Goal: Task Accomplishment & Management: Manage account settings

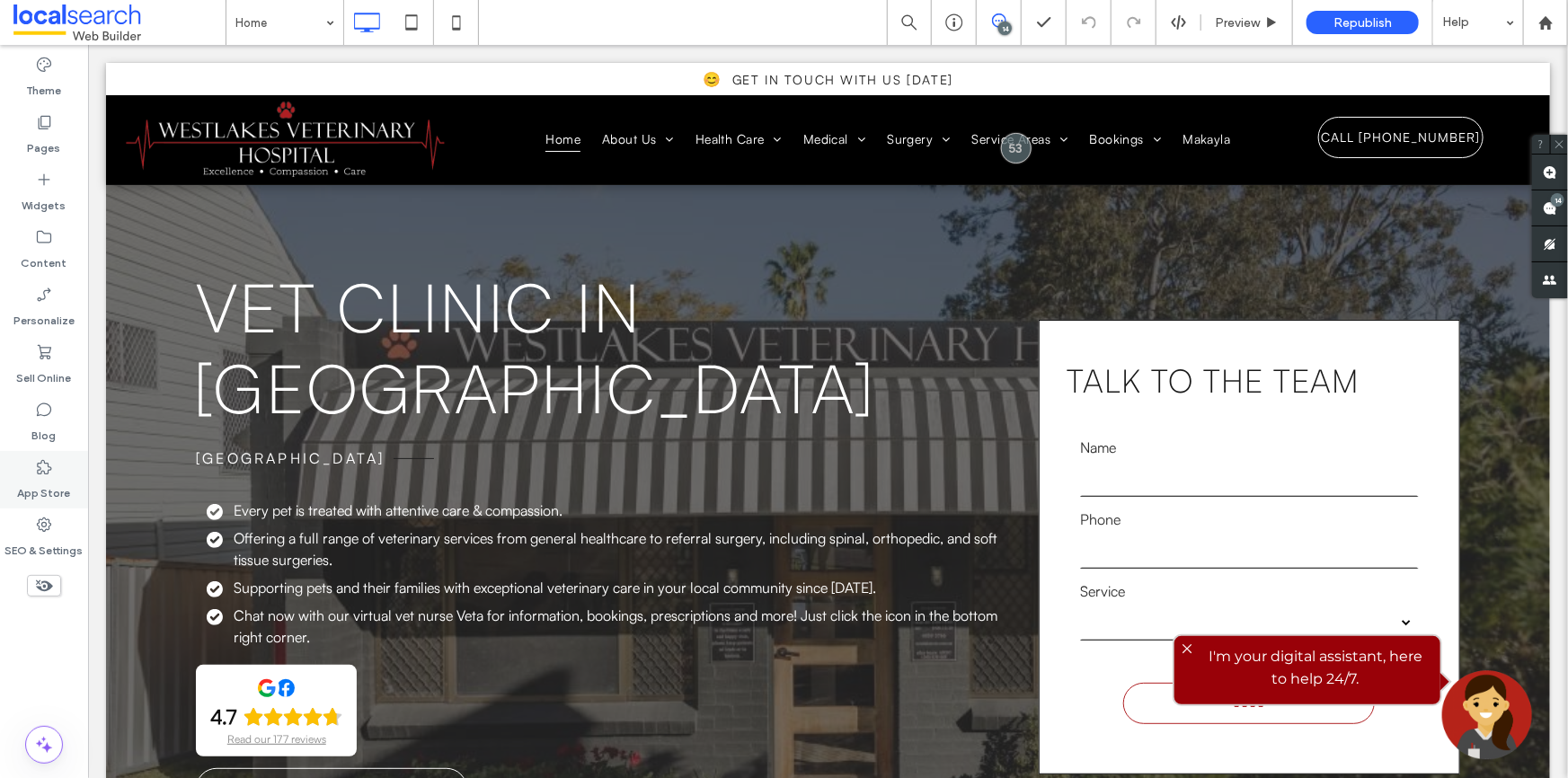
drag, startPoint x: 29, startPoint y: 536, endPoint x: 70, endPoint y: 472, distance: 76.0
click at [29, 536] on label "SEO & Settings" at bounding box center [45, 546] width 79 height 26
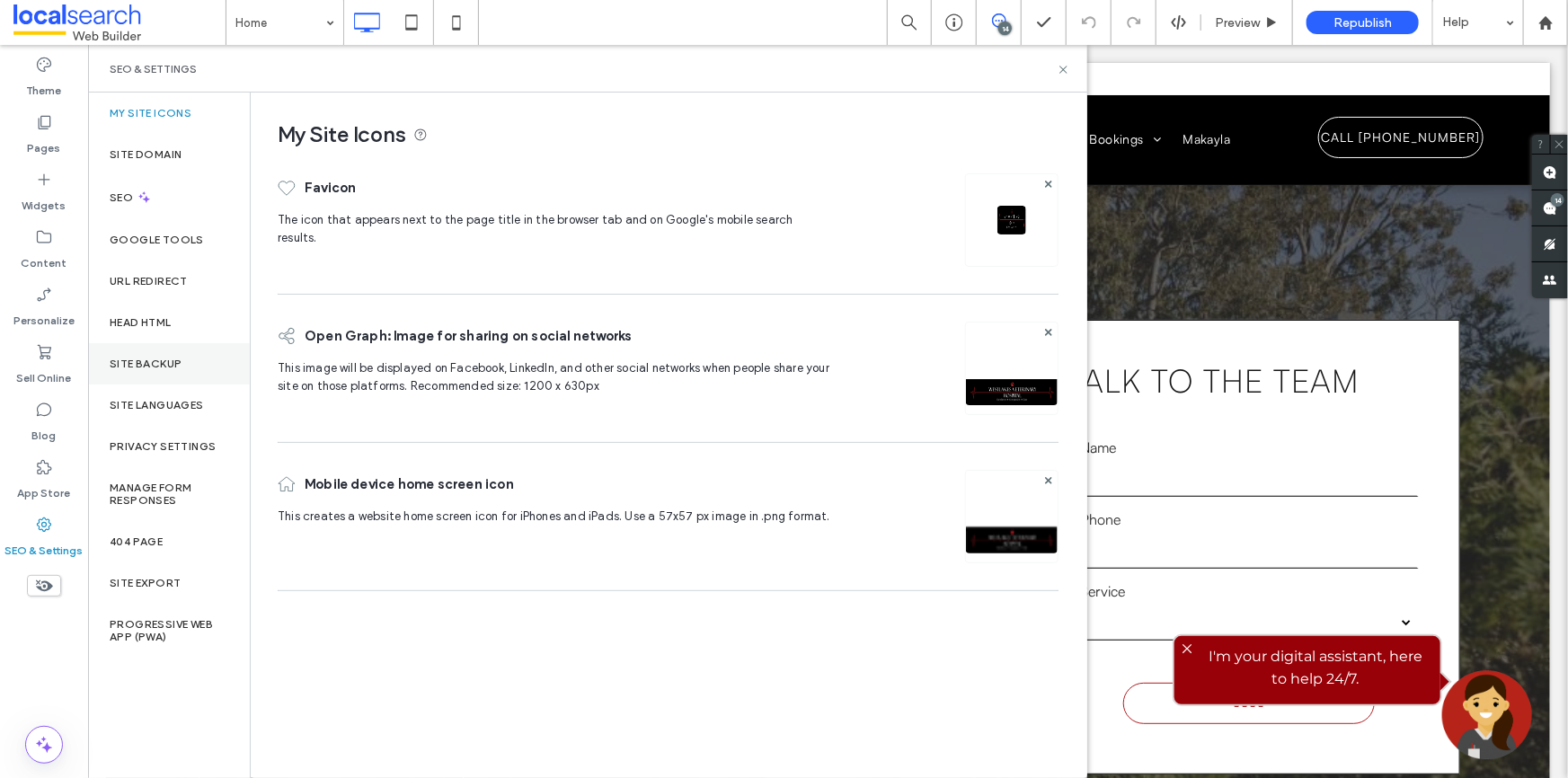
click at [171, 380] on div "Site Backup" at bounding box center [169, 363] width 162 height 42
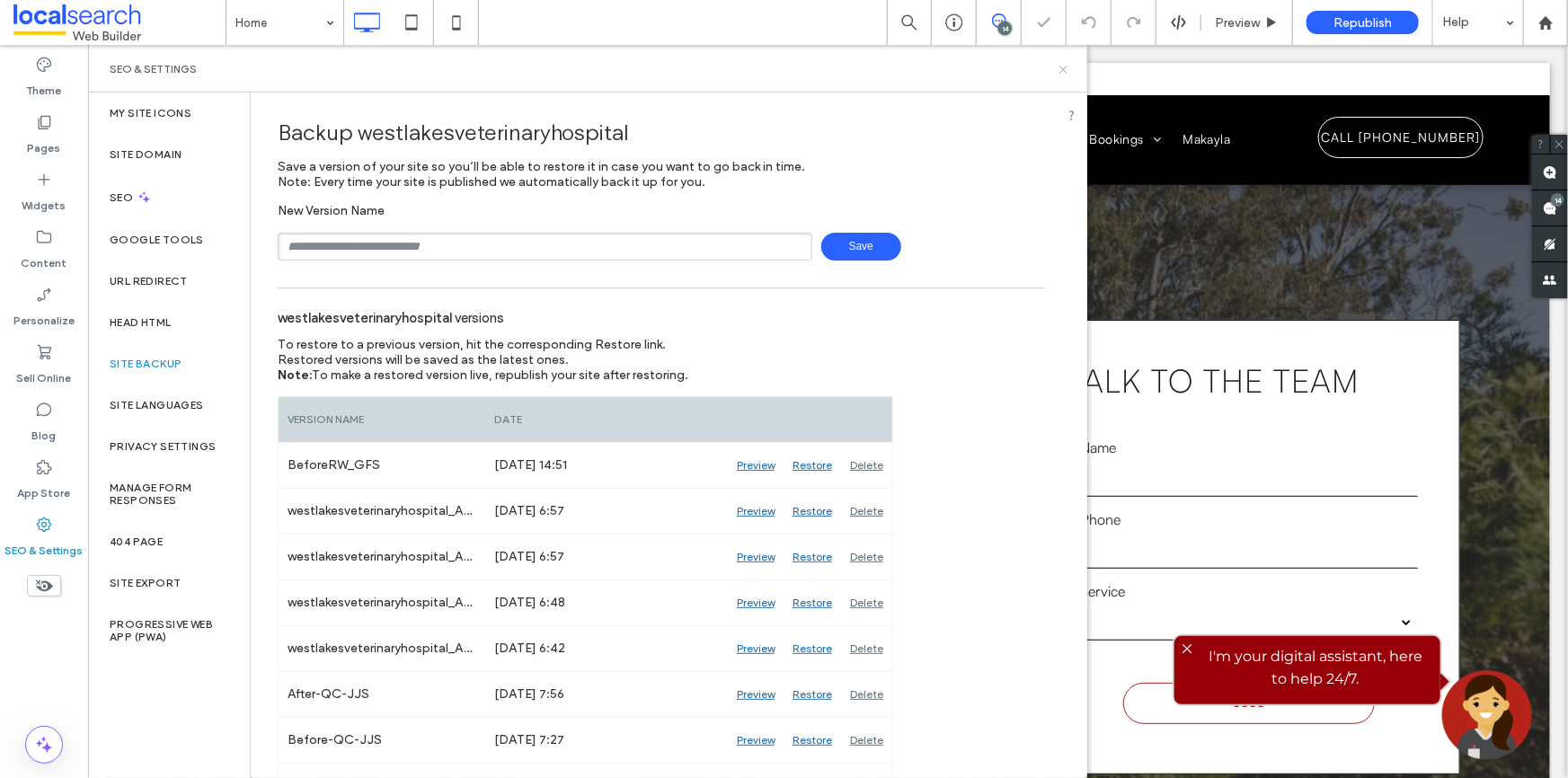
click at [1068, 63] on icon at bounding box center [1063, 69] width 13 height 13
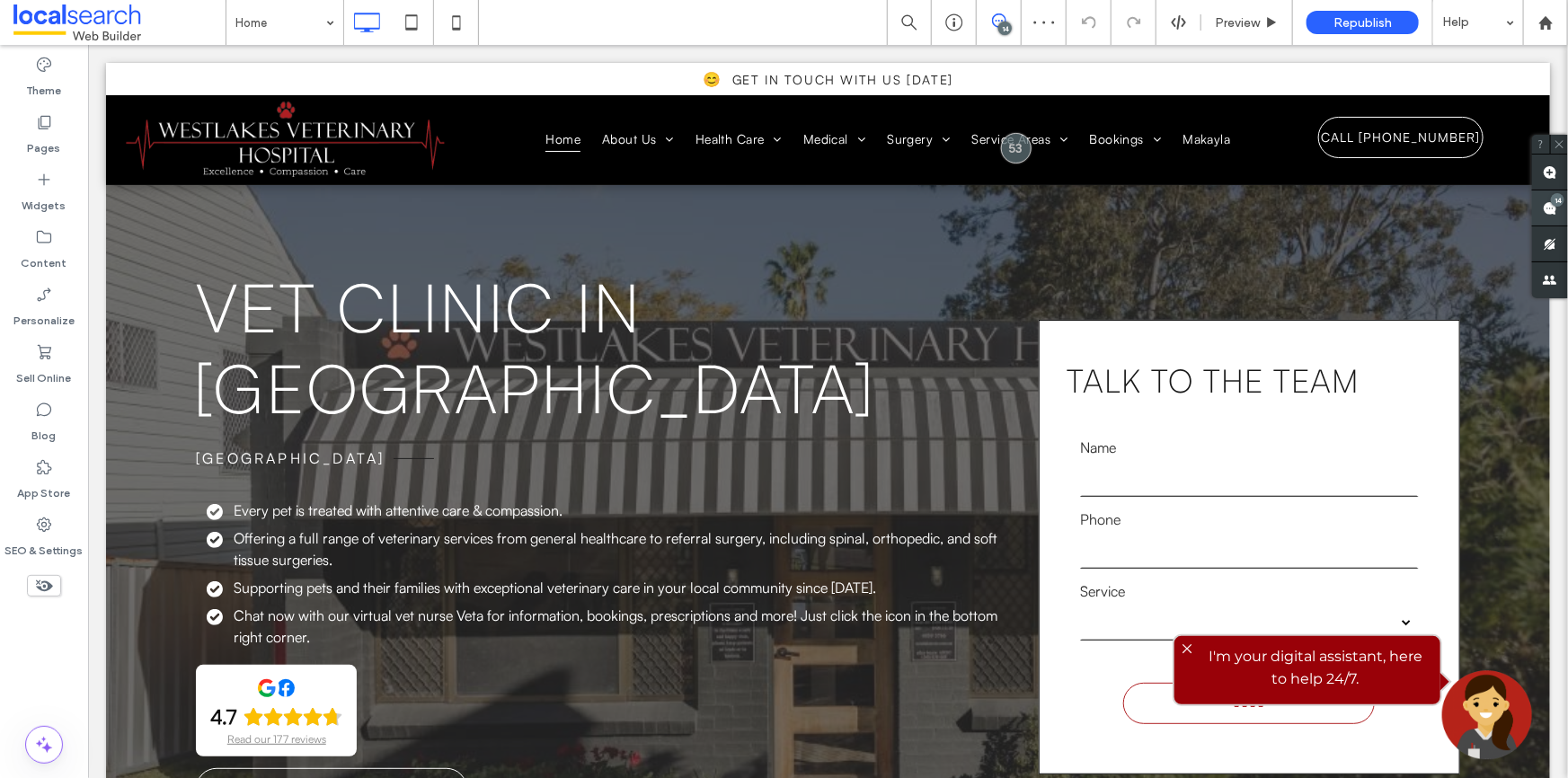
click at [1559, 203] on div "14" at bounding box center [1558, 200] width 13 height 13
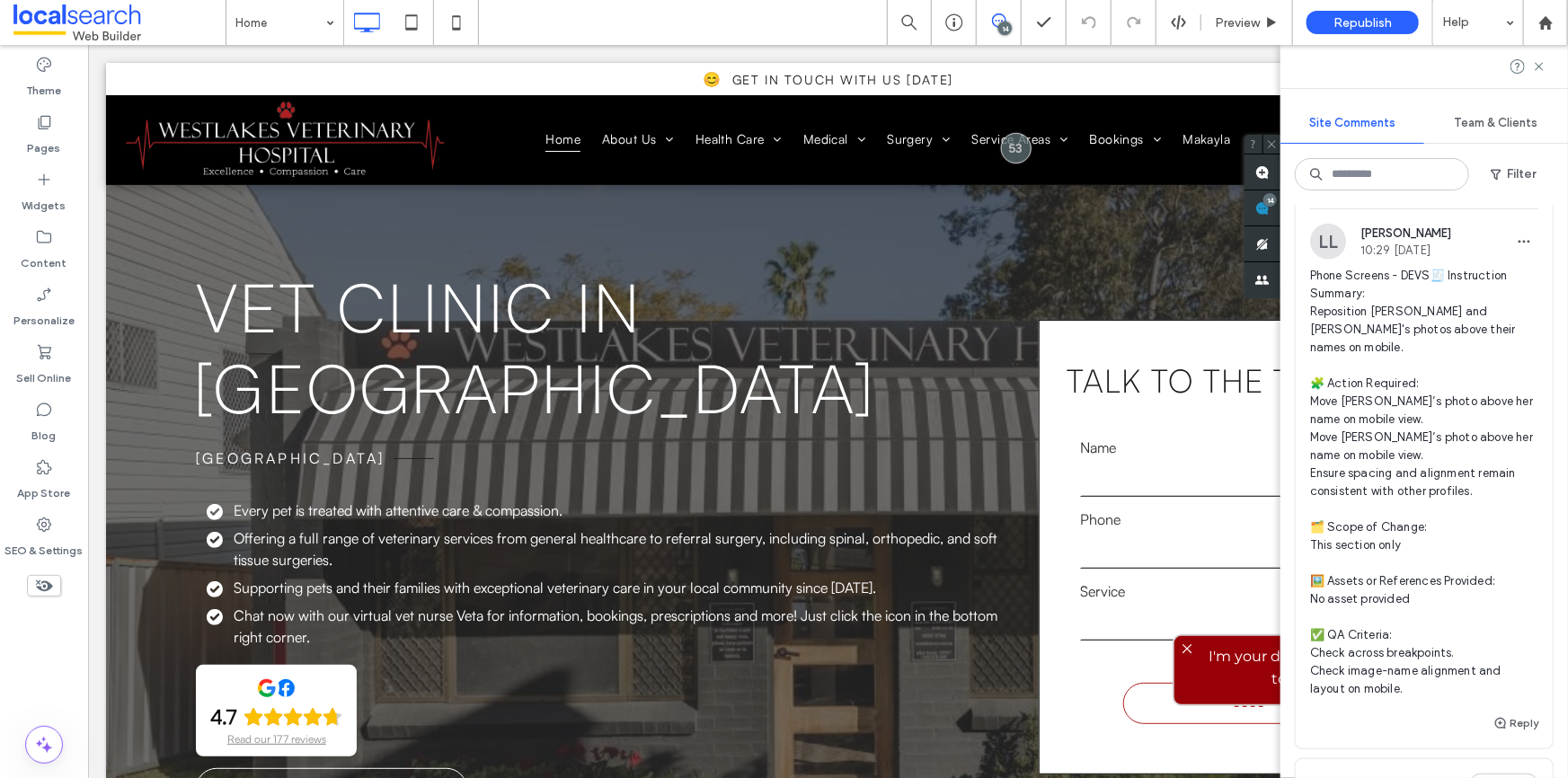
scroll to position [1306, 0]
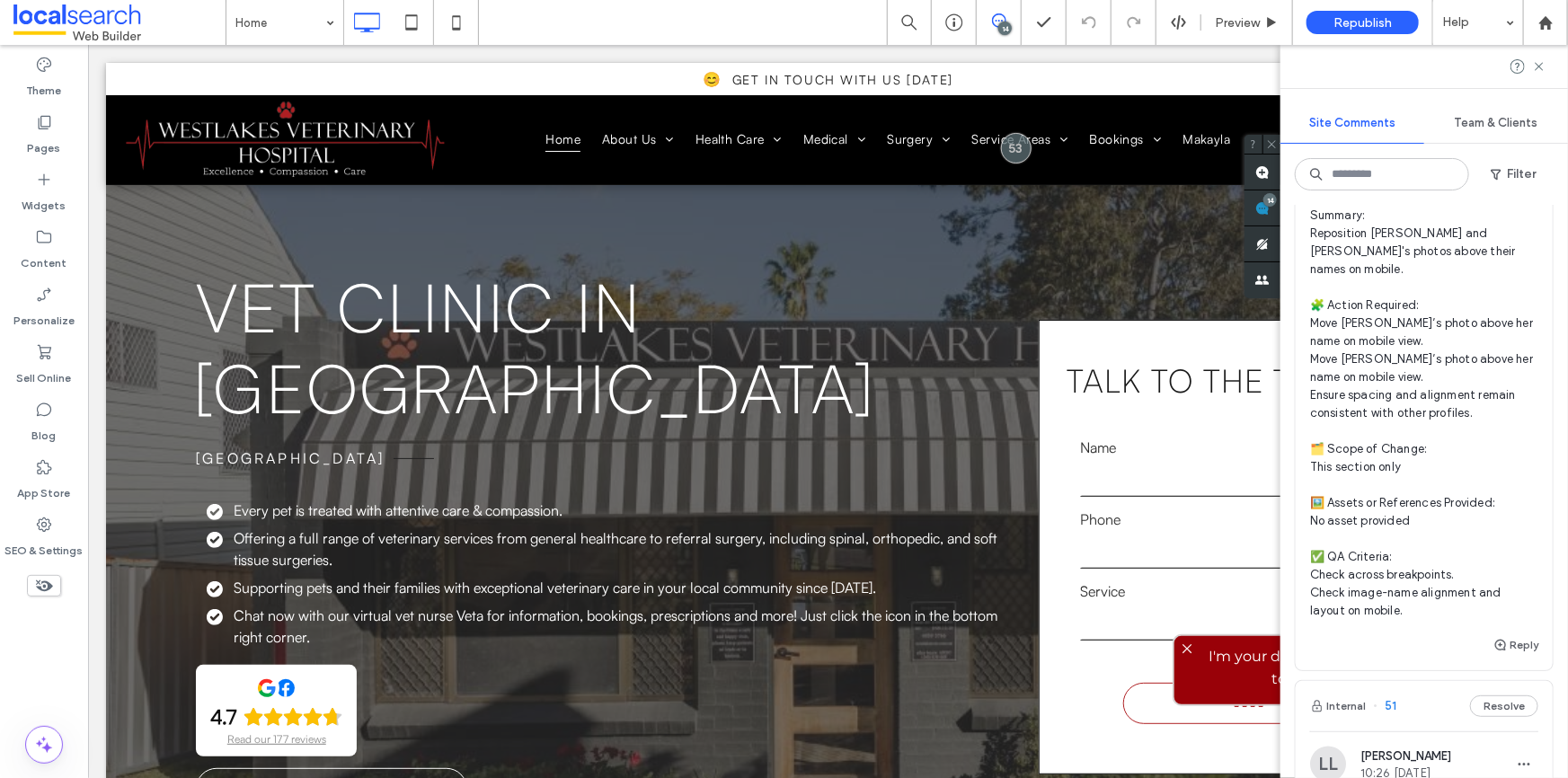
click at [1368, 369] on span "Phone Screens - DEVS🧾 Instruction Summary: Reposition Makayla and Amalia's phot…" at bounding box center [1423, 403] width 228 height 431
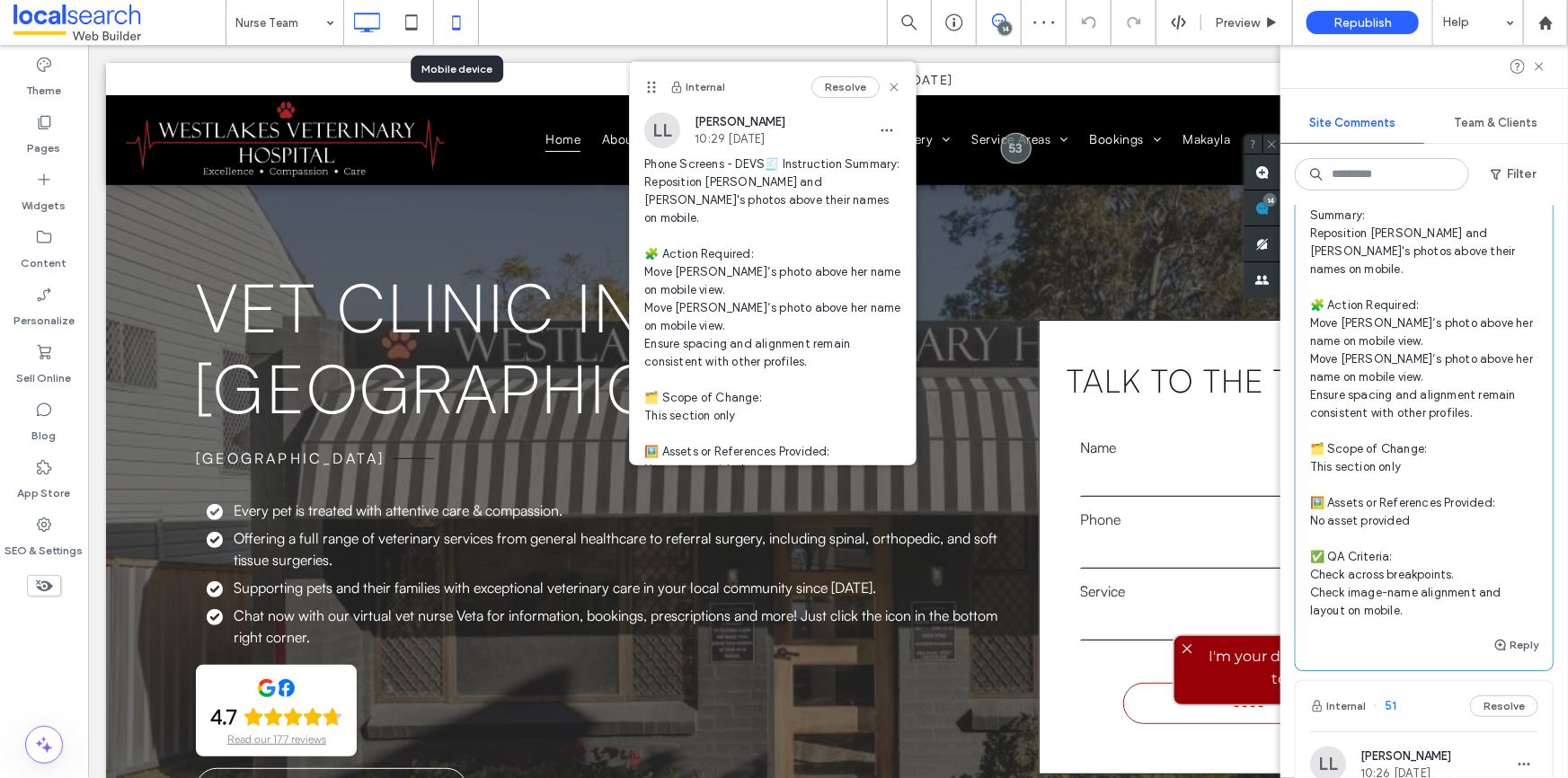
click at [450, 21] on icon at bounding box center [456, 23] width 36 height 36
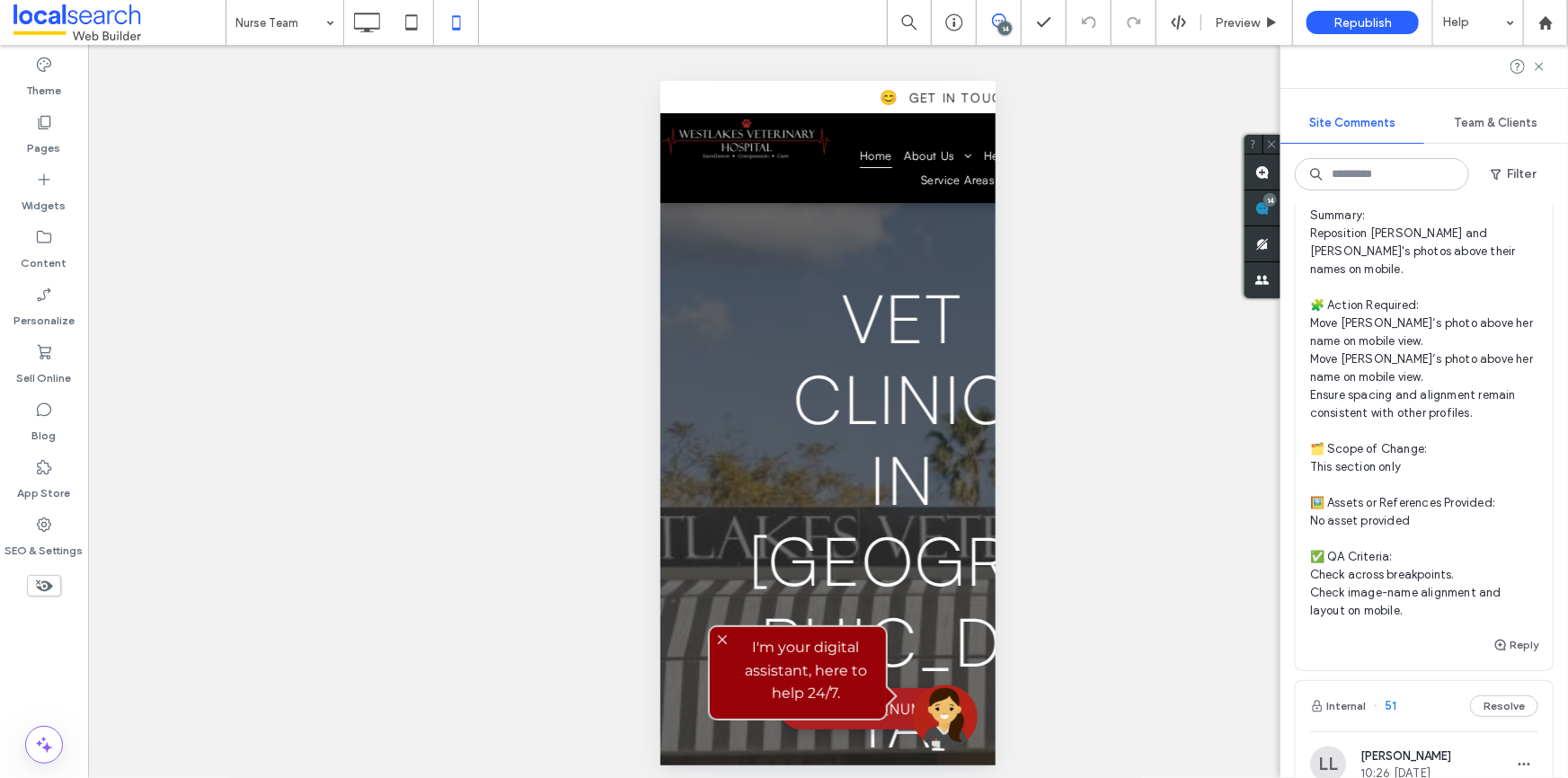
click at [1451, 358] on span "Phone Screens - DEVS🧾 Instruction Summary: Reposition Makayla and Amalia's phot…" at bounding box center [1423, 403] width 228 height 431
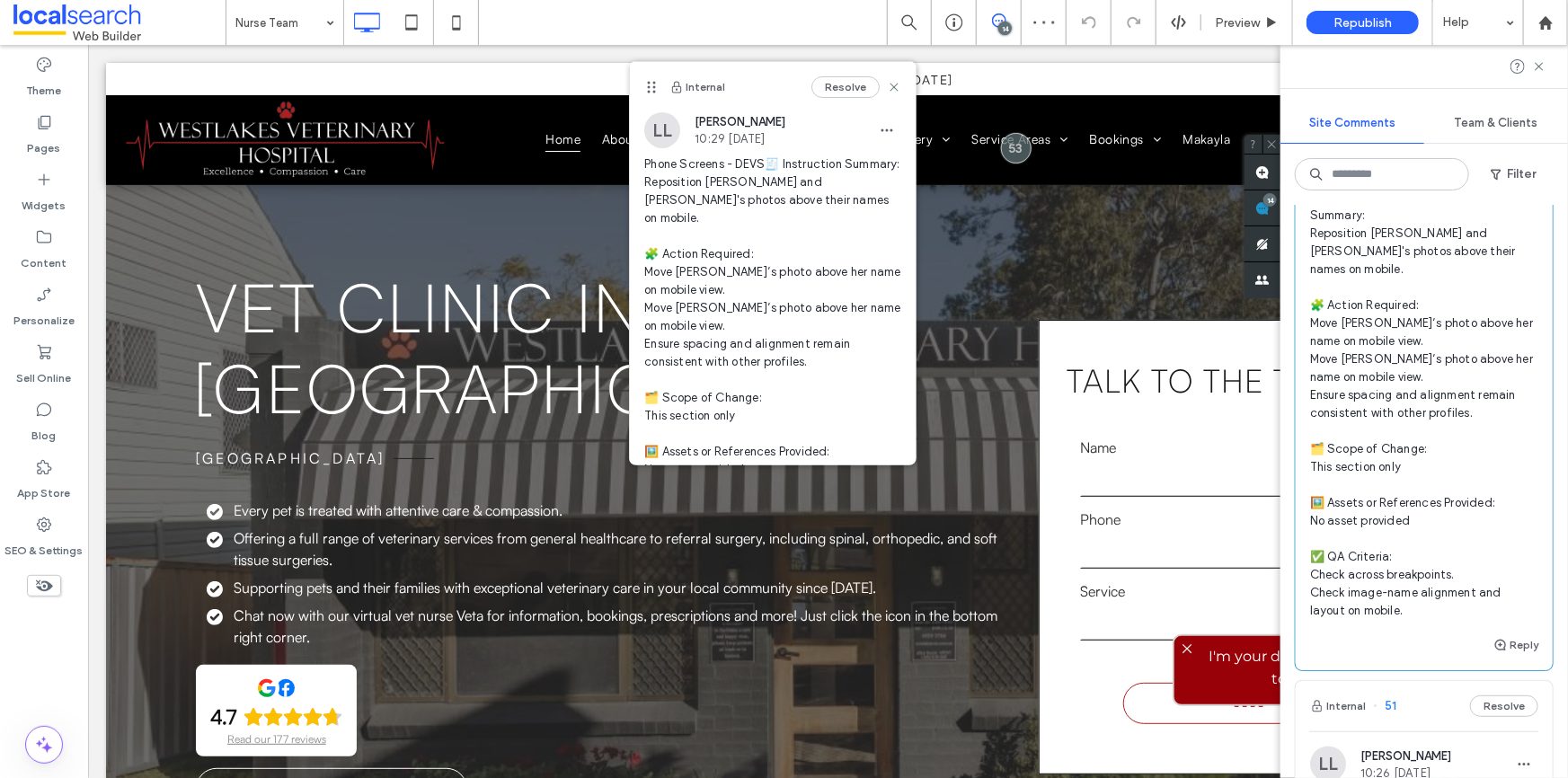
scroll to position [1224, 0]
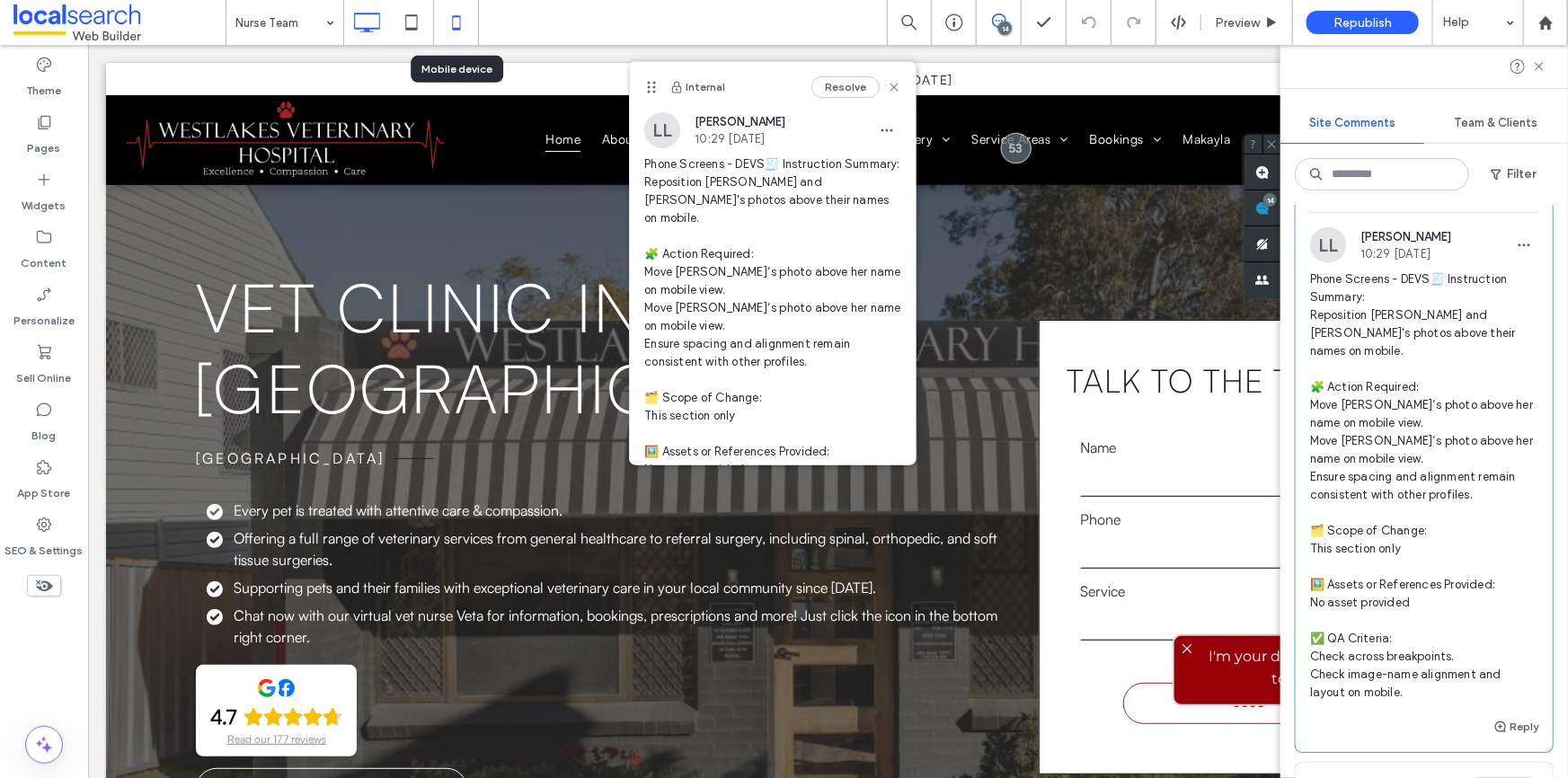
click at [454, 23] on icon at bounding box center [456, 23] width 36 height 36
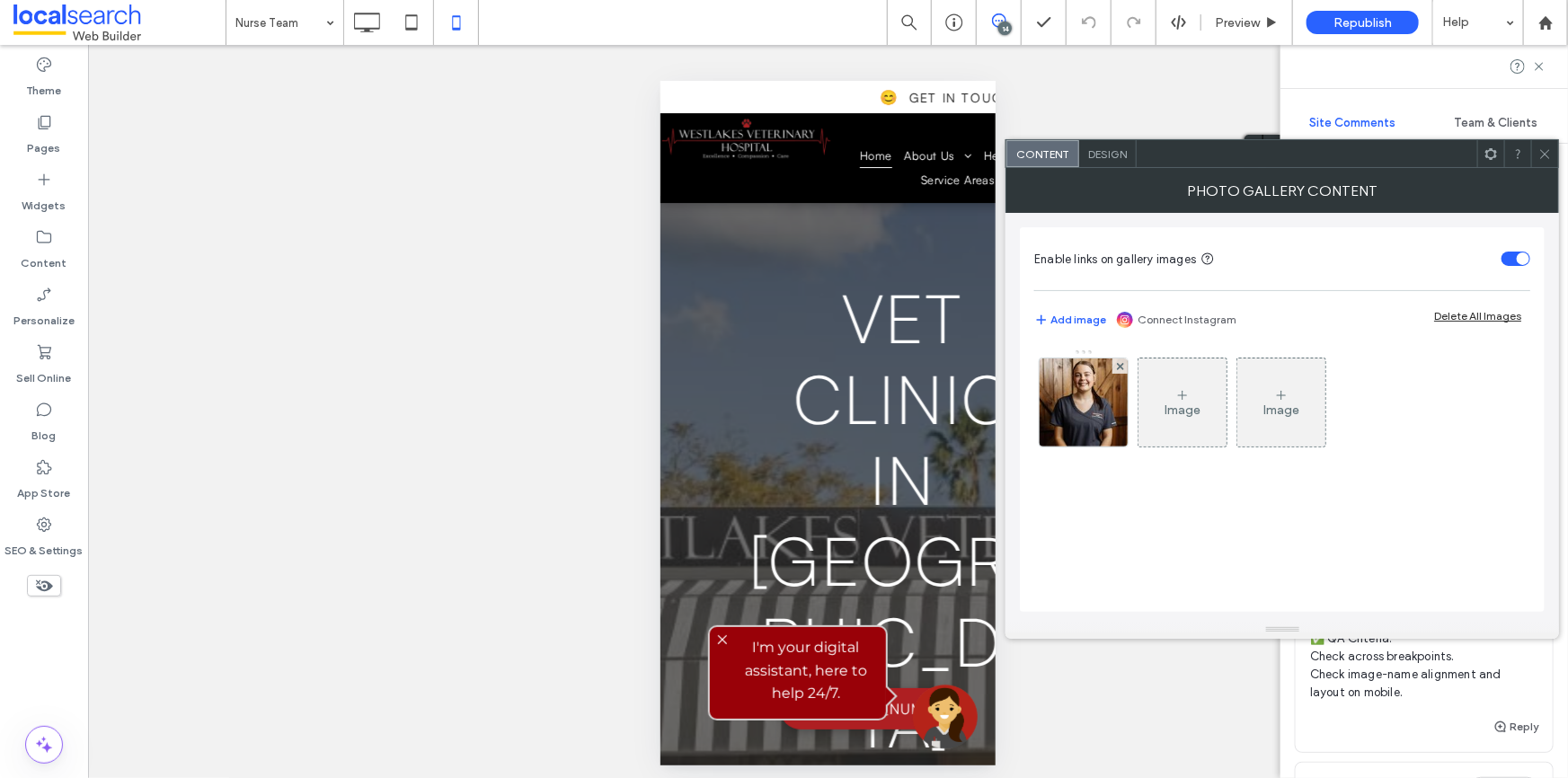
click at [1549, 150] on icon at bounding box center [1545, 154] width 13 height 13
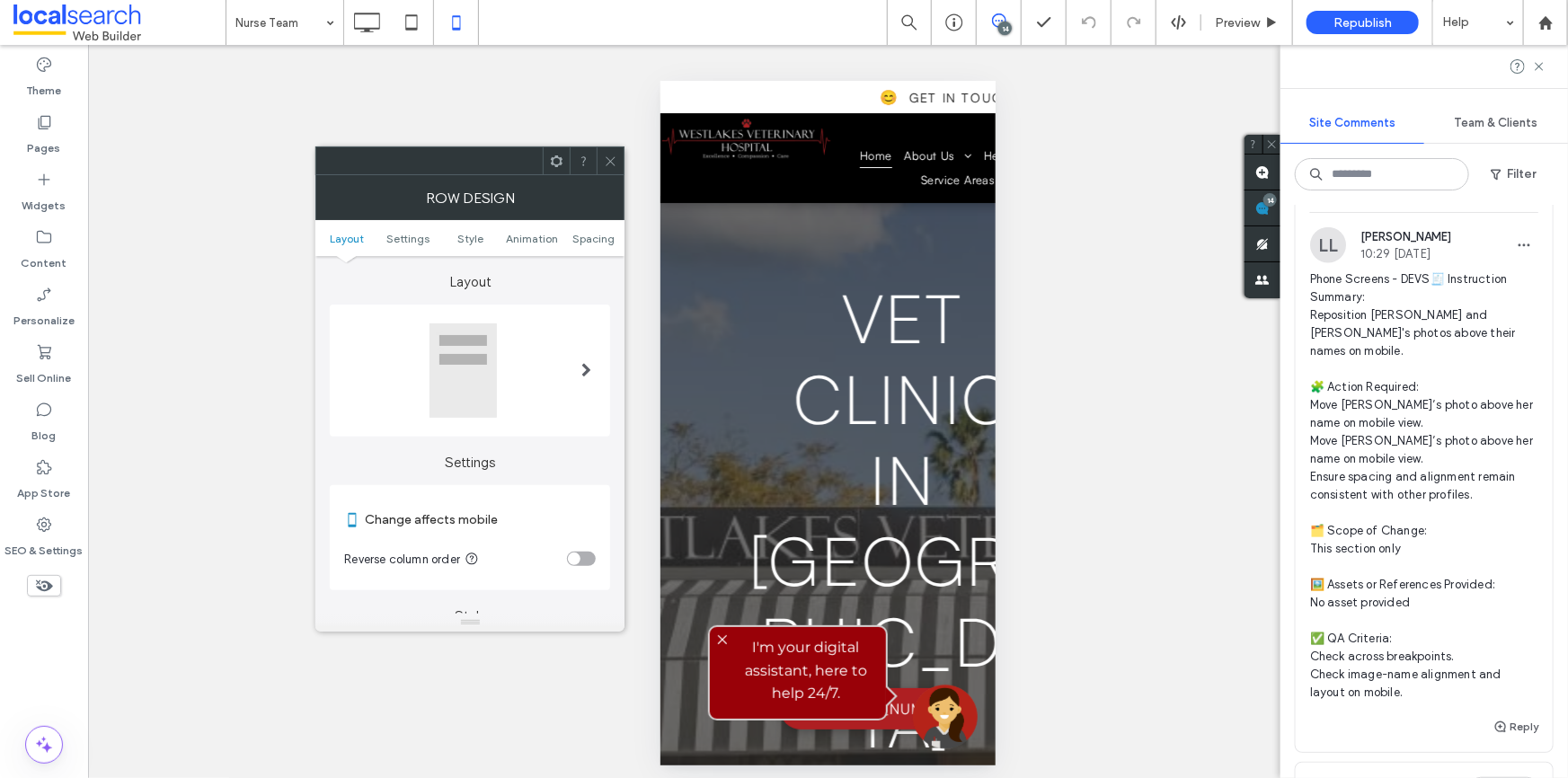
click at [575, 557] on div "toggle" at bounding box center [574, 558] width 12 height 12
click at [590, 557] on div "toggle" at bounding box center [588, 558] width 12 height 12
click at [613, 175] on div "Row Design" at bounding box center [470, 197] width 309 height 44
click at [607, 154] on icon at bounding box center [611, 161] width 13 height 13
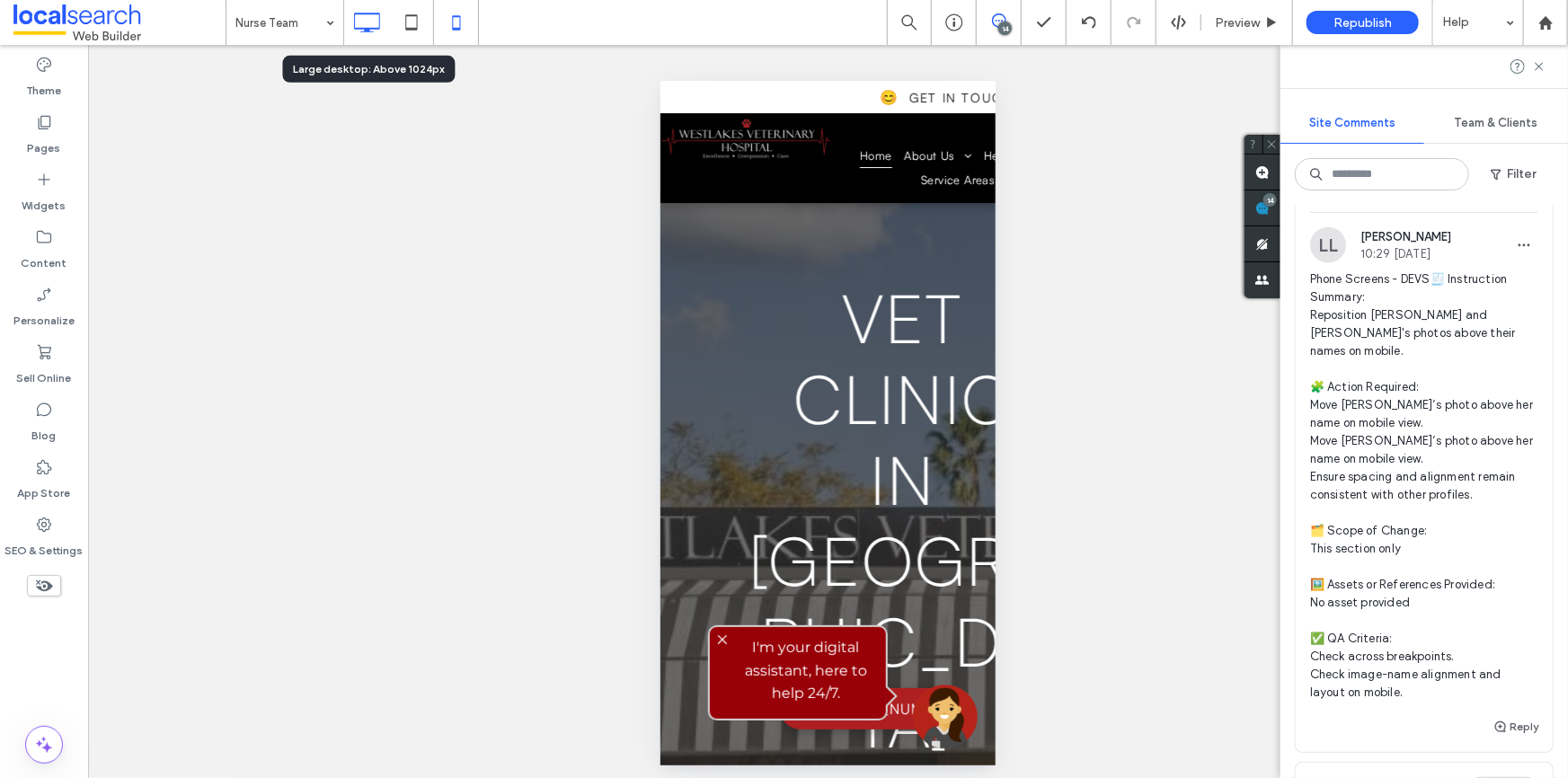
click at [381, 18] on icon at bounding box center [366, 23] width 36 height 36
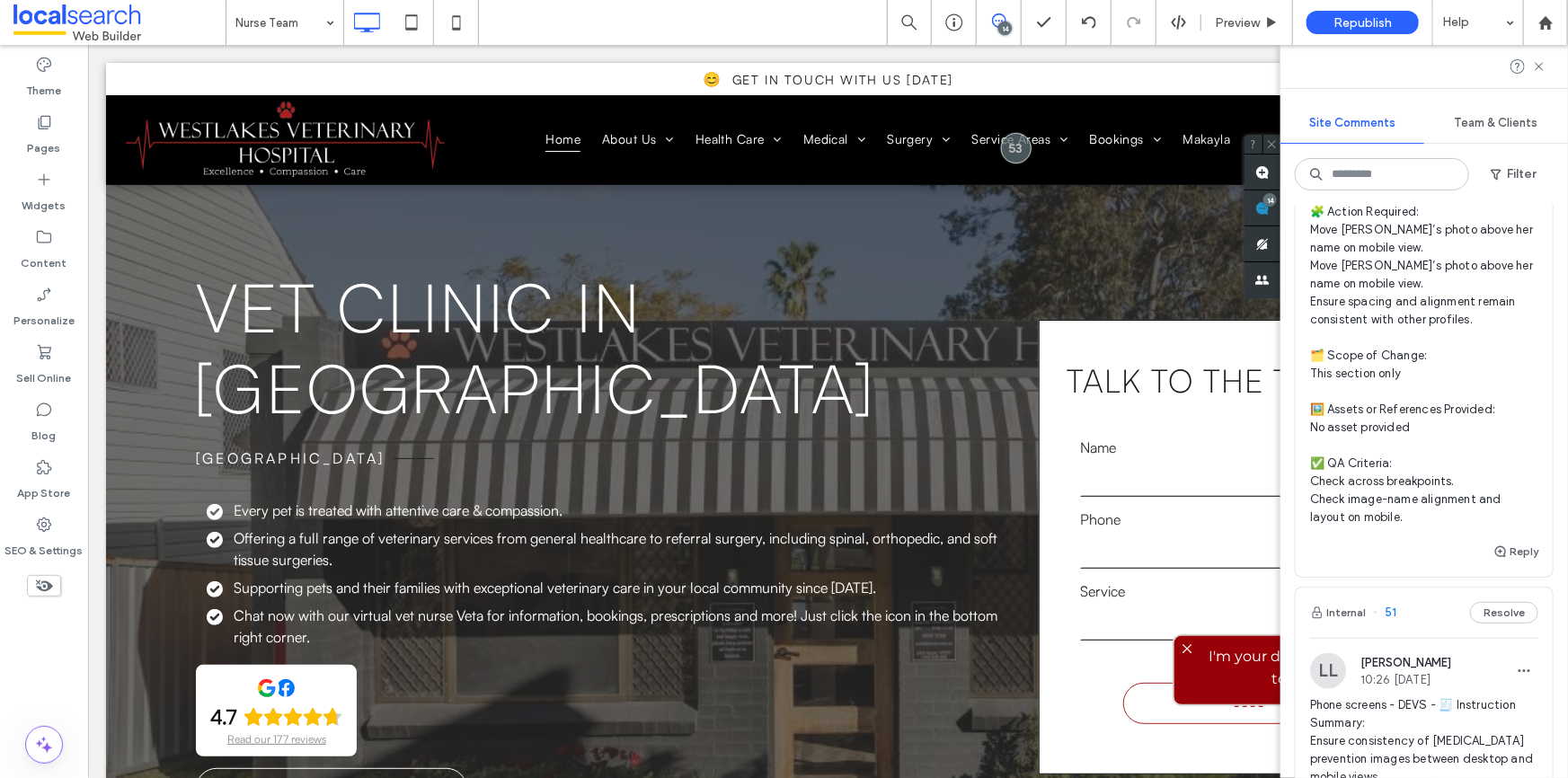
scroll to position [1469, 0]
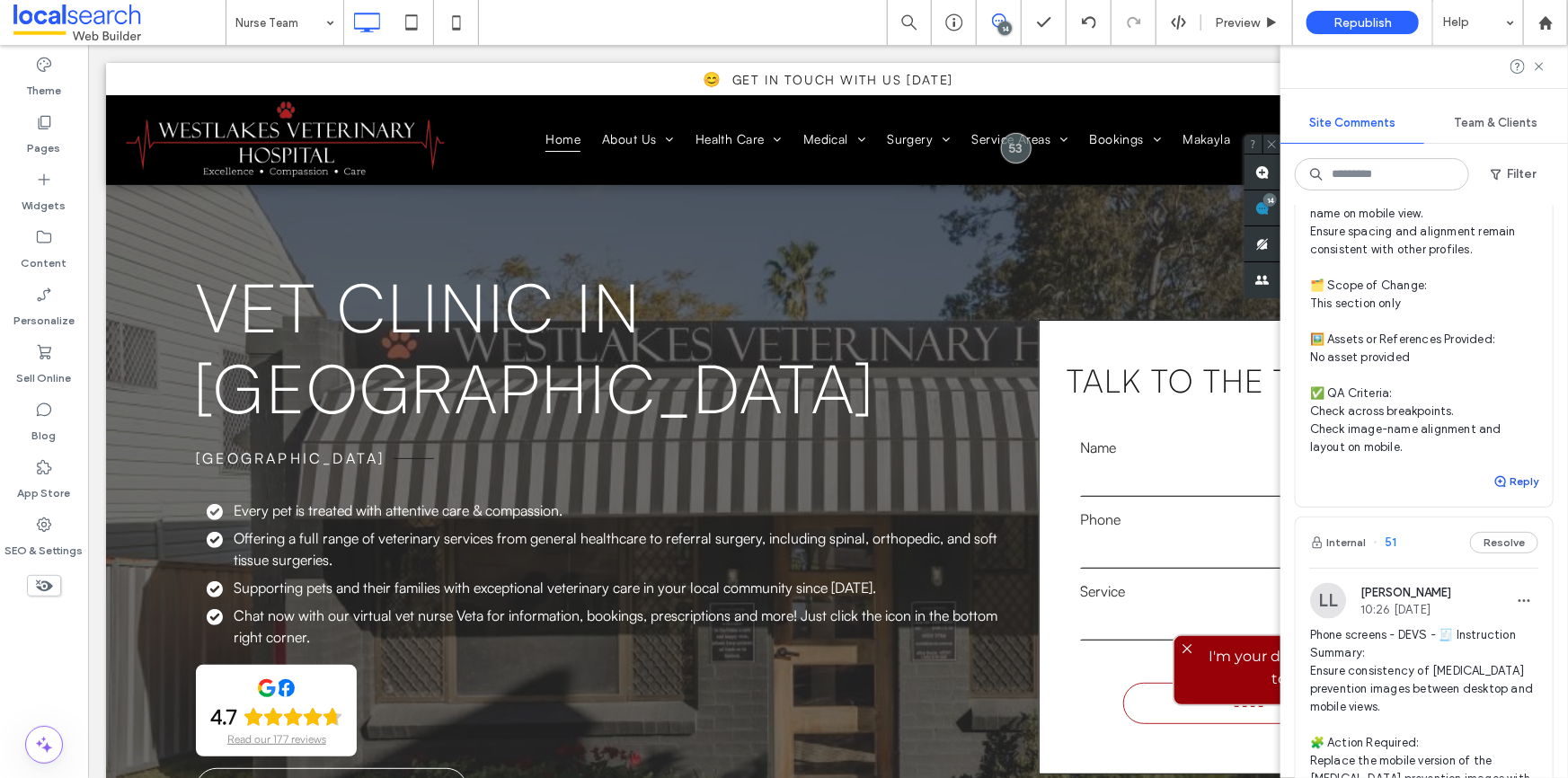
click at [1519, 492] on button "Reply" at bounding box center [1515, 481] width 45 height 22
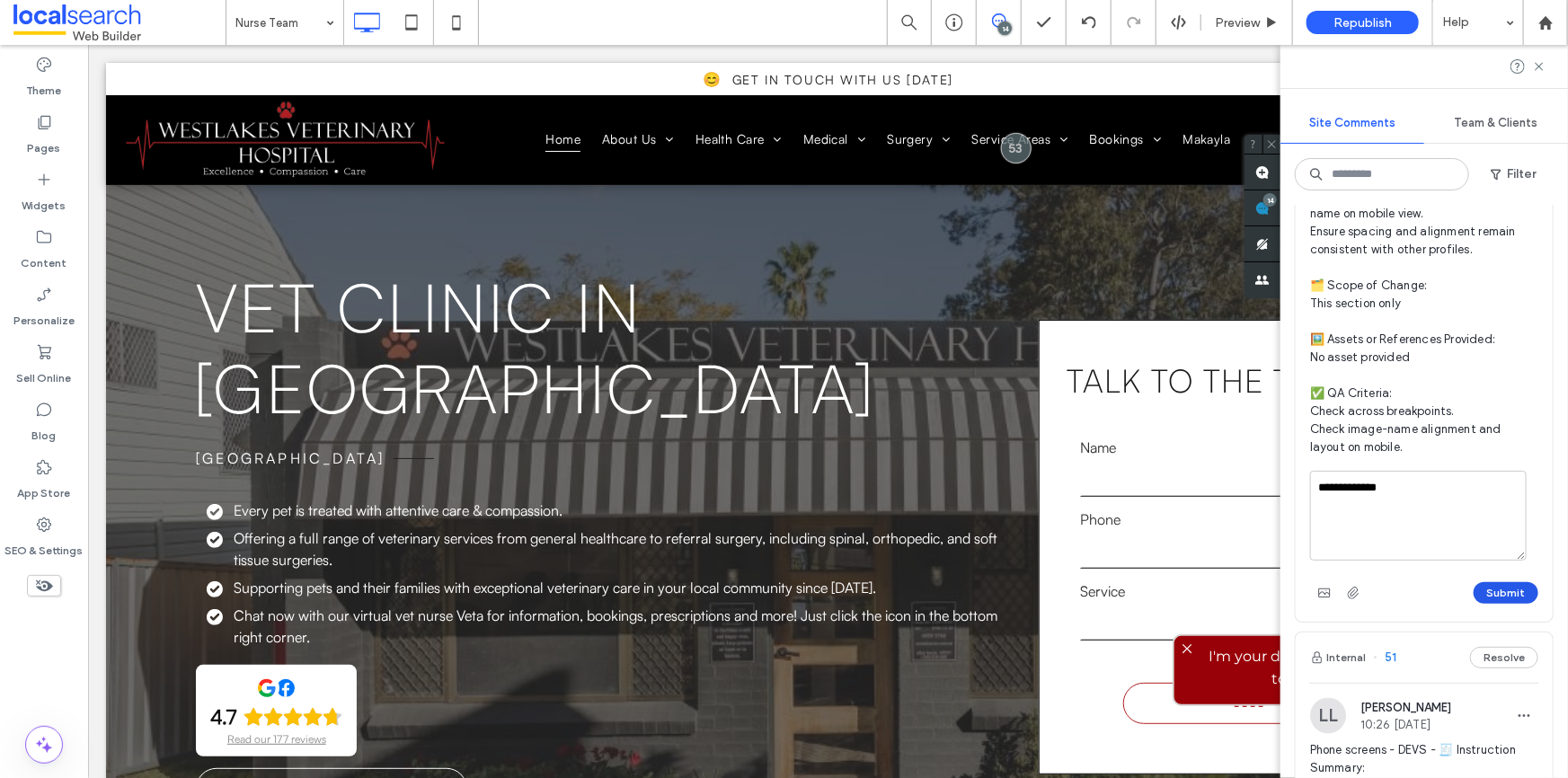
type textarea "**********"
click at [1497, 604] on button "Submit" at bounding box center [1506, 592] width 64 height 22
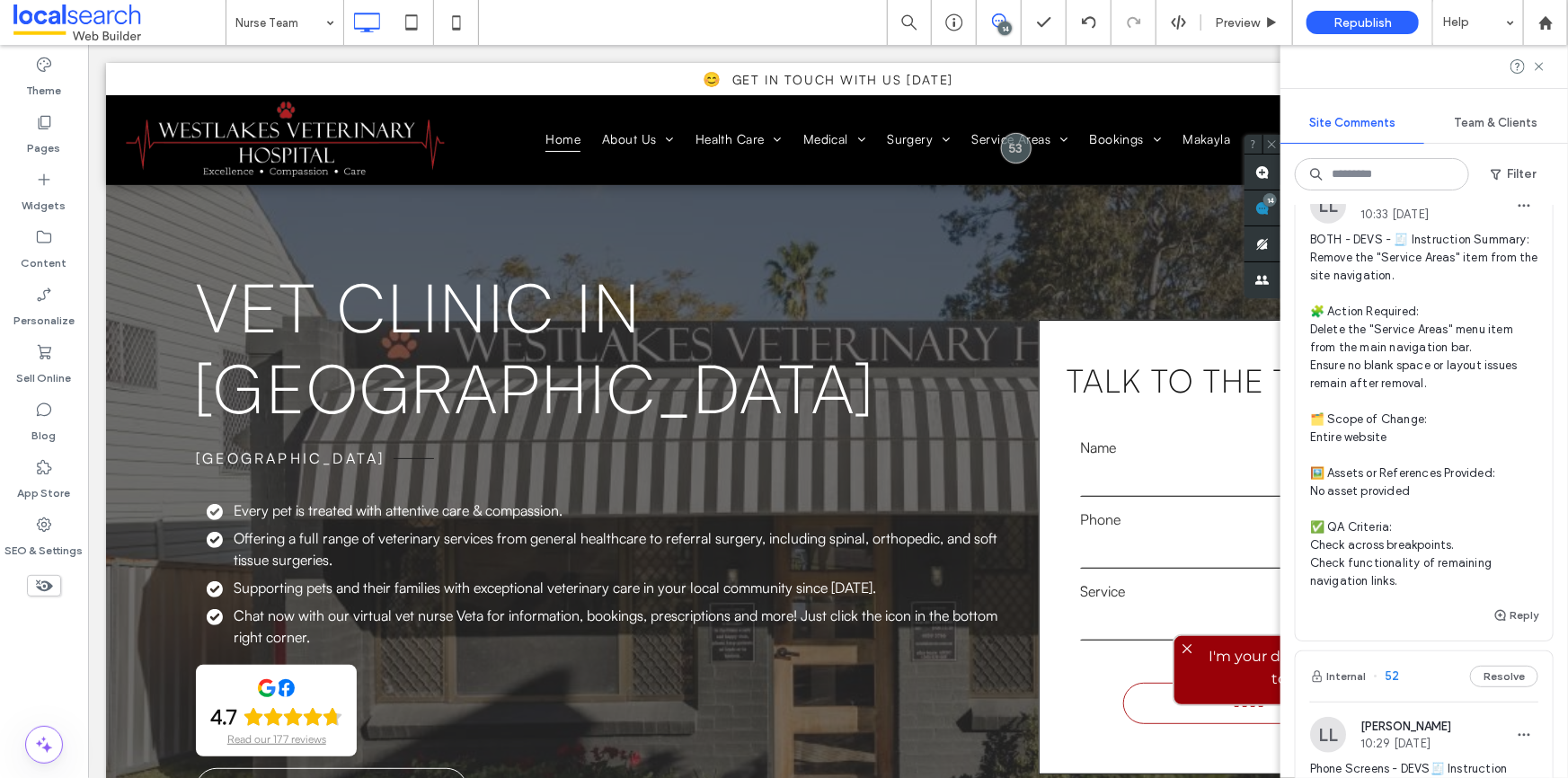
scroll to position [653, 0]
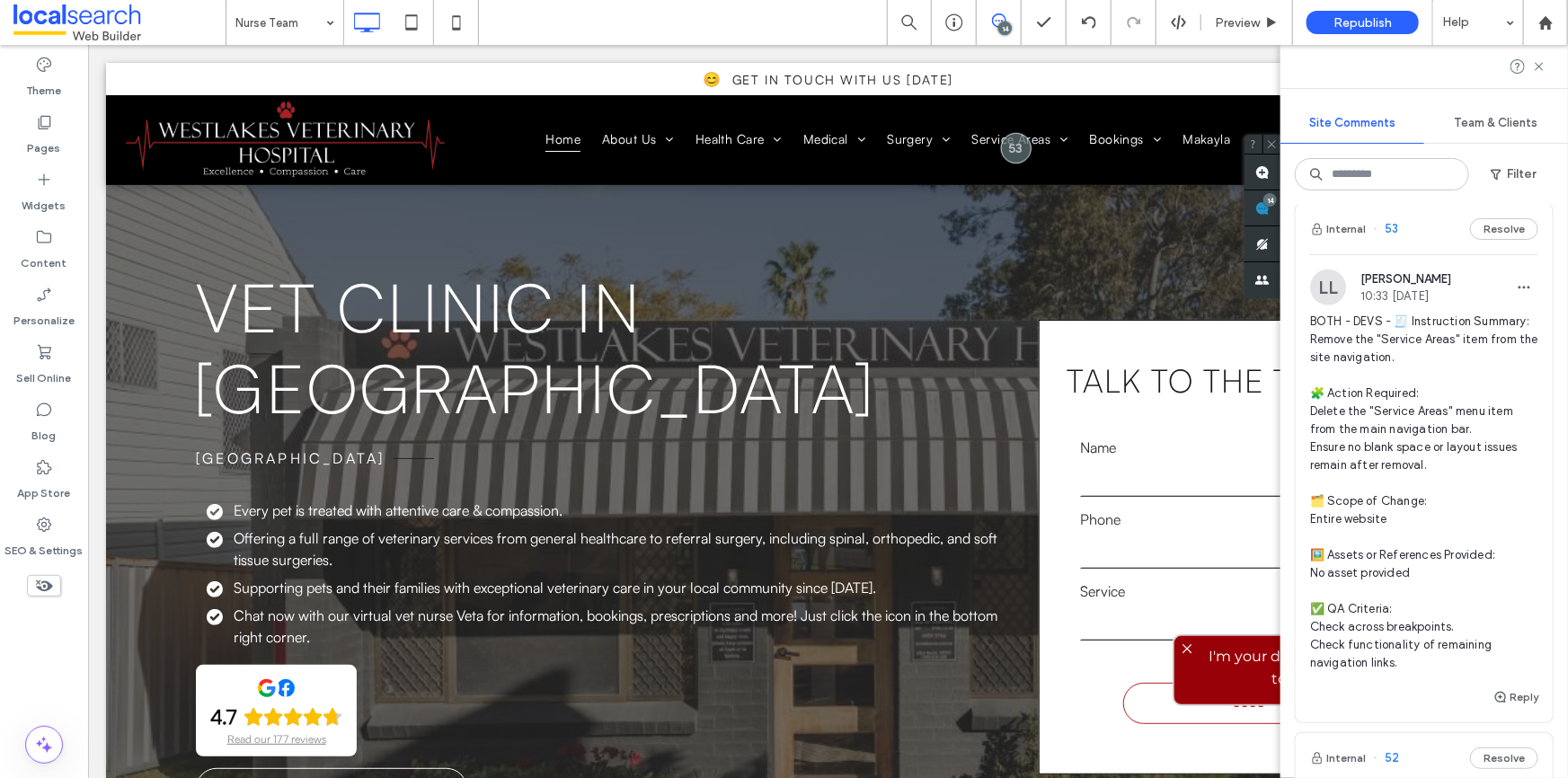
click at [1403, 482] on span "BOTH - DEVS - 🧾 Instruction Summary: Remove the "Service Areas" item from the s…" at bounding box center [1423, 492] width 228 height 360
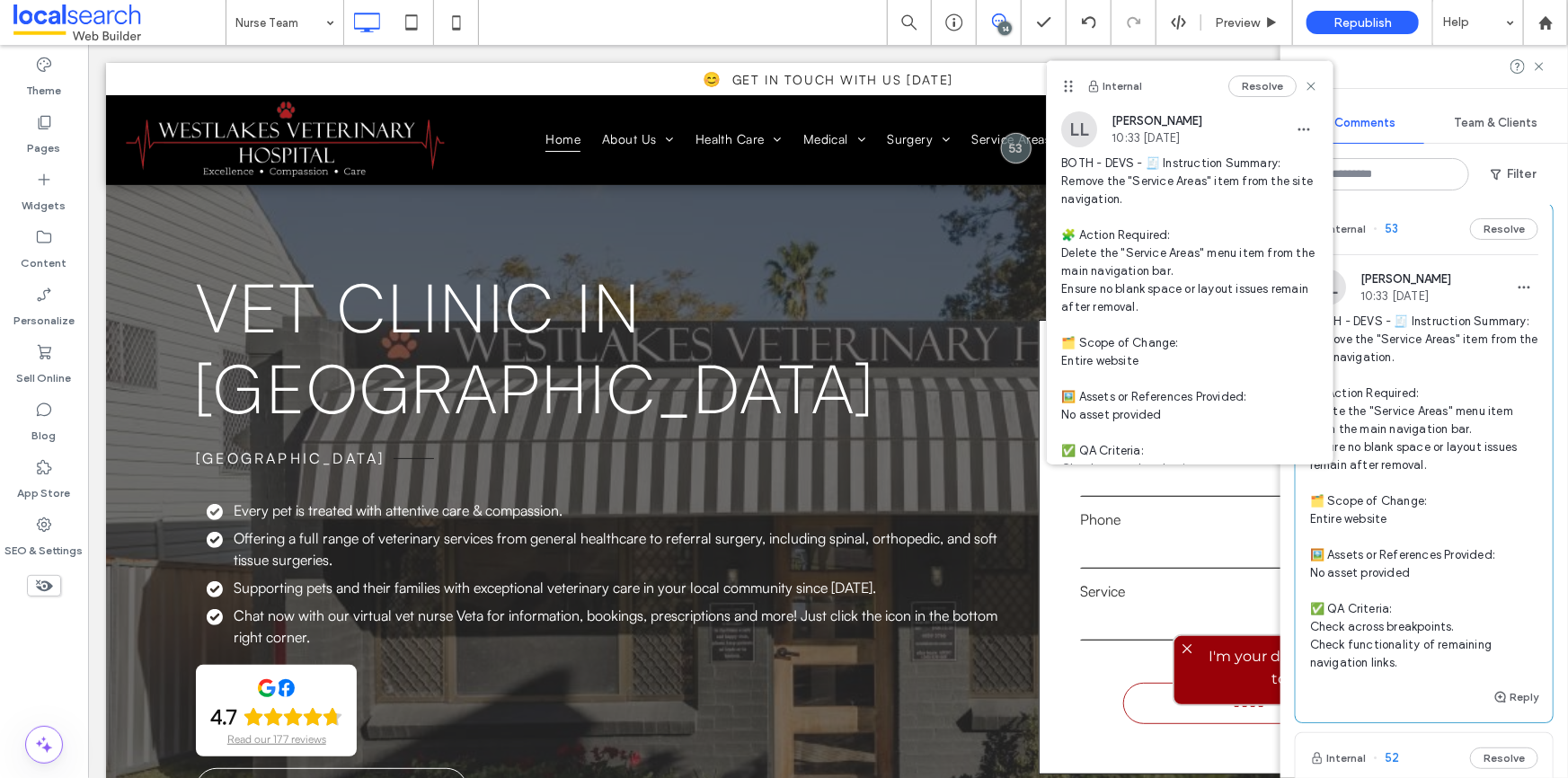
click at [1304, 90] on icon at bounding box center [1310, 86] width 14 height 14
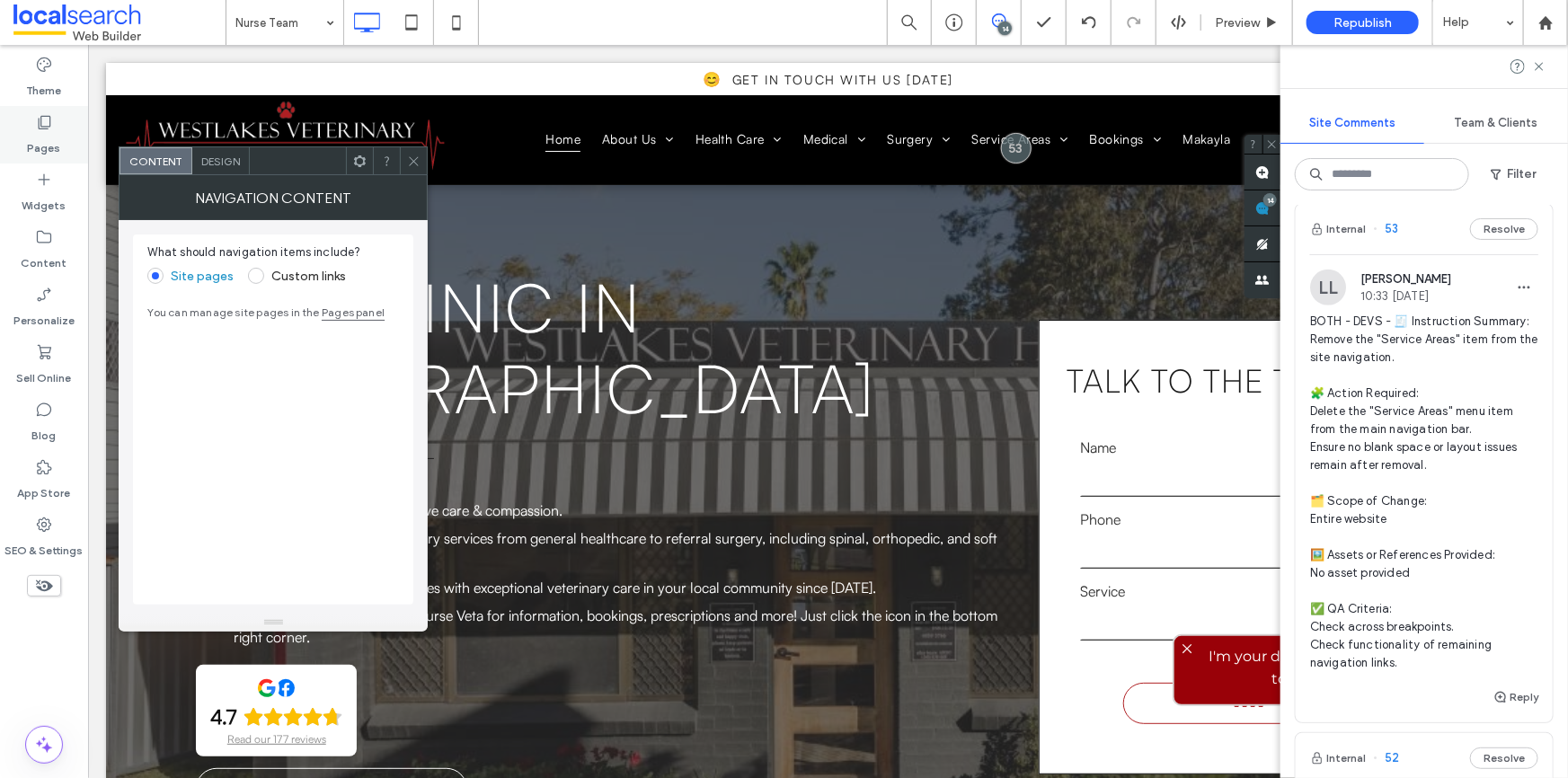
click at [42, 131] on icon at bounding box center [44, 122] width 18 height 18
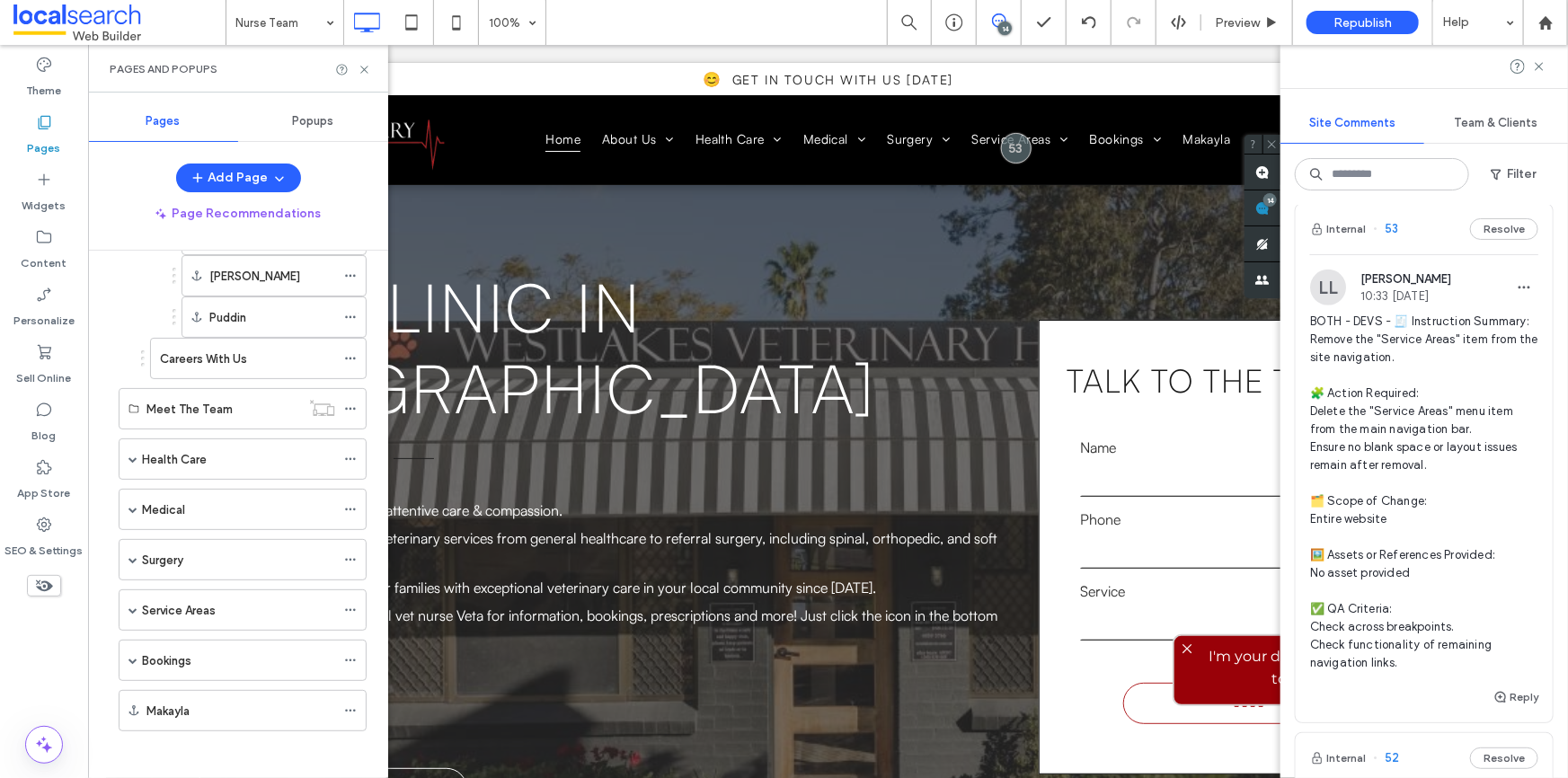
scroll to position [492, 0]
click at [348, 595] on span at bounding box center [349, 607] width 12 height 27
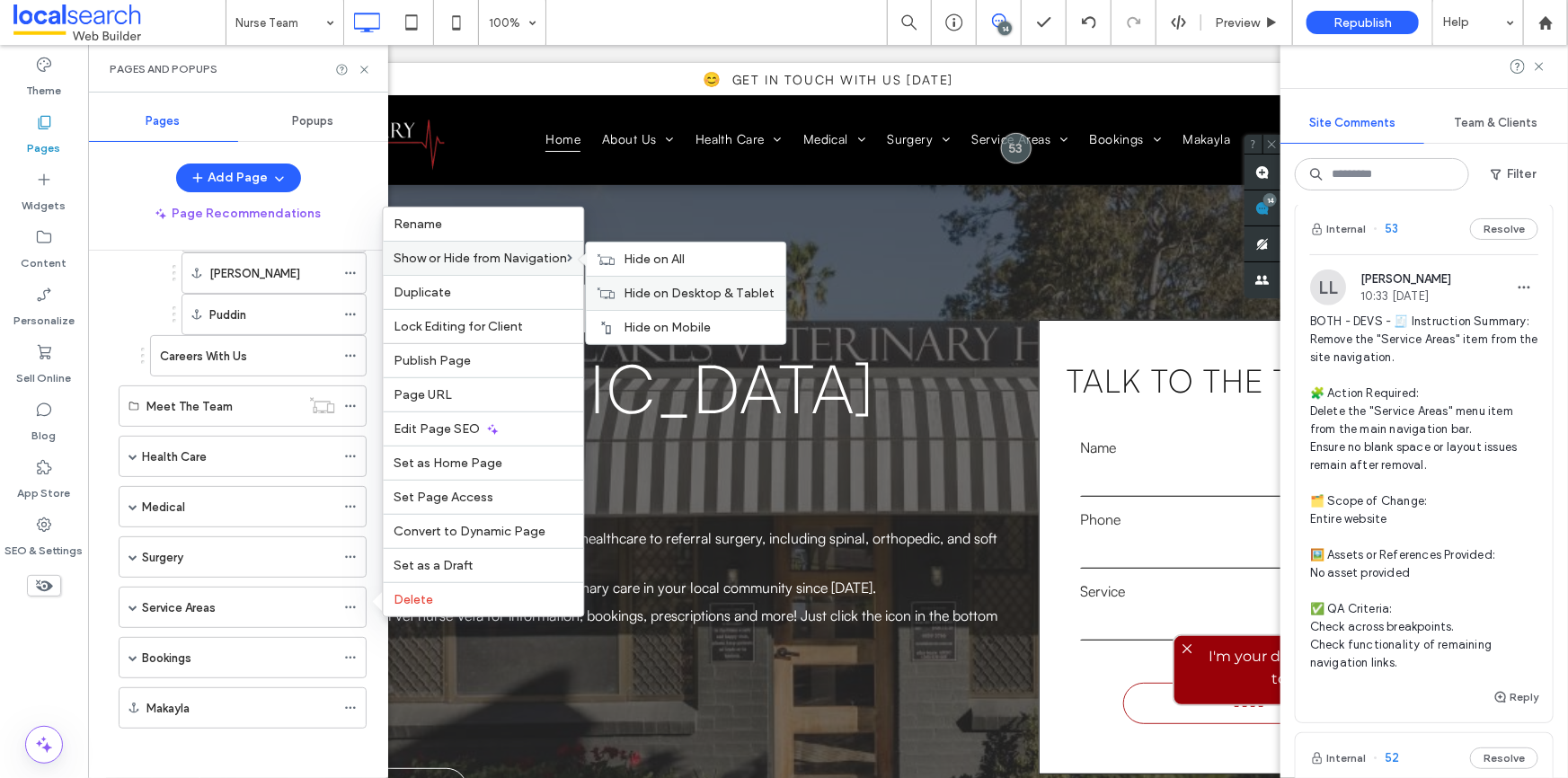
click at [642, 287] on span "Hide on Desktop & Tablet" at bounding box center [699, 293] width 151 height 15
click at [649, 261] on span "Hide on All" at bounding box center [654, 259] width 62 height 15
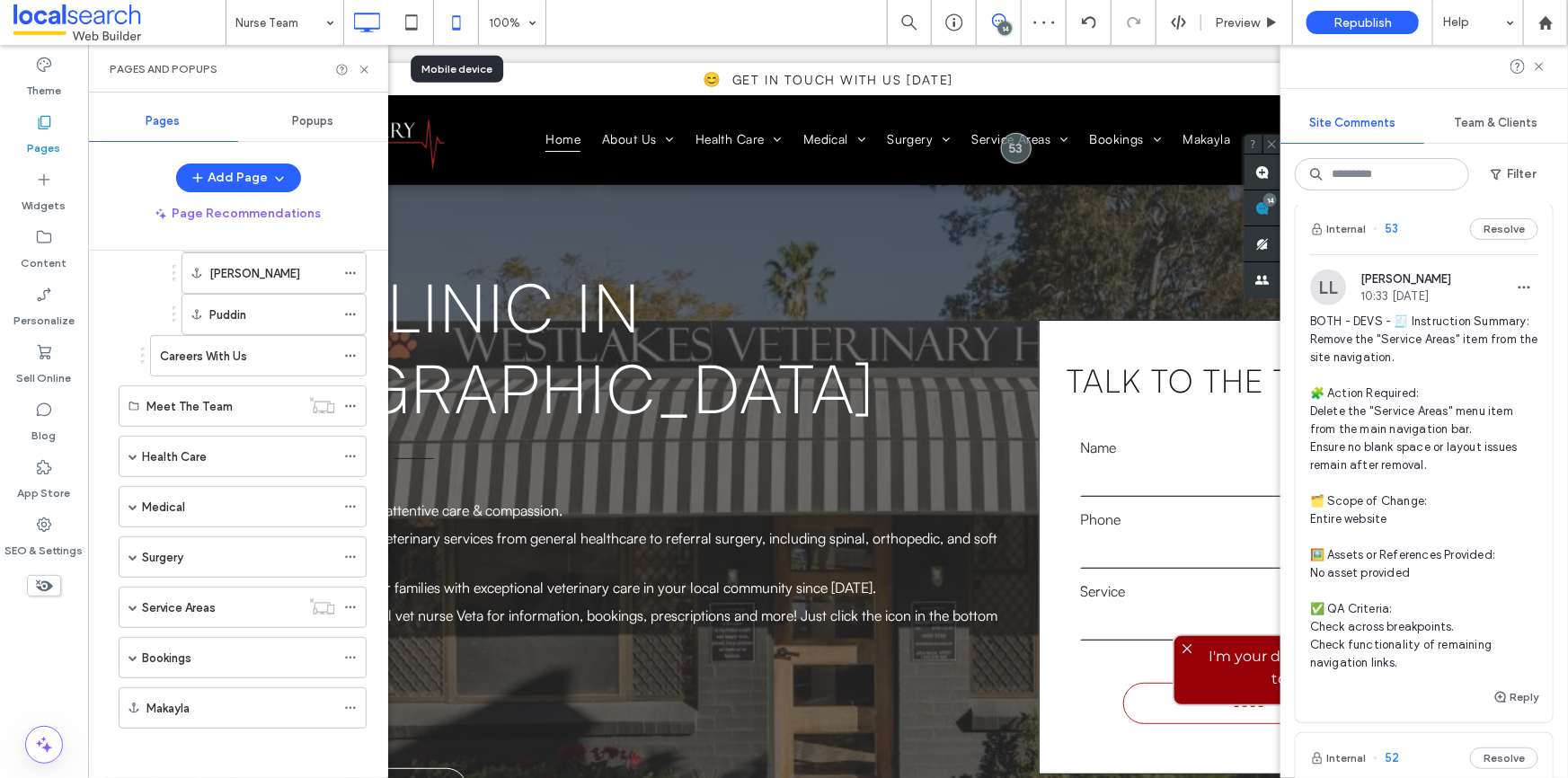
click at [466, 24] on icon at bounding box center [456, 23] width 36 height 36
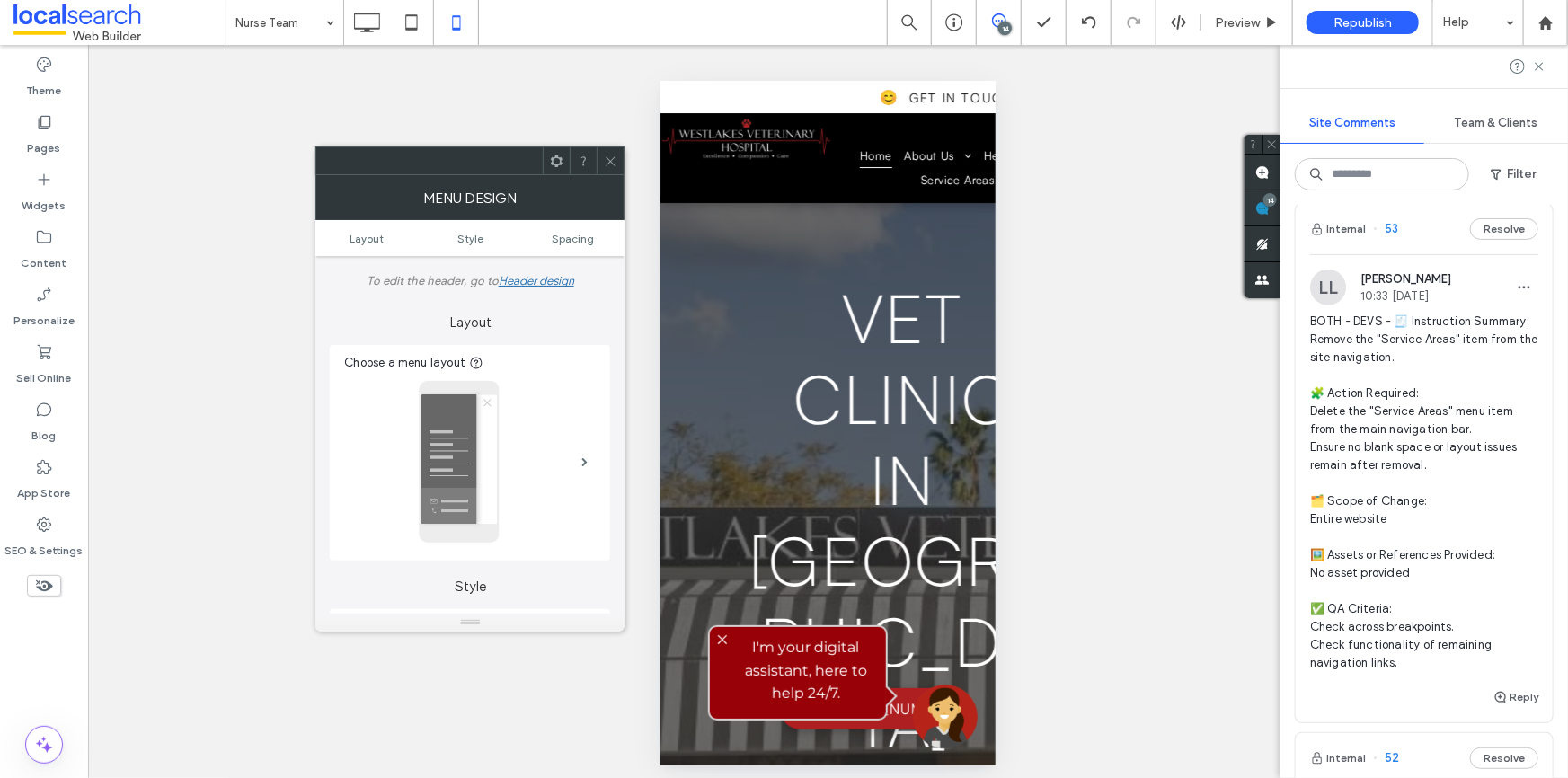
click at [609, 156] on icon at bounding box center [611, 161] width 13 height 13
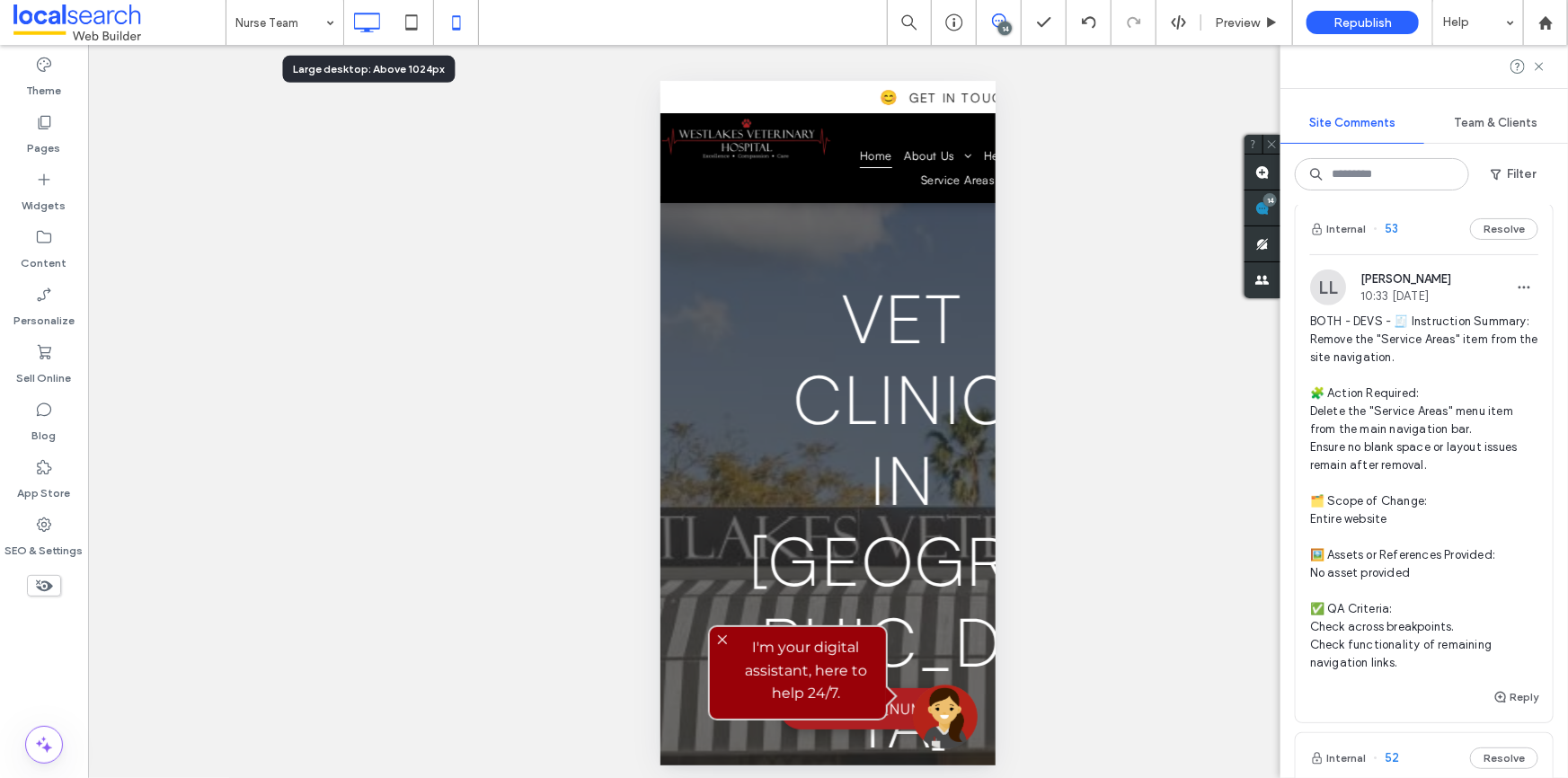
click at [347, 18] on div at bounding box center [365, 23] width 45 height 36
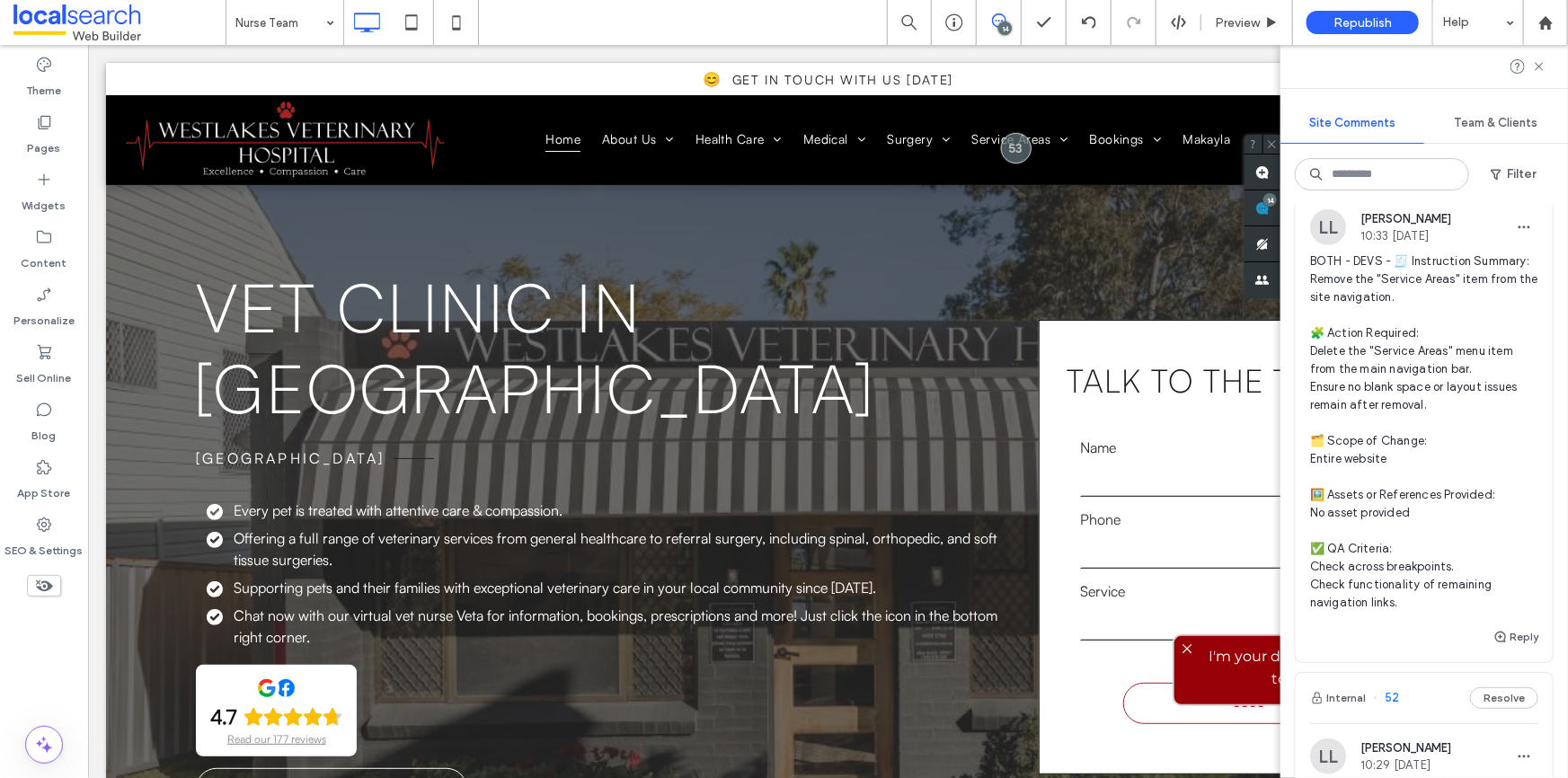
scroll to position [817, 0]
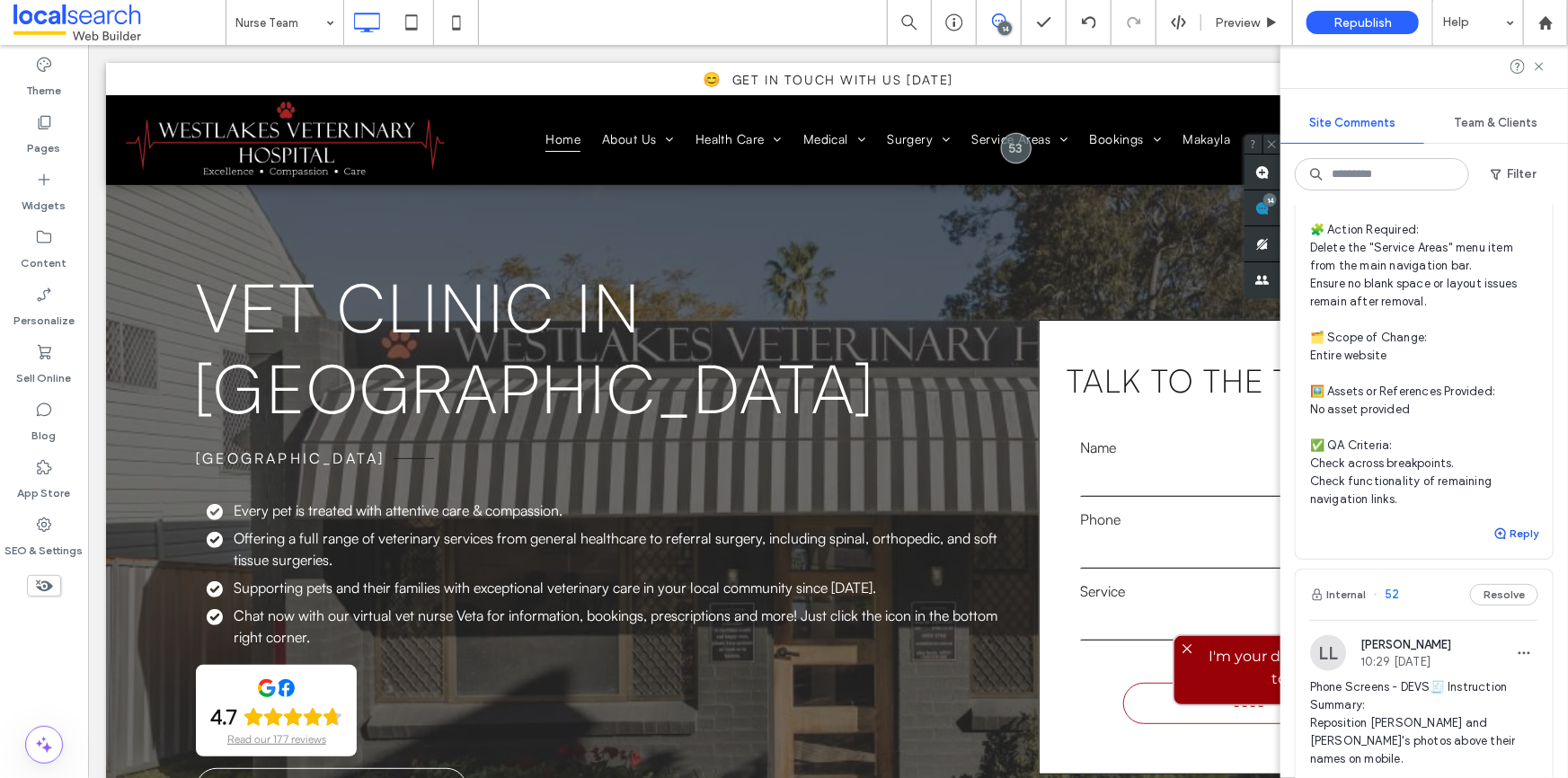
click at [1493, 540] on icon "button" at bounding box center [1500, 533] width 14 height 14
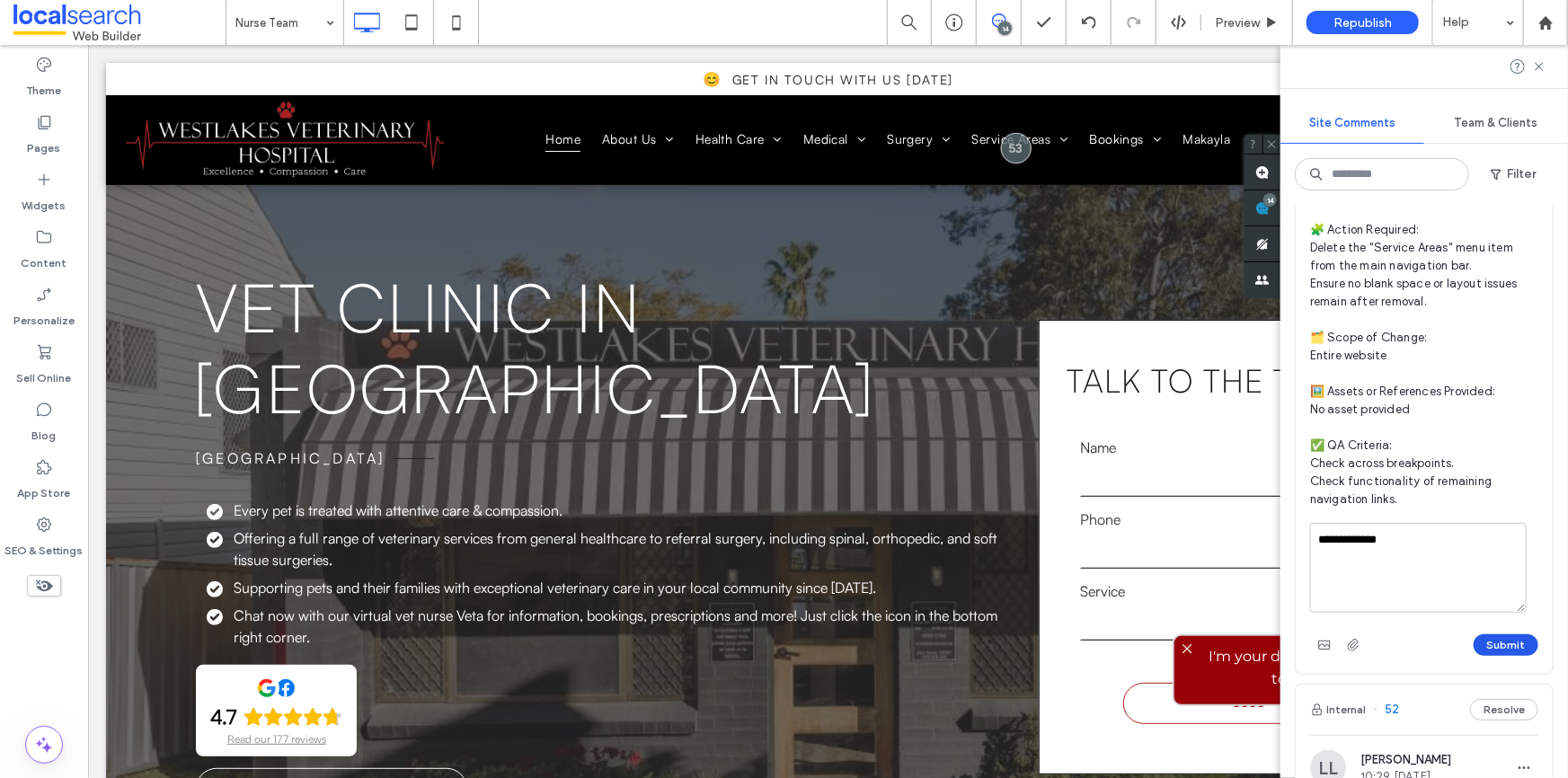
type textarea "**********"
click at [1496, 656] on button "Submit" at bounding box center [1506, 645] width 64 height 22
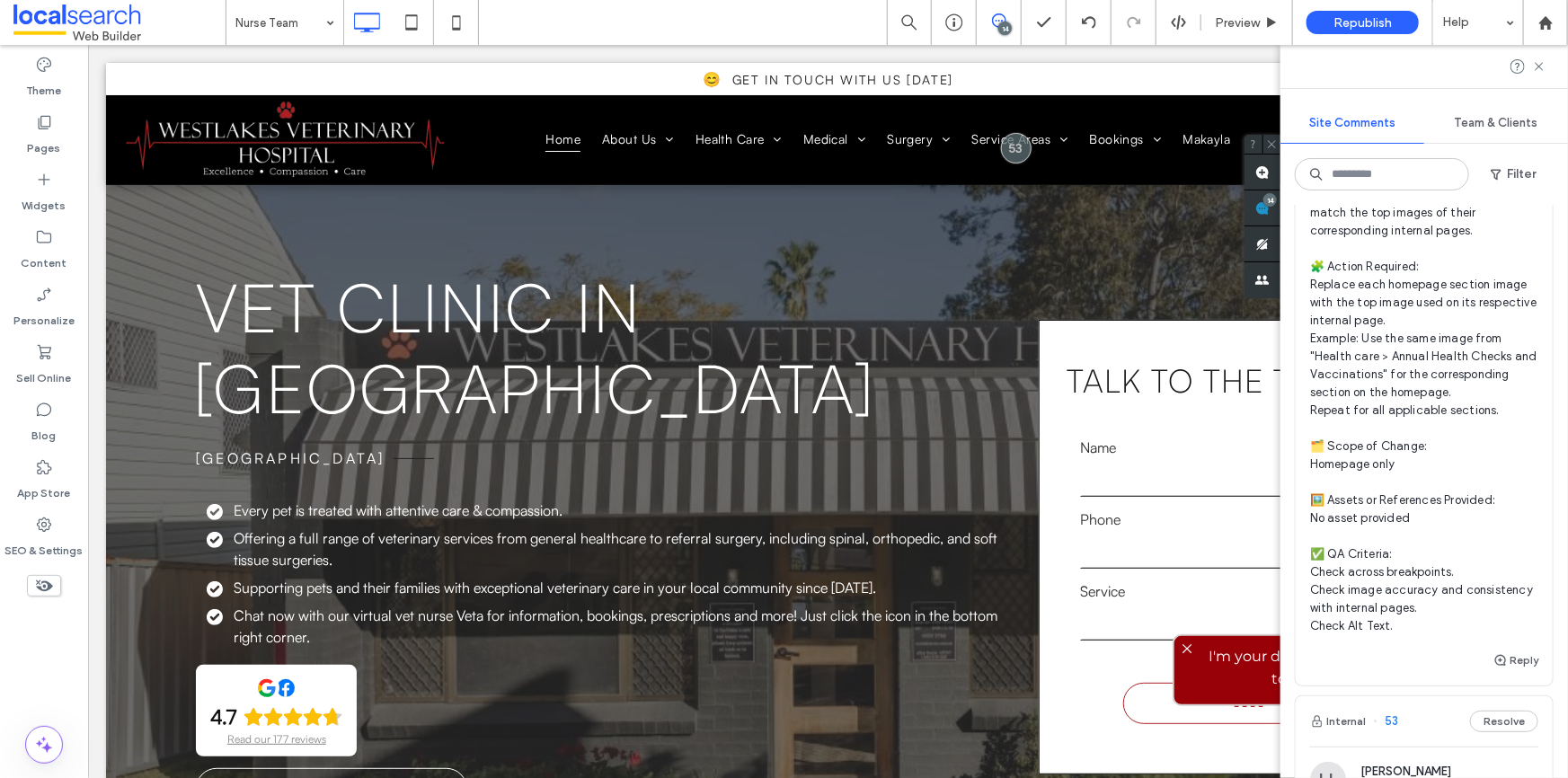
scroll to position [80, 0]
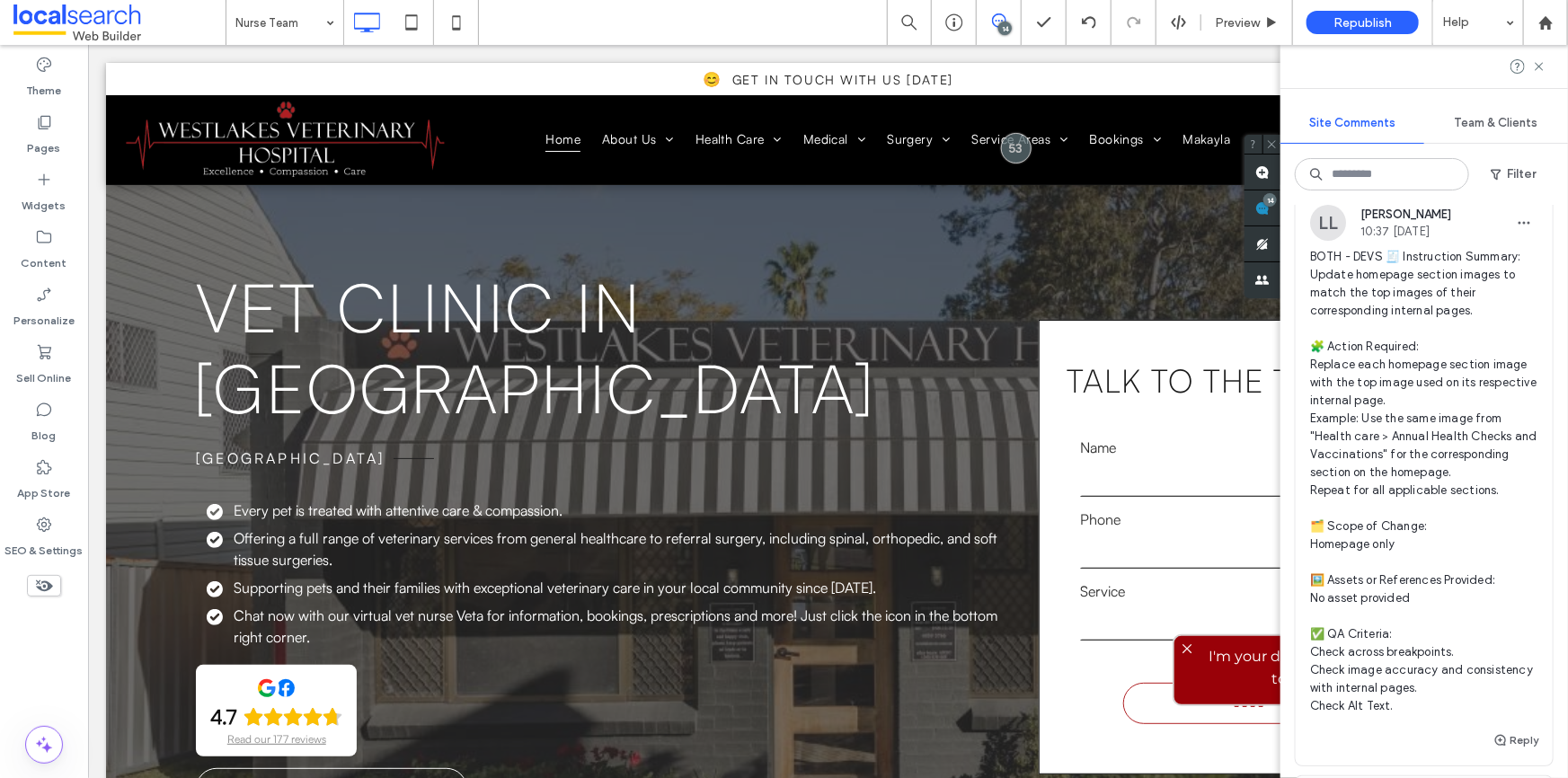
click at [1399, 374] on span "BOTH - DEVS 🧾 Instruction Summary: Update homepage section images to match the …" at bounding box center [1423, 481] width 228 height 467
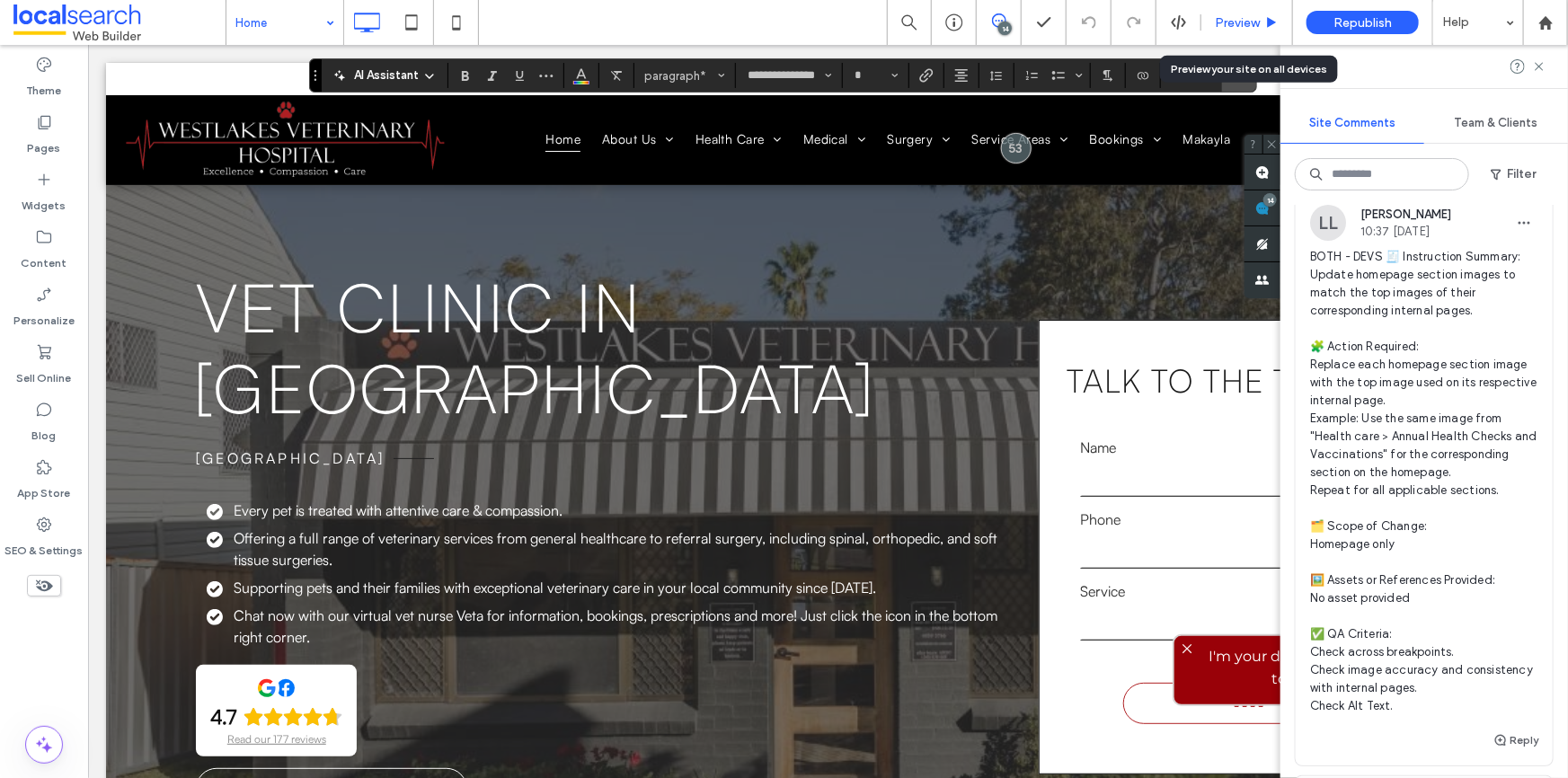
click at [1253, 35] on div "Preview" at bounding box center [1247, 22] width 92 height 44
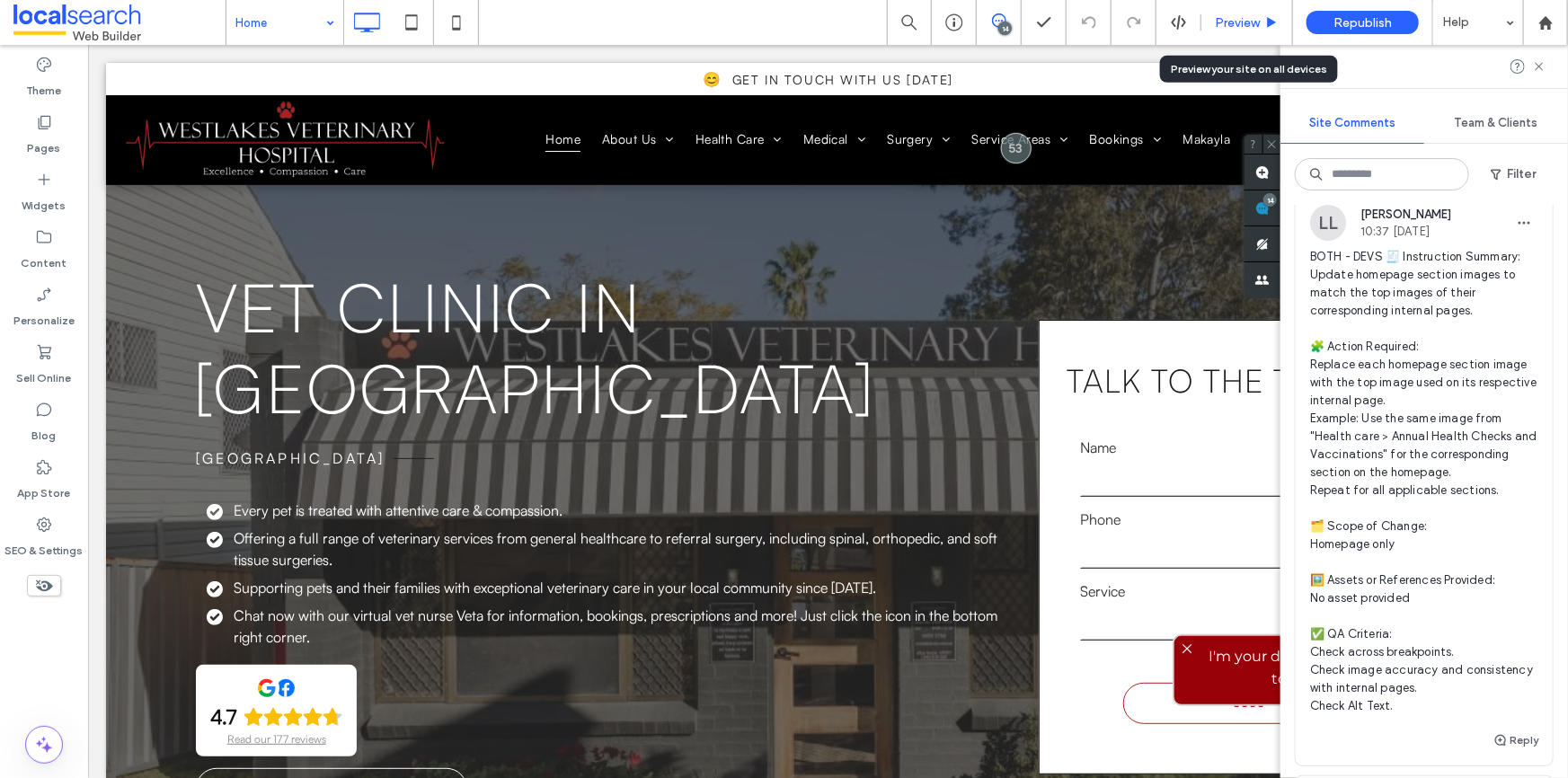
click at [1224, 18] on span "Preview" at bounding box center [1237, 23] width 45 height 15
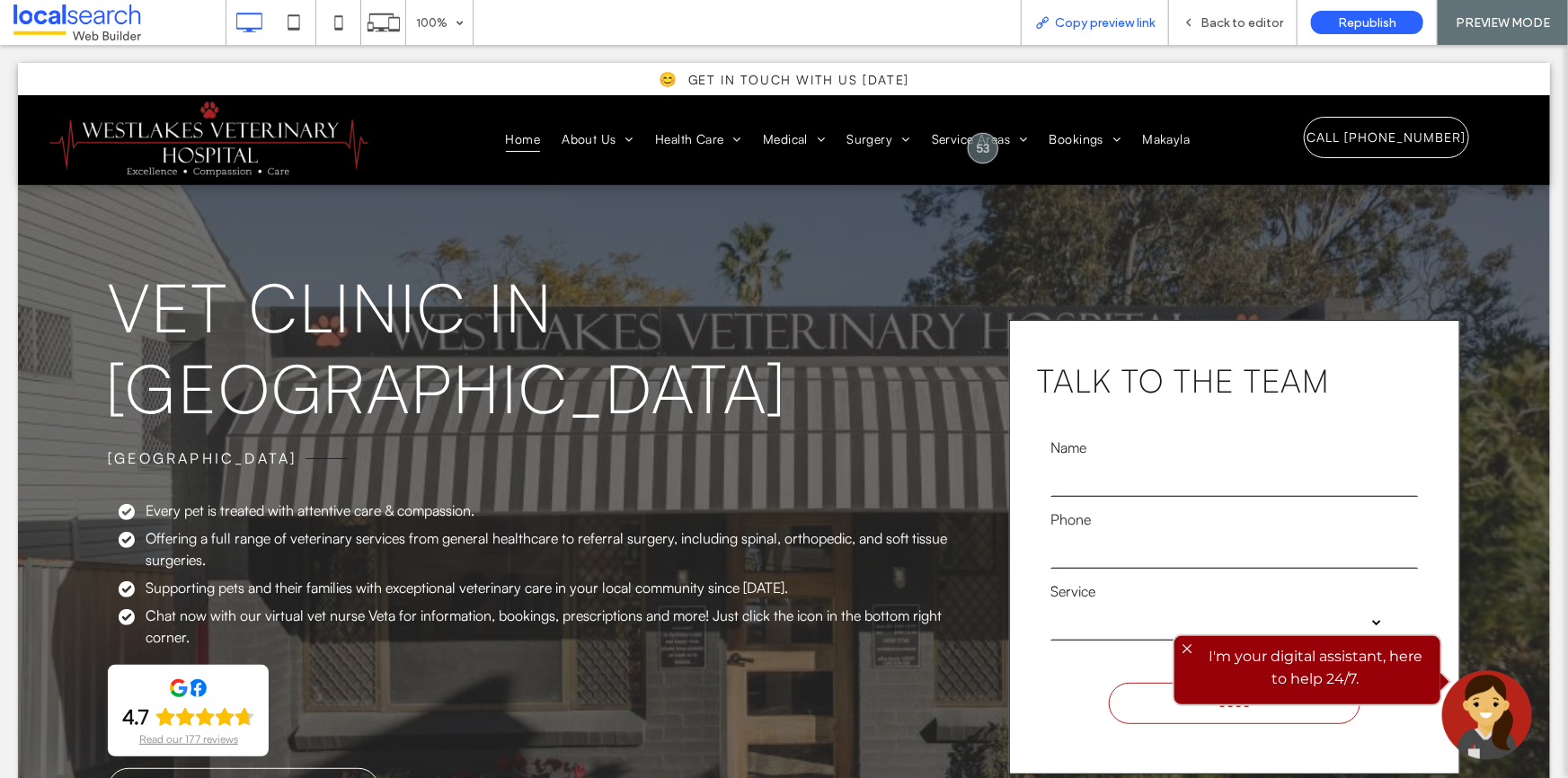
click at [1133, 17] on span "Copy preview link" at bounding box center [1104, 23] width 99 height 15
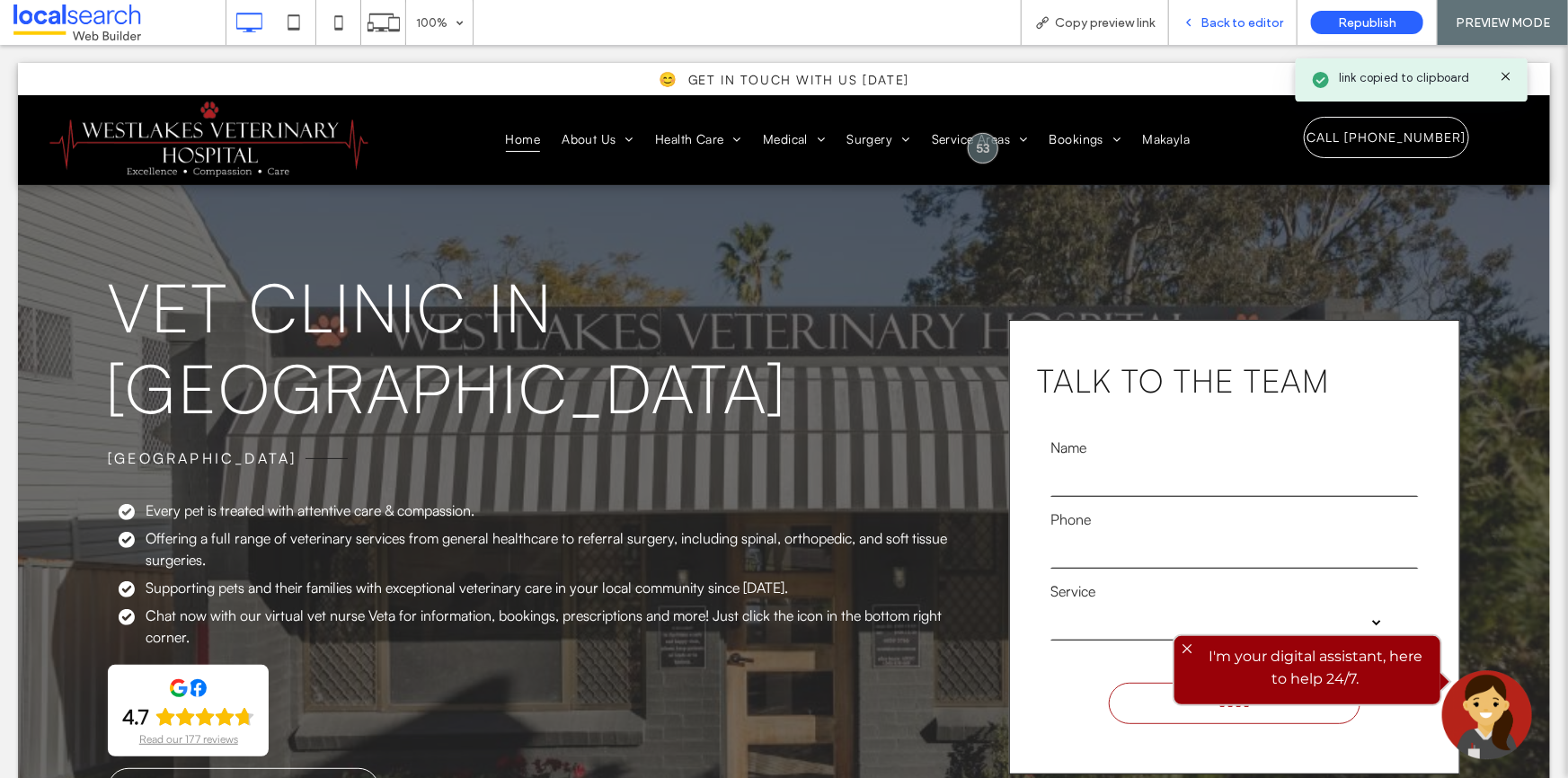
click at [1252, 10] on div "Back to editor" at bounding box center [1234, 22] width 129 height 44
click at [1234, 20] on span "Back to editor" at bounding box center [1241, 23] width 82 height 15
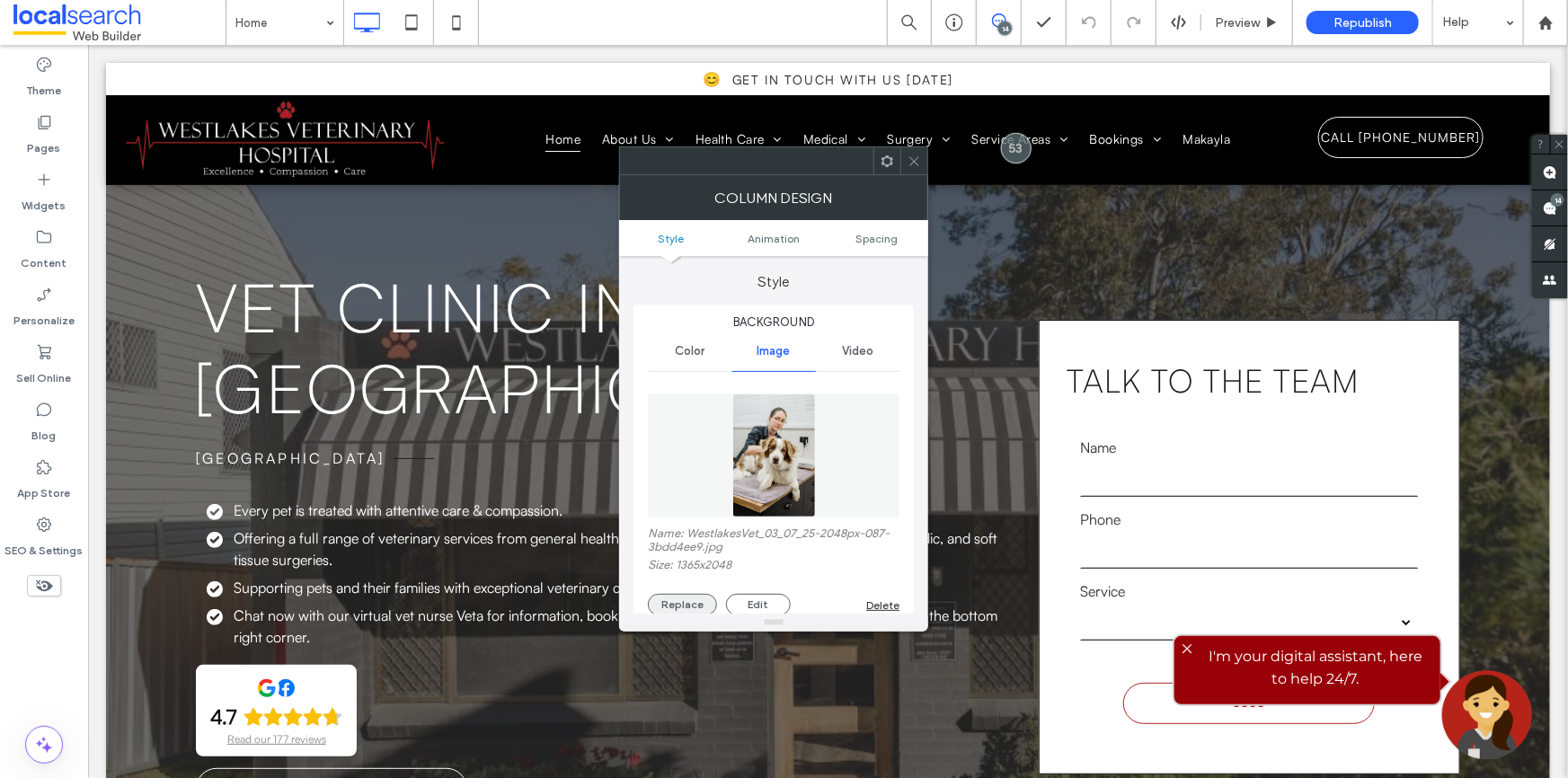
click at [661, 609] on button "Replace" at bounding box center [682, 604] width 69 height 22
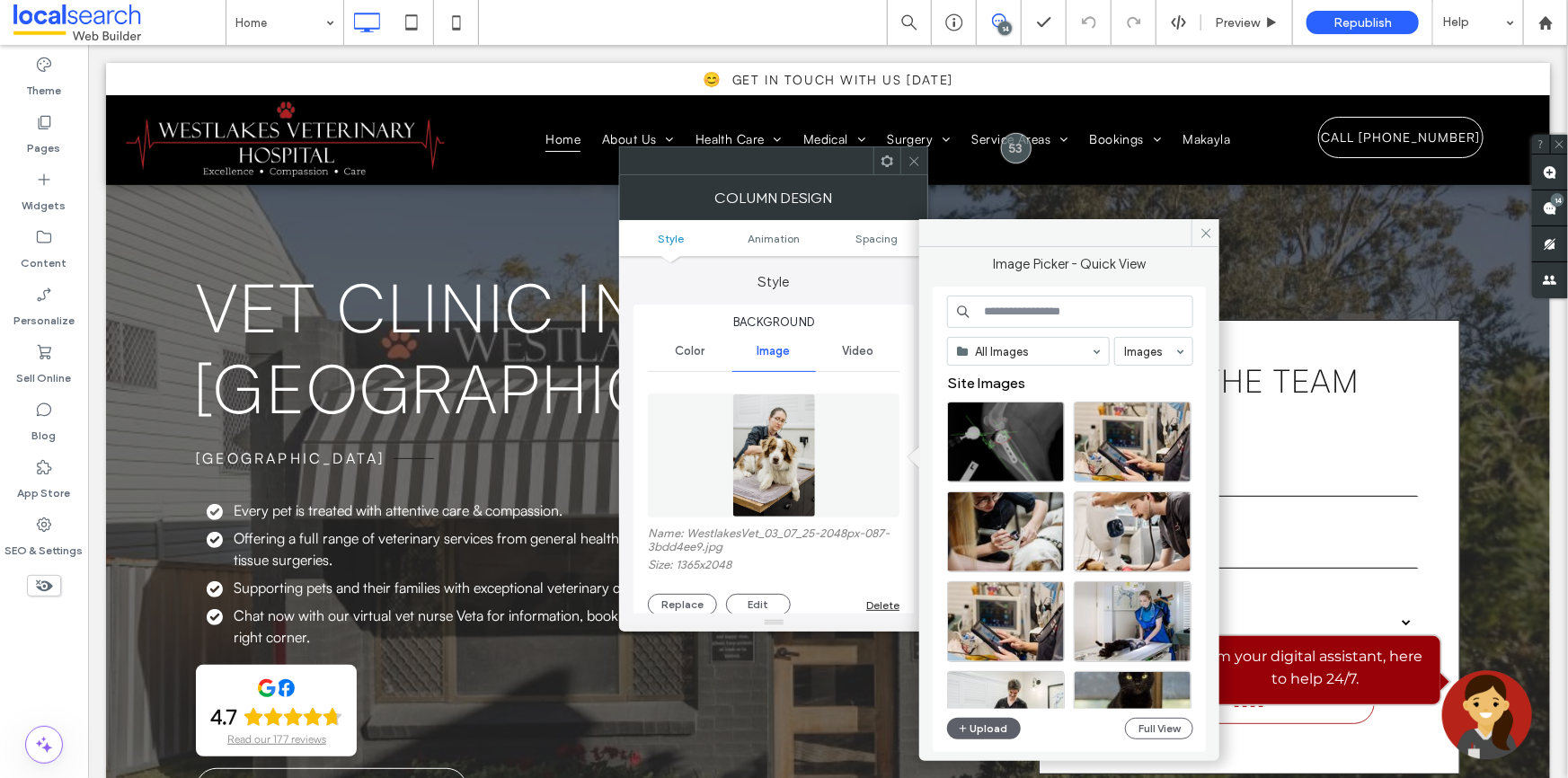
scroll to position [80, 0]
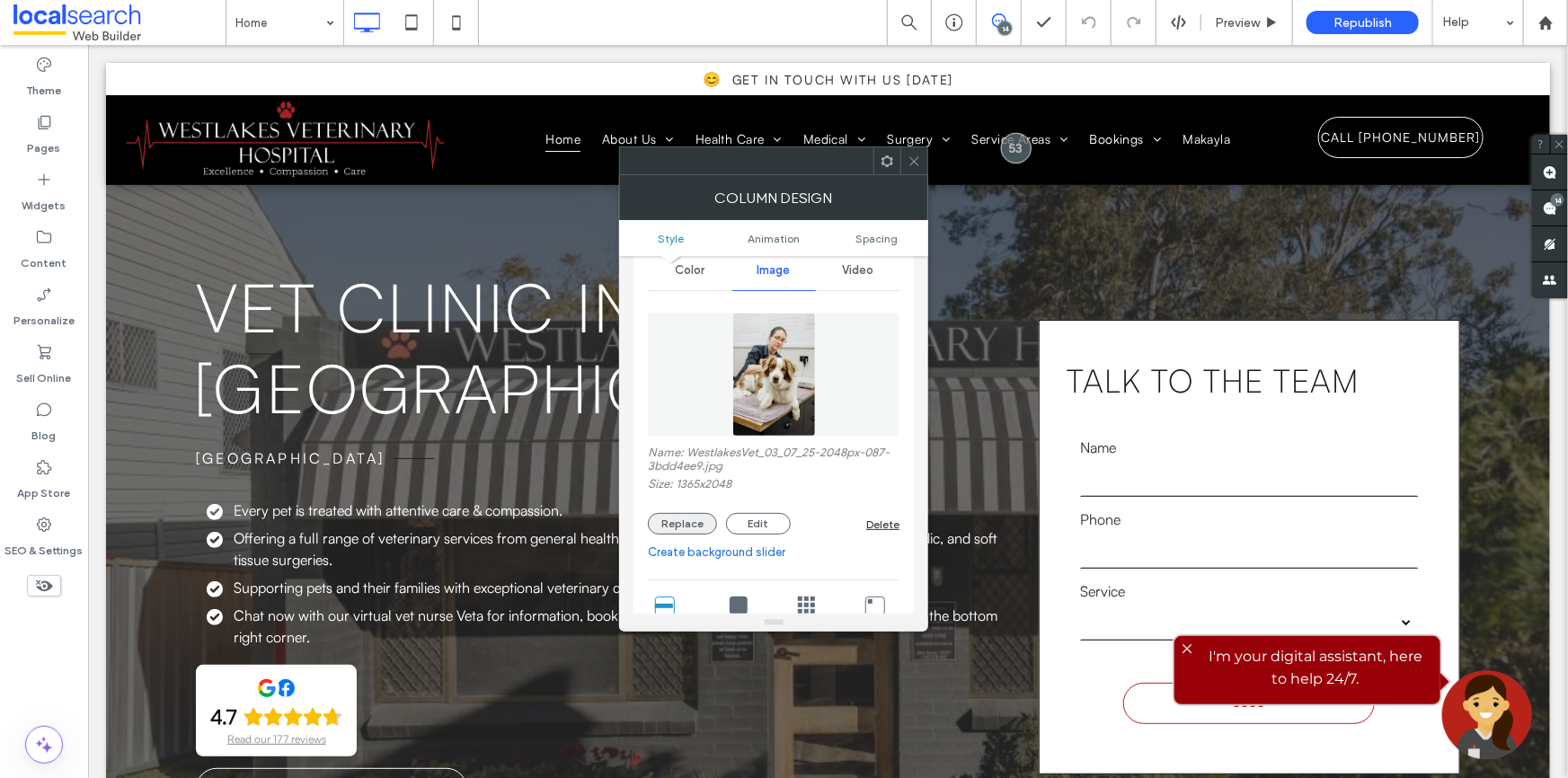
click at [679, 522] on button "Replace" at bounding box center [682, 523] width 69 height 22
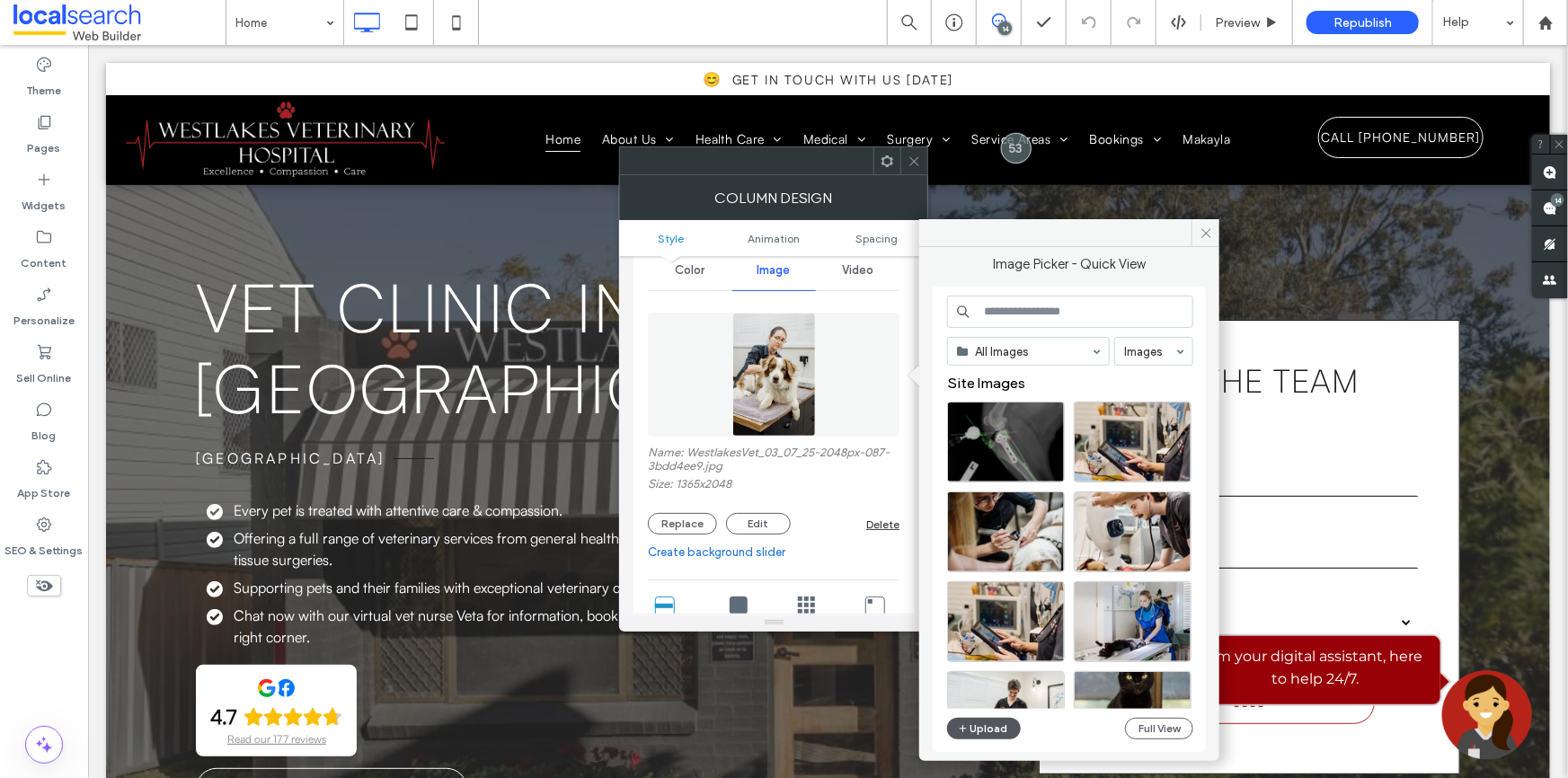
click at [990, 718] on button "Upload" at bounding box center [984, 728] width 74 height 22
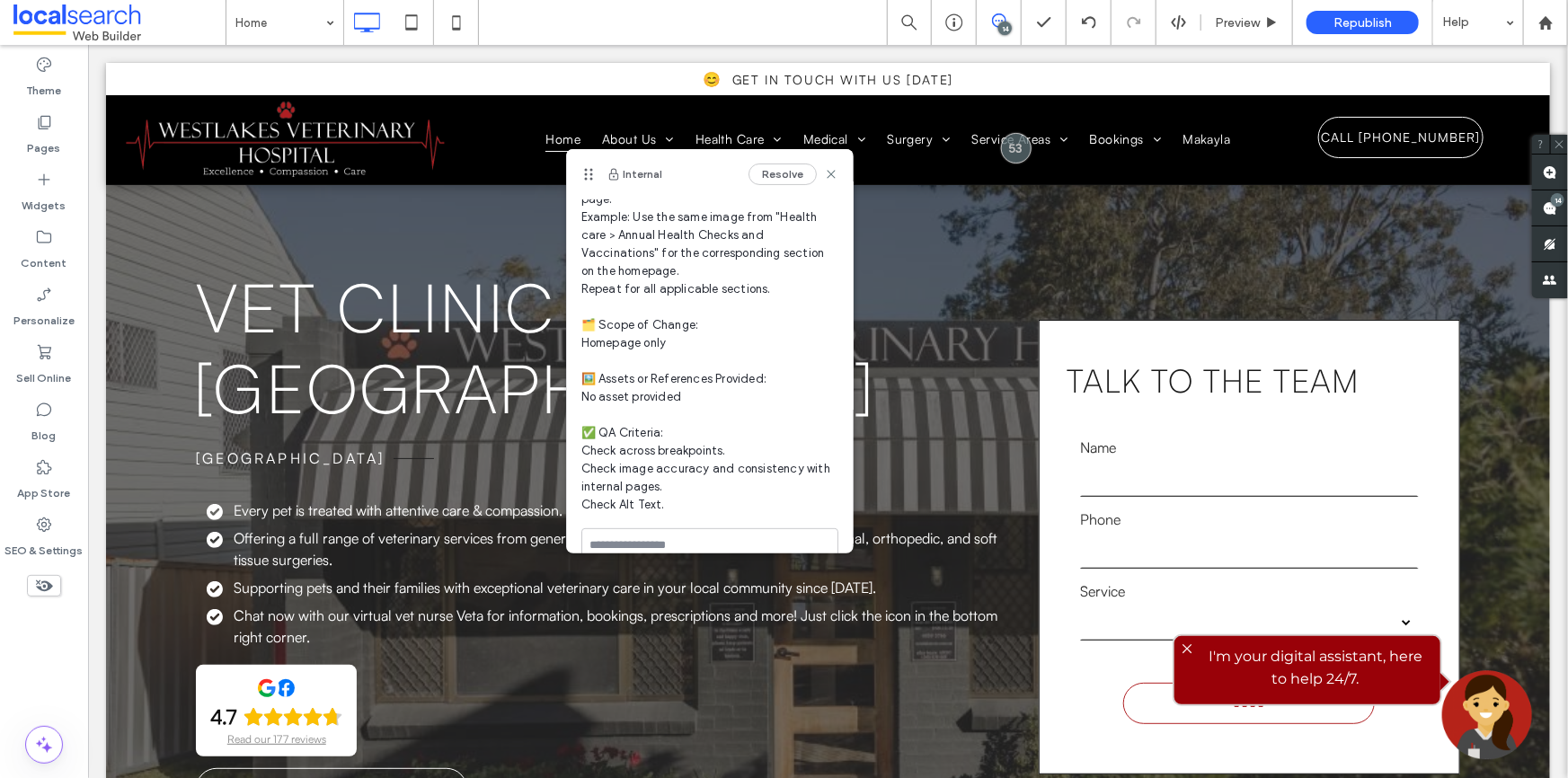
scroll to position [224, 0]
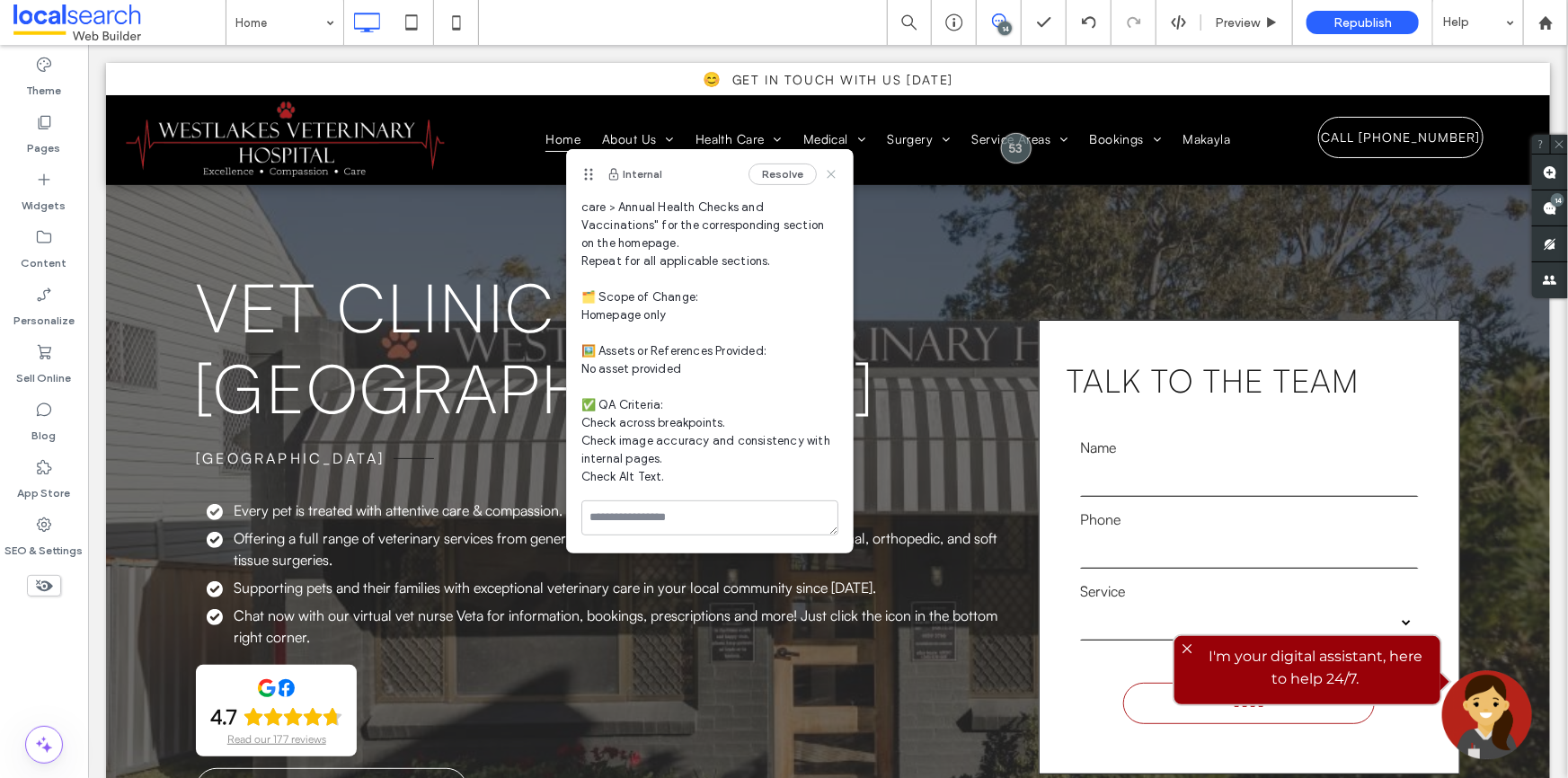
click at [824, 167] on icon at bounding box center [830, 173] width 14 height 14
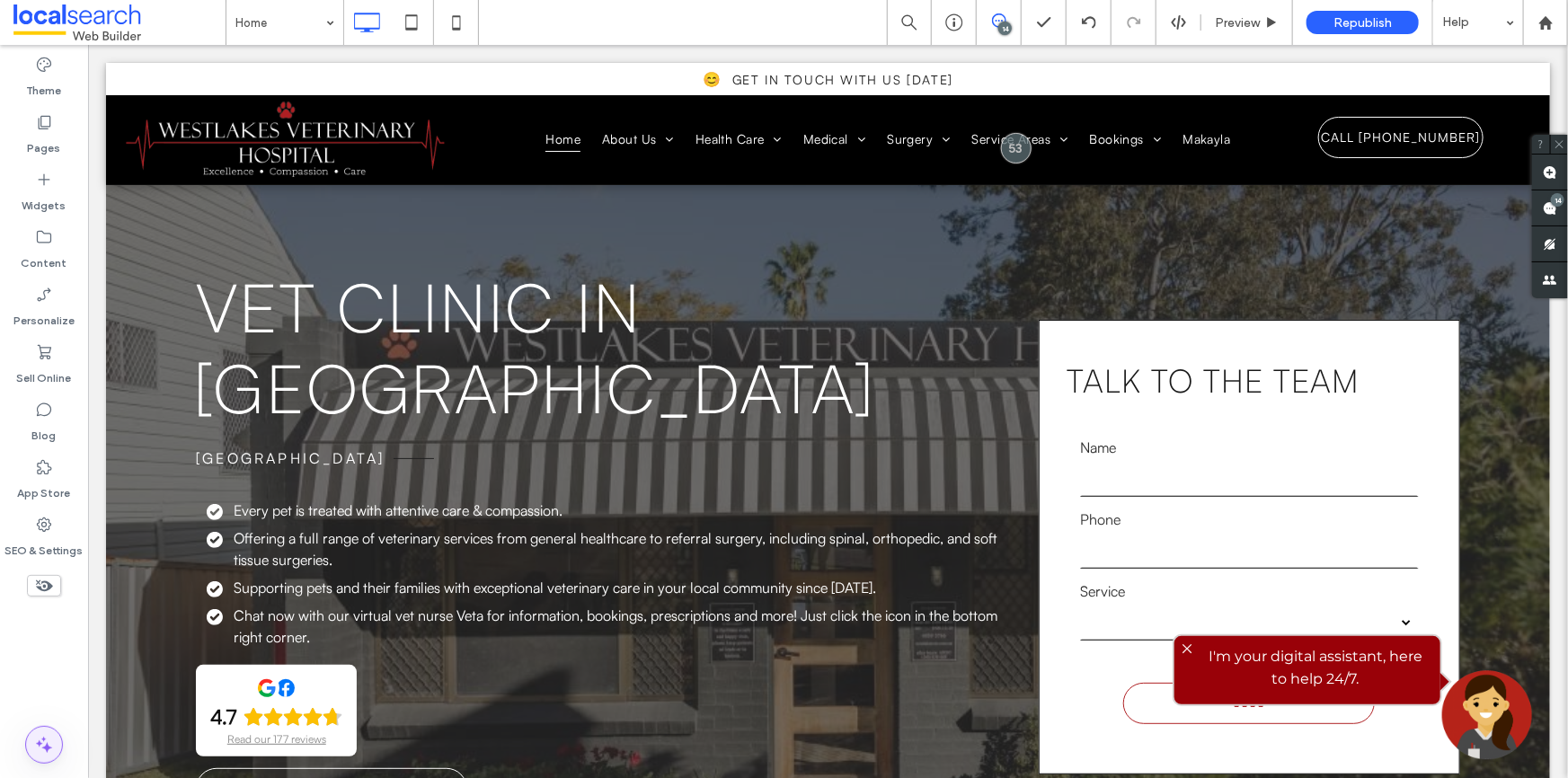
click at [33, 737] on icon at bounding box center [44, 744] width 22 height 22
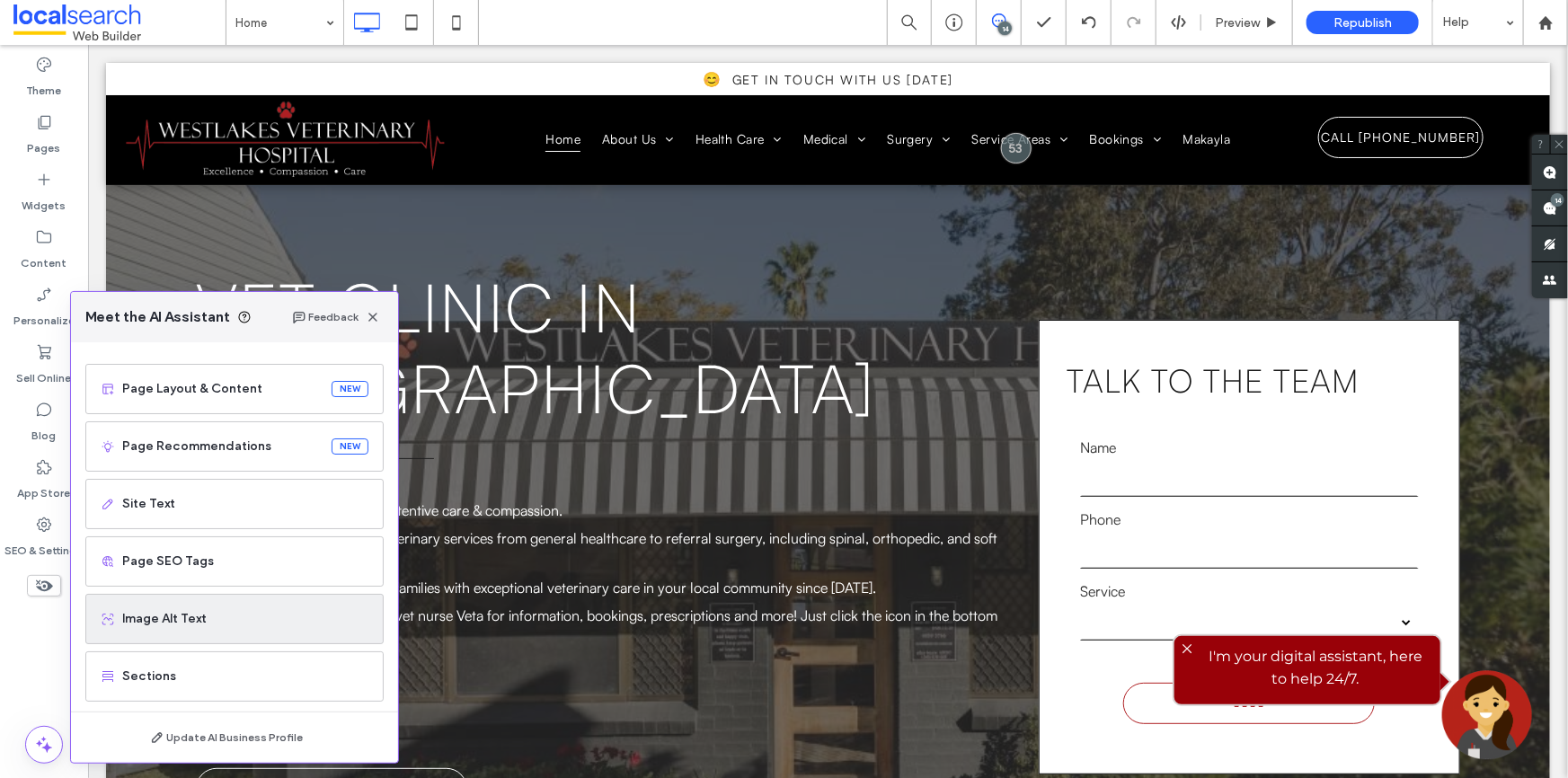
click at [160, 611] on span "Image Alt Text" at bounding box center [245, 618] width 246 height 18
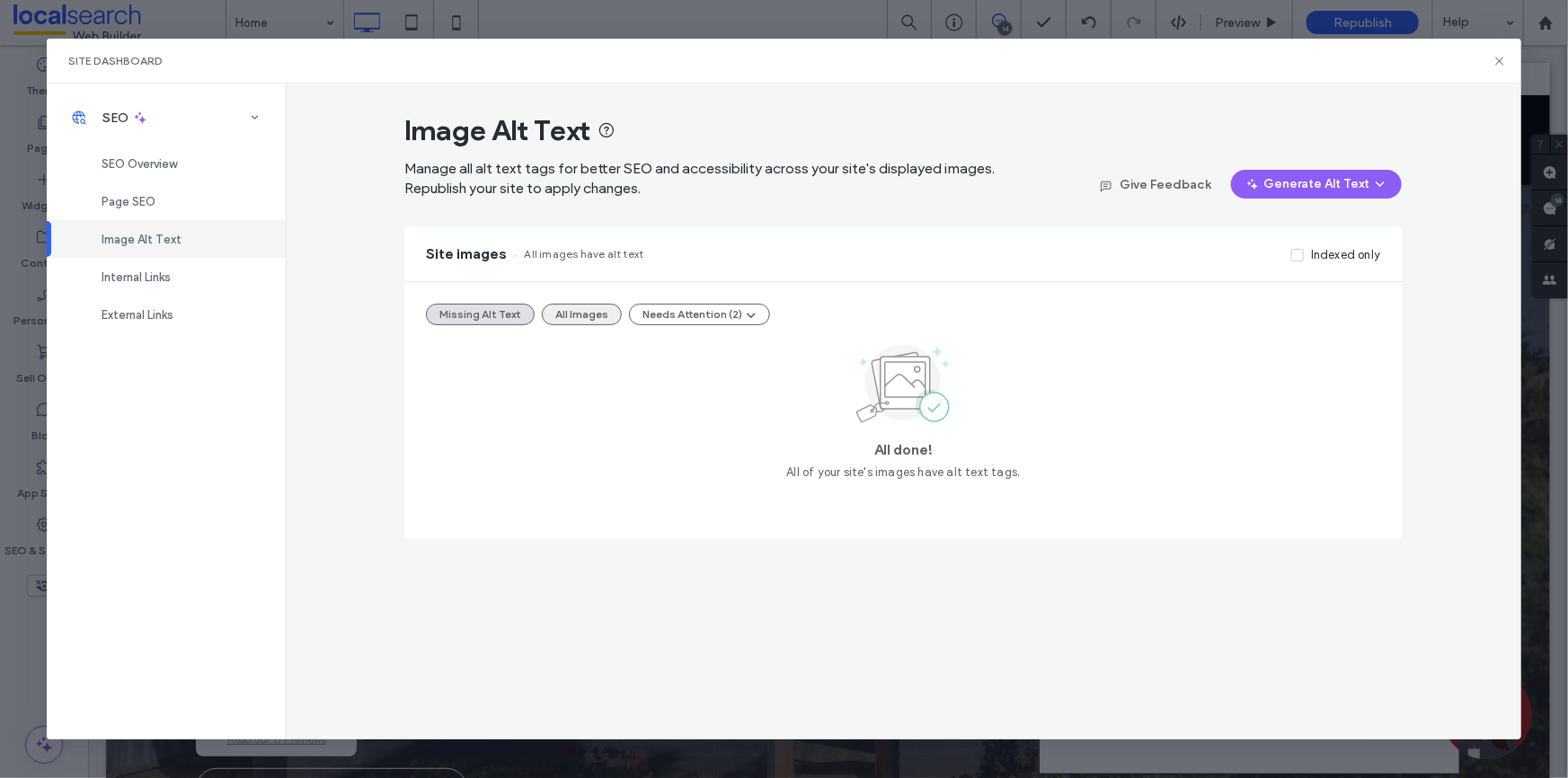
click at [593, 310] on button "All Images" at bounding box center [581, 314] width 80 height 22
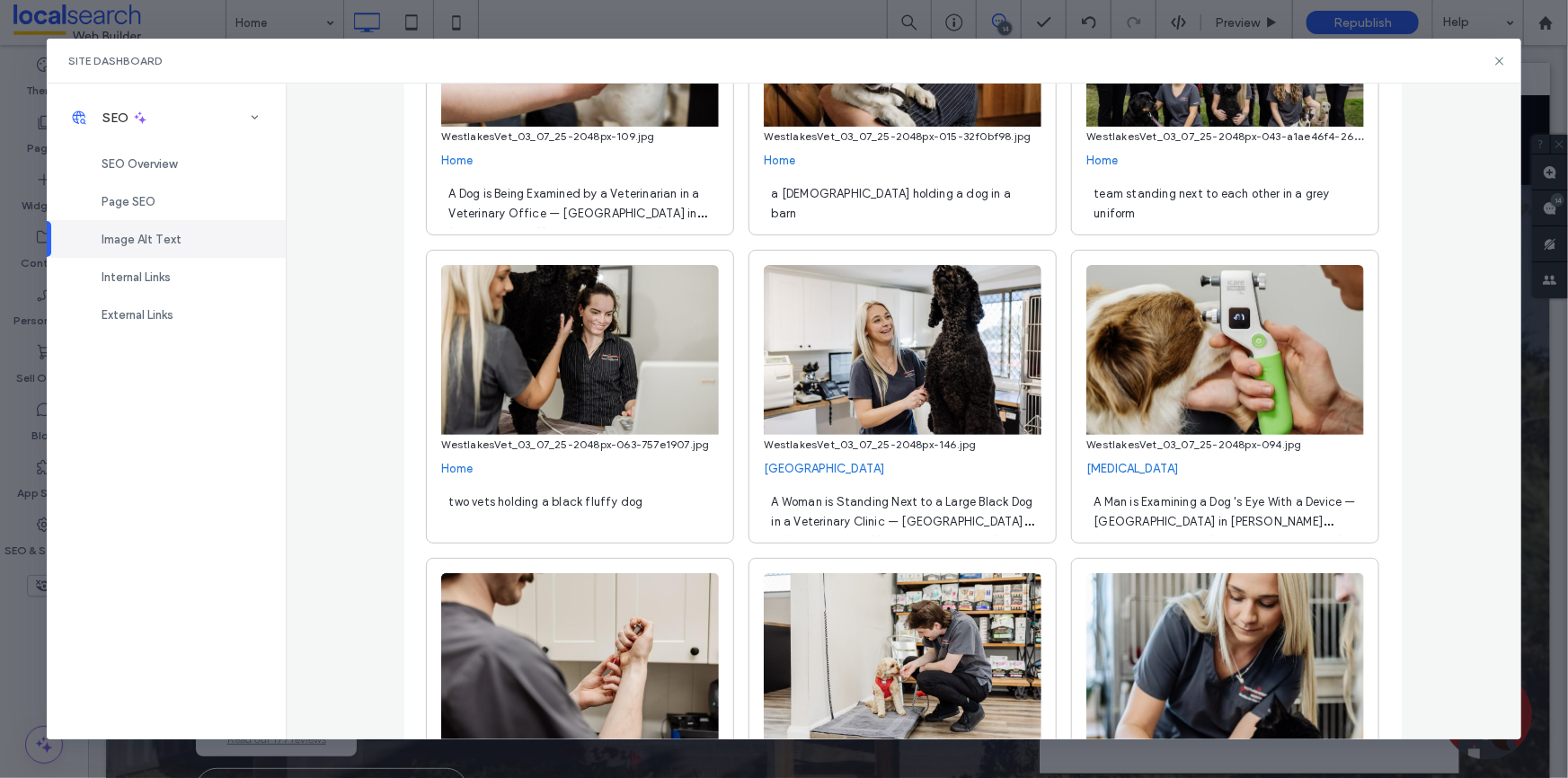
scroll to position [5960, 0]
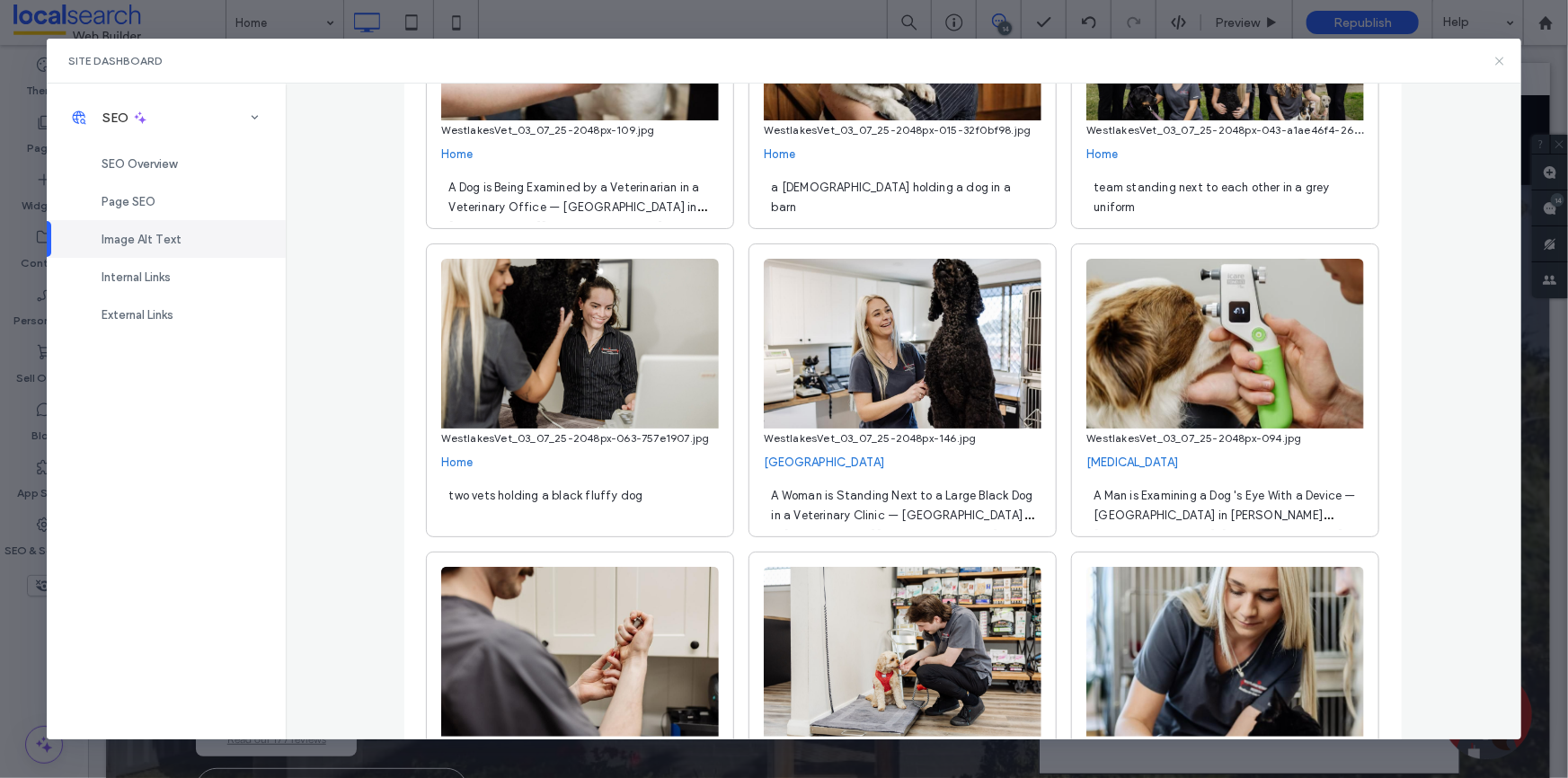
click at [1500, 62] on icon at bounding box center [1499, 61] width 14 height 14
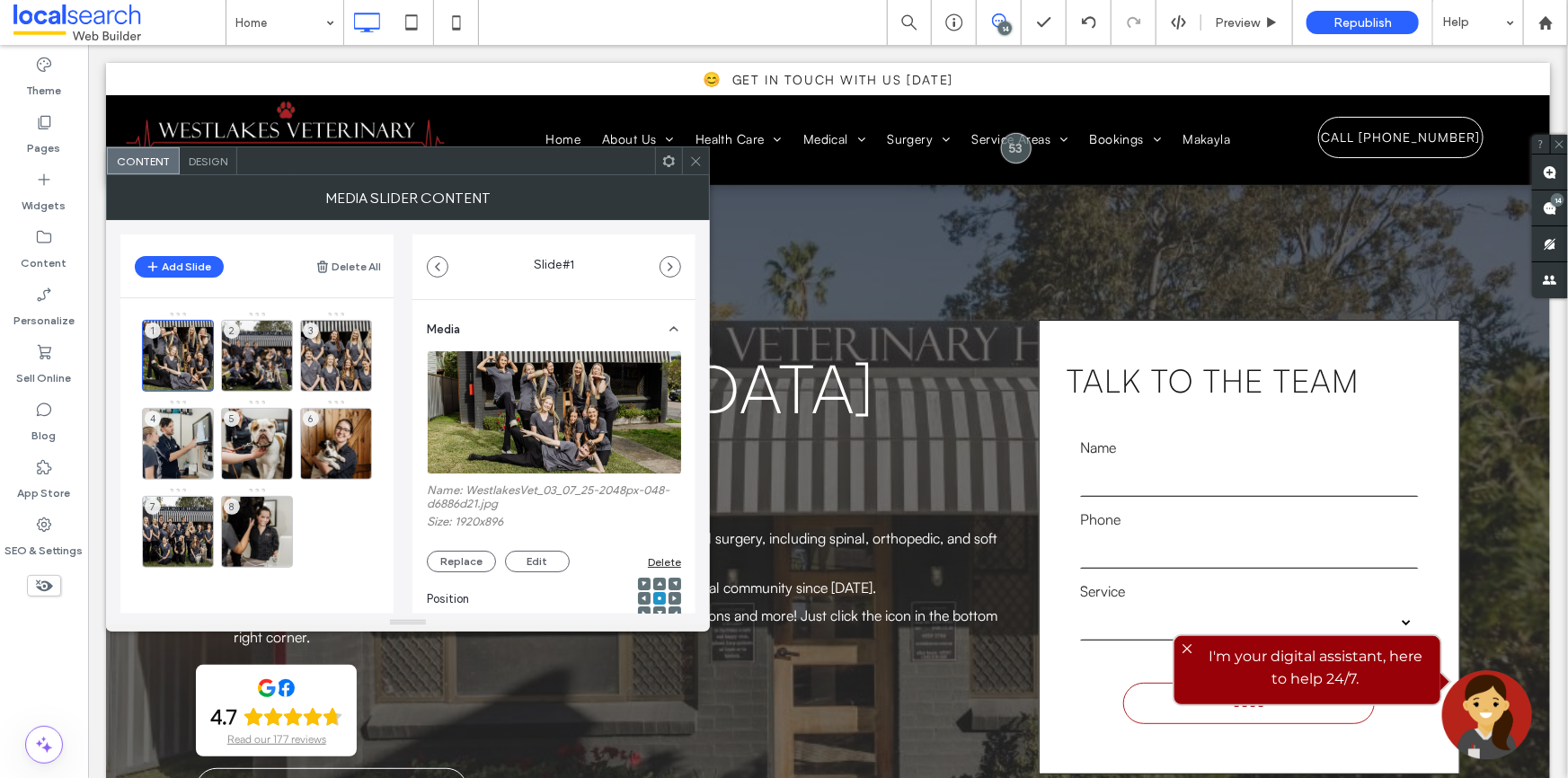
click at [705, 172] on div at bounding box center [695, 161] width 27 height 27
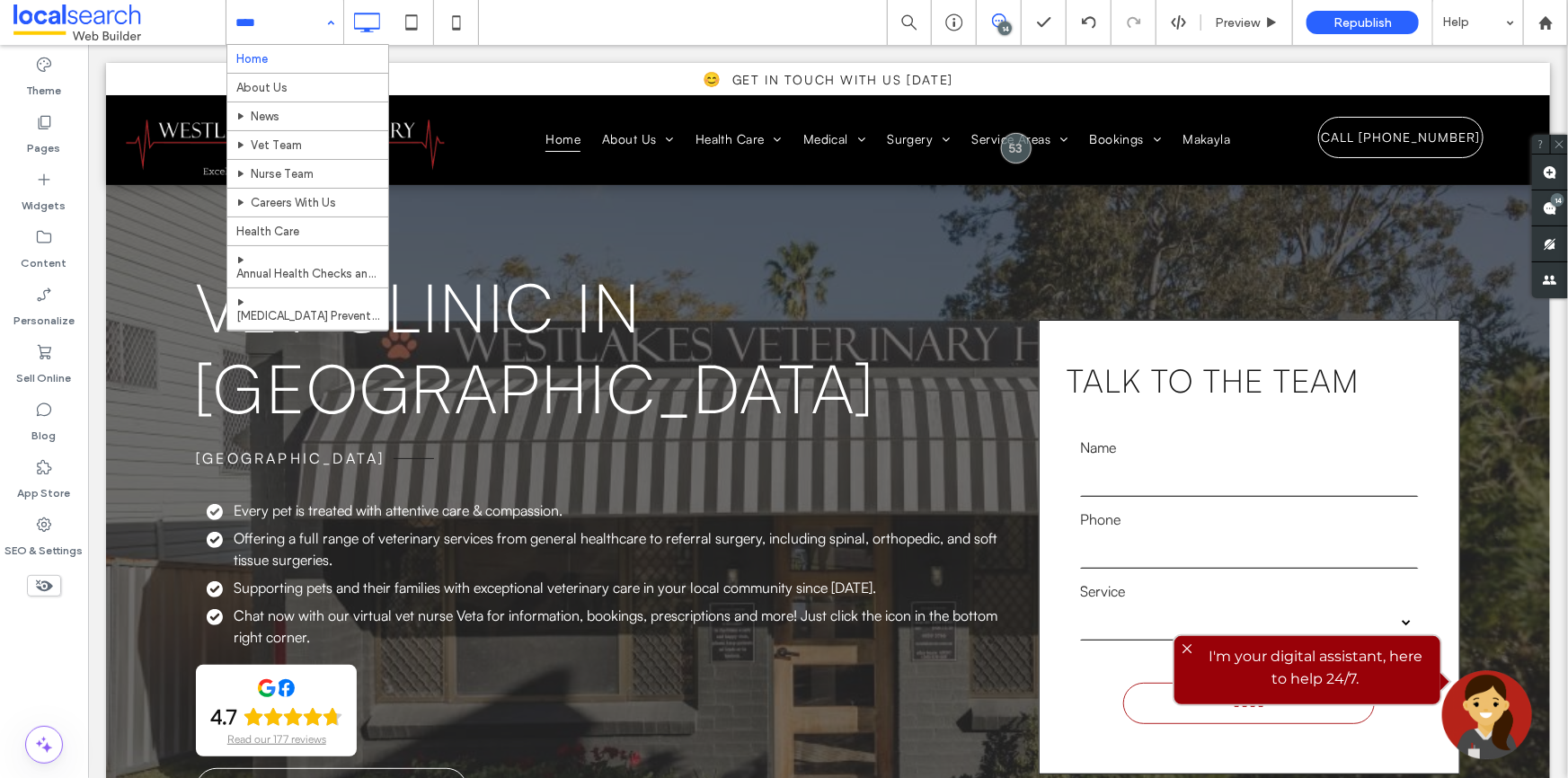
click at [326, 27] on div "Home About Us News Vet Team Nurse Team Careers With Us Health Care Annual Healt…" at bounding box center [284, 22] width 116 height 44
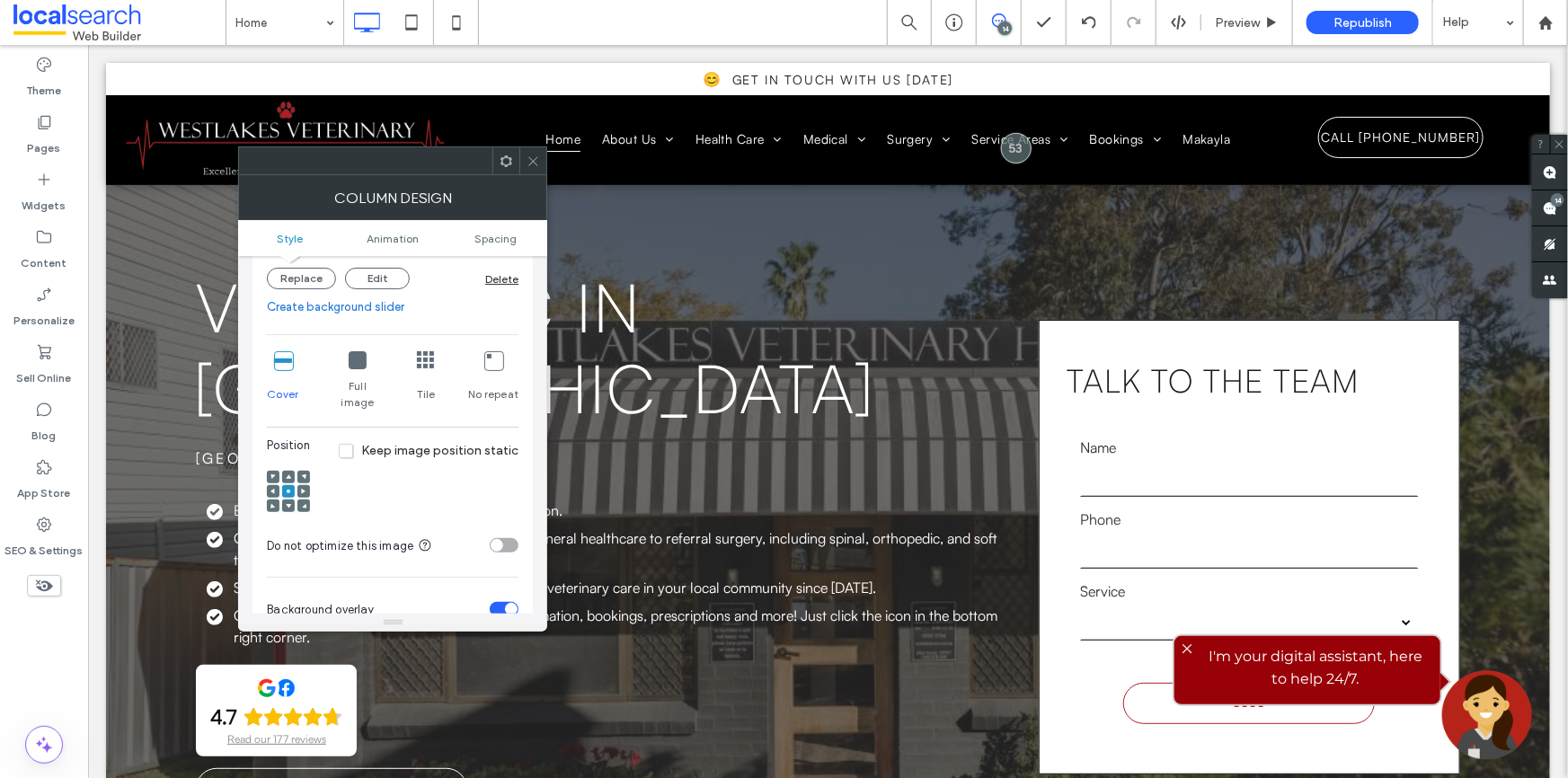
scroll to position [408, 0]
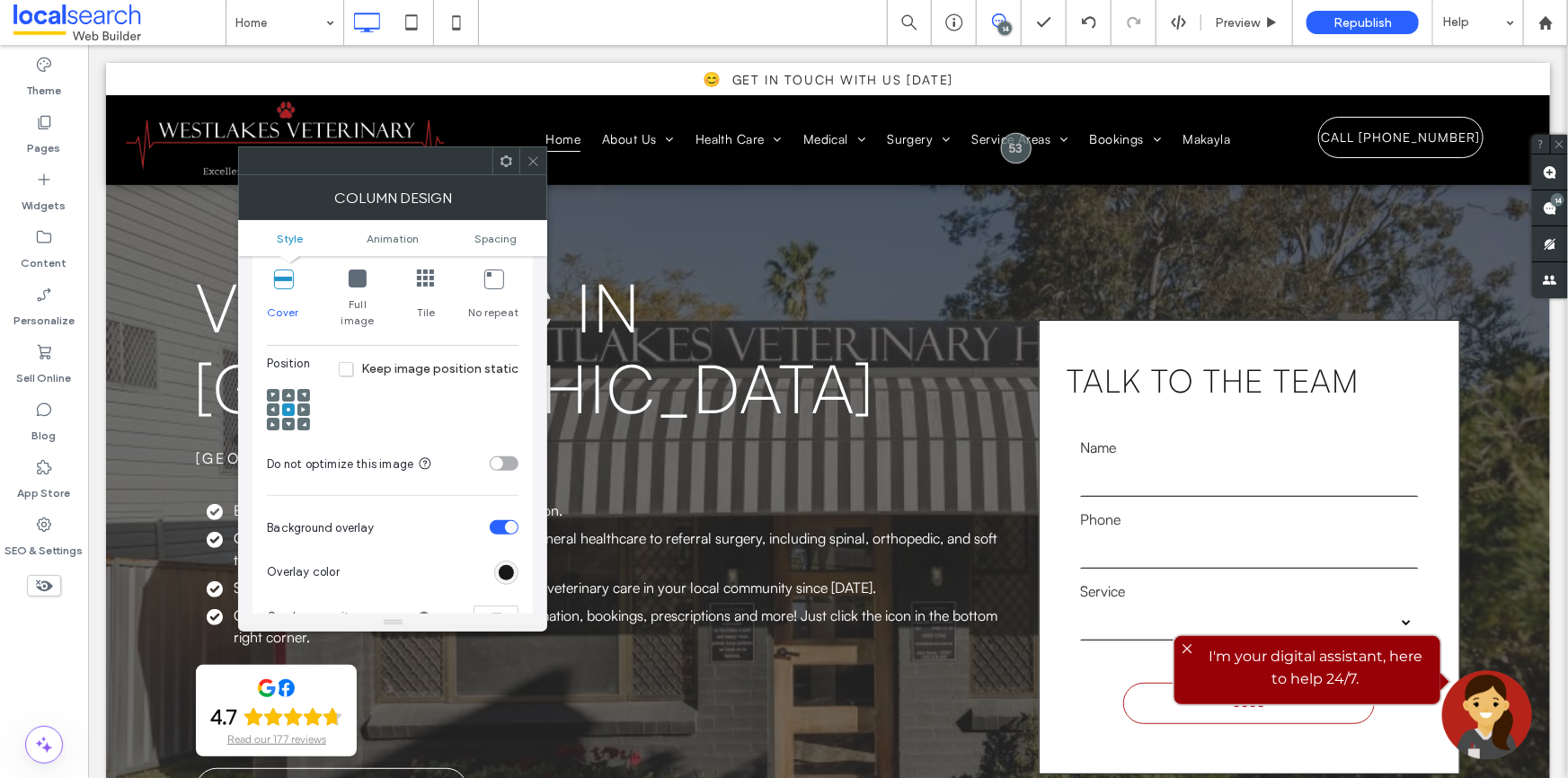
click at [532, 159] on icon at bounding box center [533, 161] width 13 height 13
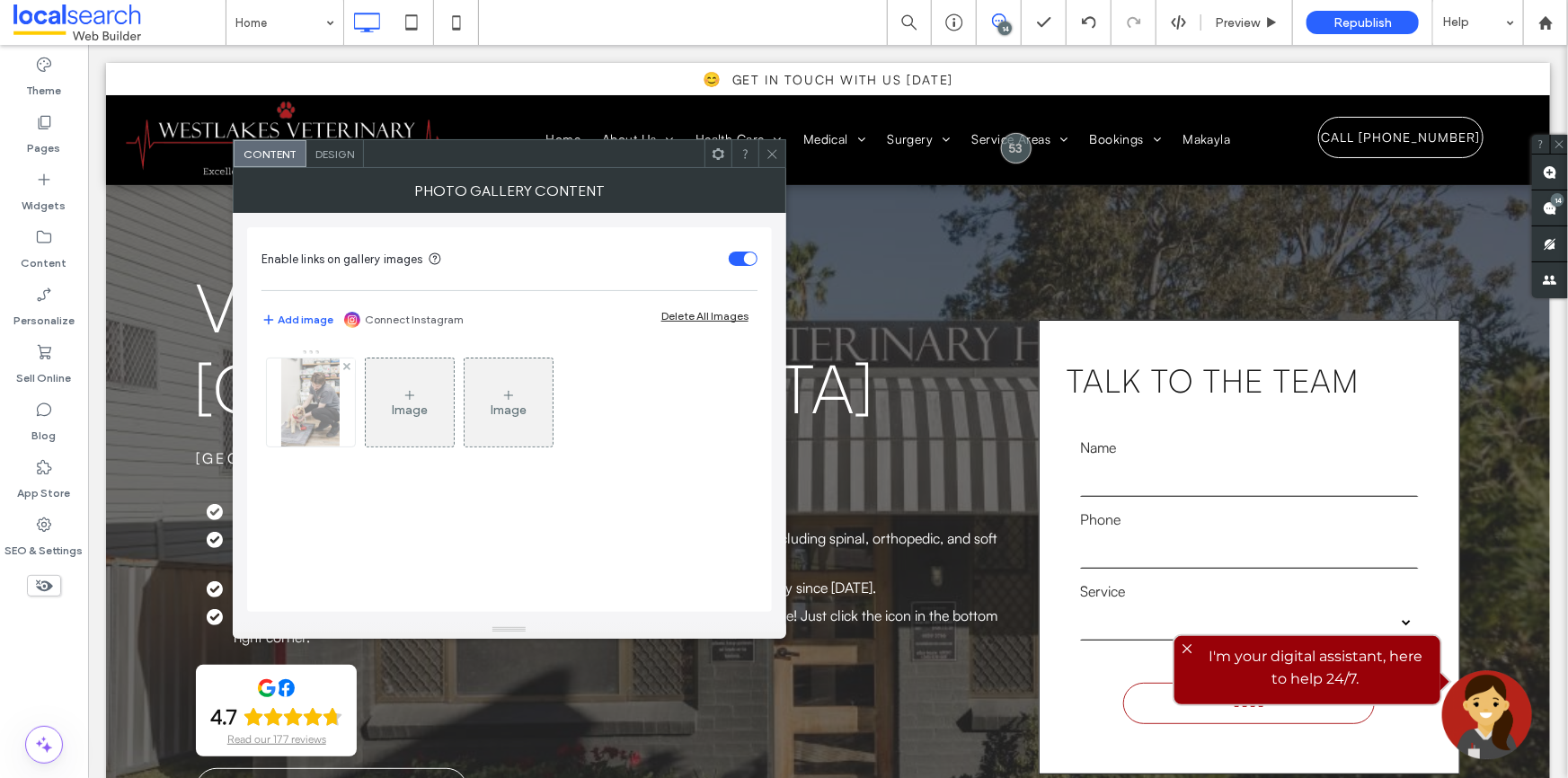
click at [297, 391] on img at bounding box center [311, 402] width 59 height 88
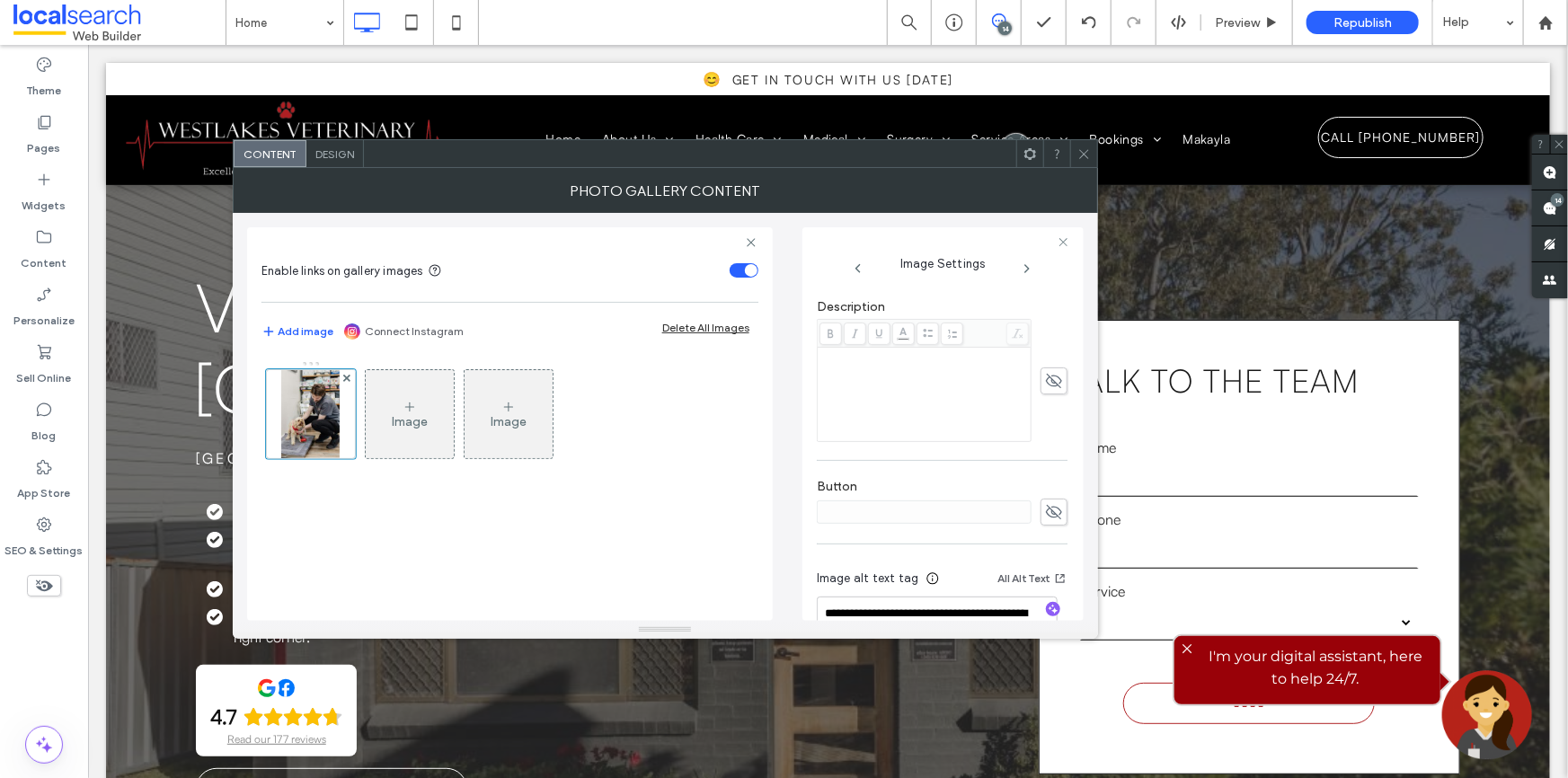
scroll to position [552, 0]
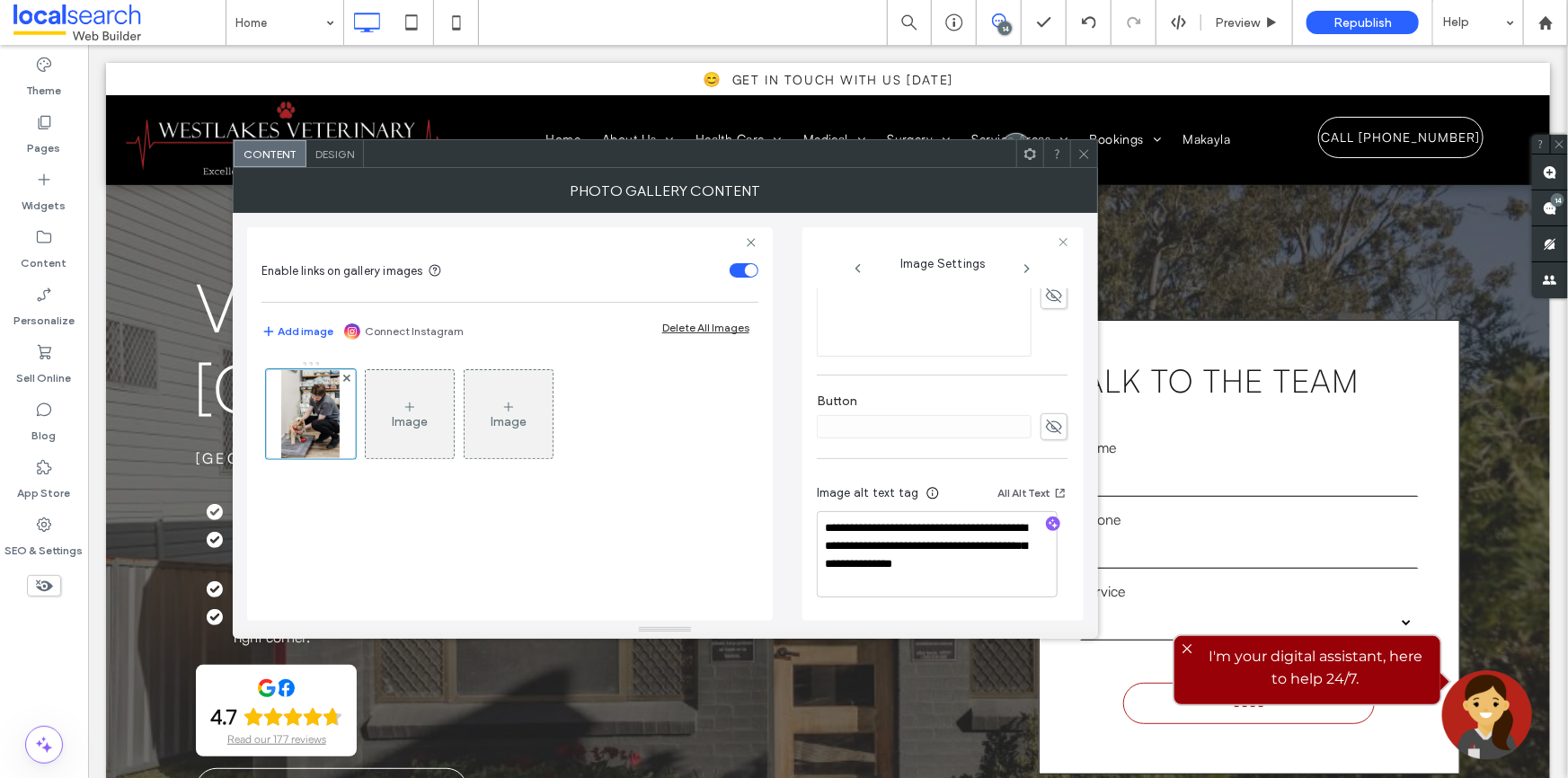
click at [1081, 151] on use at bounding box center [1083, 153] width 9 height 9
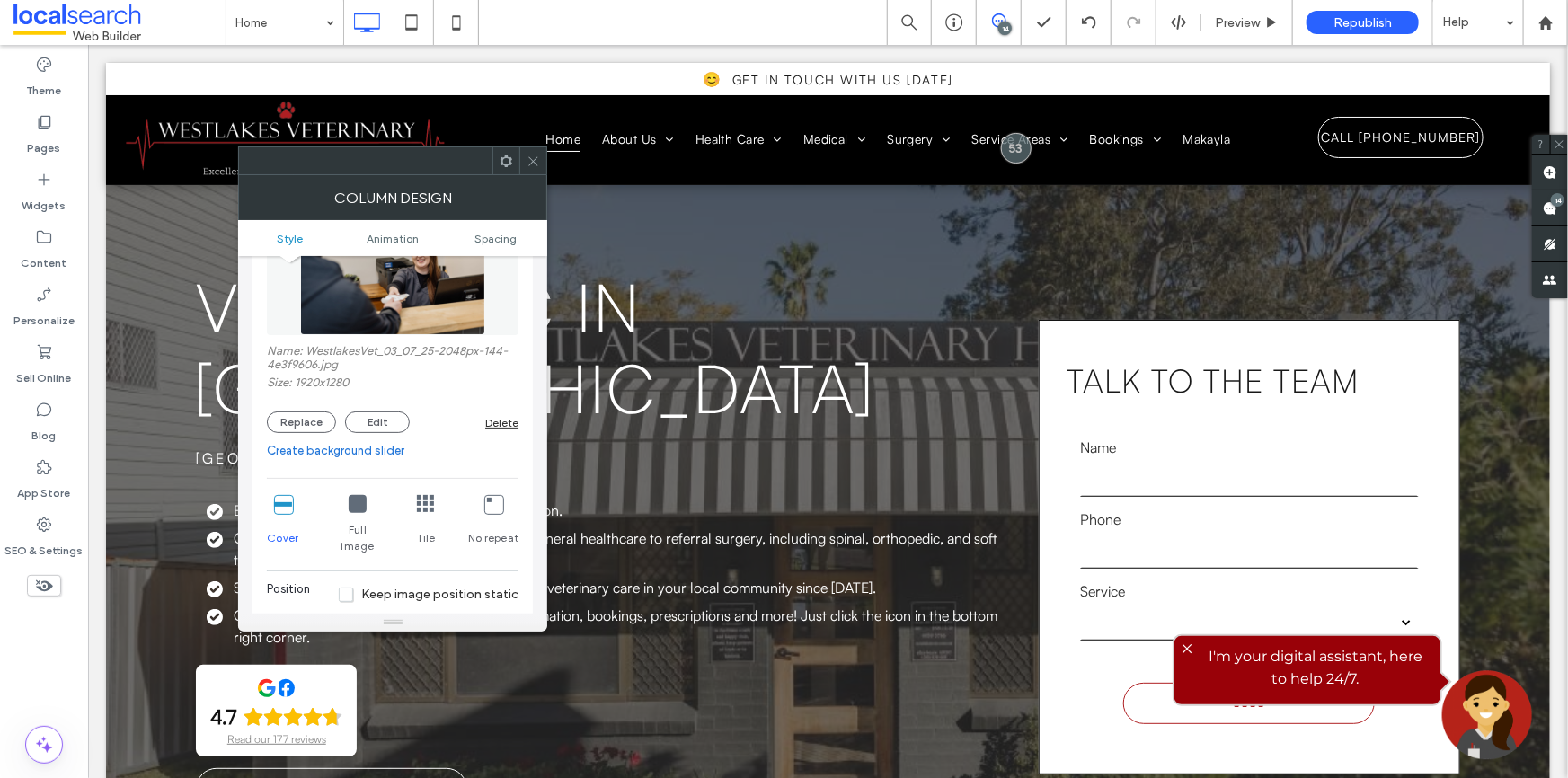
scroll to position [0, 0]
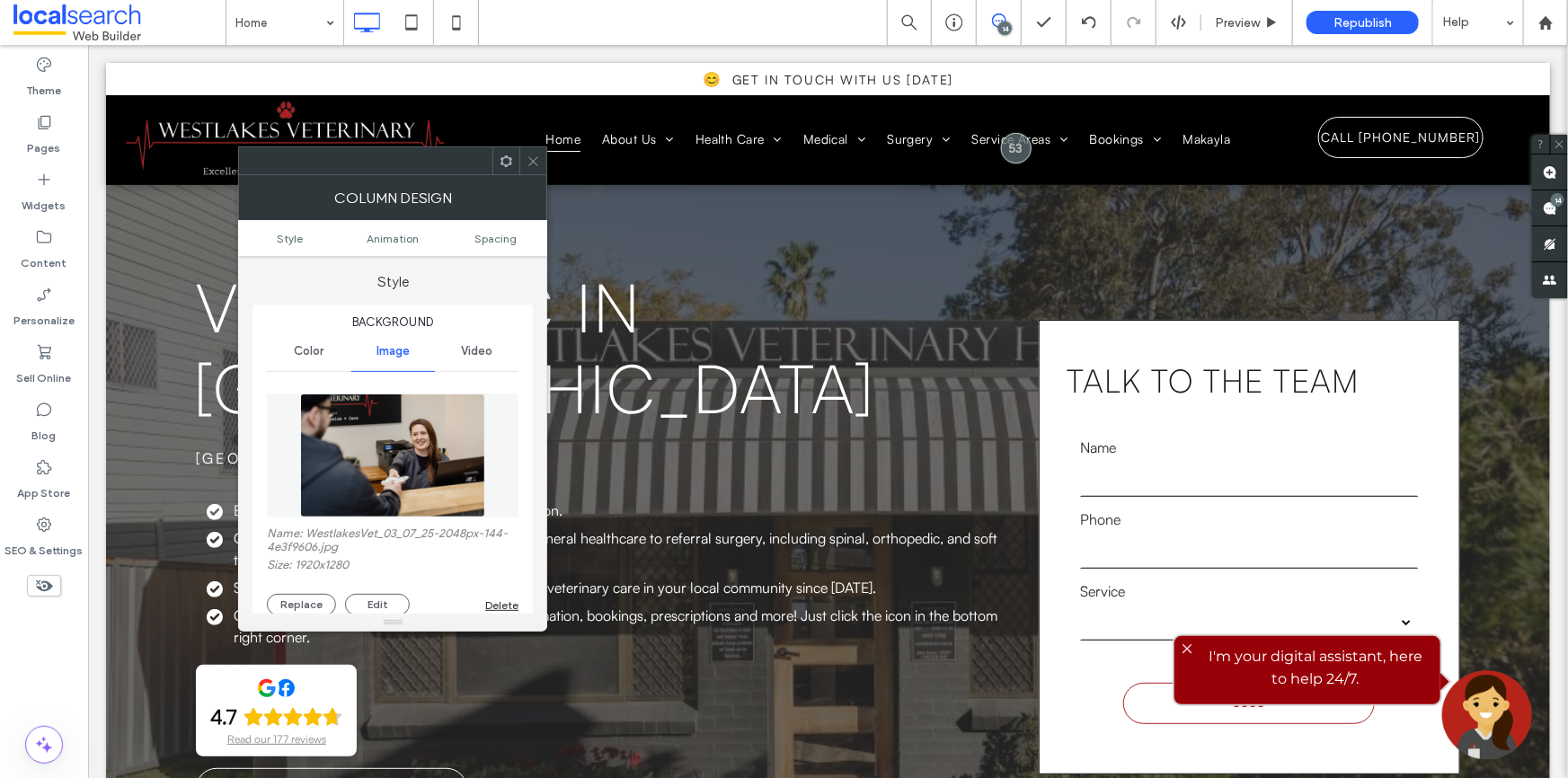
click at [526, 355] on div "Background Color Image Video Name: WestlakesVet_03_07_25-2048px-144-4e3f9606.jp…" at bounding box center [393, 786] width 280 height 962
click at [290, 606] on button "Replace" at bounding box center [301, 604] width 69 height 22
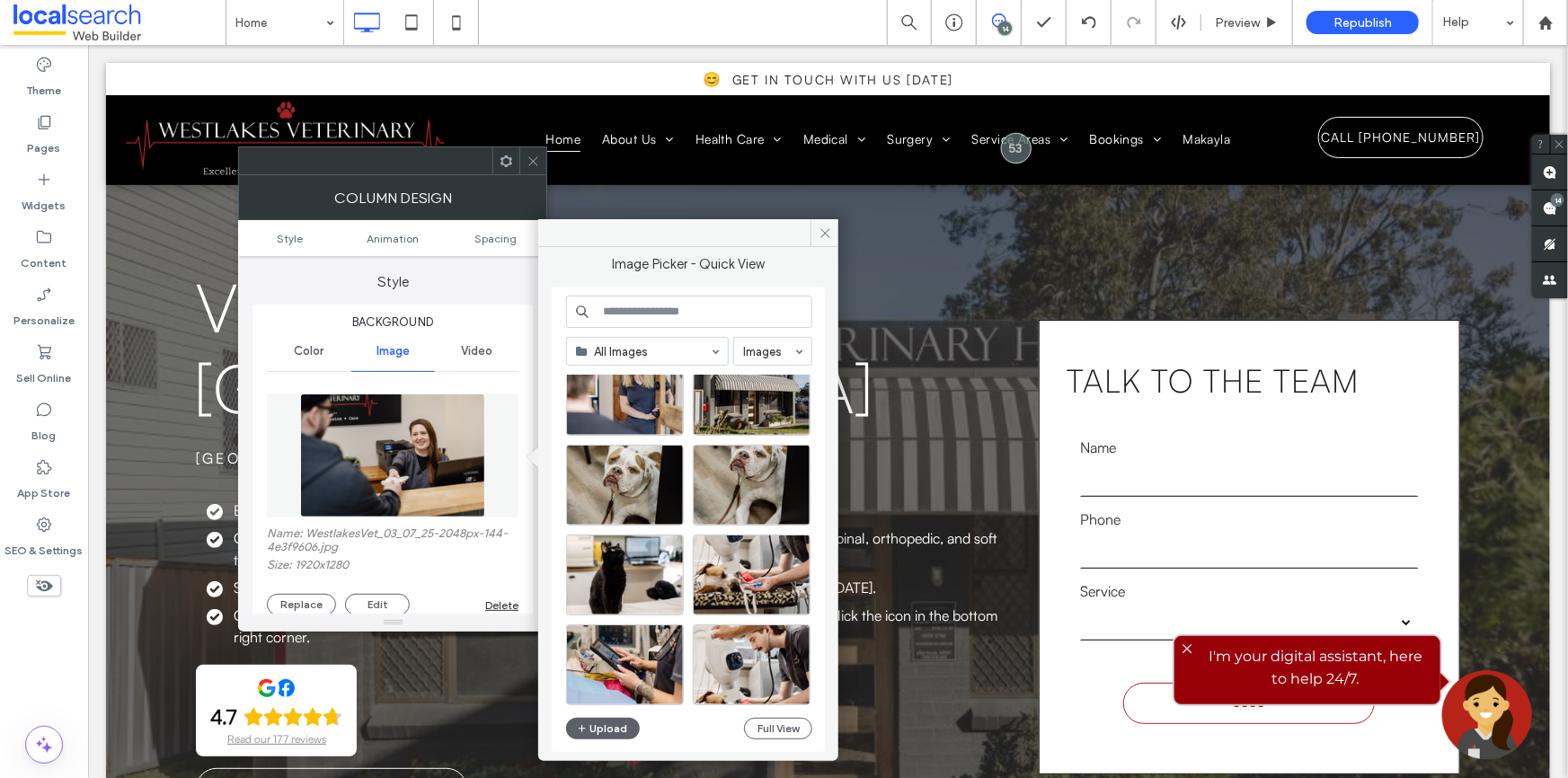
scroll to position [769, 0]
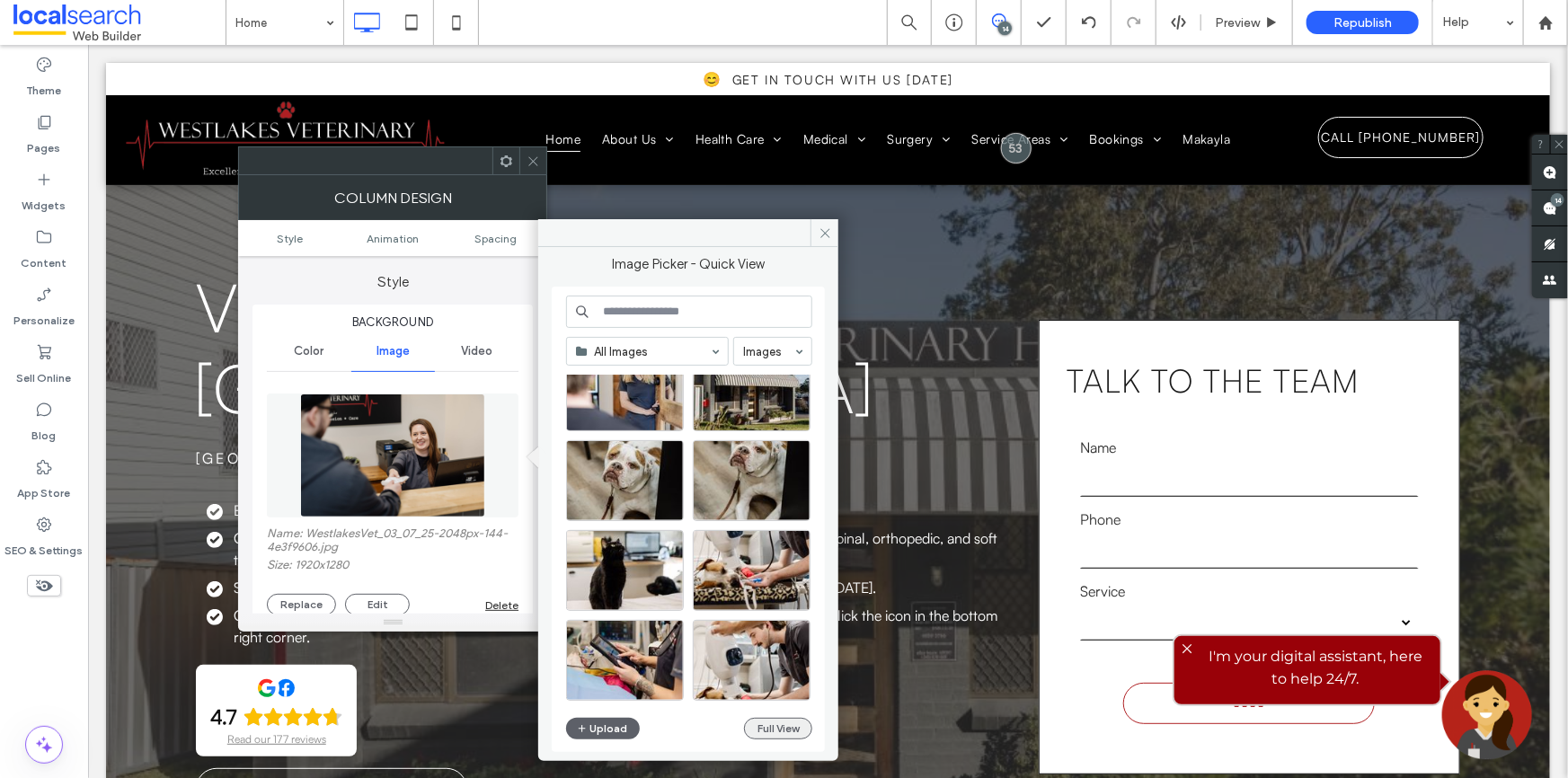
click at [783, 729] on button "Full View" at bounding box center [778, 728] width 68 height 22
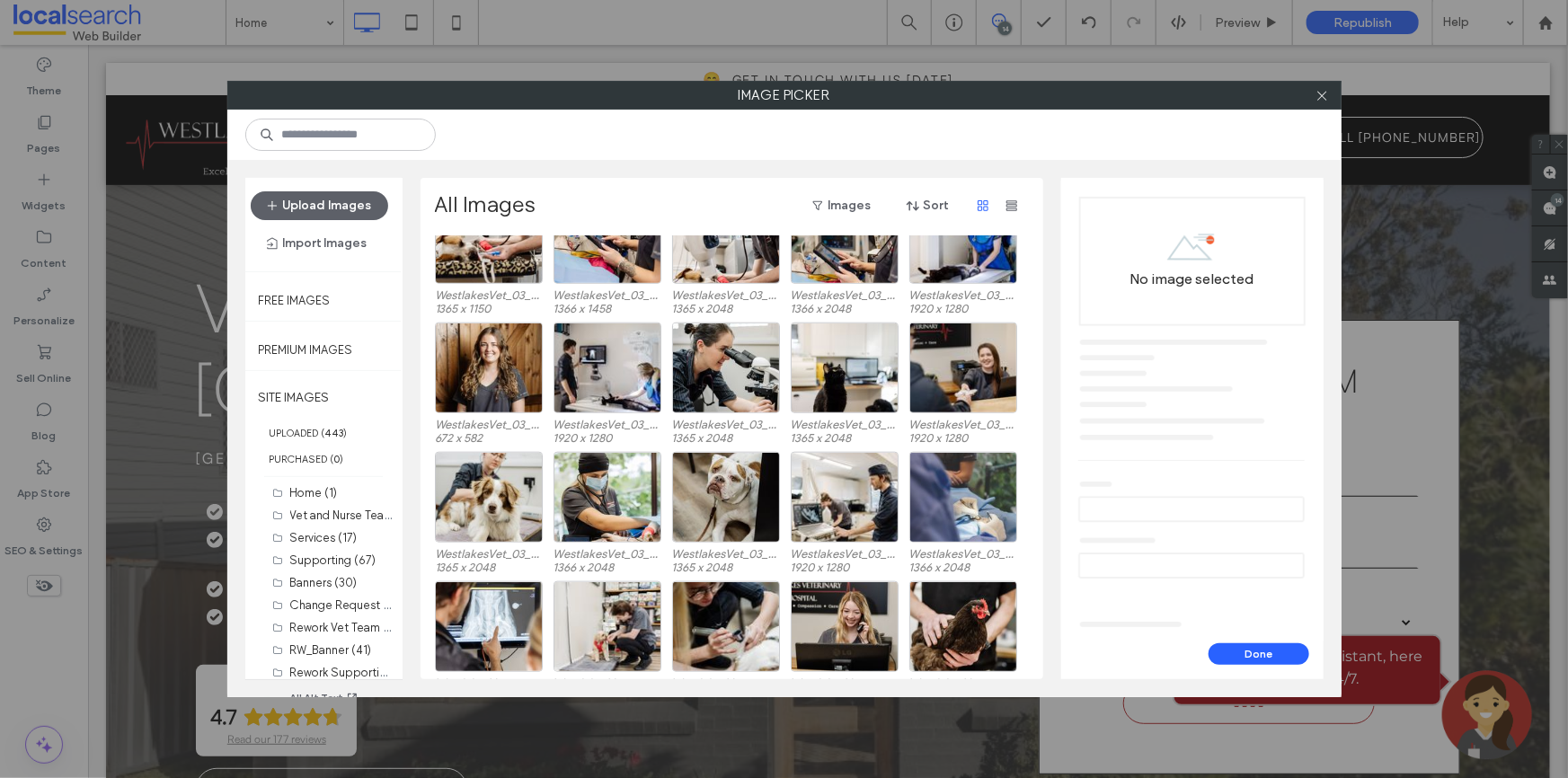
scroll to position [898, 0]
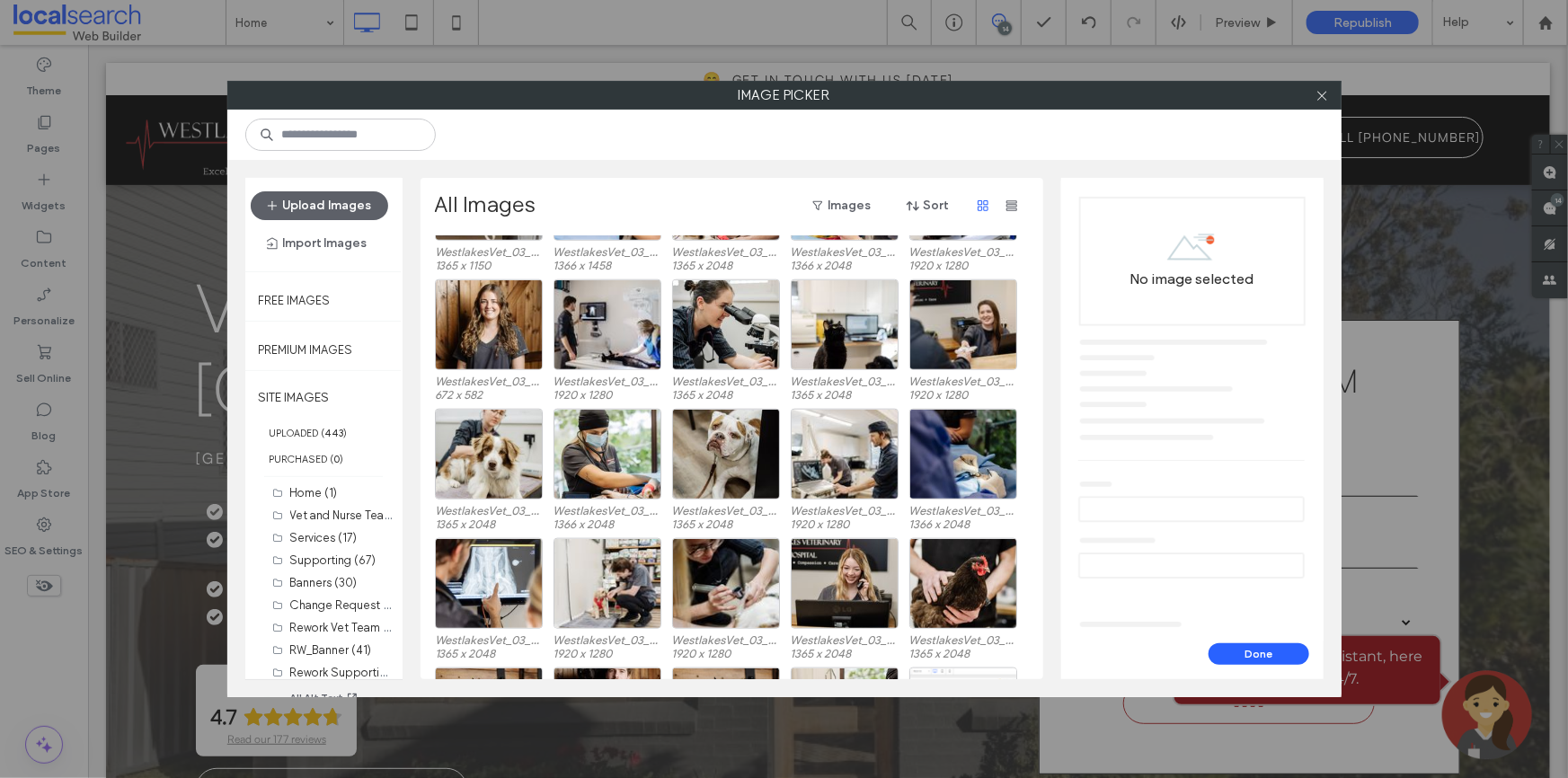
click at [1329, 95] on div at bounding box center [1323, 95] width 27 height 27
click at [1317, 95] on icon at bounding box center [1322, 96] width 13 height 13
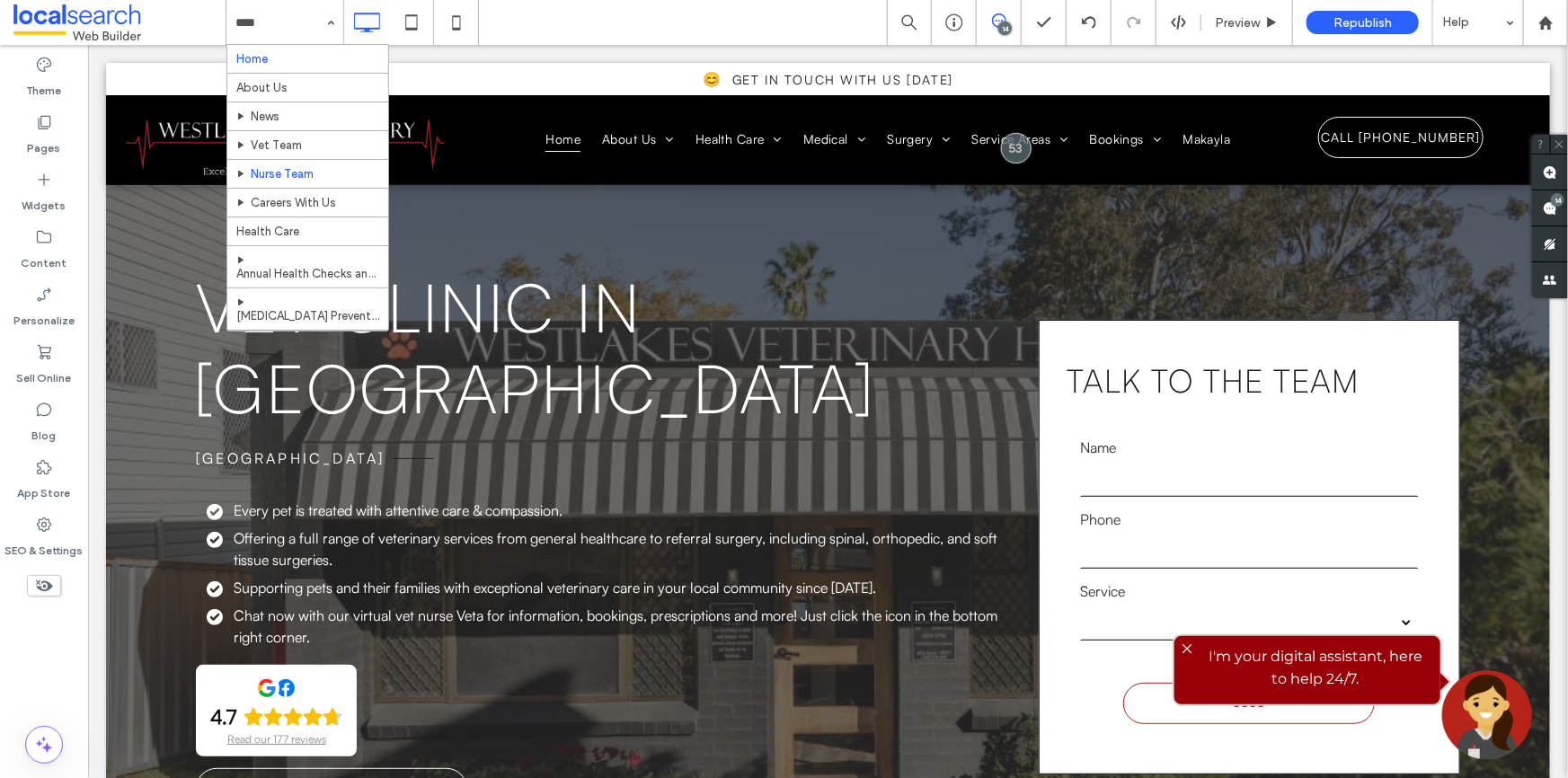
scroll to position [80, 0]
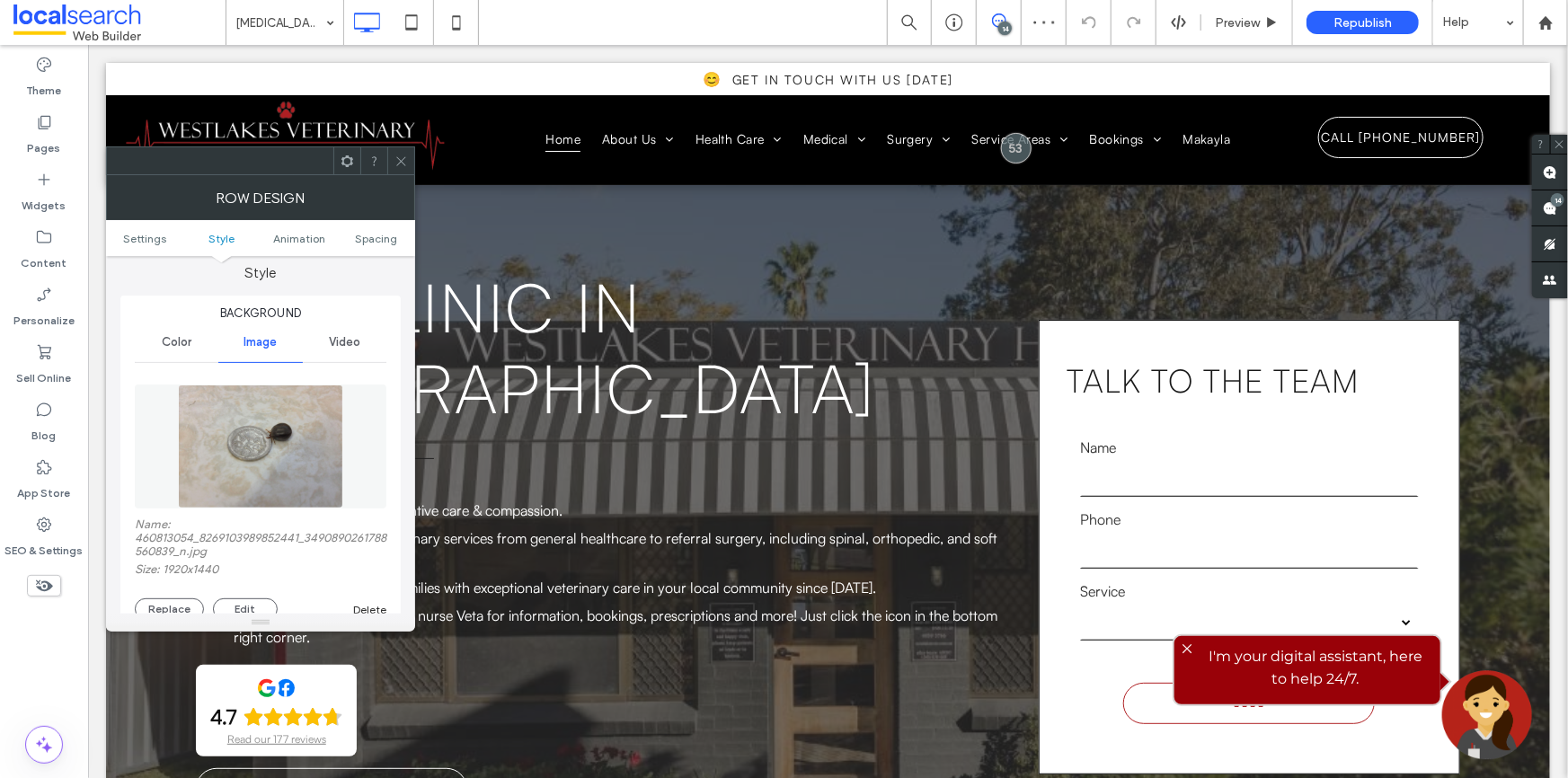
scroll to position [326, 0]
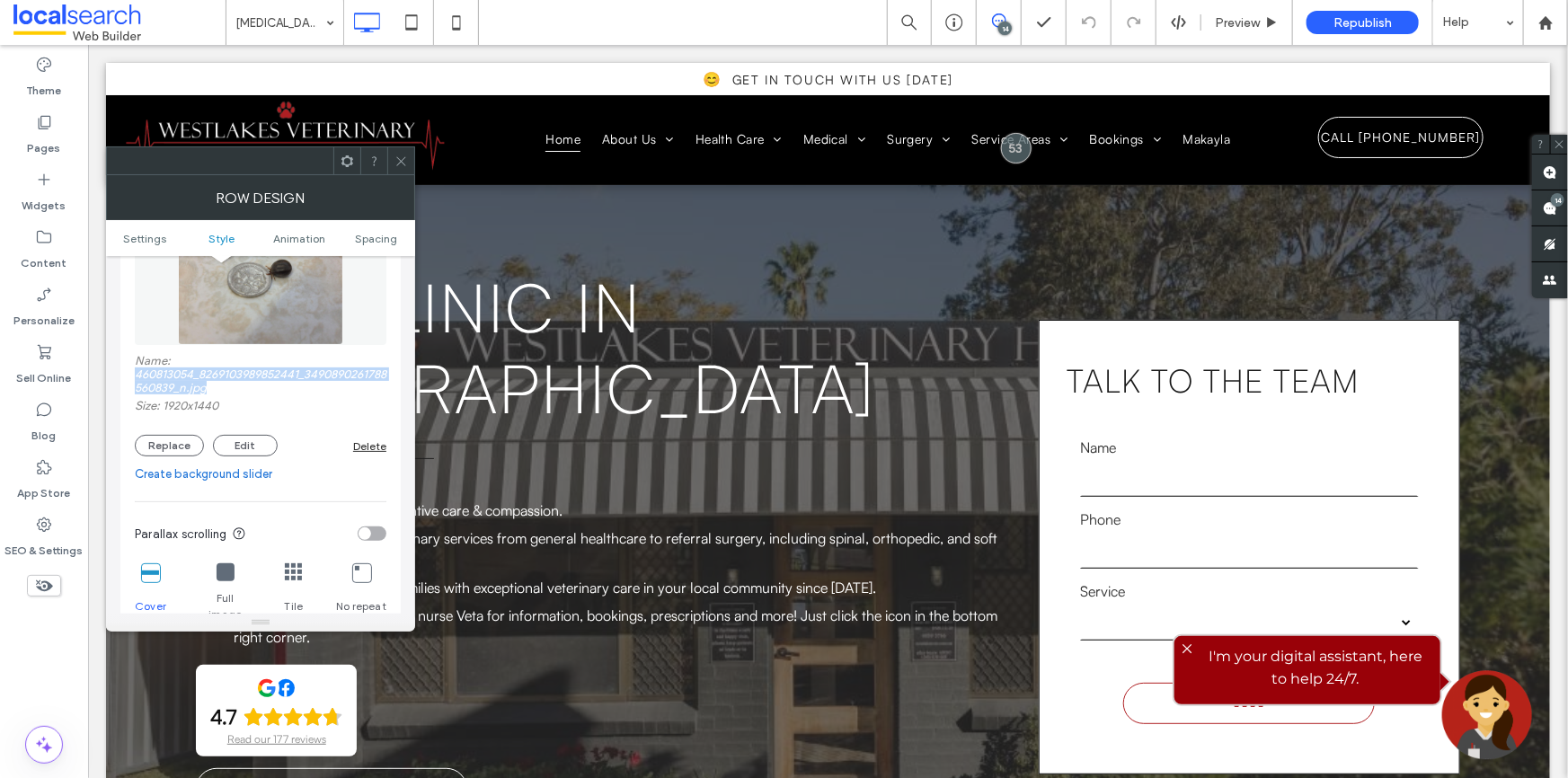
drag, startPoint x: 213, startPoint y: 390, endPoint x: 116, endPoint y: 368, distance: 99.5
click at [116, 368] on div "Settings Change affects desktop and tablet Full bleed row Style Background Colo…" at bounding box center [260, 434] width 309 height 358
copy label "460813054_8269103989852441_3490890261788560839_n.jpg"
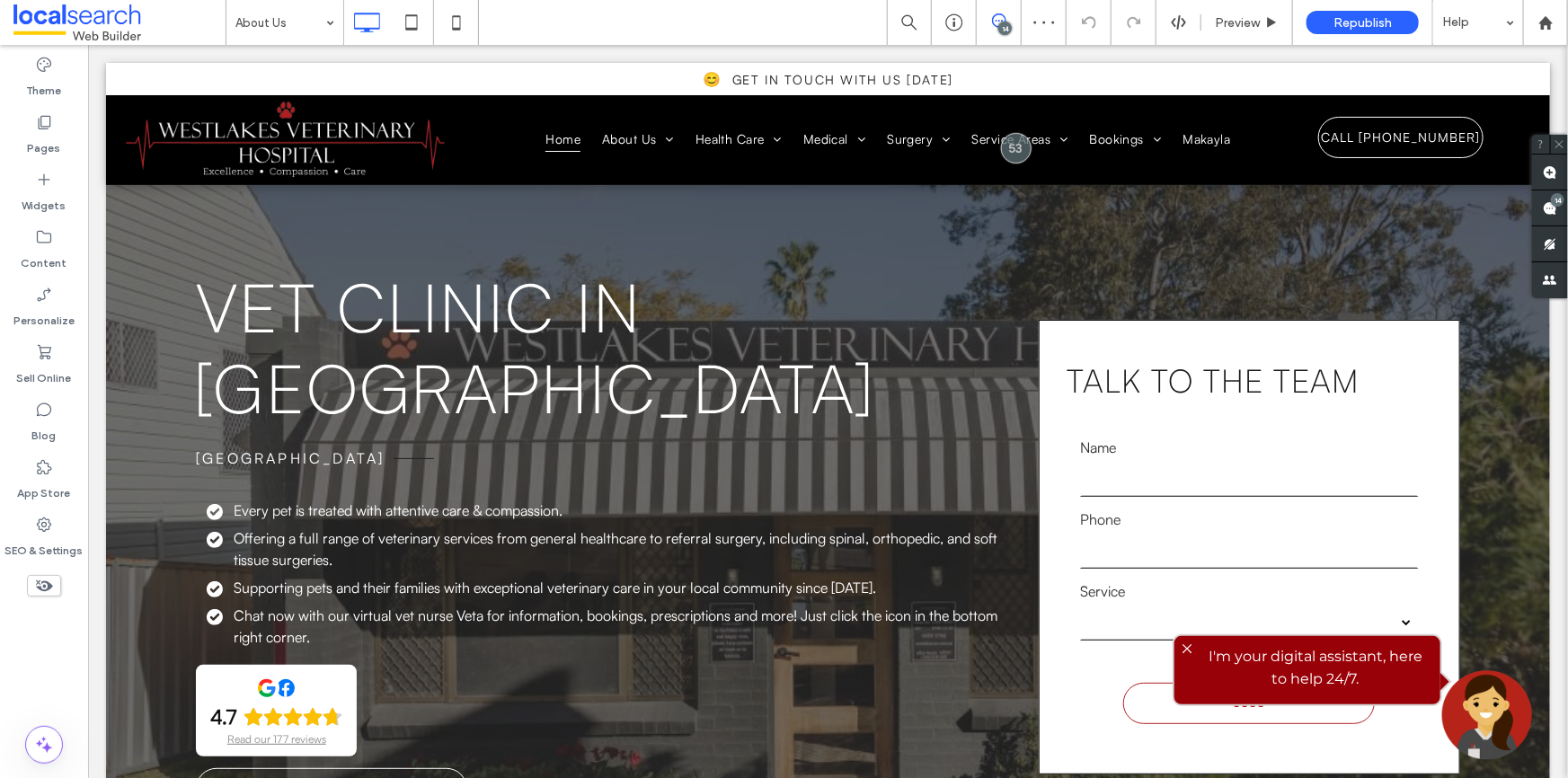
click at [298, 27] on div at bounding box center [784, 389] width 1568 height 778
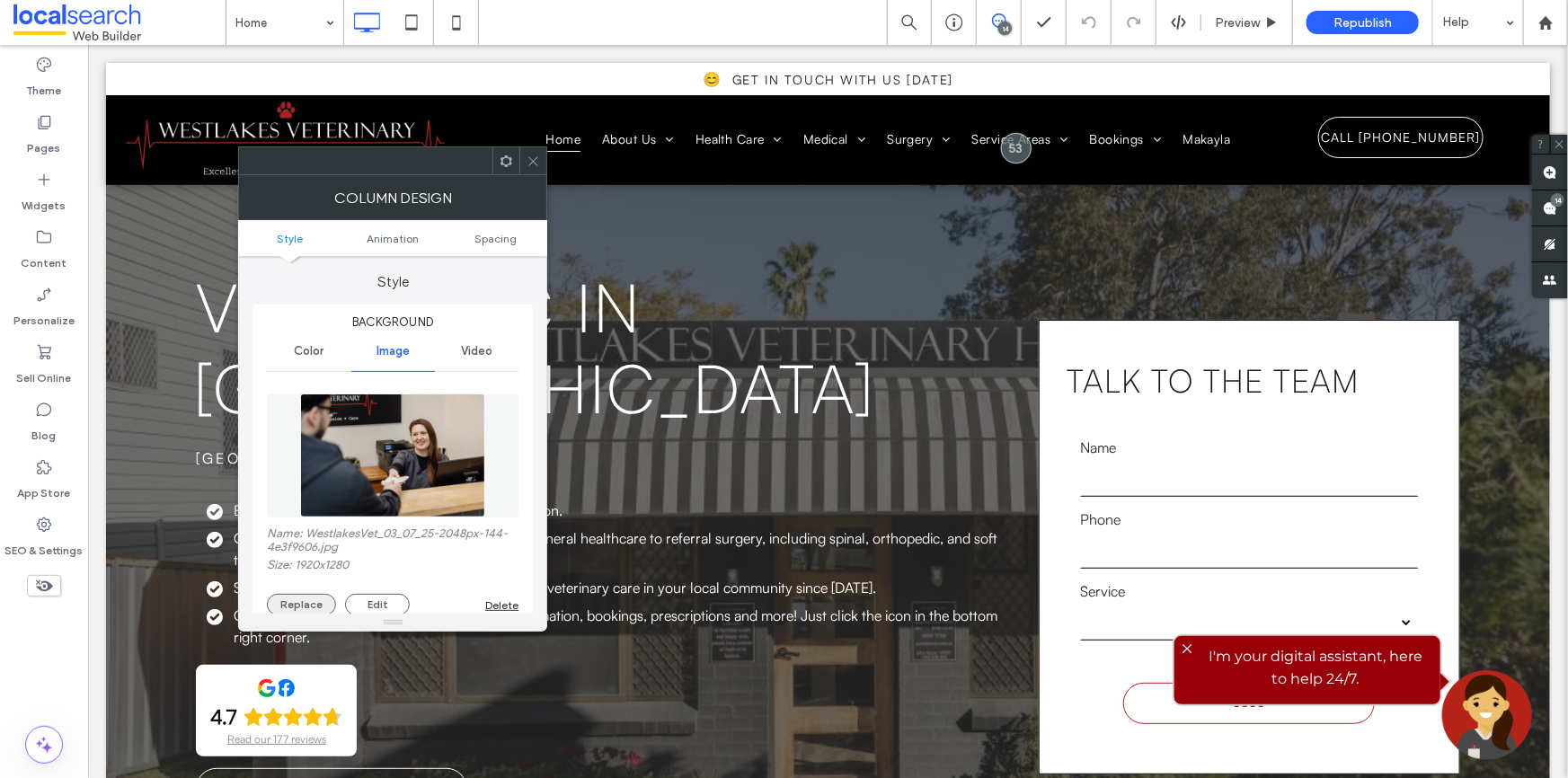
click at [307, 611] on button "Replace" at bounding box center [301, 604] width 69 height 22
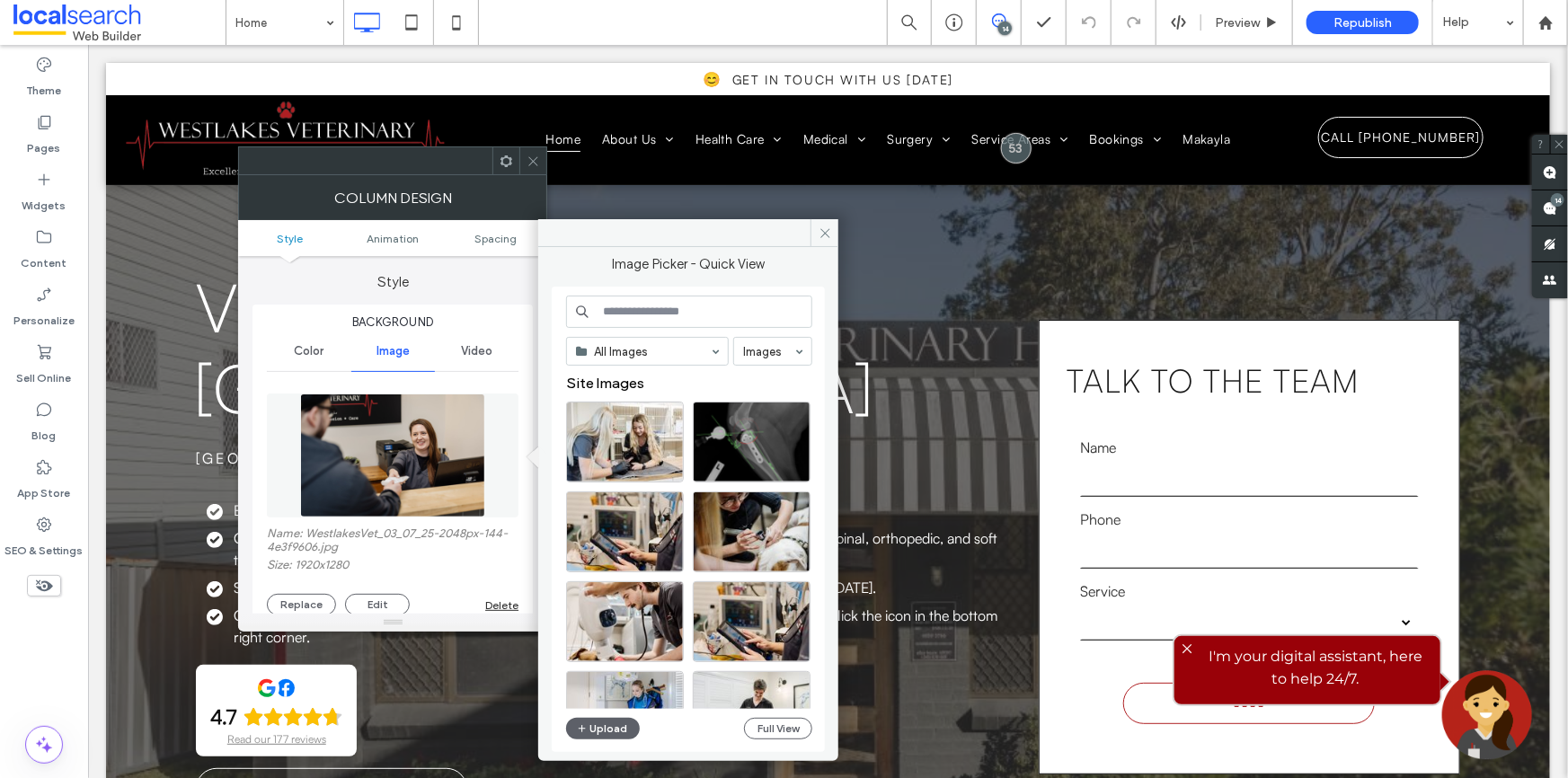
click at [718, 314] on input at bounding box center [689, 311] width 246 height 32
paste input "**********"
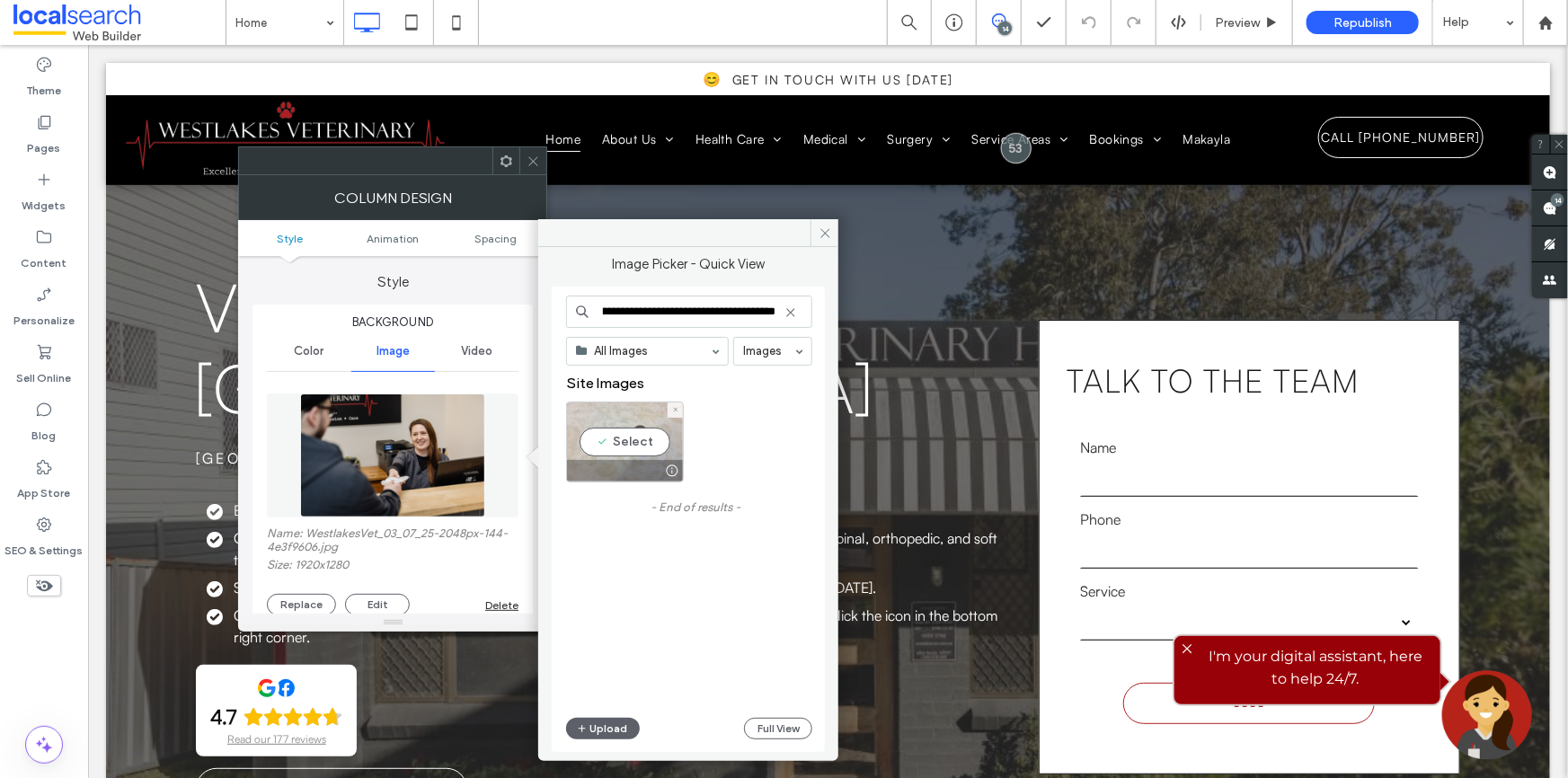
type input "**********"
click at [611, 442] on div "Select" at bounding box center [625, 441] width 117 height 80
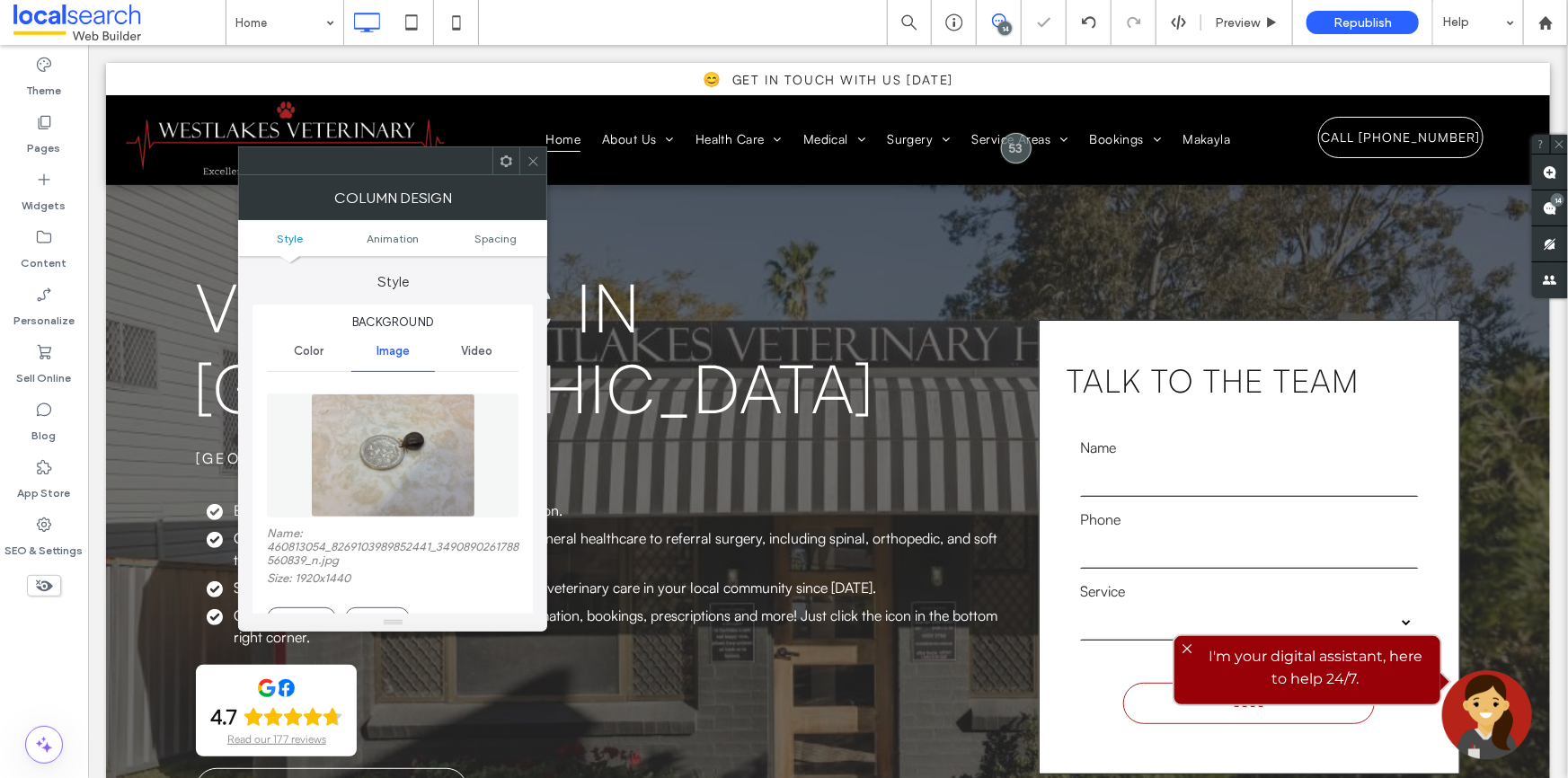
click at [535, 159] on use at bounding box center [533, 160] width 9 height 9
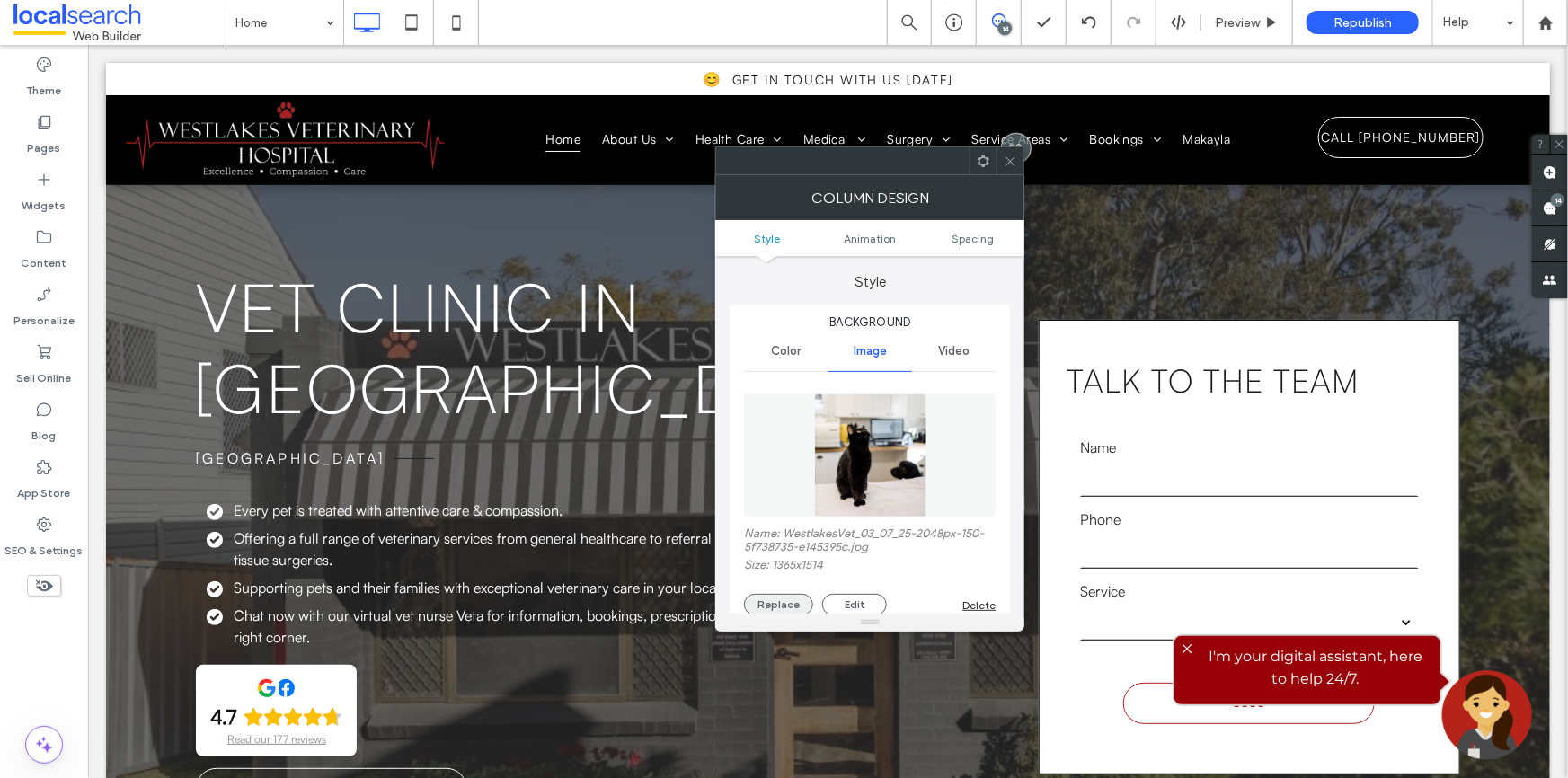
click at [800, 610] on button "Replace" at bounding box center [778, 604] width 69 height 22
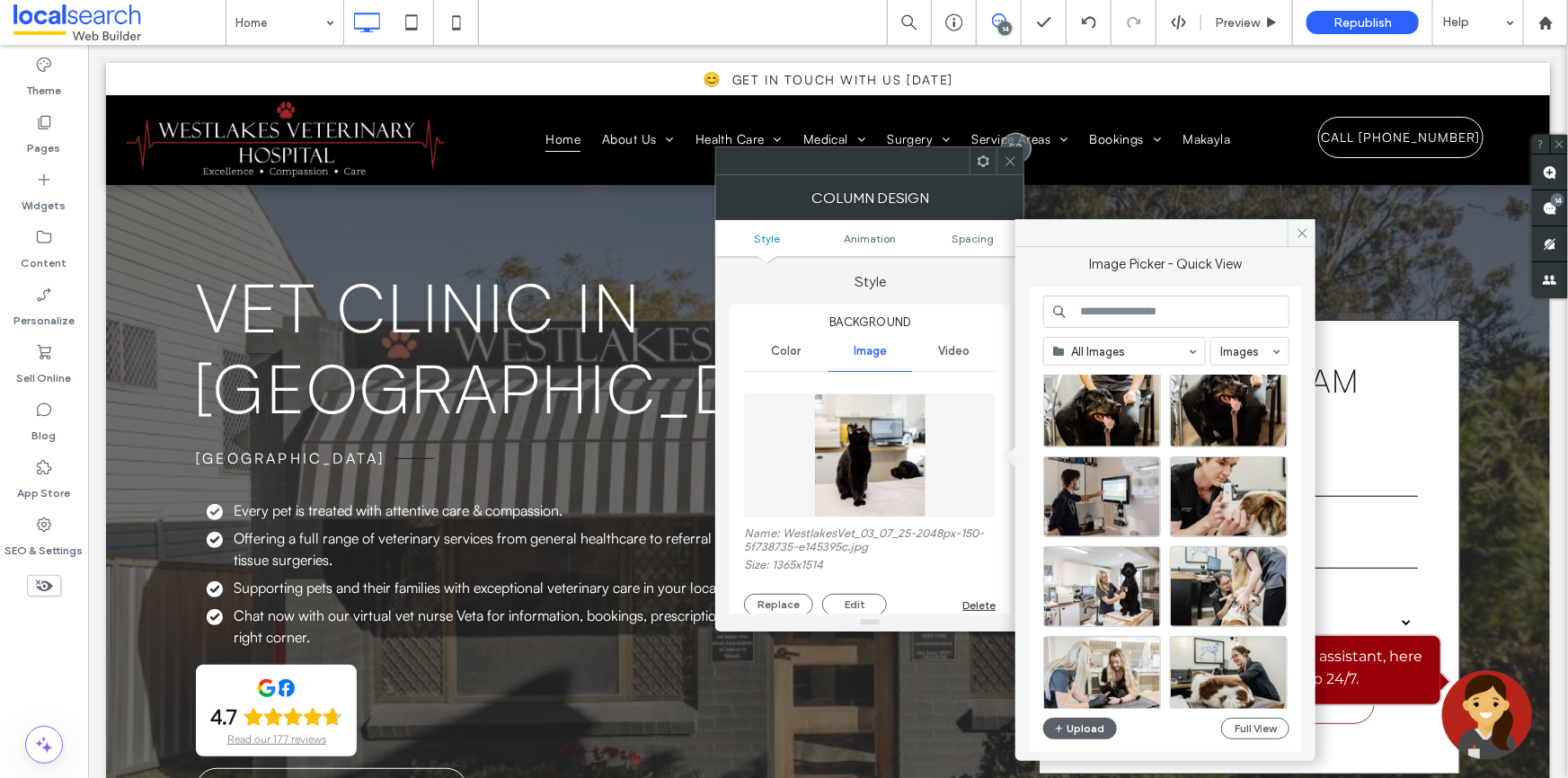
scroll to position [2943, 0]
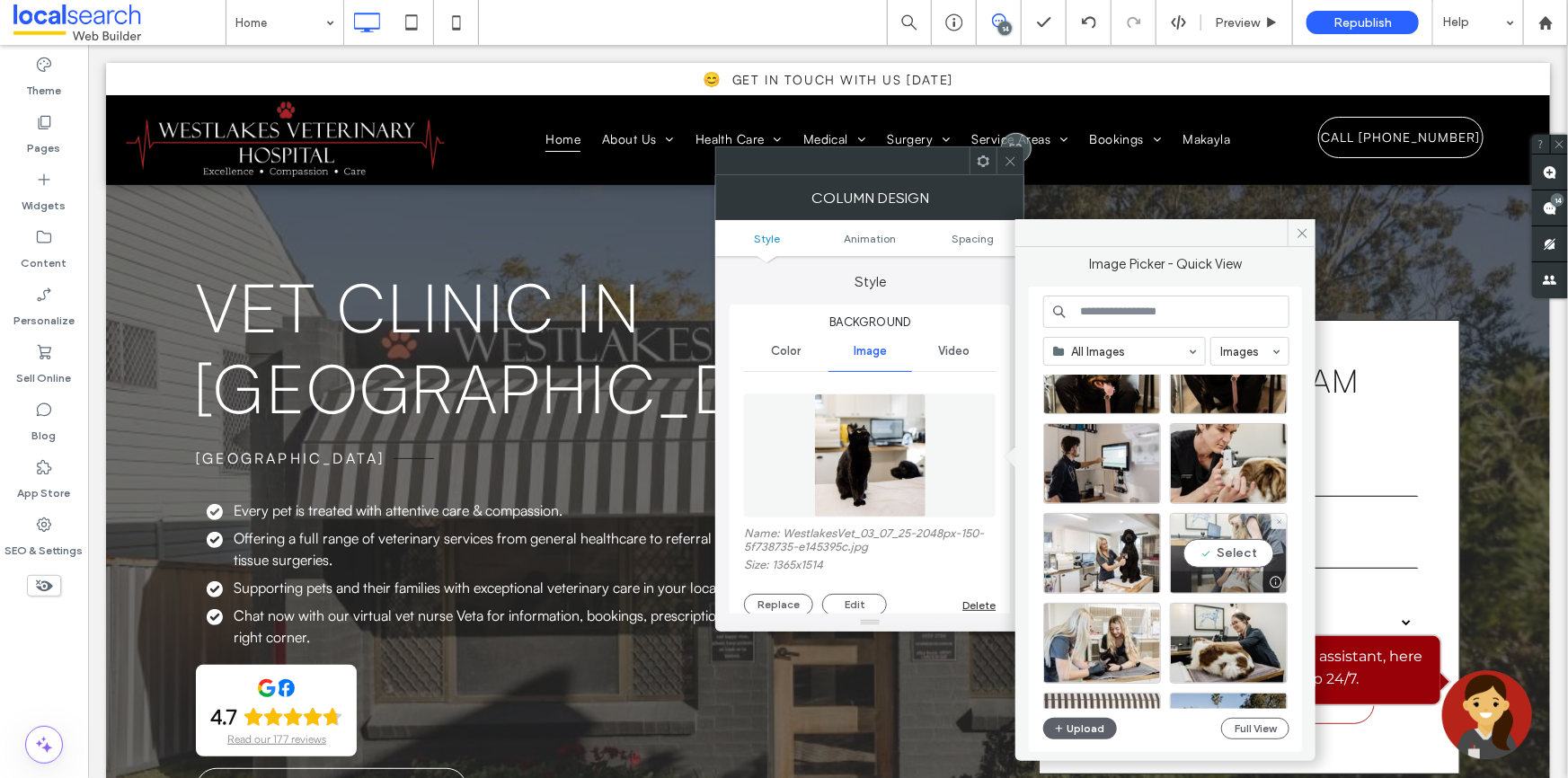
click at [1218, 541] on div "Select" at bounding box center [1228, 553] width 117 height 80
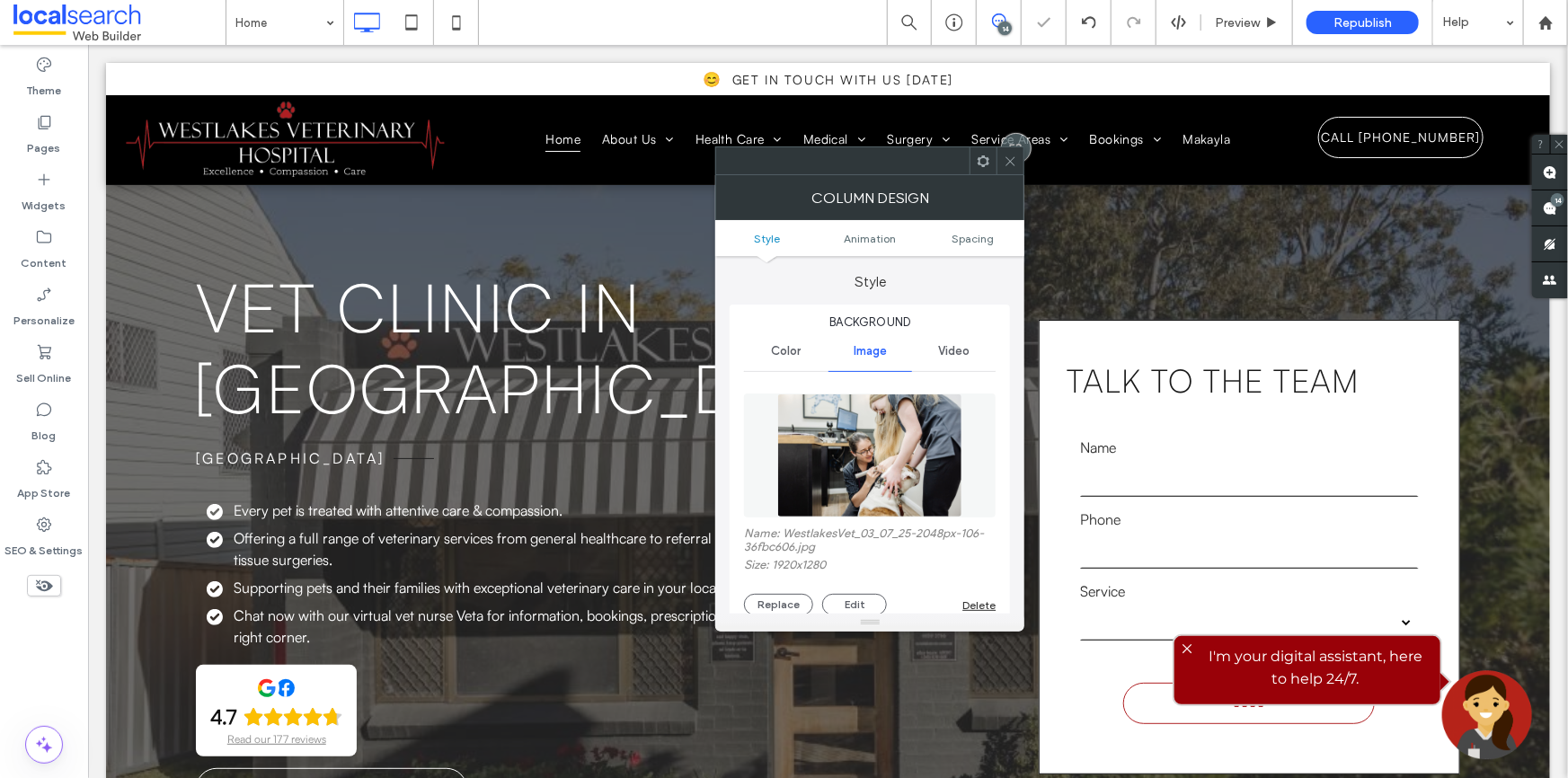
click at [1002, 166] on div at bounding box center [1009, 161] width 27 height 27
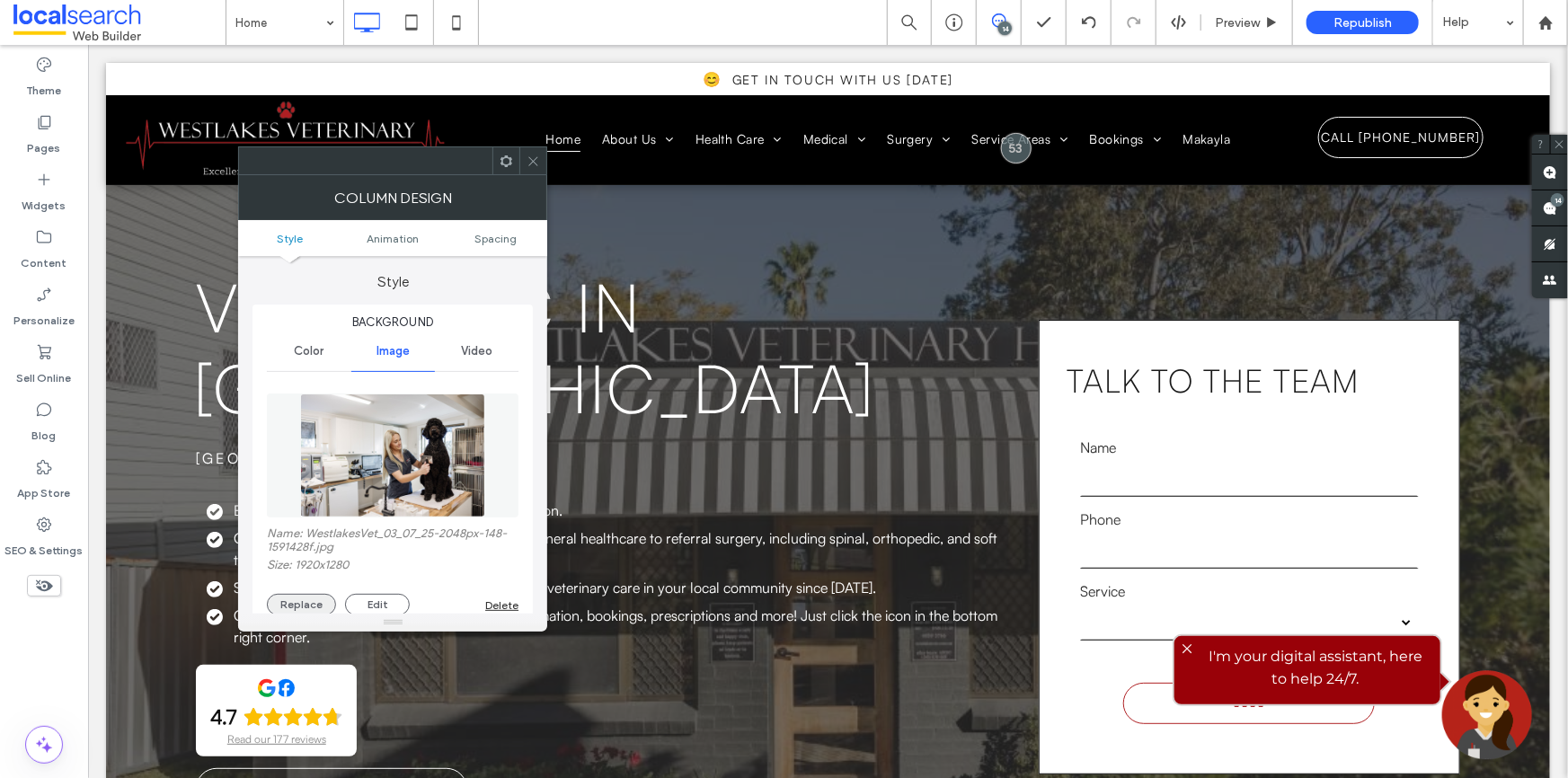
click at [321, 602] on button "Replace" at bounding box center [301, 604] width 69 height 22
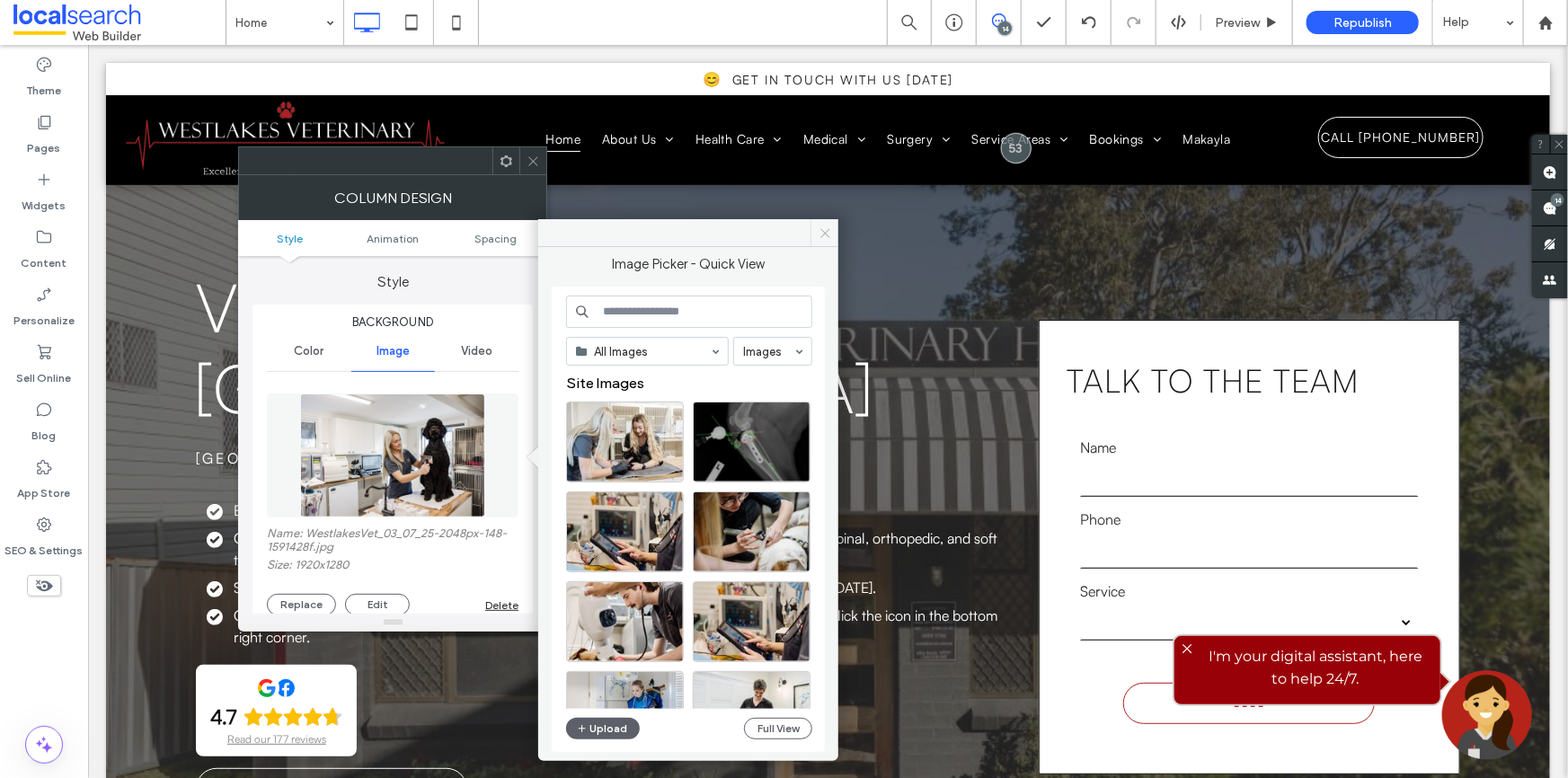
click at [818, 227] on icon at bounding box center [825, 233] width 13 height 13
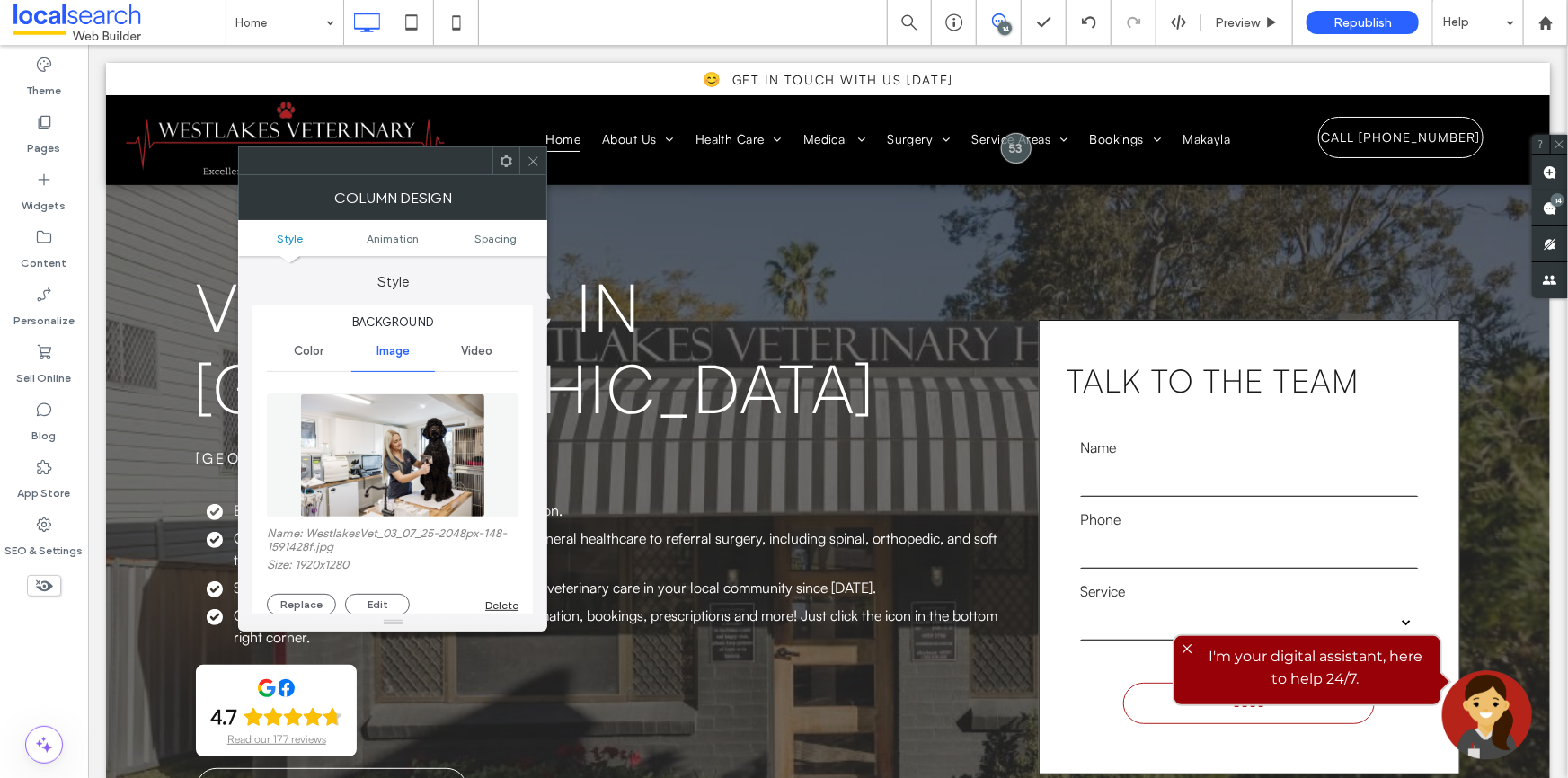
click at [535, 156] on icon at bounding box center [533, 161] width 13 height 13
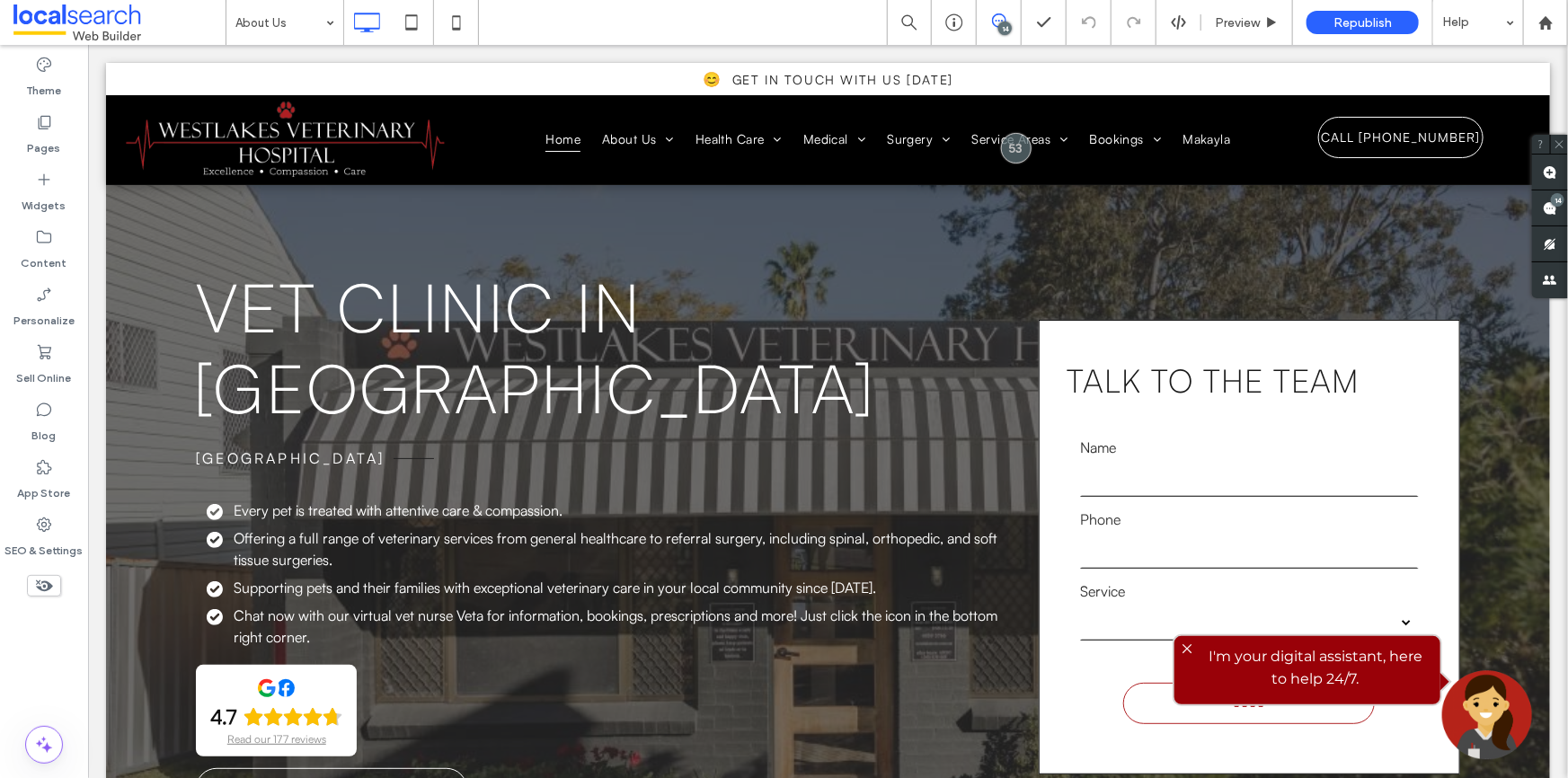
click at [287, 31] on input at bounding box center [280, 22] width 90 height 44
click at [294, 27] on div at bounding box center [784, 389] width 1568 height 778
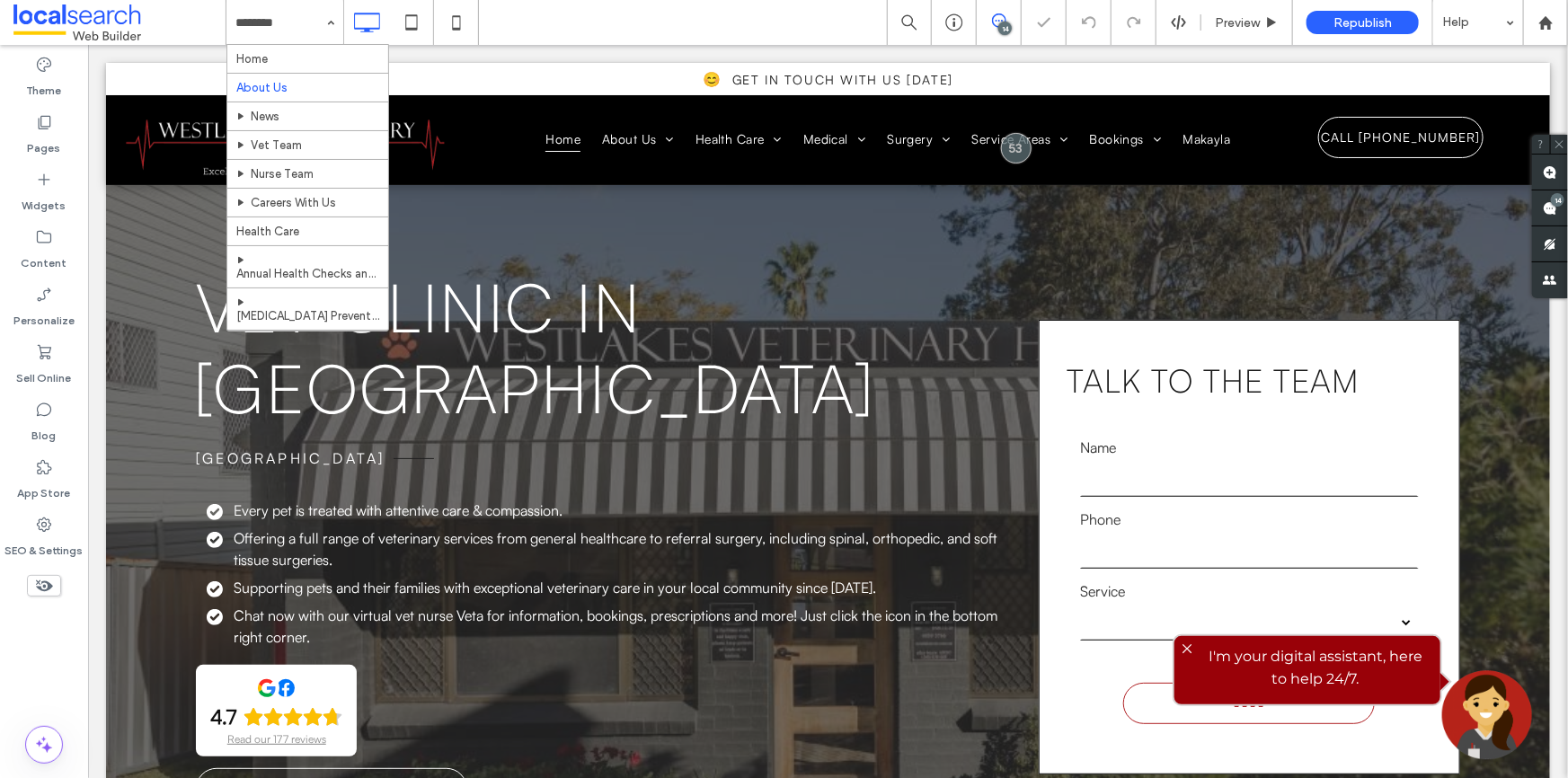
click at [294, 27] on input at bounding box center [280, 22] width 90 height 44
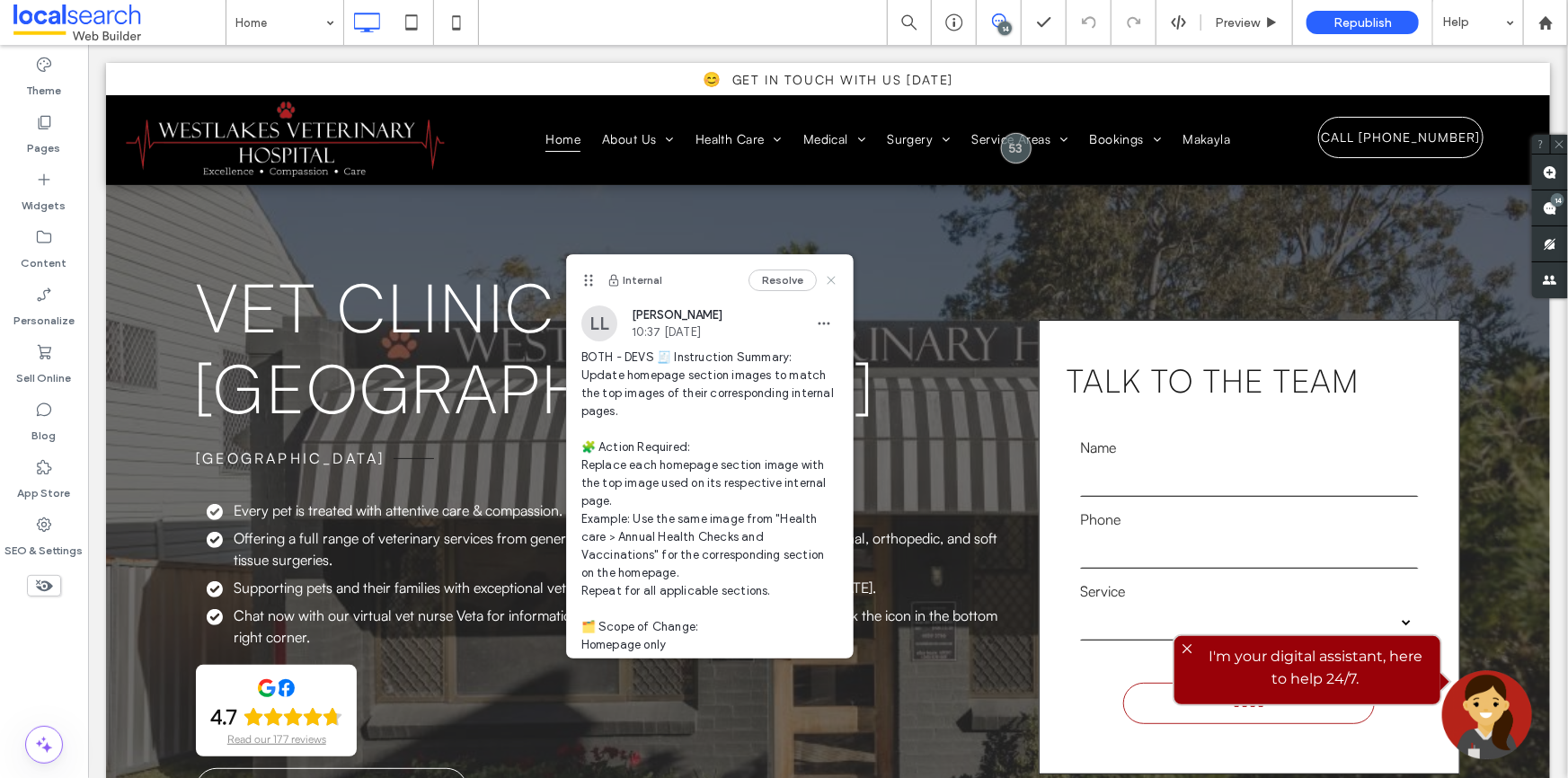
click at [827, 278] on use at bounding box center [830, 280] width 9 height 9
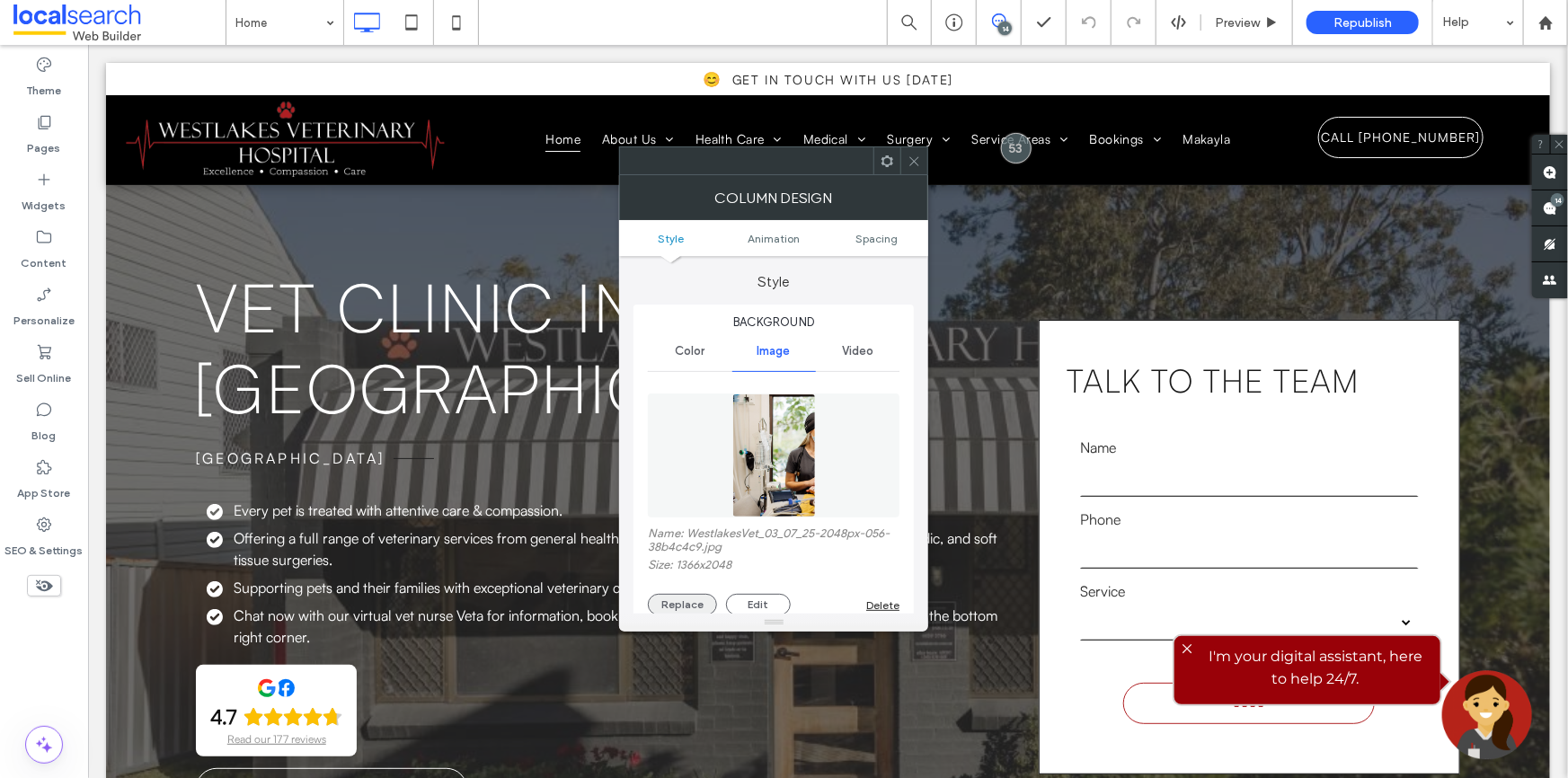
click at [701, 609] on button "Replace" at bounding box center [682, 604] width 69 height 22
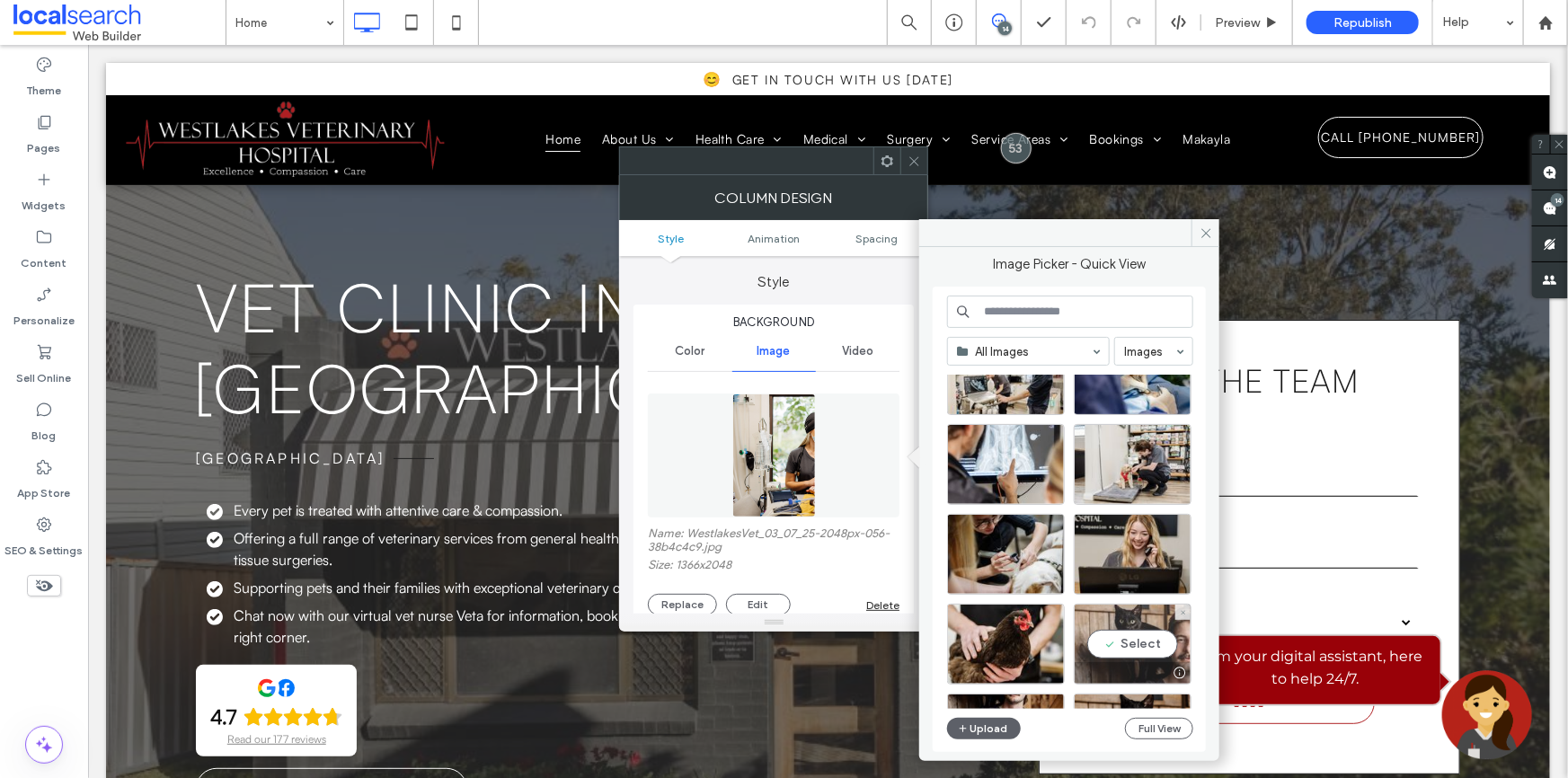
scroll to position [1521, 0]
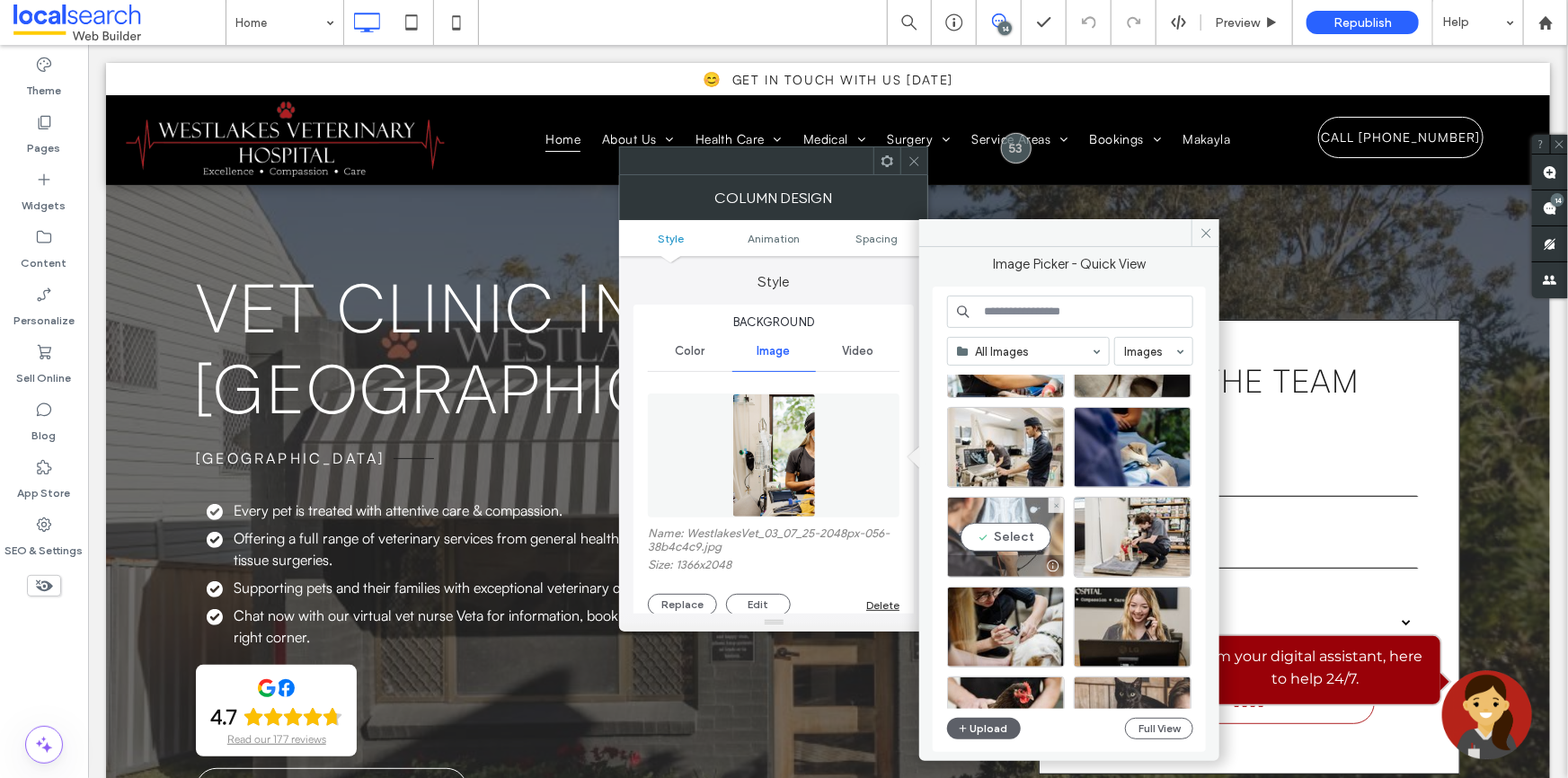
click at [1026, 529] on div "Select" at bounding box center [1006, 537] width 117 height 80
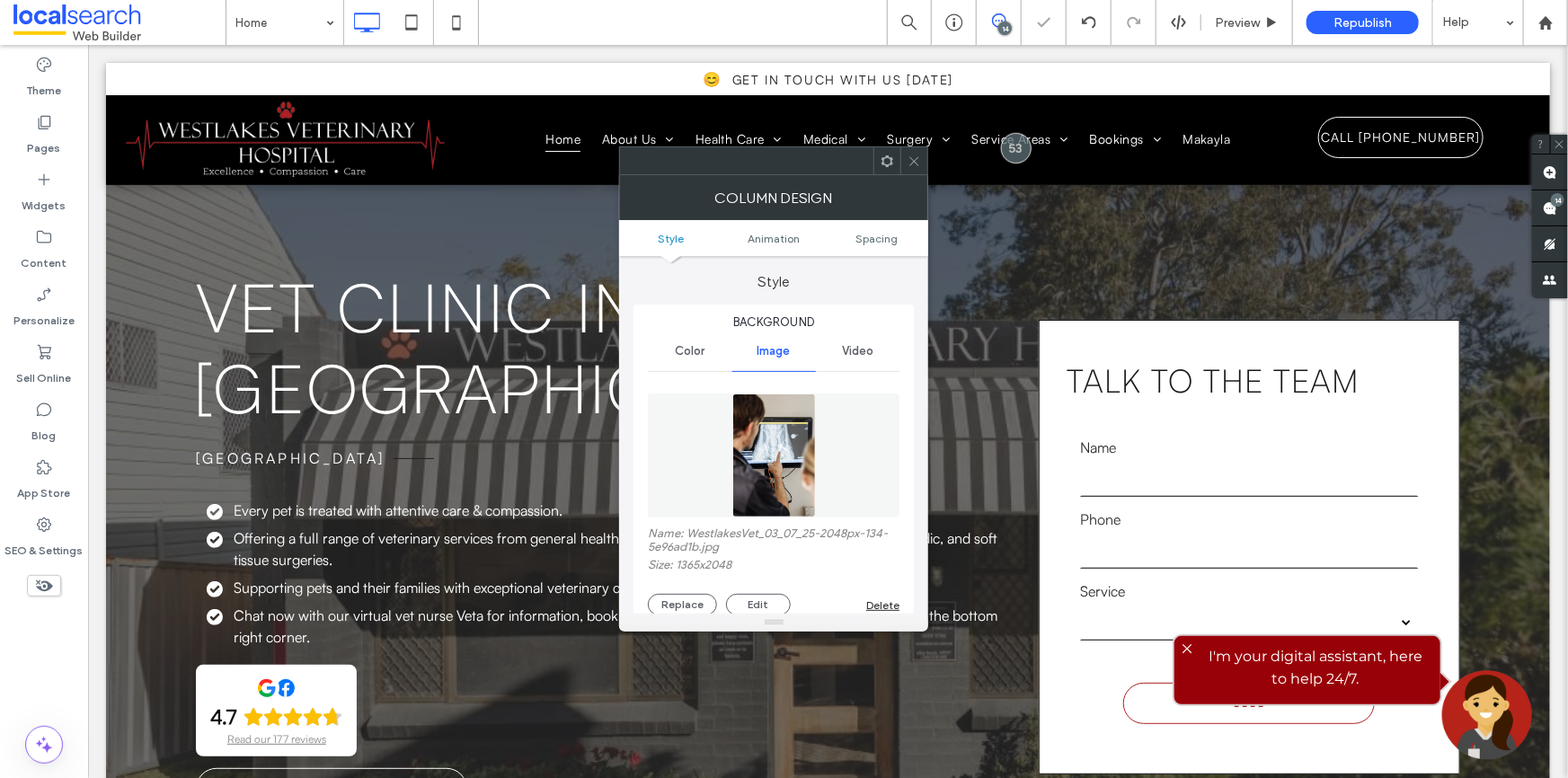
click at [923, 164] on div at bounding box center [914, 161] width 27 height 27
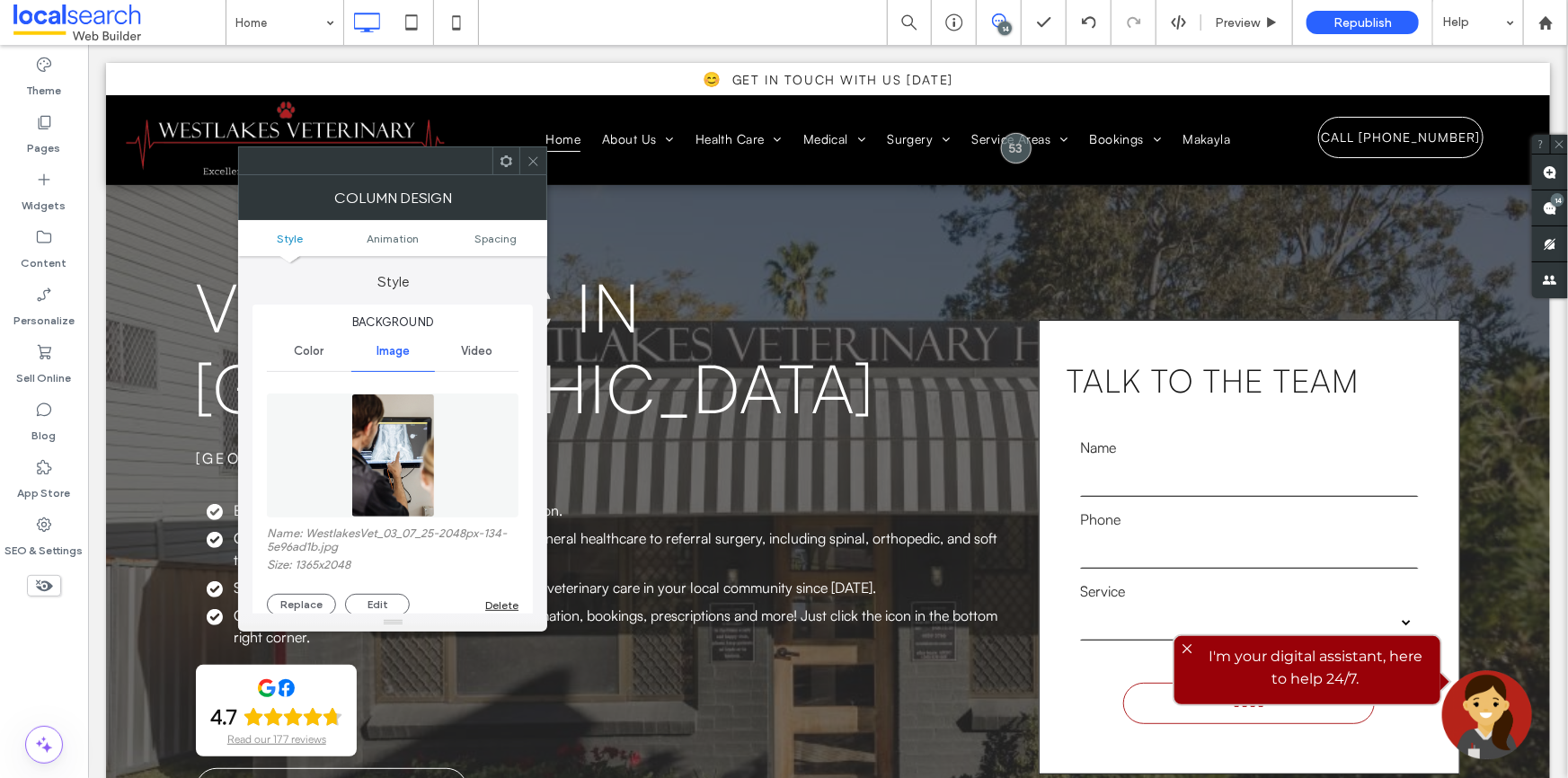
click at [301, 613] on div at bounding box center [392, 622] width 309 height 18
click at [315, 593] on div "Name: WestlakesVet_03_07_25-2048px-134-5e96ad1b.jpg Size: 1365x2048 Replace Edi…" at bounding box center [393, 571] width 252 height 89
click at [315, 607] on button "Replace" at bounding box center [301, 604] width 69 height 22
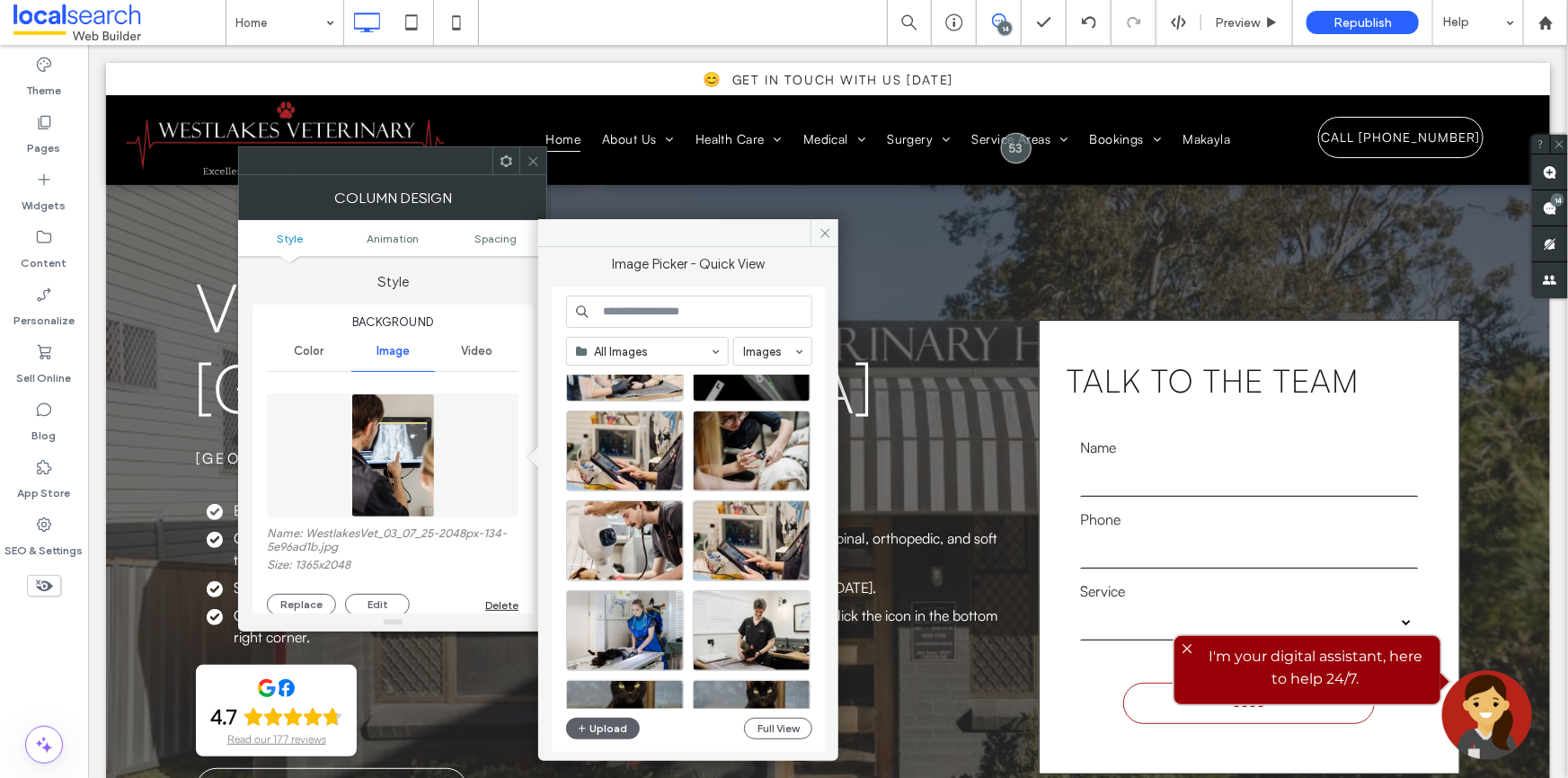
scroll to position [0, 0]
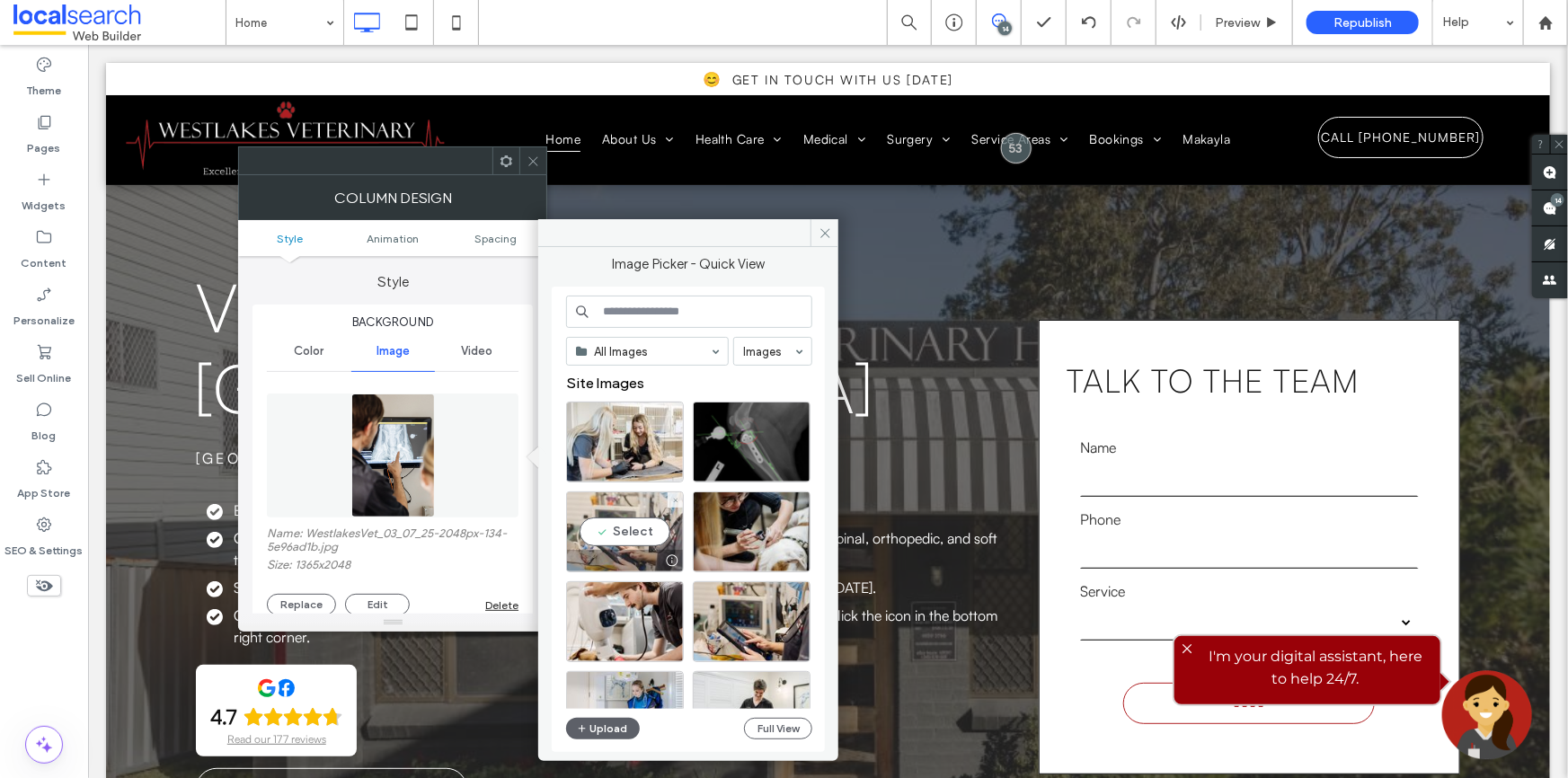
click at [607, 528] on div "Select" at bounding box center [625, 531] width 117 height 80
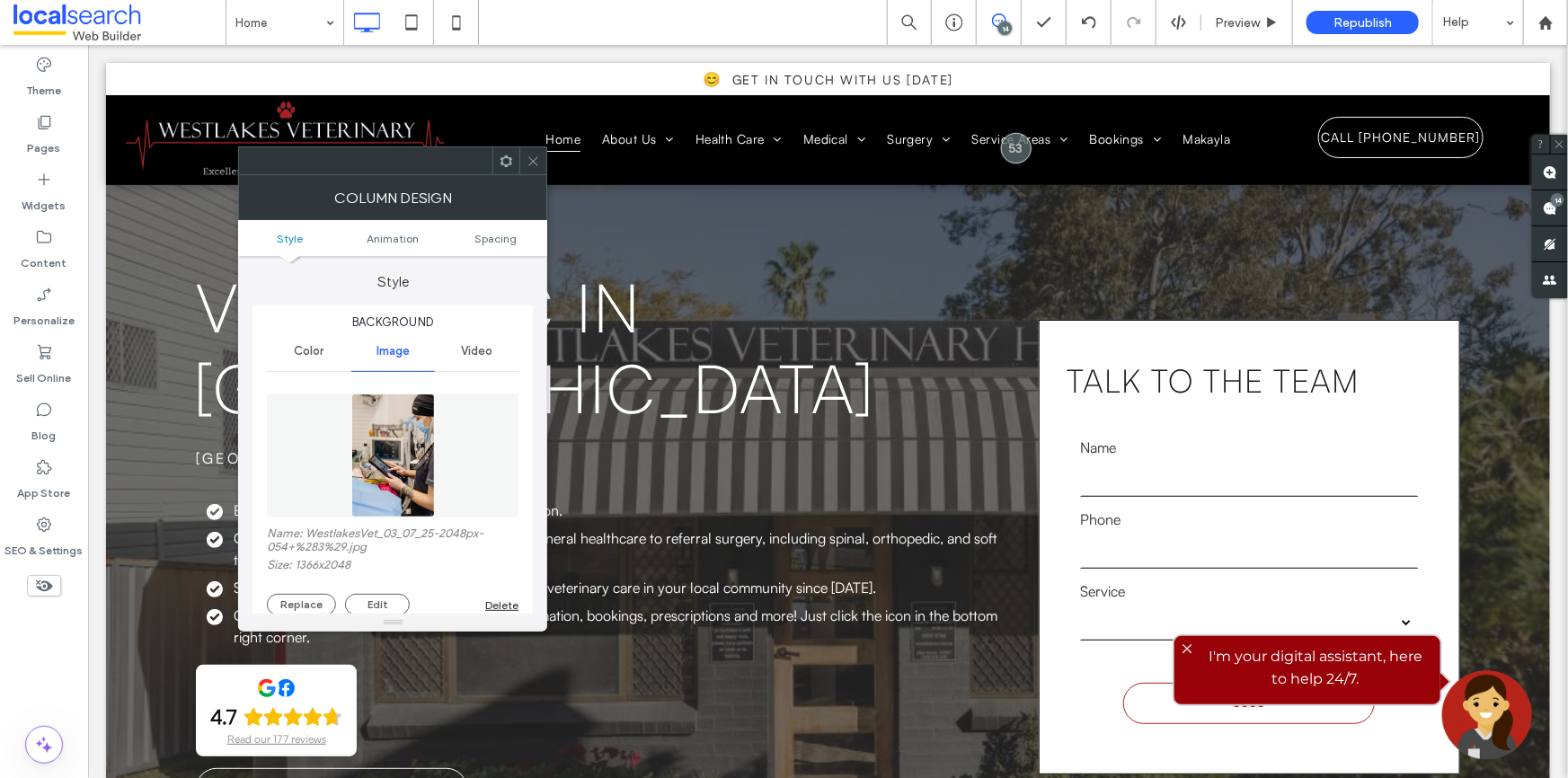
click at [526, 154] on div at bounding box center [532, 161] width 27 height 27
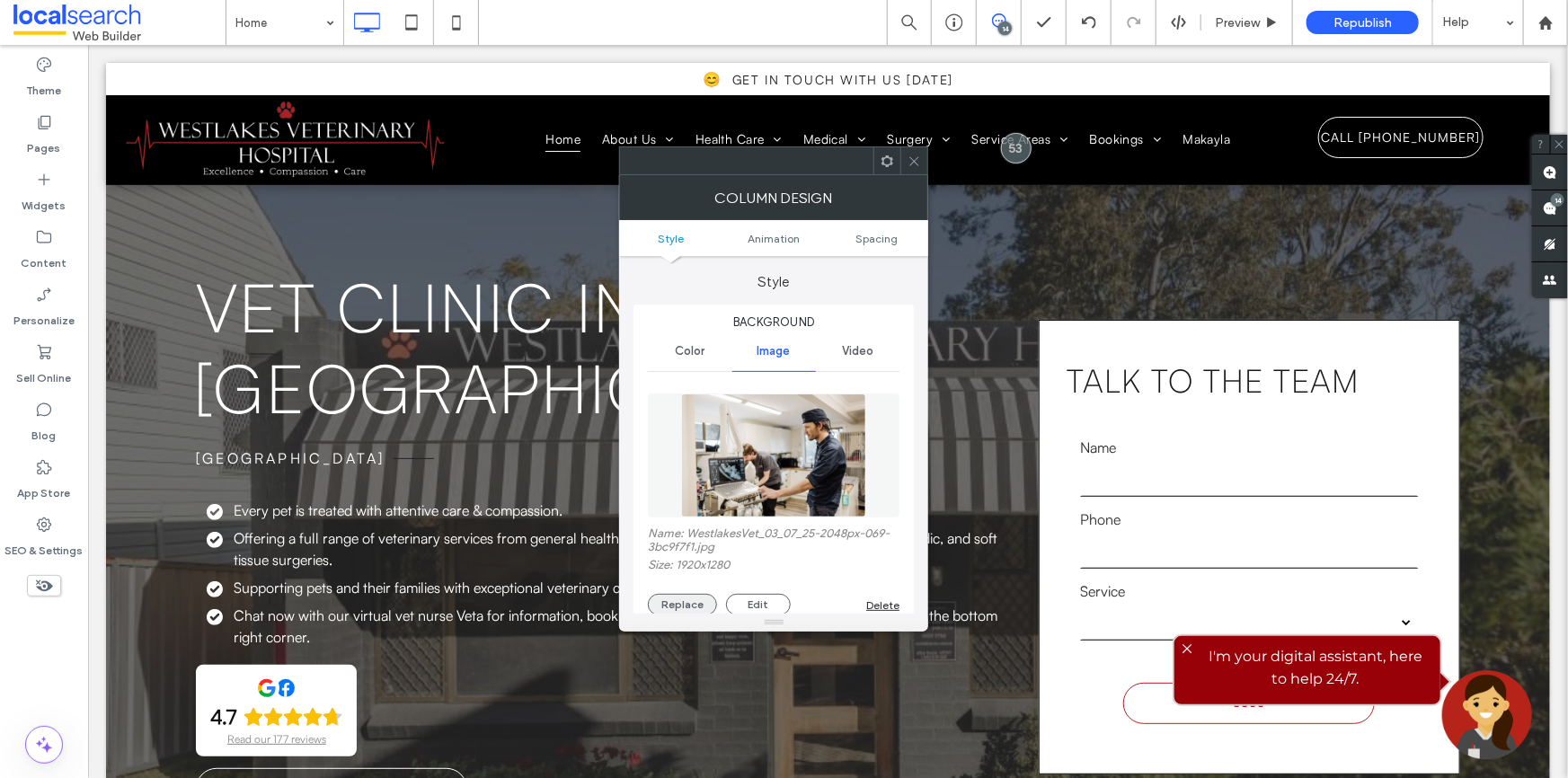
click at [704, 602] on button "Replace" at bounding box center [682, 604] width 69 height 22
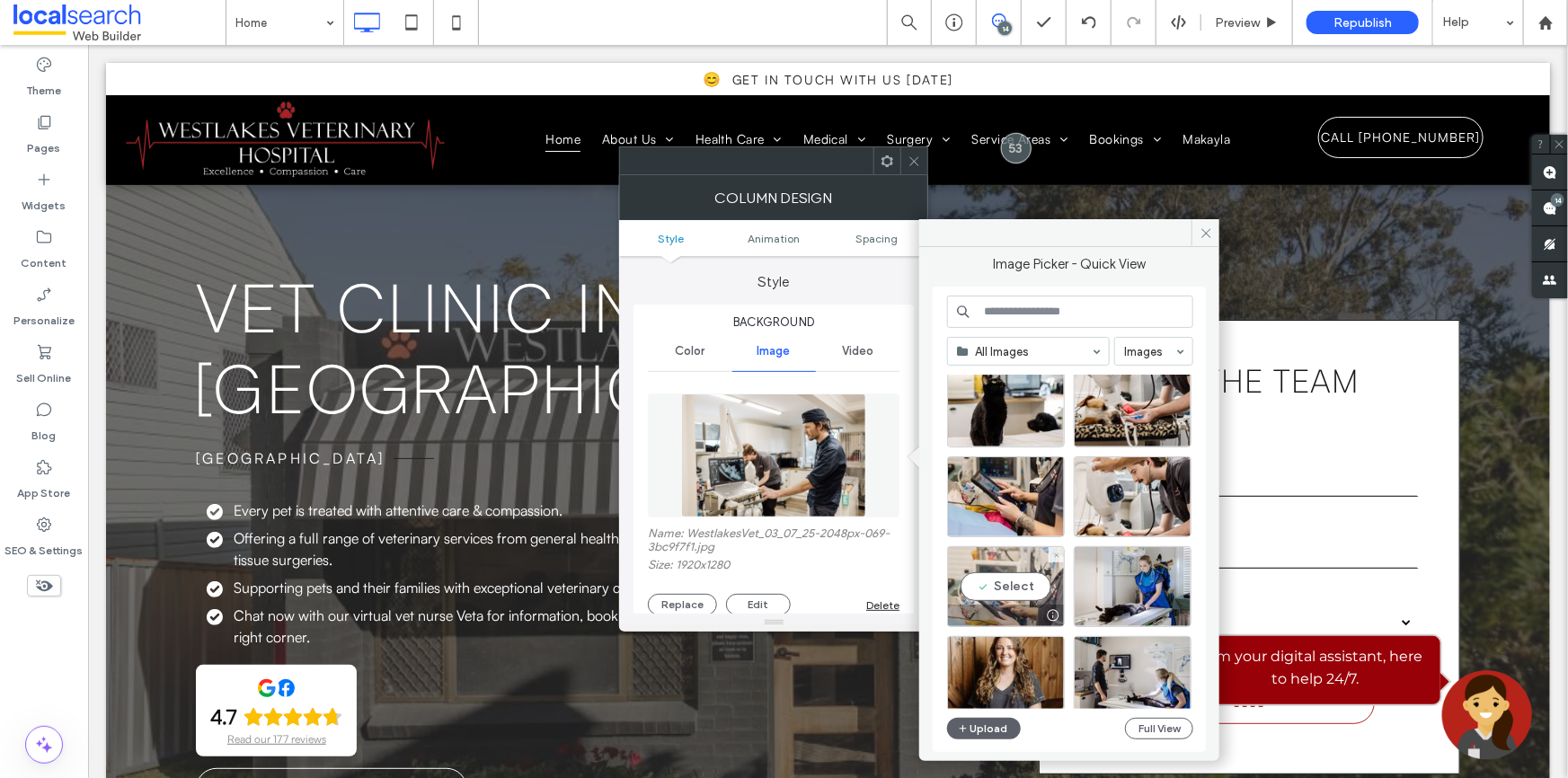
scroll to position [852, 0]
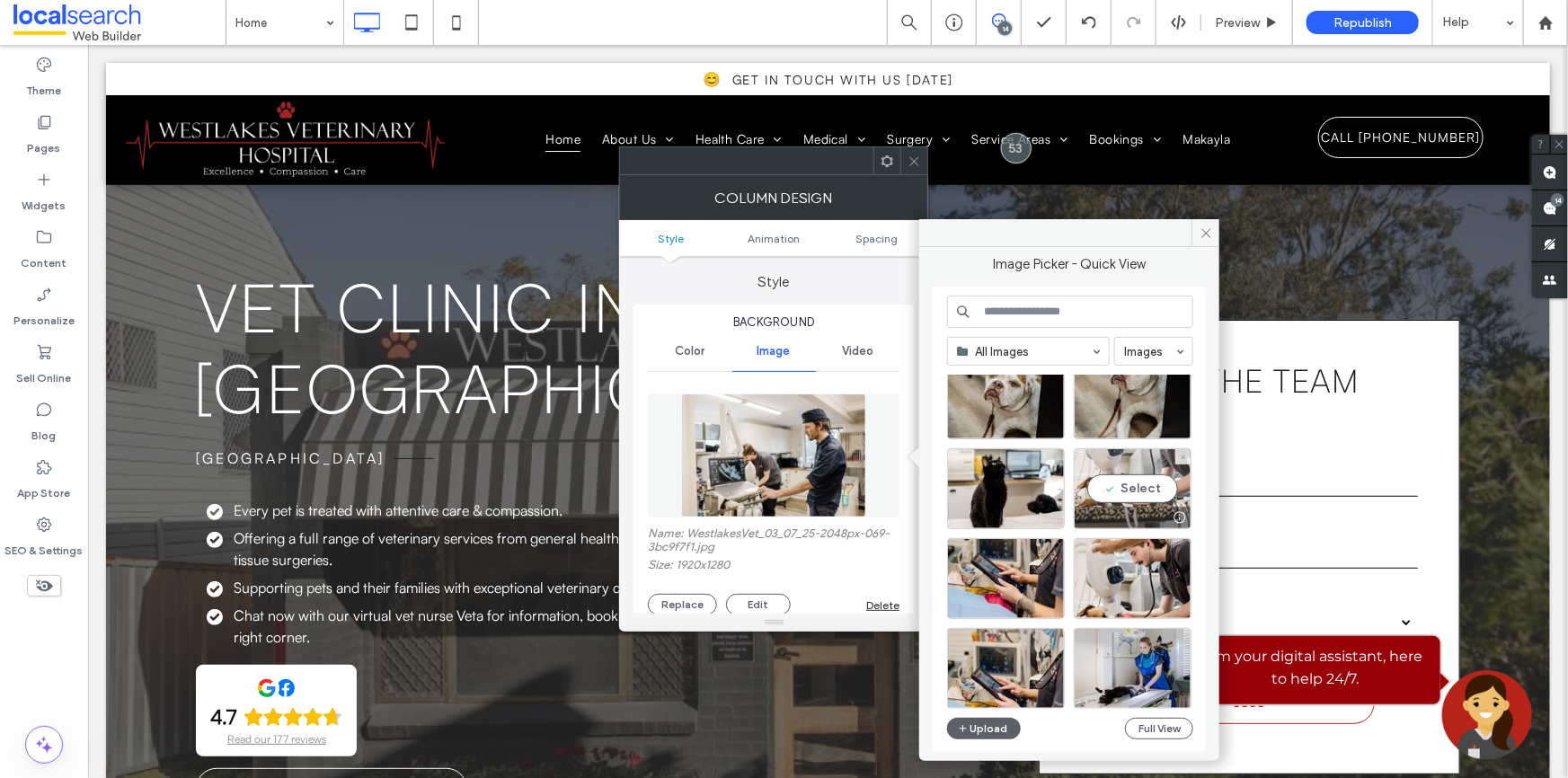
click at [1136, 494] on div "Select" at bounding box center [1132, 487] width 117 height 80
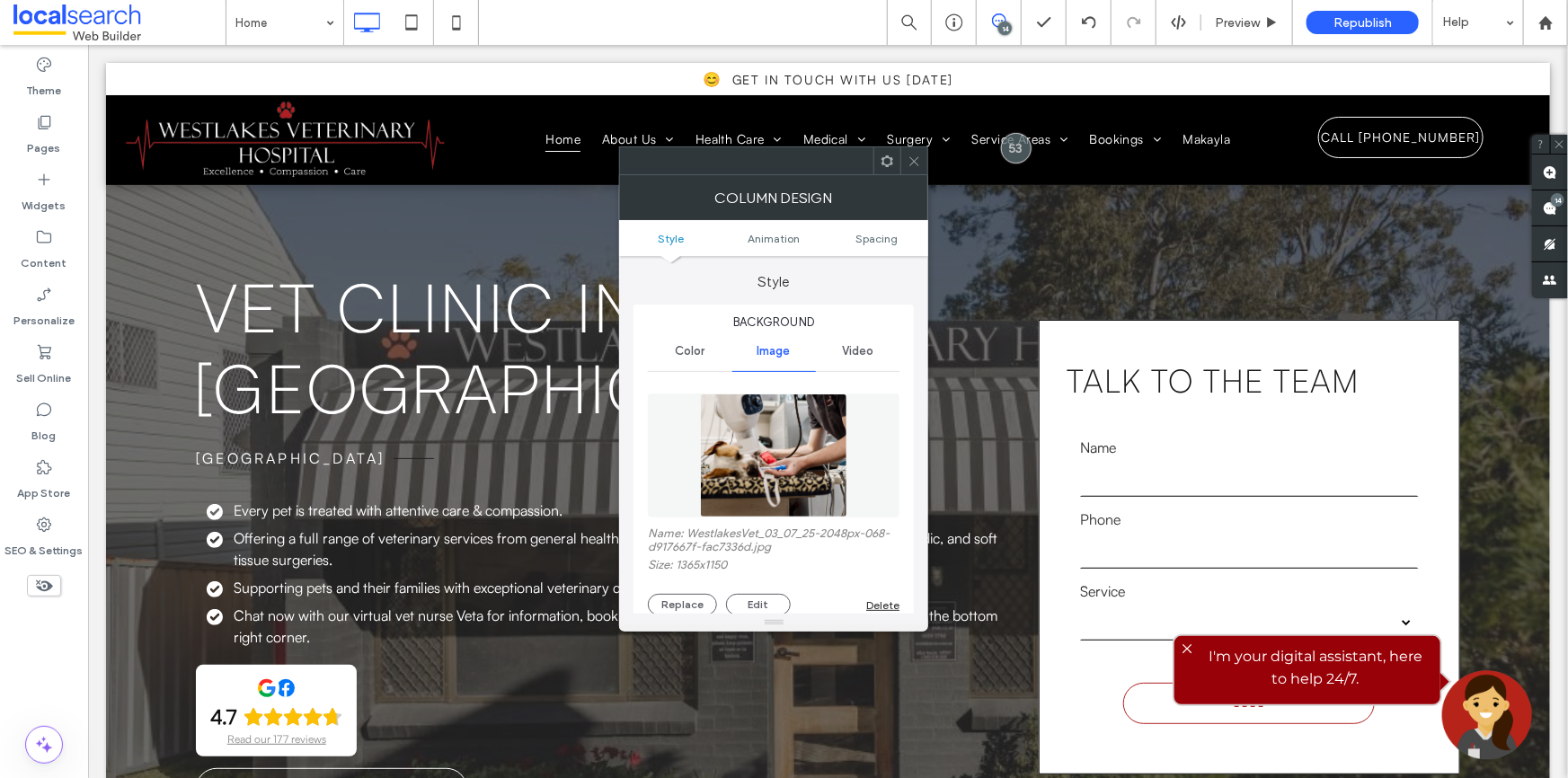
click at [918, 163] on icon at bounding box center [914, 161] width 13 height 13
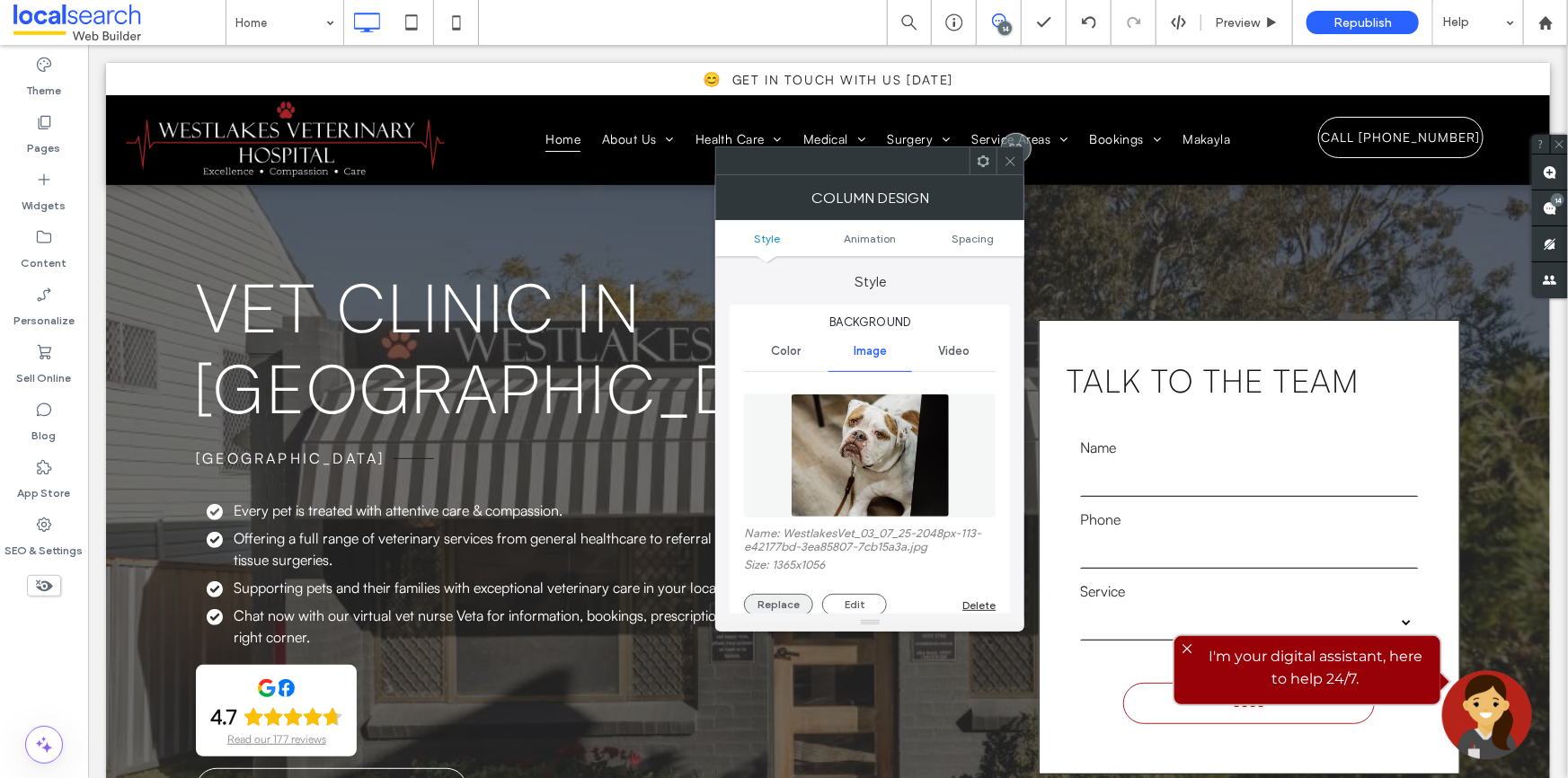
click at [787, 602] on button "Replace" at bounding box center [778, 604] width 69 height 22
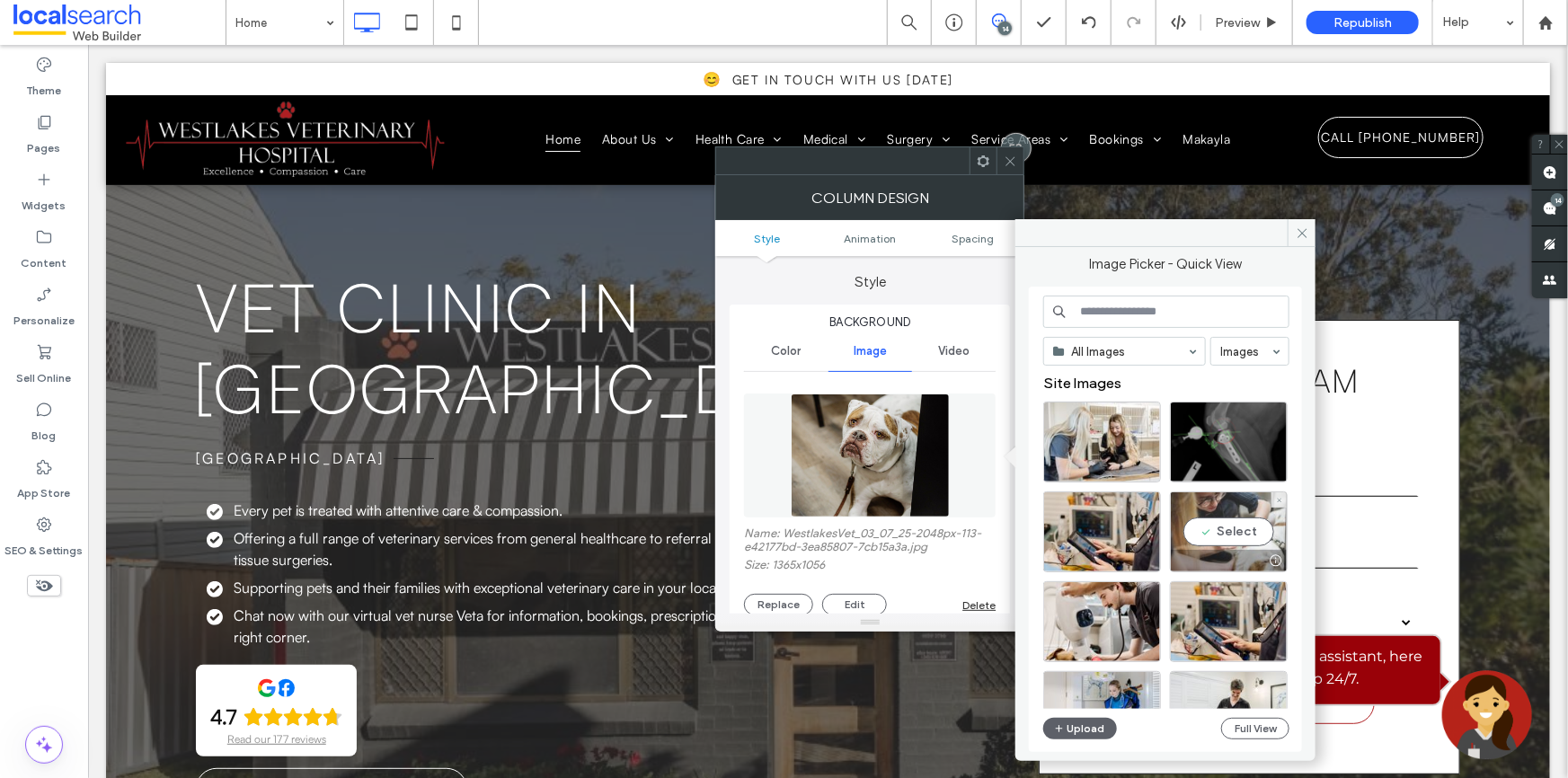
click at [1225, 531] on div "Select" at bounding box center [1228, 531] width 117 height 80
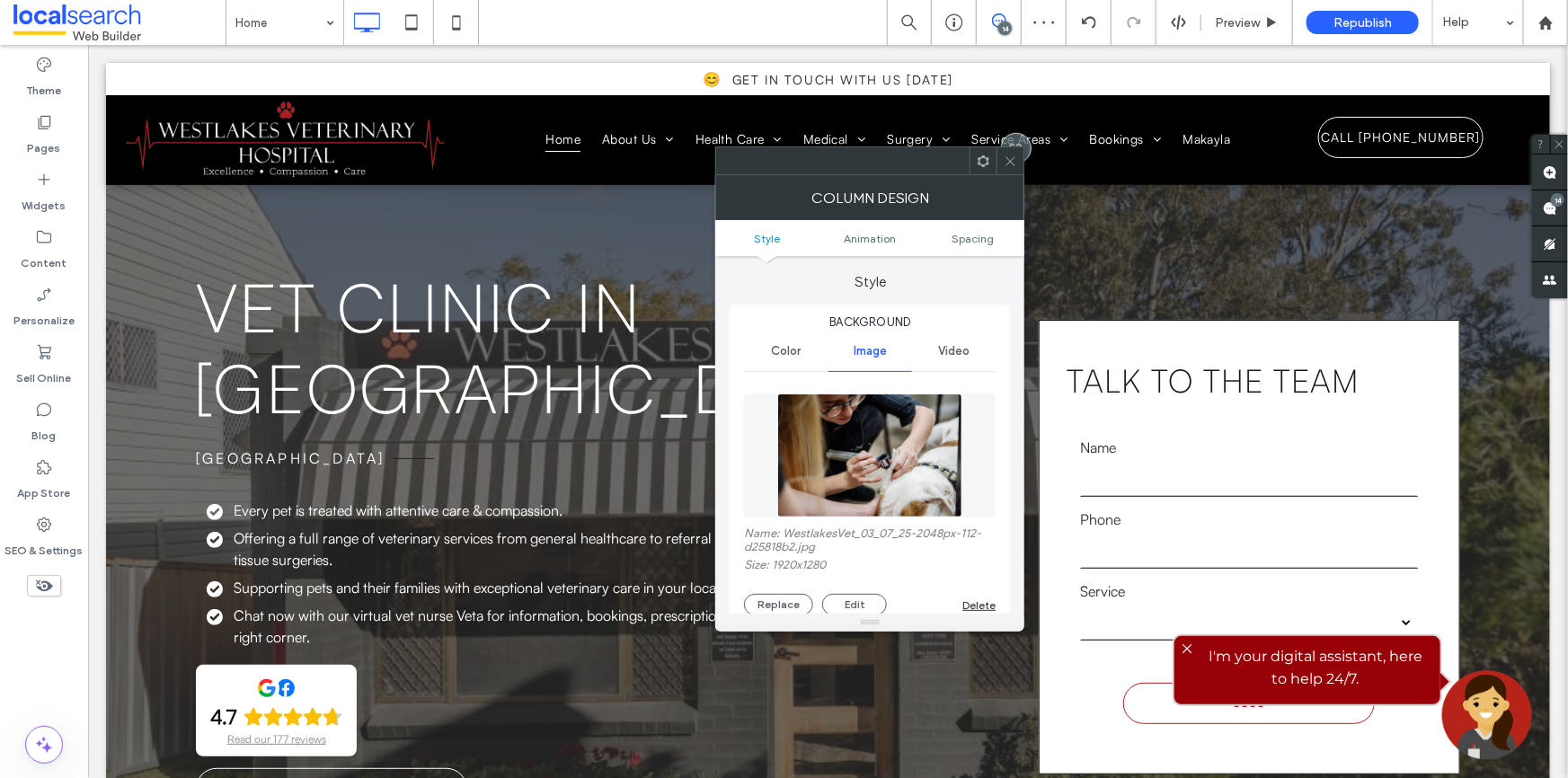
drag, startPoint x: 1005, startPoint y: 162, endPoint x: 939, endPoint y: 269, distance: 125.7
click at [1007, 162] on icon at bounding box center [1010, 161] width 13 height 13
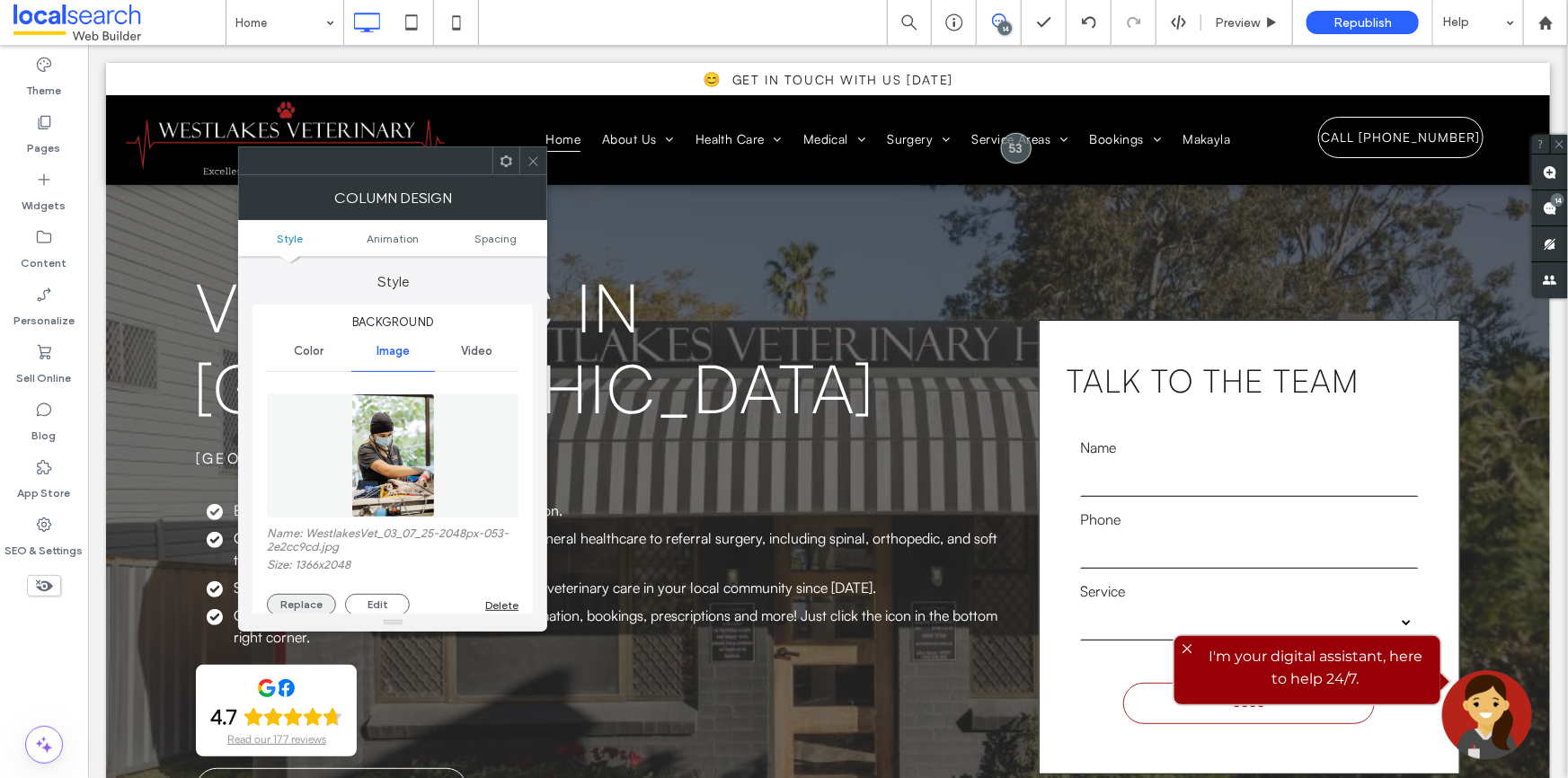
click at [309, 598] on button "Replace" at bounding box center [301, 604] width 69 height 22
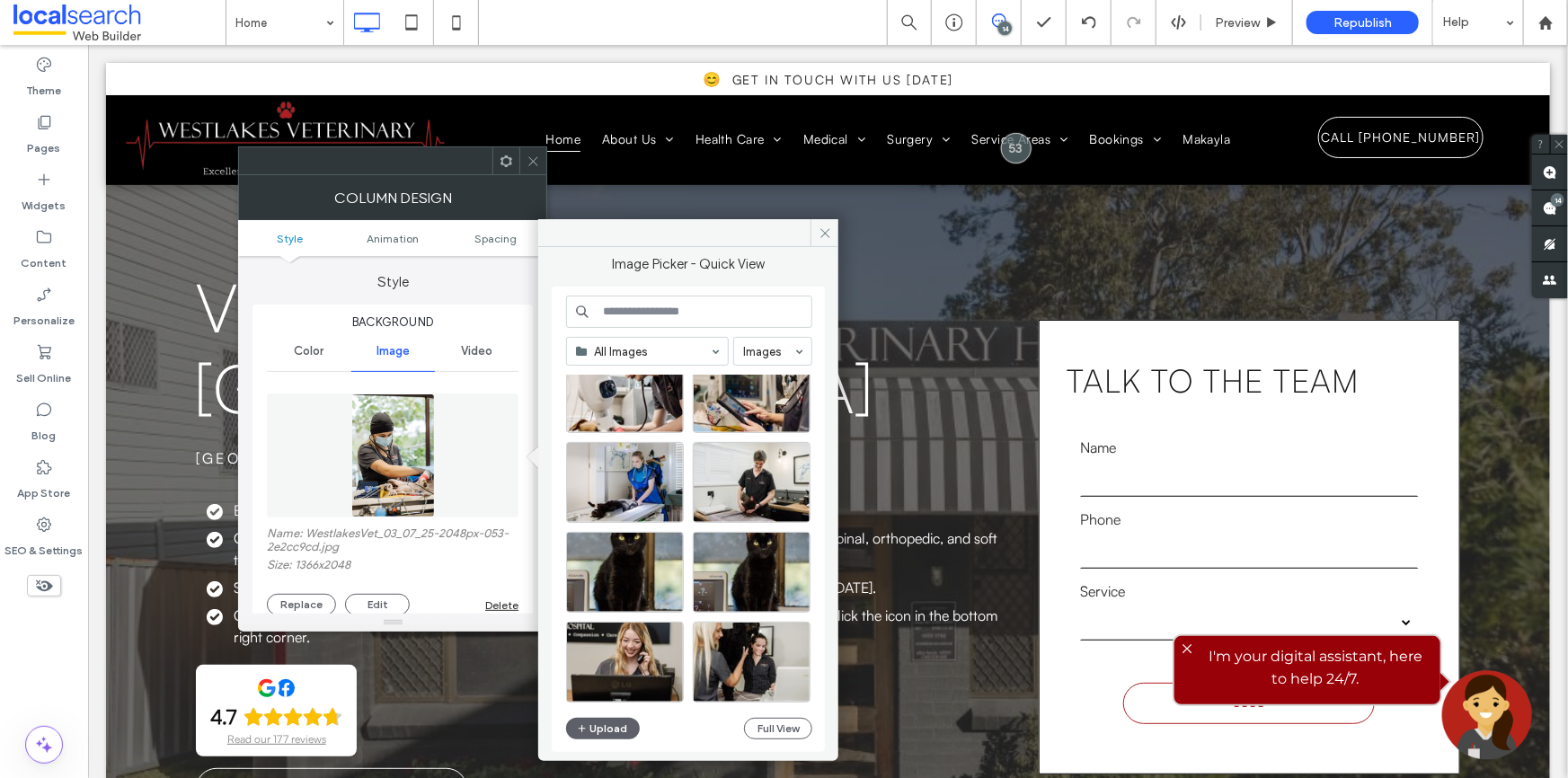
scroll to position [244, 0]
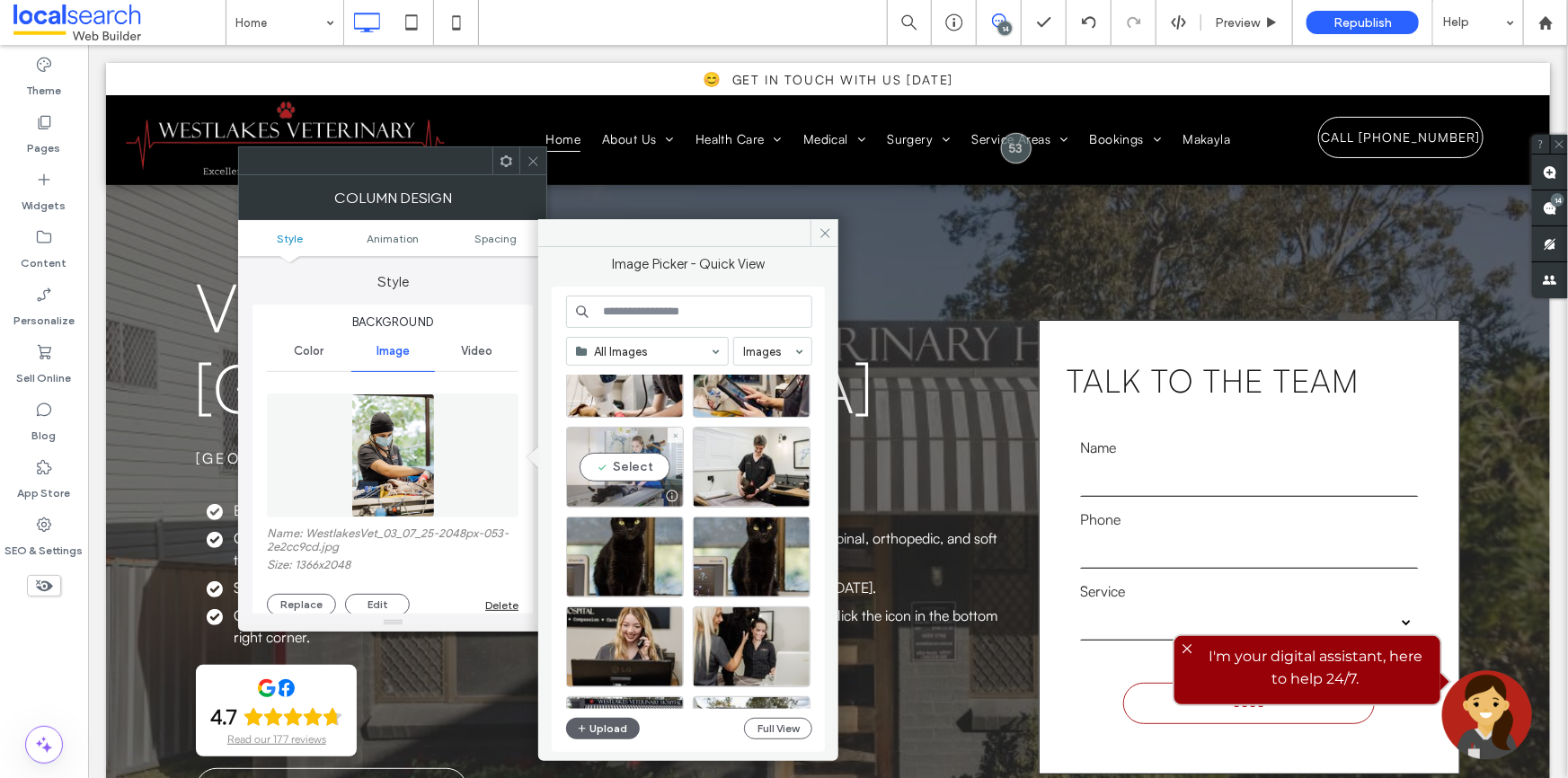
click at [631, 466] on div "Select" at bounding box center [625, 467] width 117 height 80
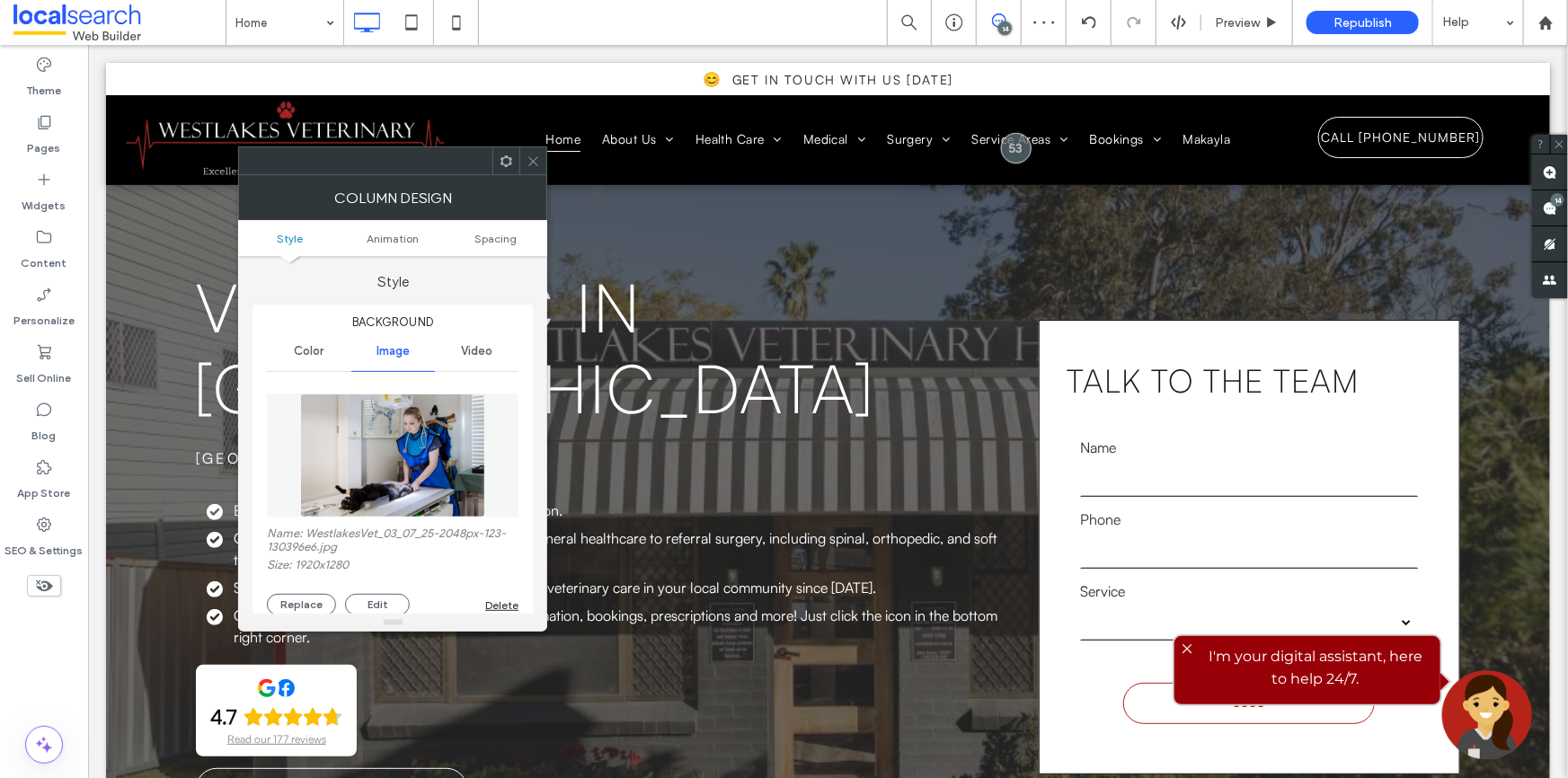
click at [533, 164] on icon at bounding box center [533, 161] width 13 height 13
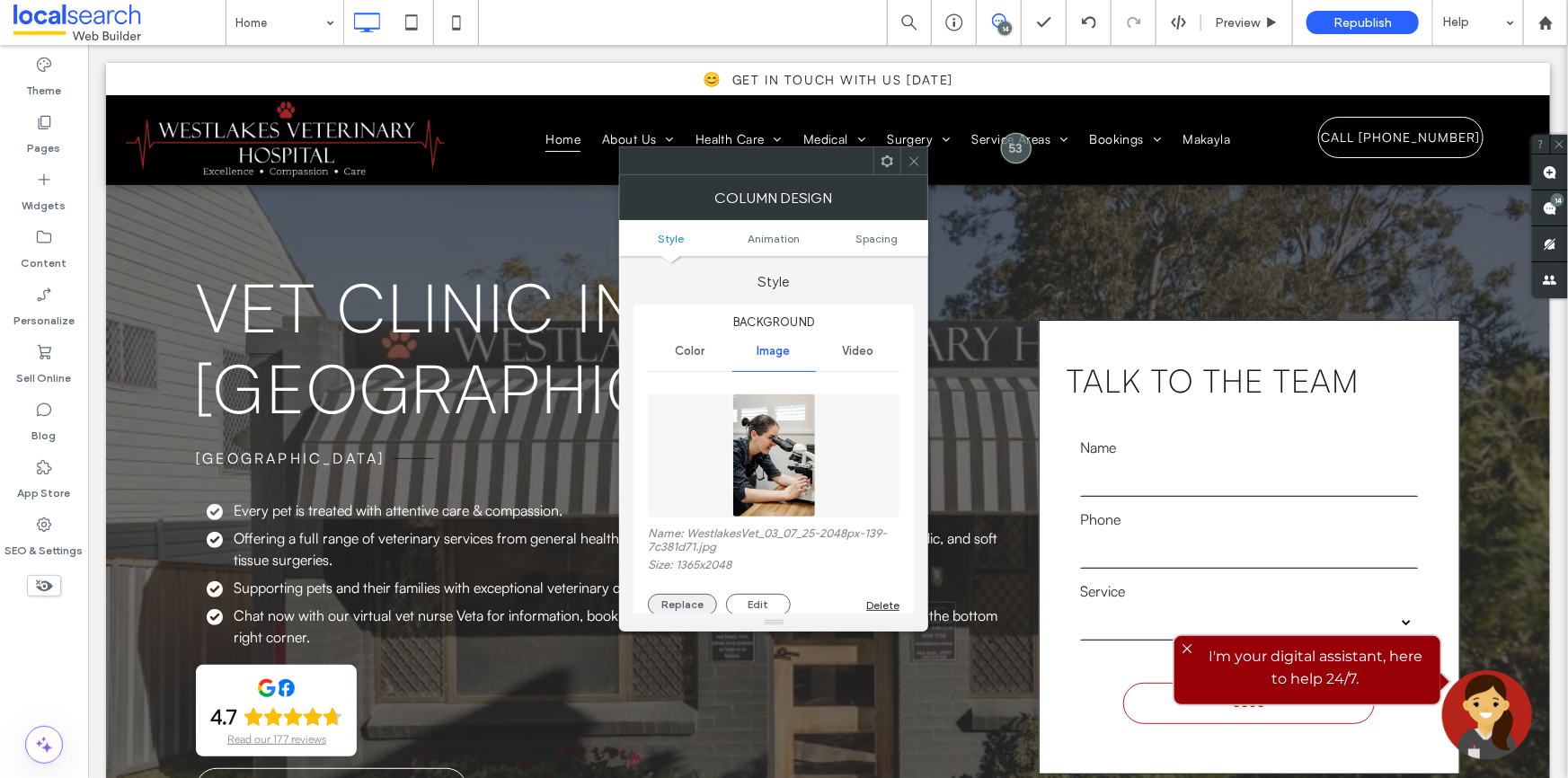
click at [682, 601] on button "Replace" at bounding box center [682, 604] width 69 height 22
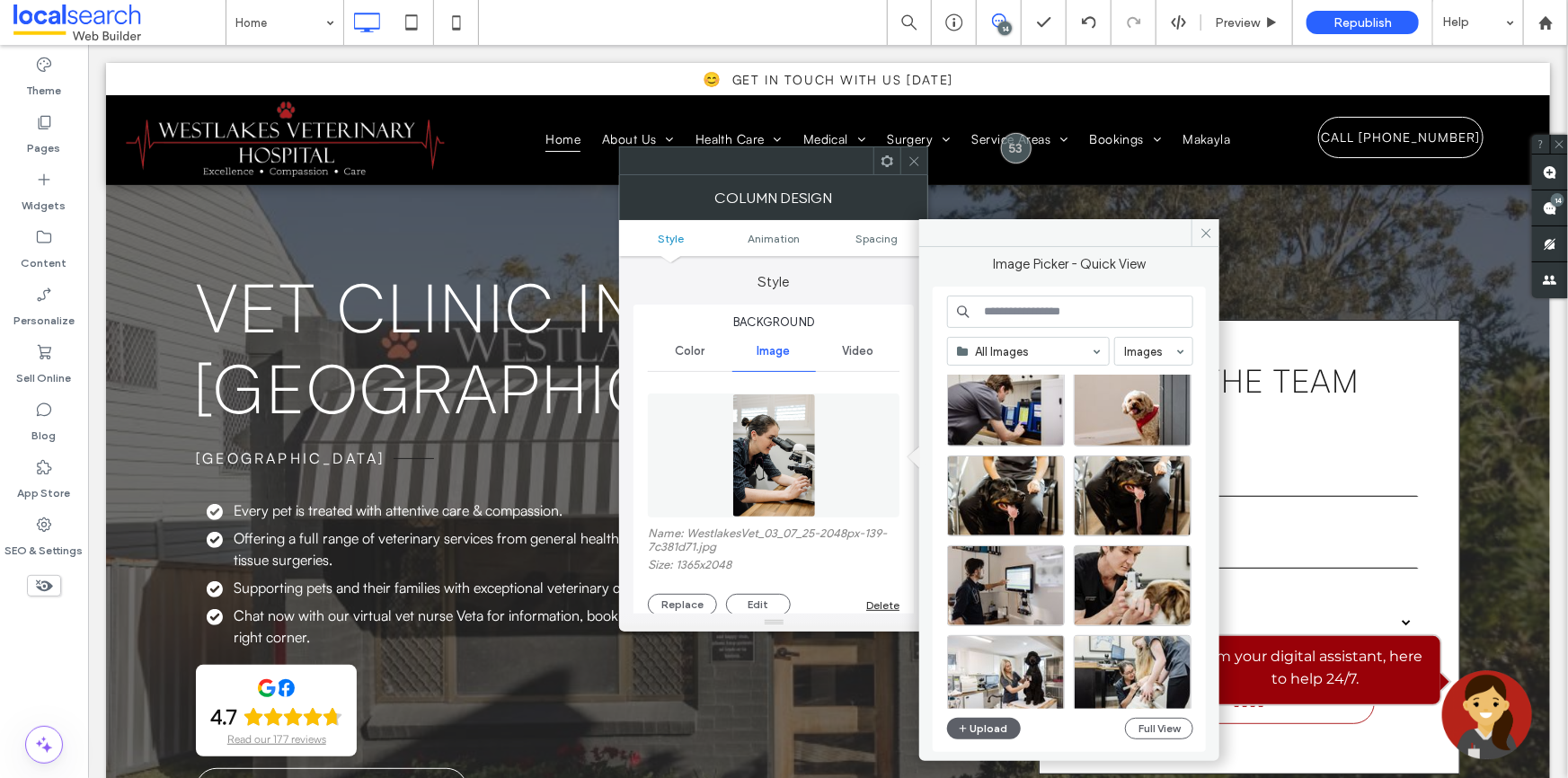
scroll to position [2827, 0]
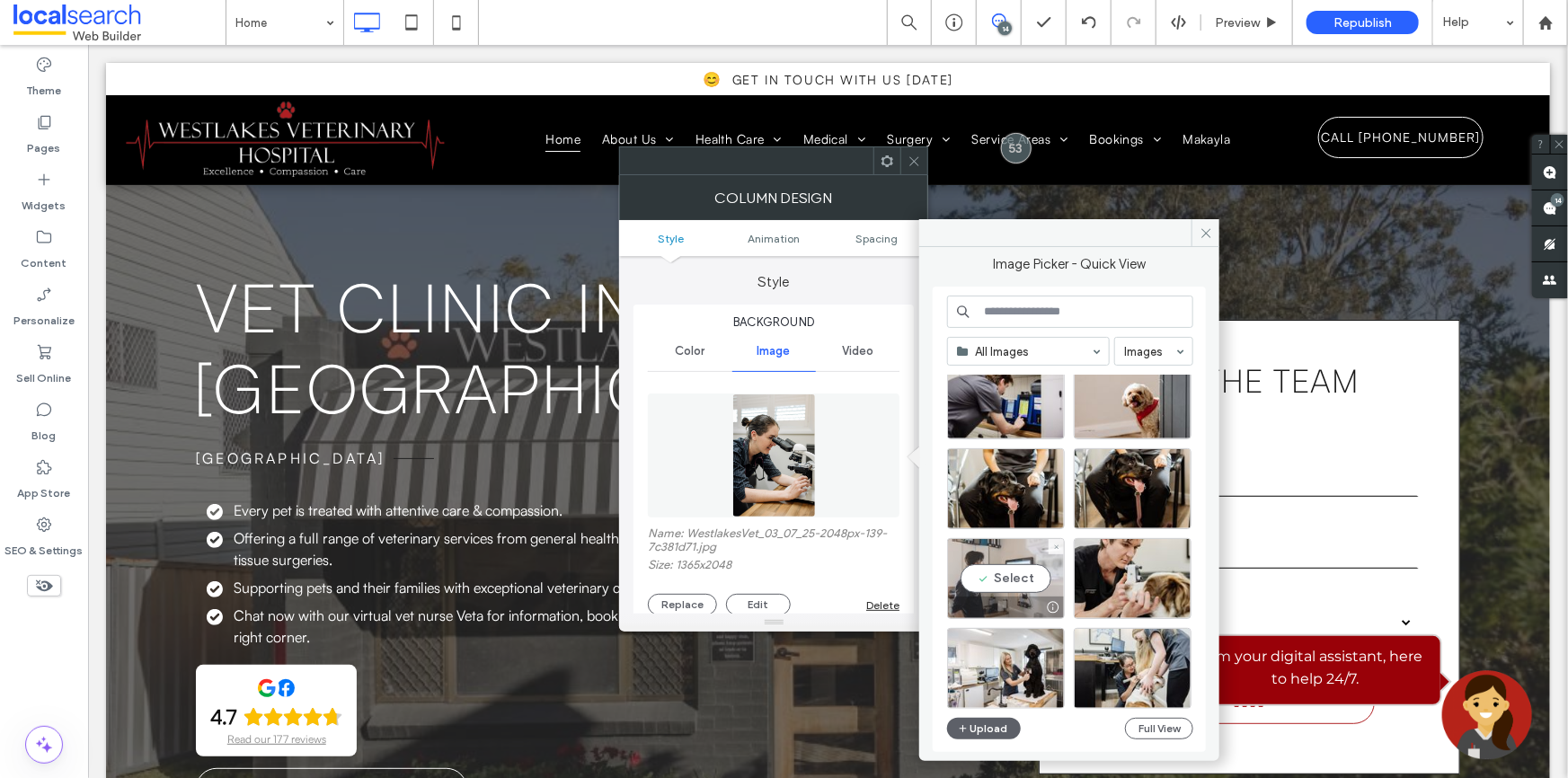
click at [973, 566] on div "Select" at bounding box center [1006, 577] width 117 height 80
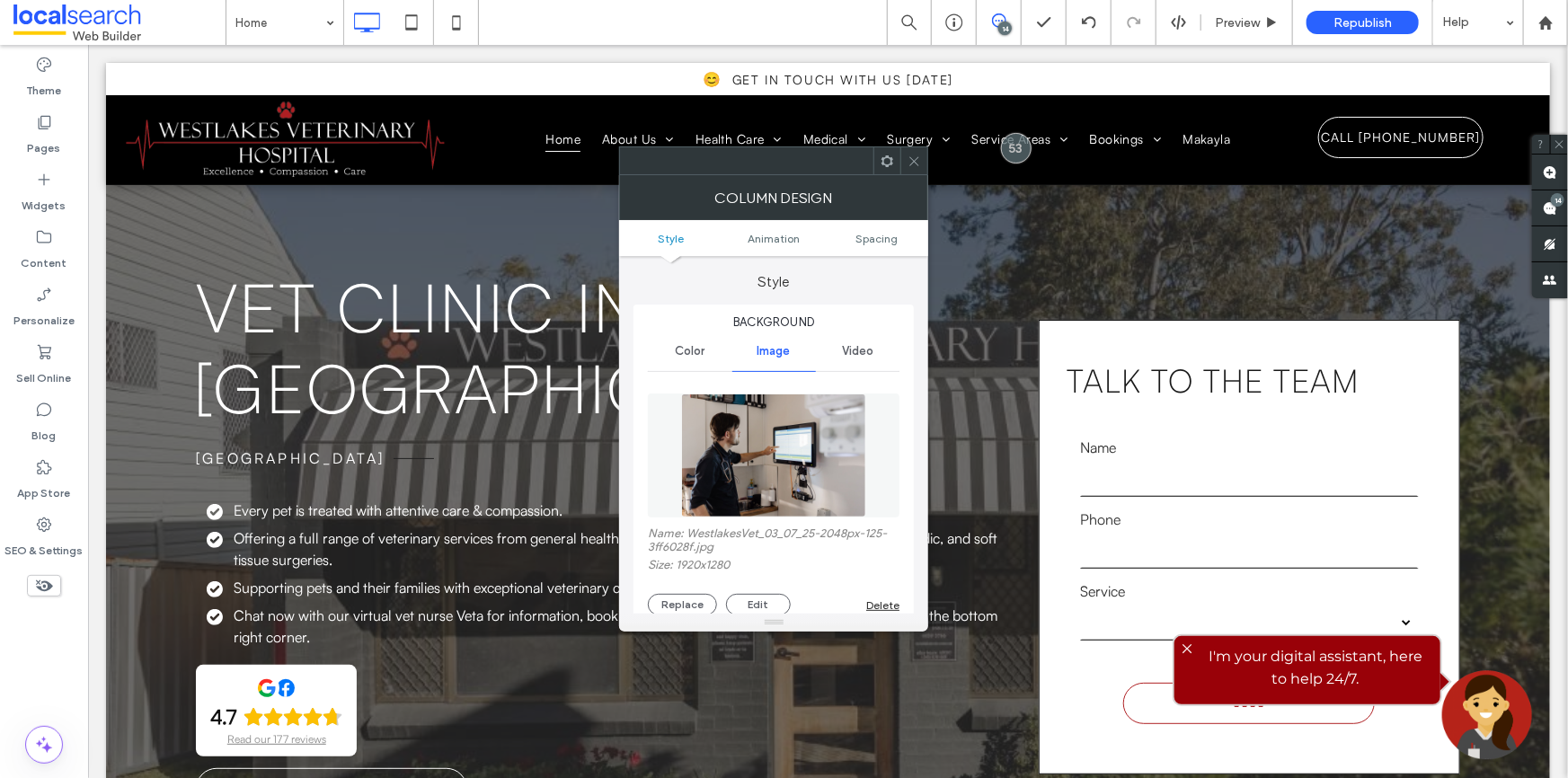
click at [912, 154] on icon at bounding box center [914, 161] width 13 height 13
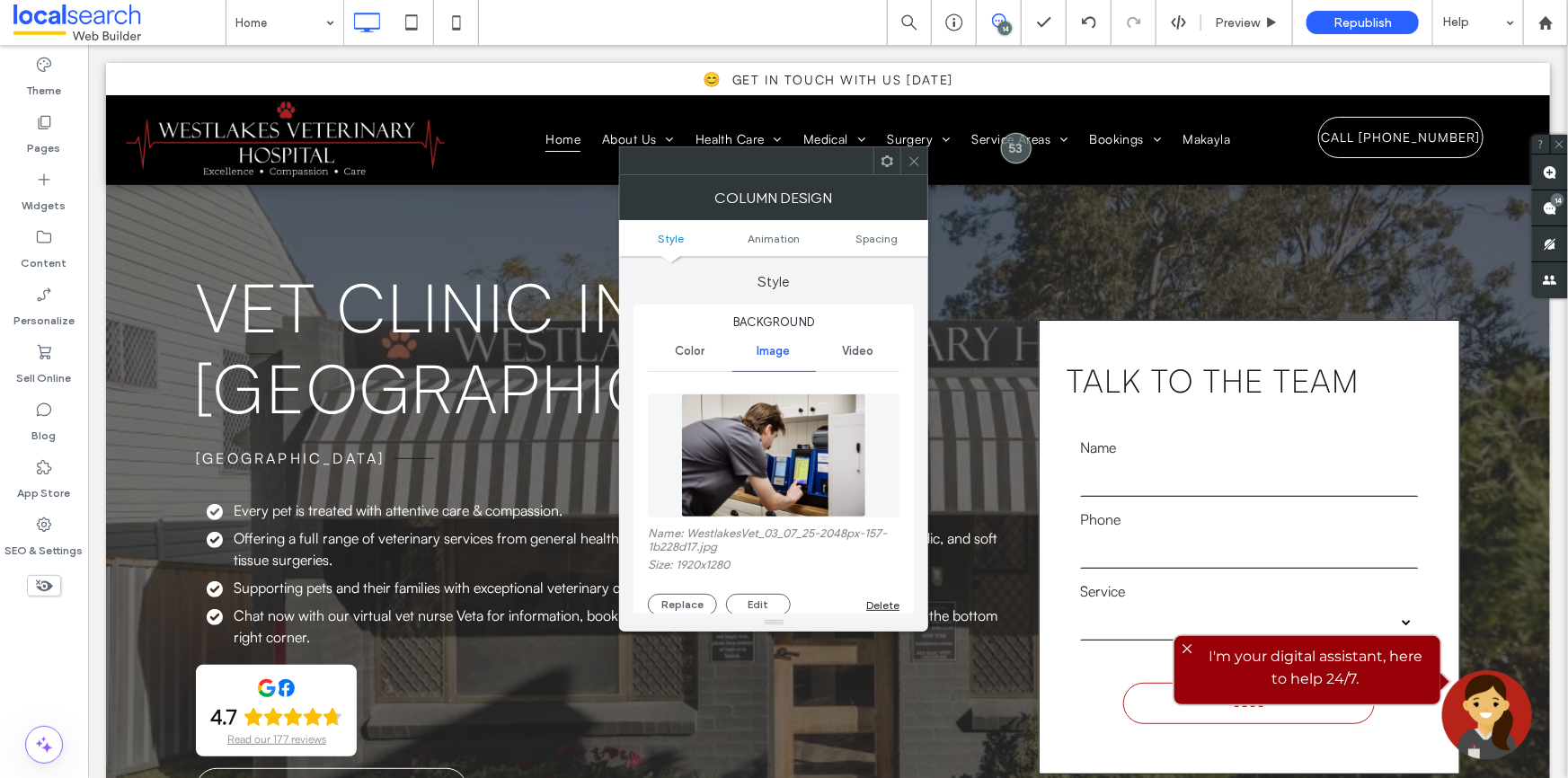
click at [918, 164] on icon at bounding box center [914, 161] width 13 height 13
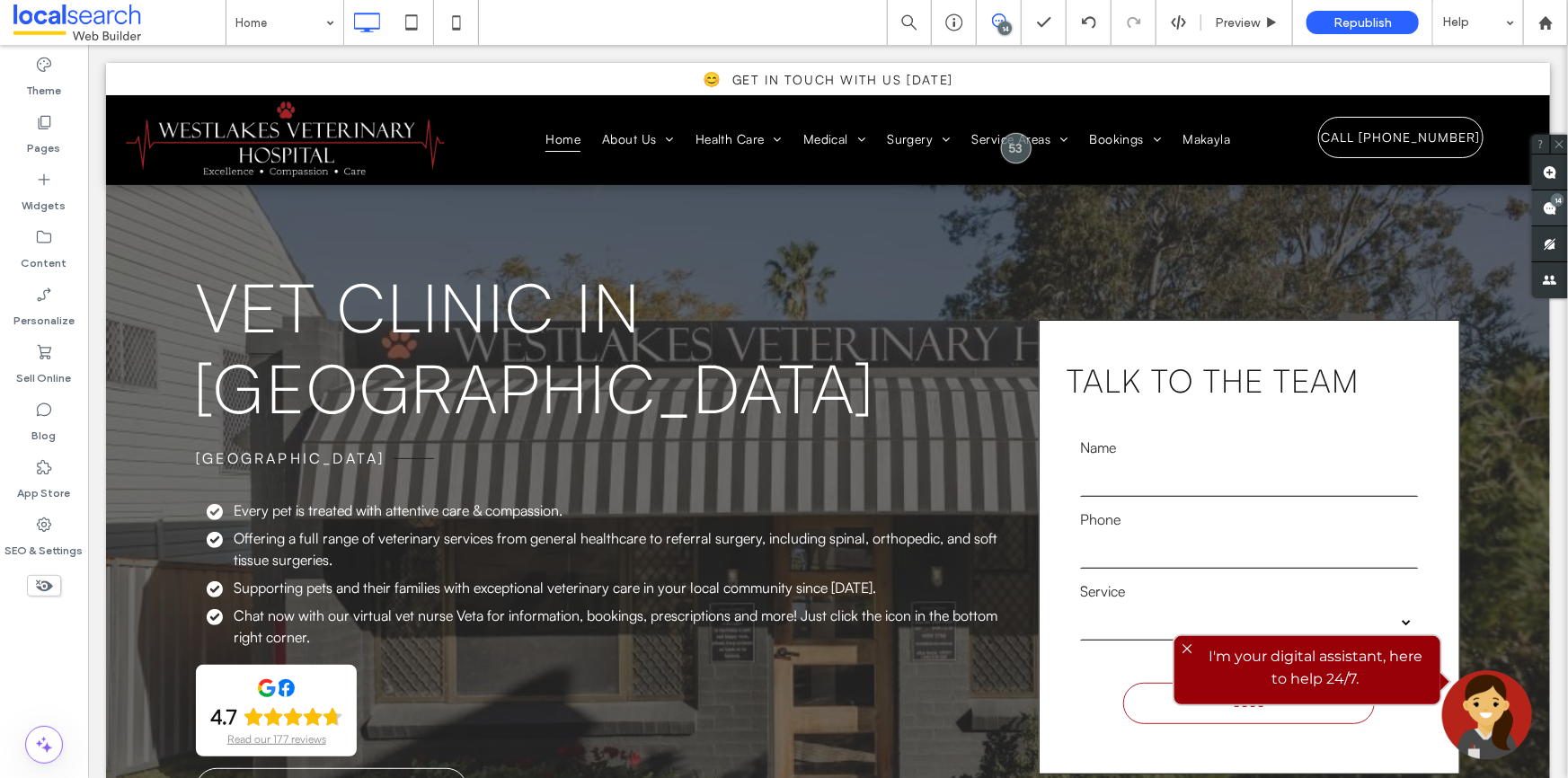
click at [1544, 205] on use at bounding box center [1549, 208] width 14 height 14
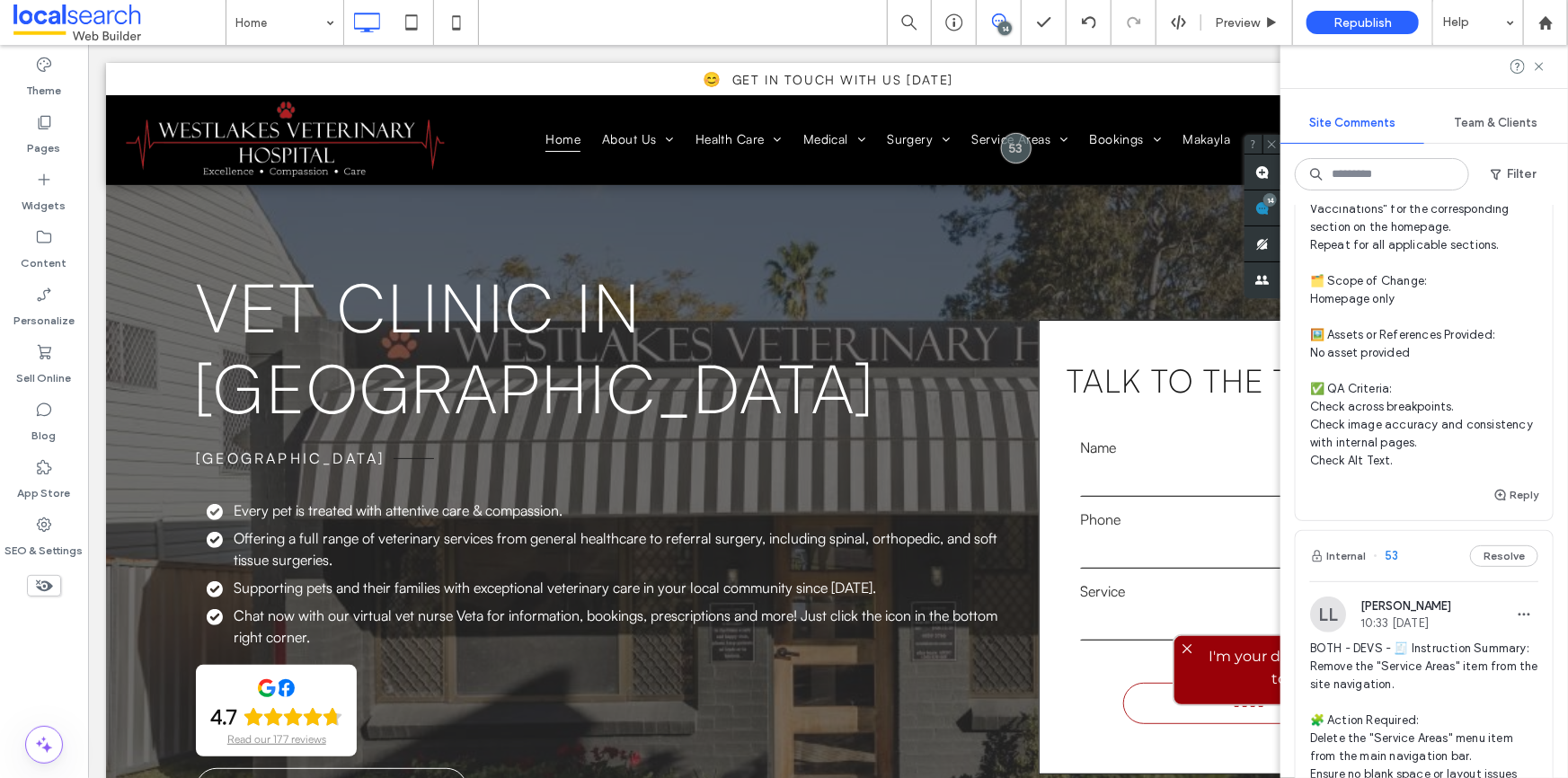
scroll to position [408, 0]
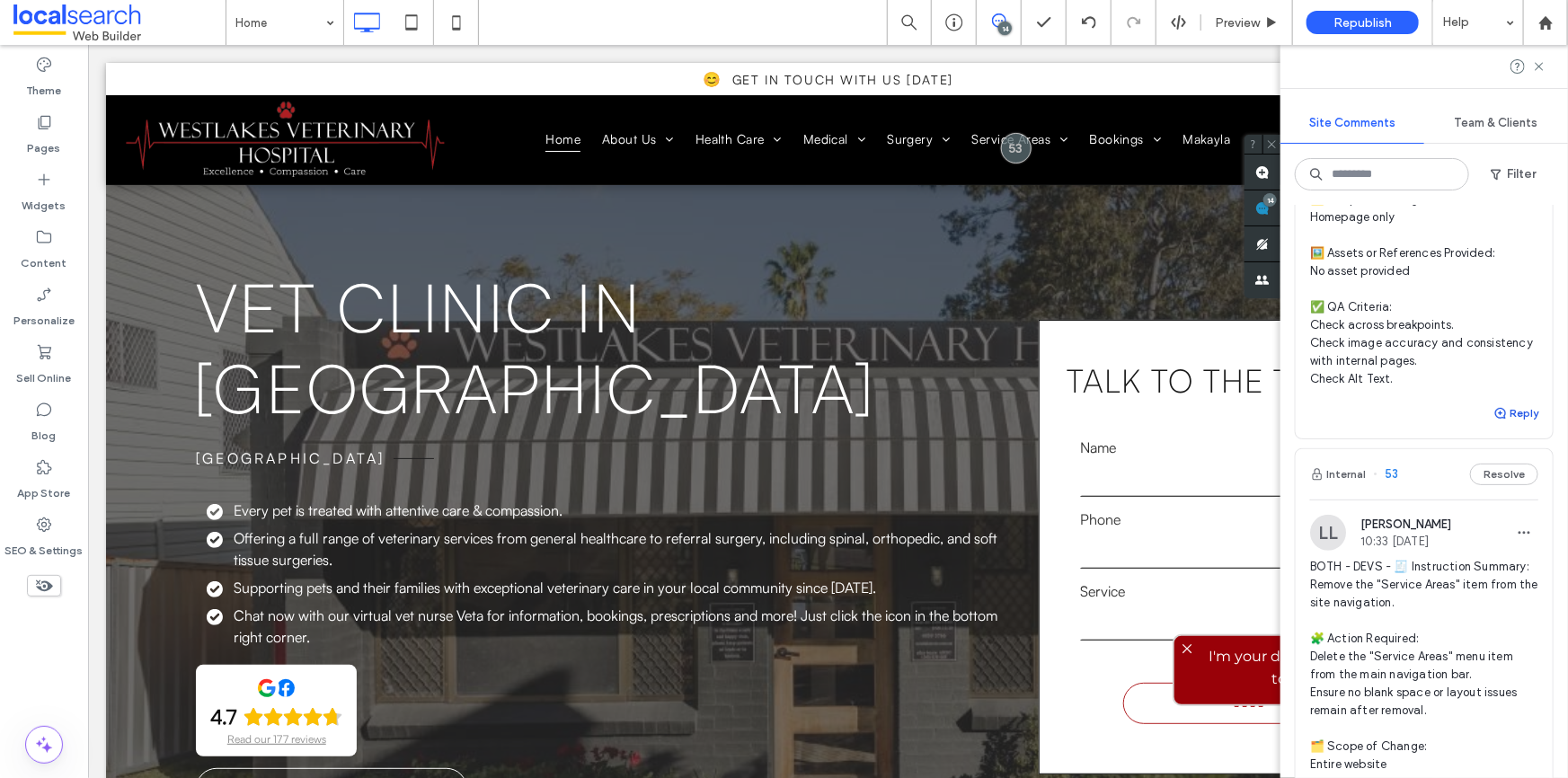
click at [1523, 424] on button "Reply" at bounding box center [1515, 413] width 45 height 22
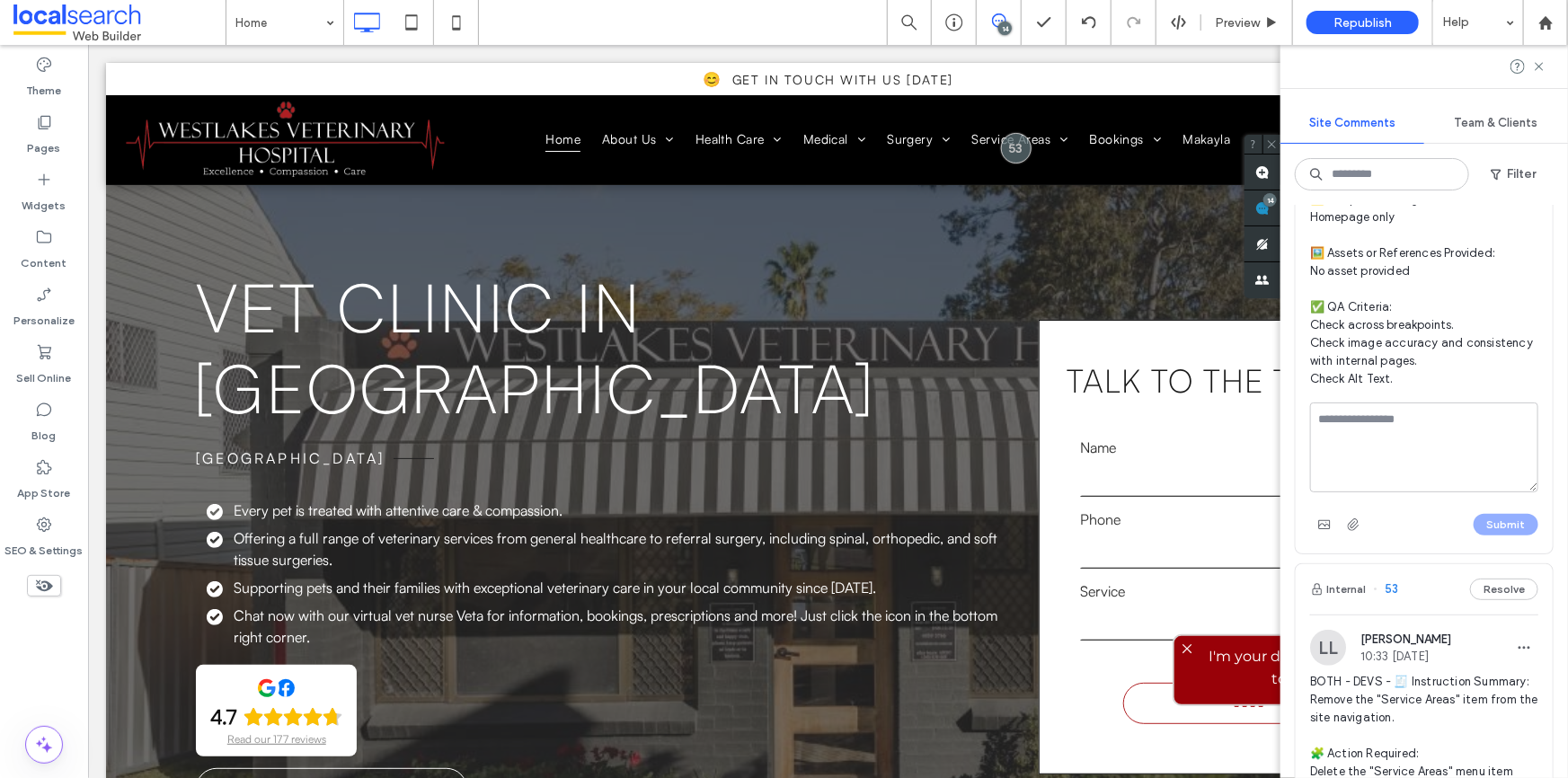
click at [1379, 450] on textarea at bounding box center [1423, 447] width 228 height 90
type textarea "**********"
click at [1491, 536] on button "Submit" at bounding box center [1506, 524] width 64 height 22
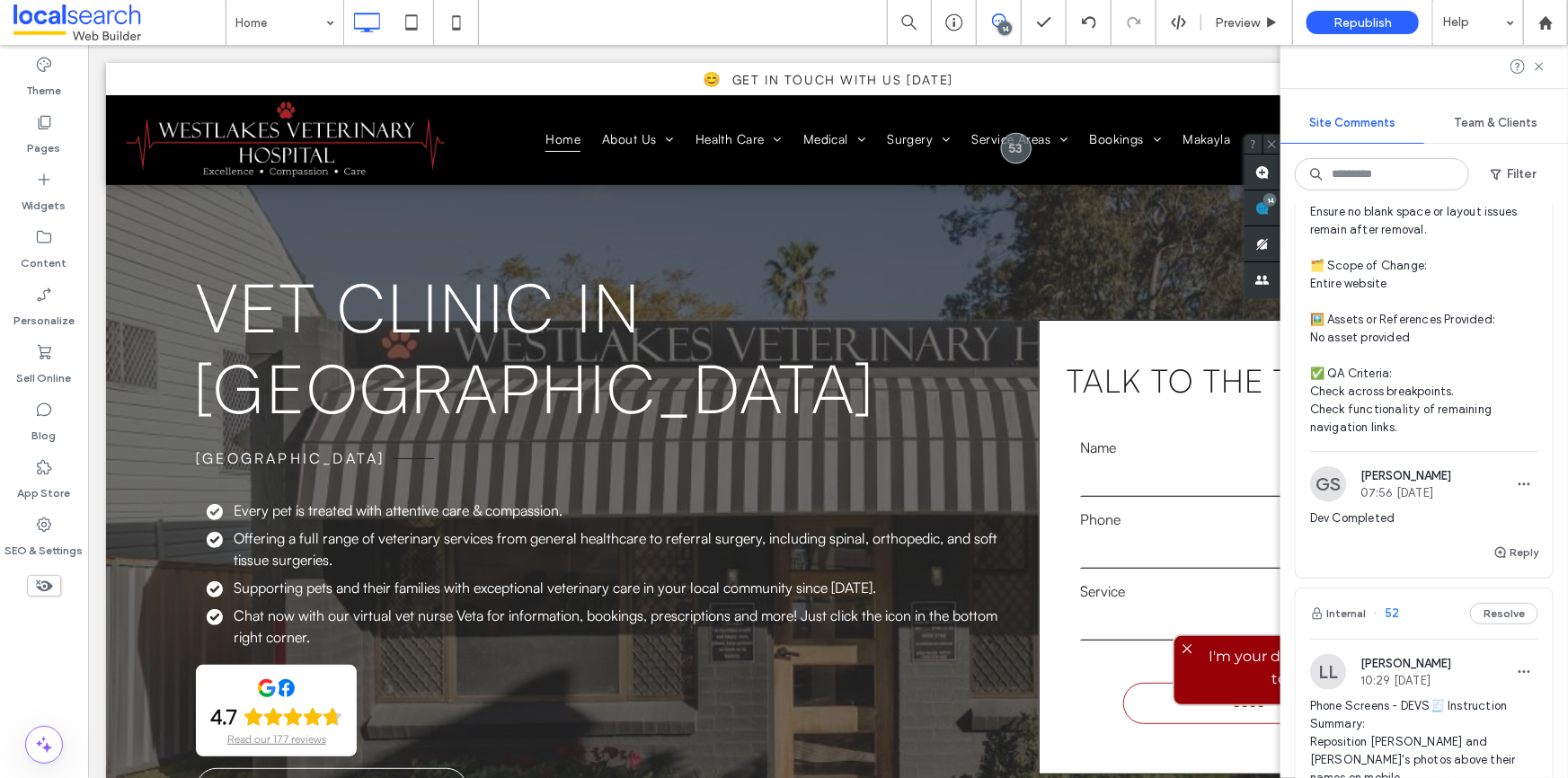
scroll to position [898, 0]
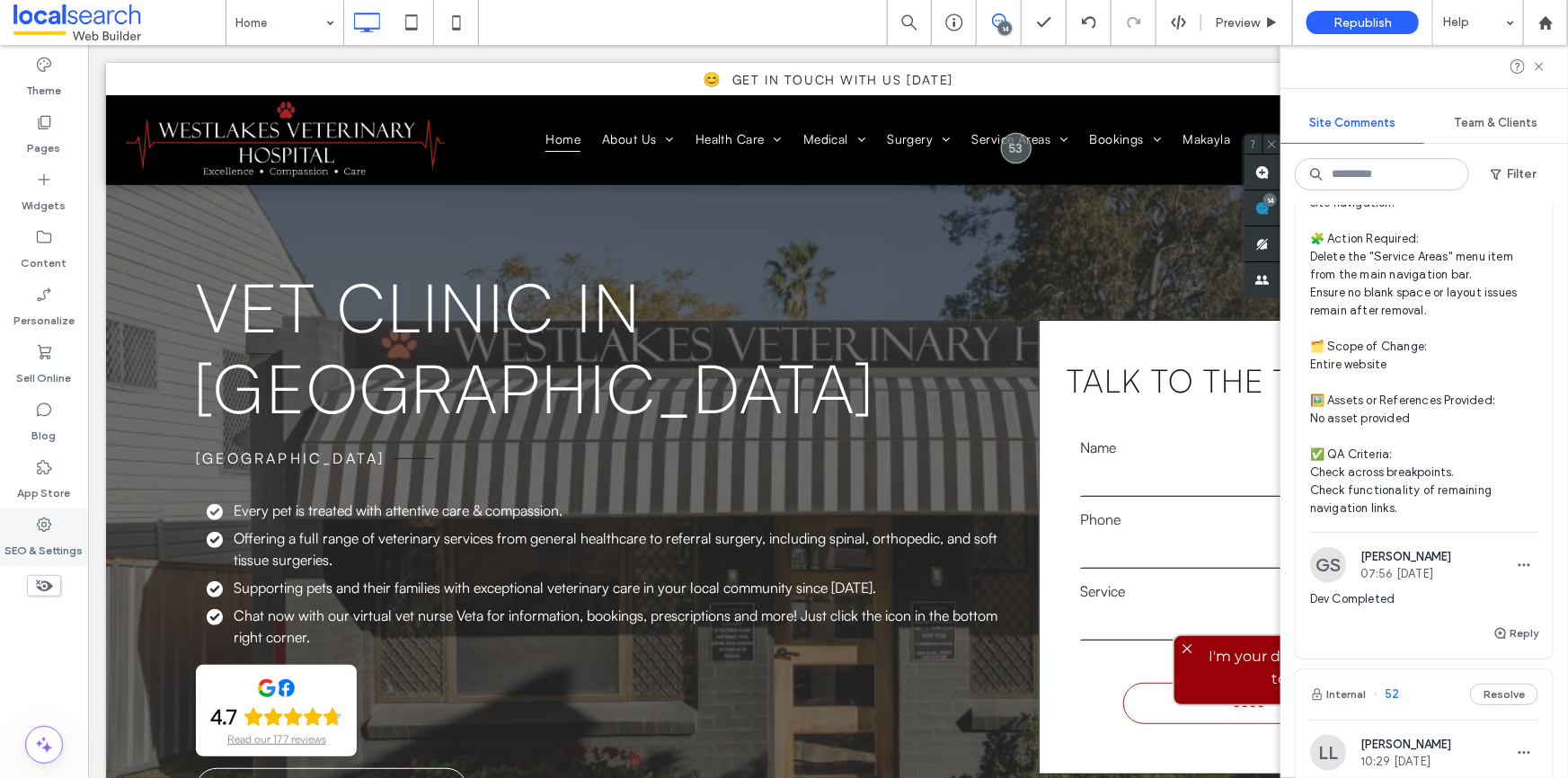
click at [45, 540] on label "SEO & Settings" at bounding box center [45, 546] width 79 height 26
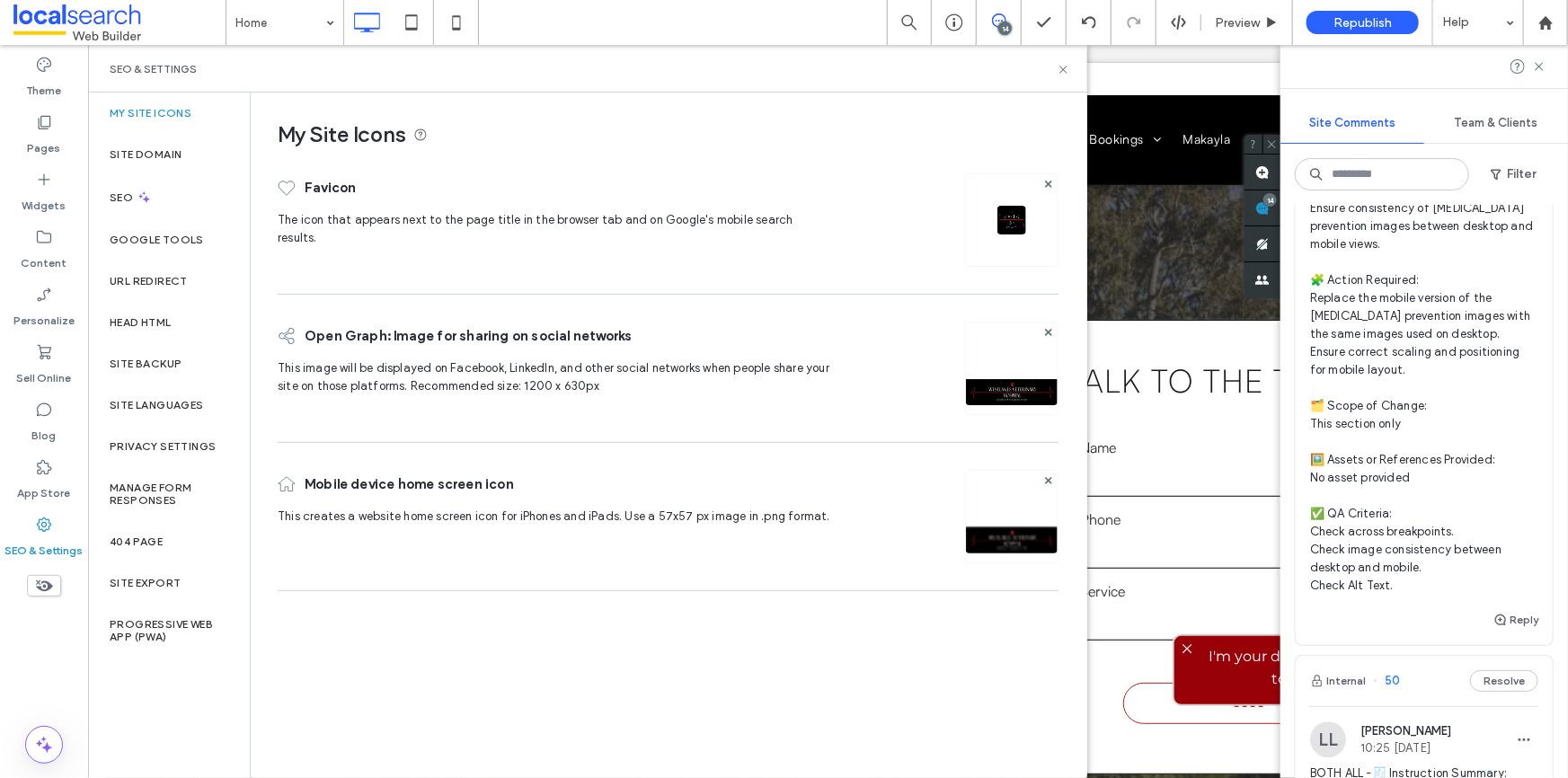
scroll to position [2041, 0]
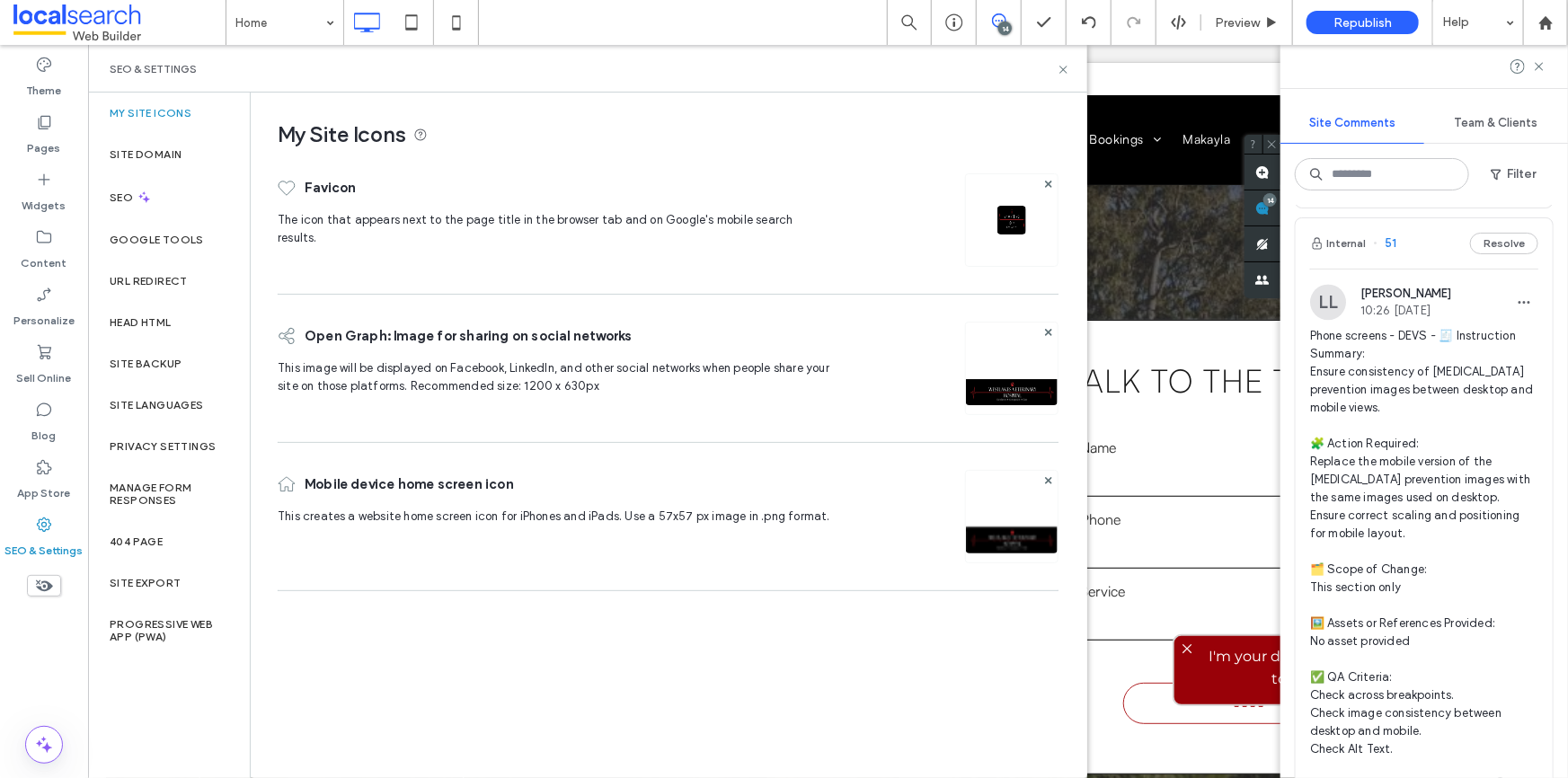
click at [1411, 492] on span "Phone screens - DEVS - 🧾 Instruction Summary: Ensure consistency of parasite pr…" at bounding box center [1423, 541] width 228 height 431
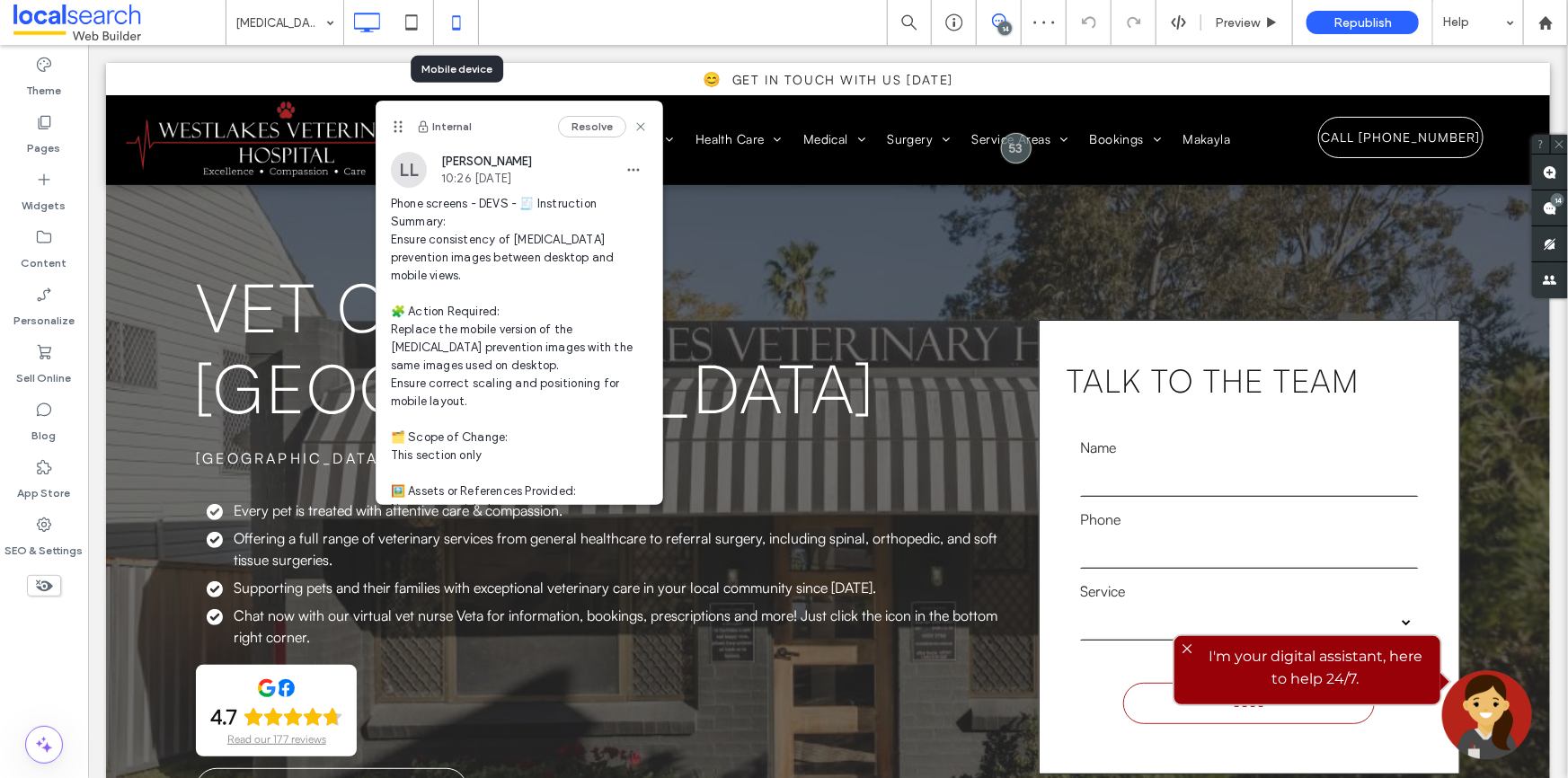
click at [464, 23] on icon at bounding box center [456, 23] width 36 height 36
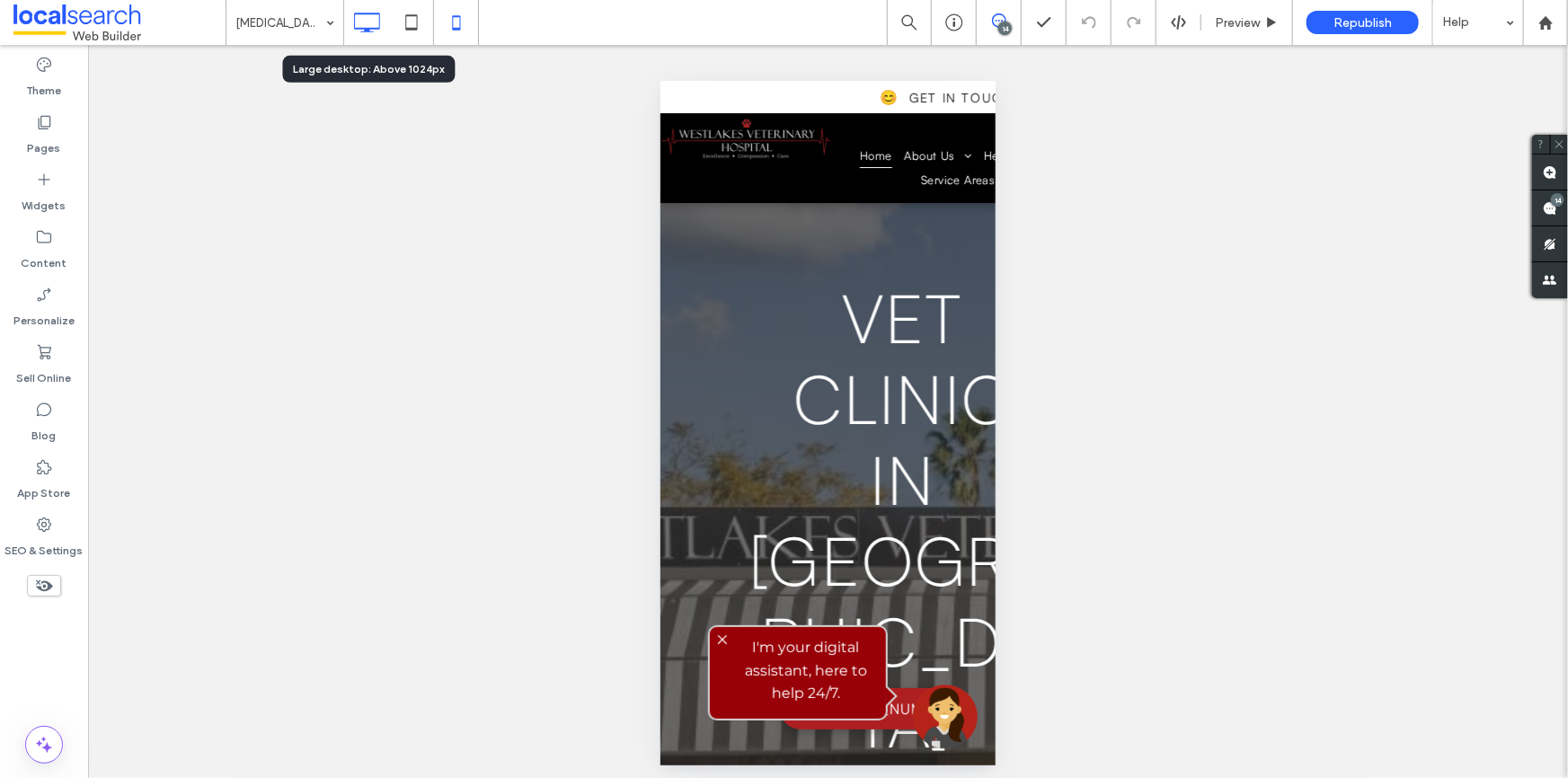
click at [375, 22] on icon at bounding box center [366, 23] width 36 height 36
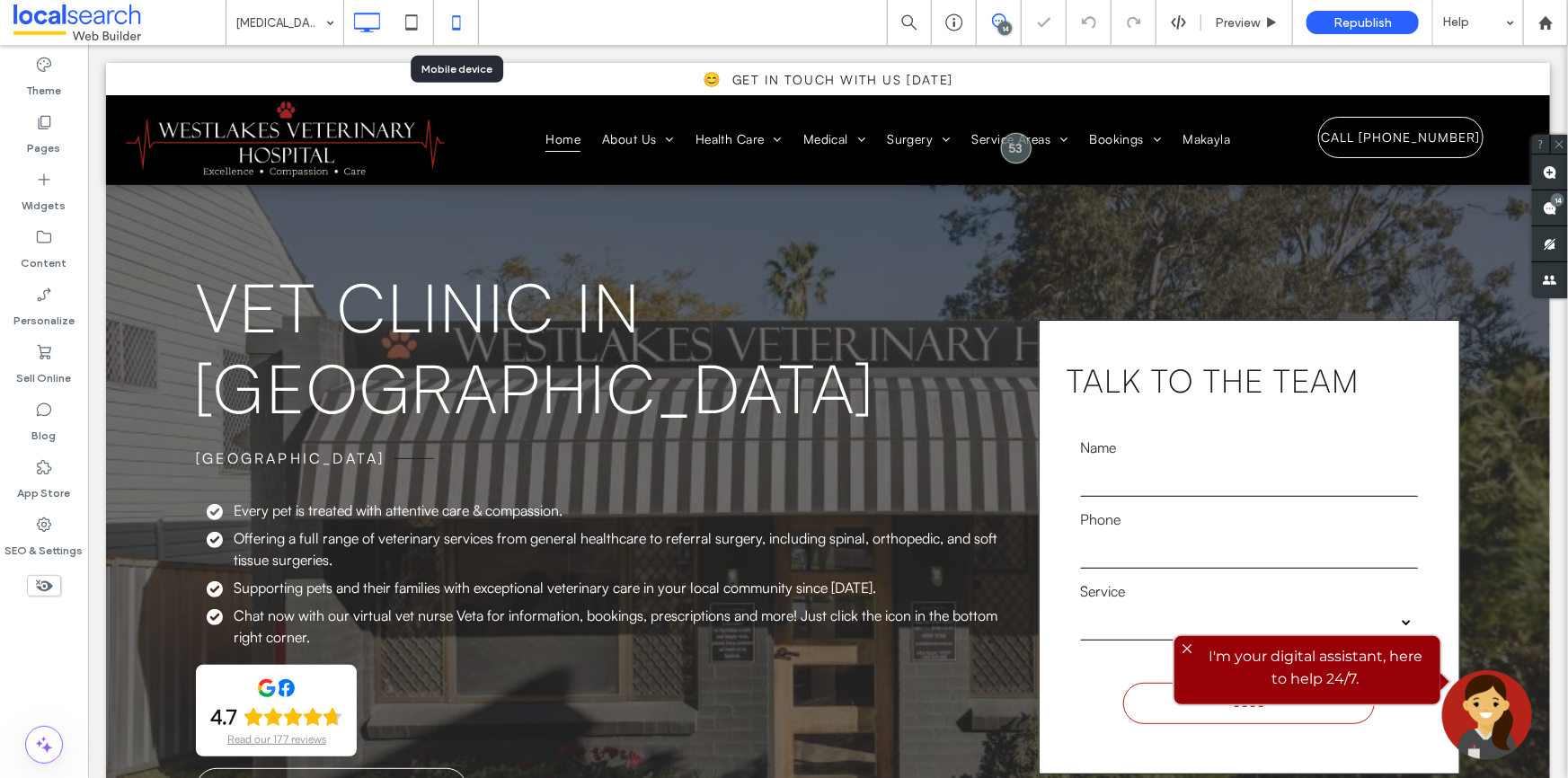
click at [452, 16] on use at bounding box center [455, 22] width 9 height 14
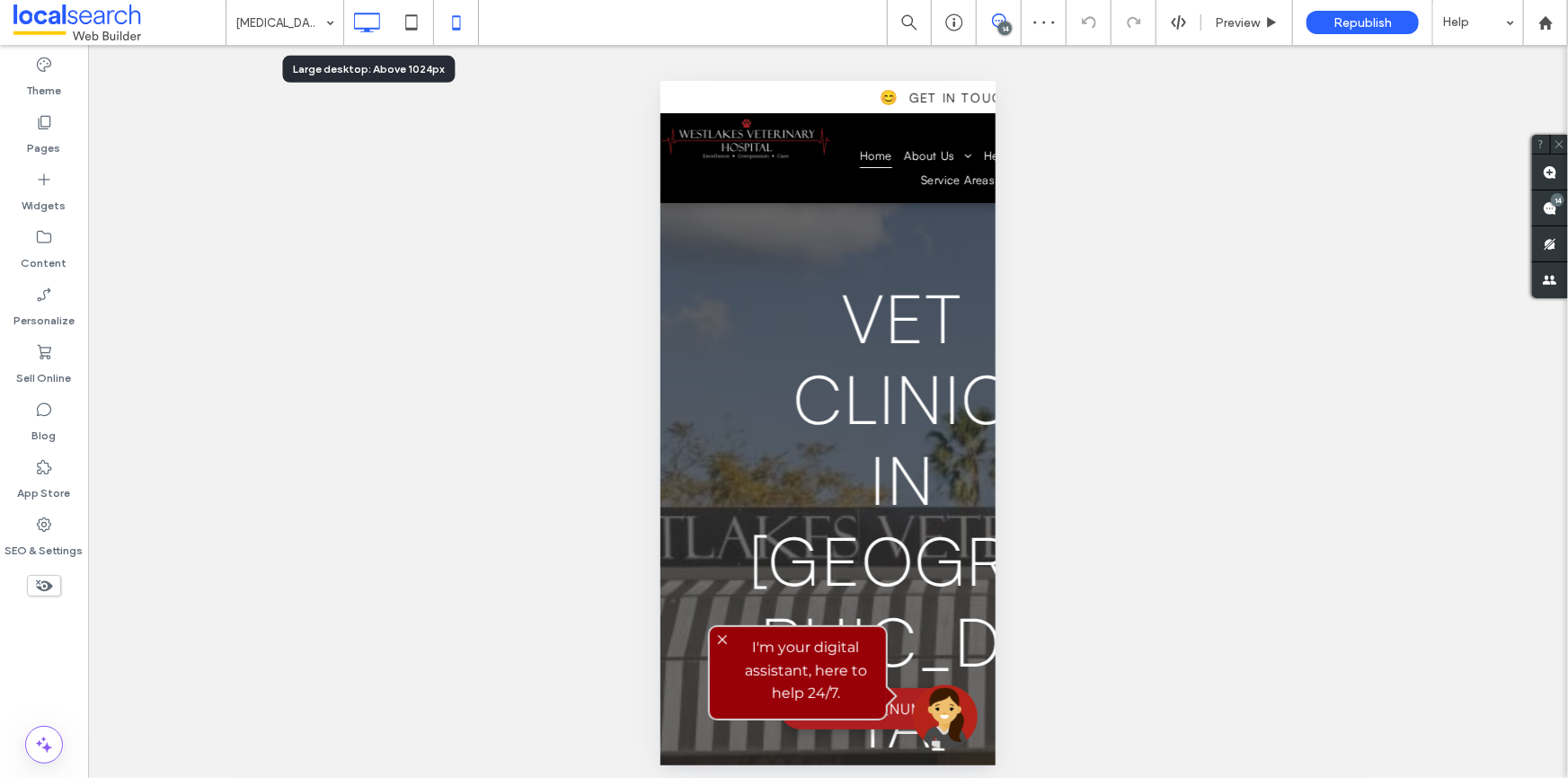
click at [356, 11] on icon at bounding box center [366, 23] width 36 height 36
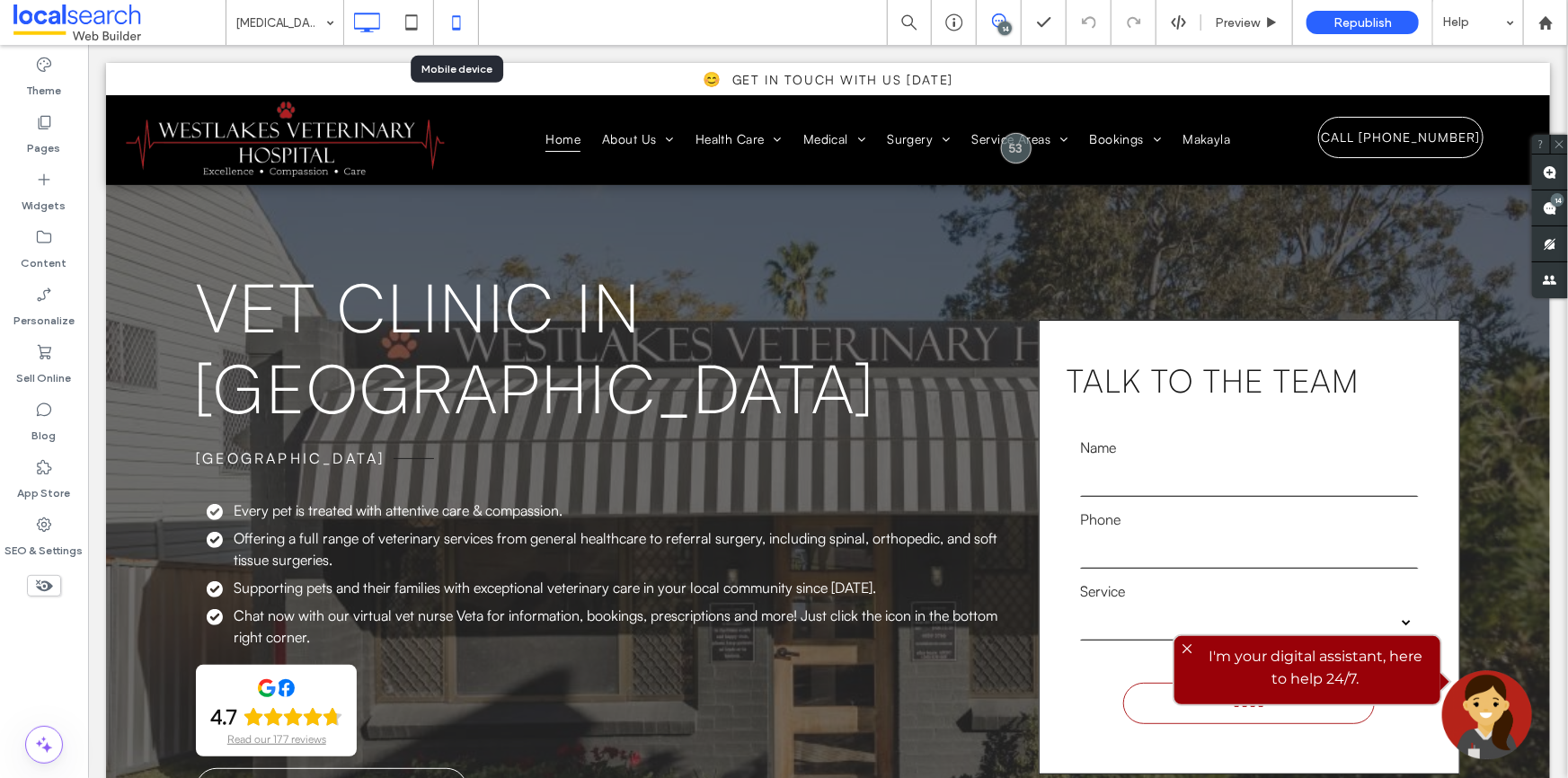
click at [453, 26] on icon at bounding box center [456, 23] width 36 height 36
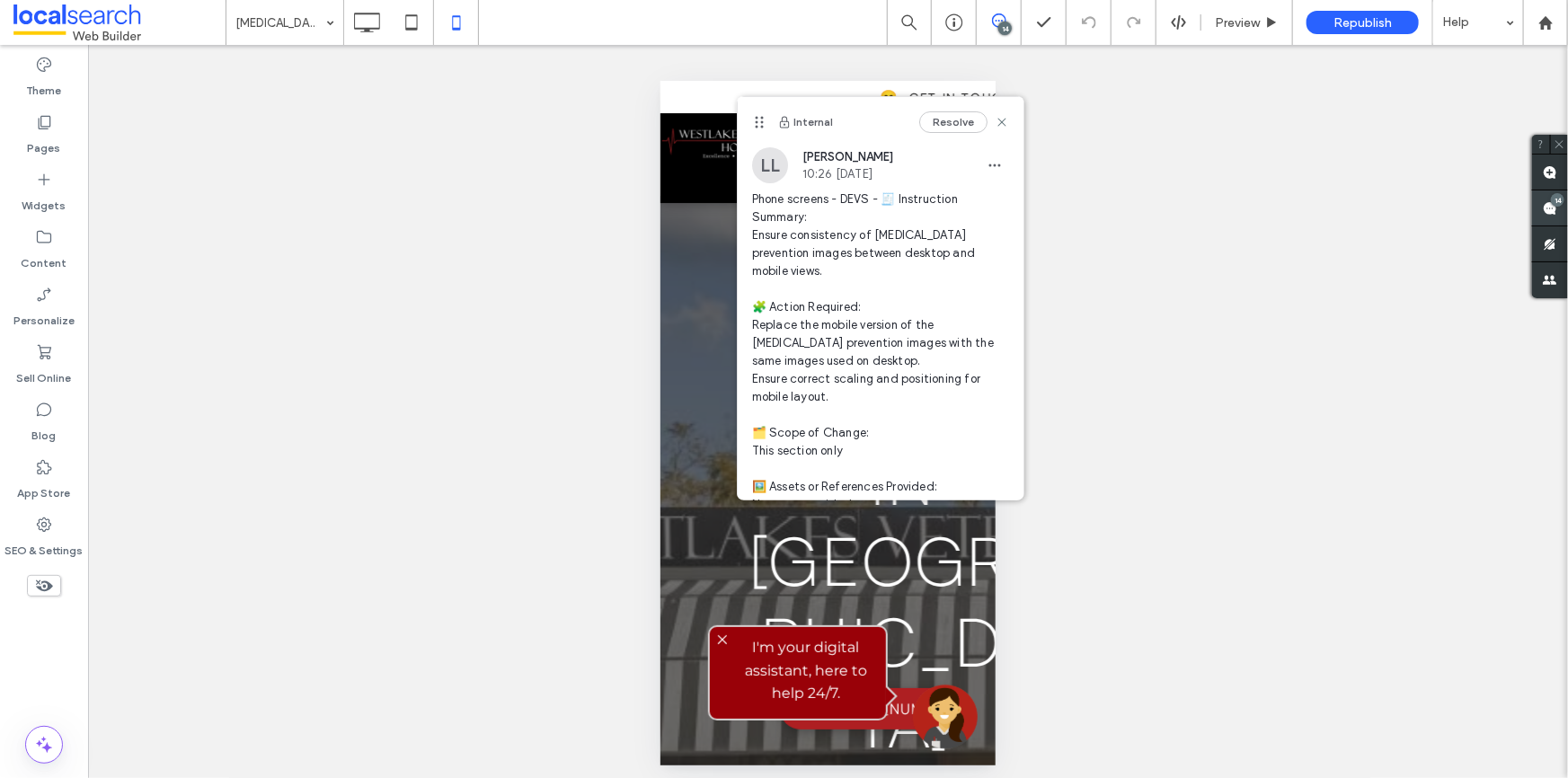
click at [1548, 202] on icon at bounding box center [1549, 208] width 14 height 14
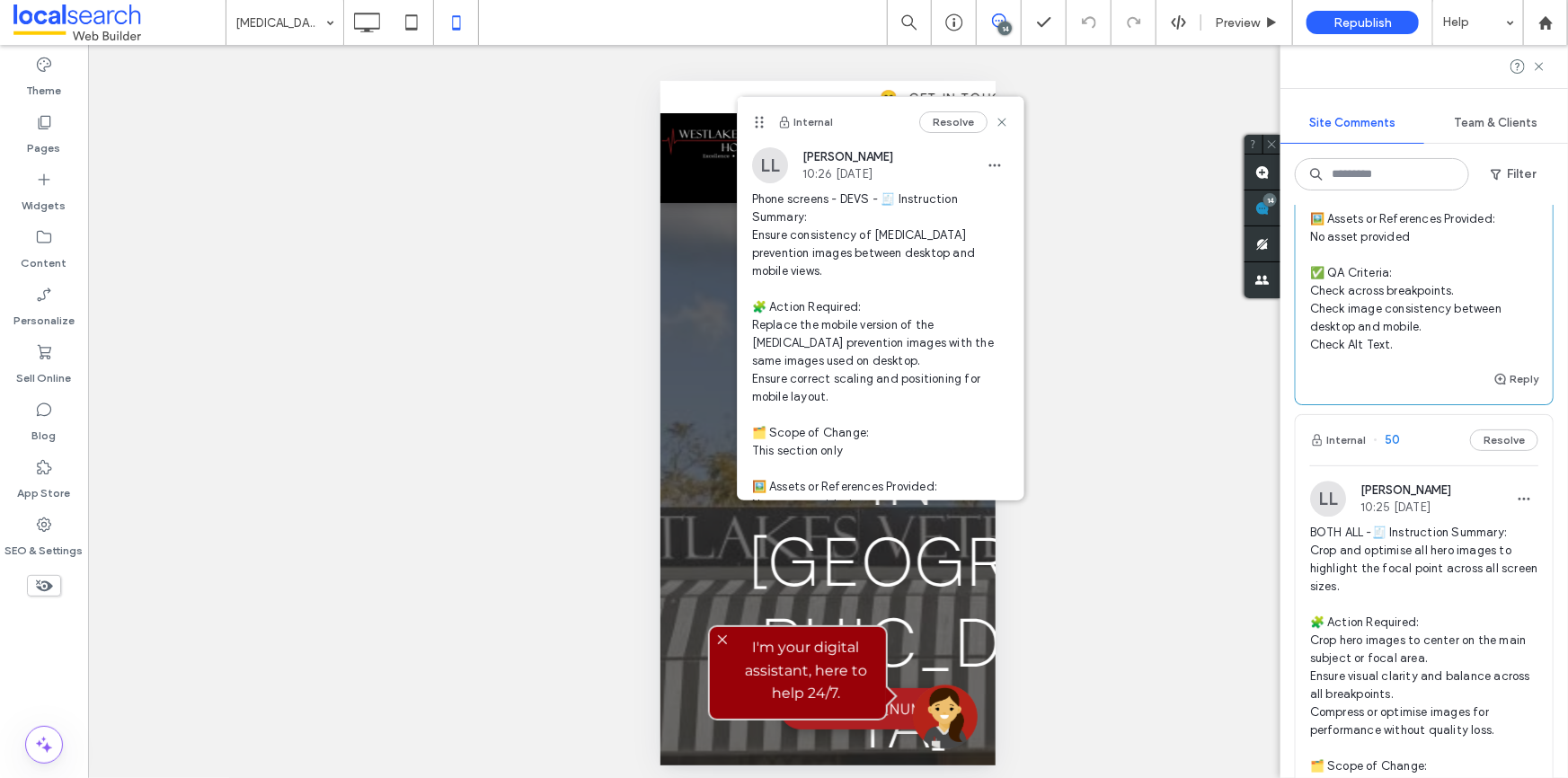
scroll to position [2286, 0]
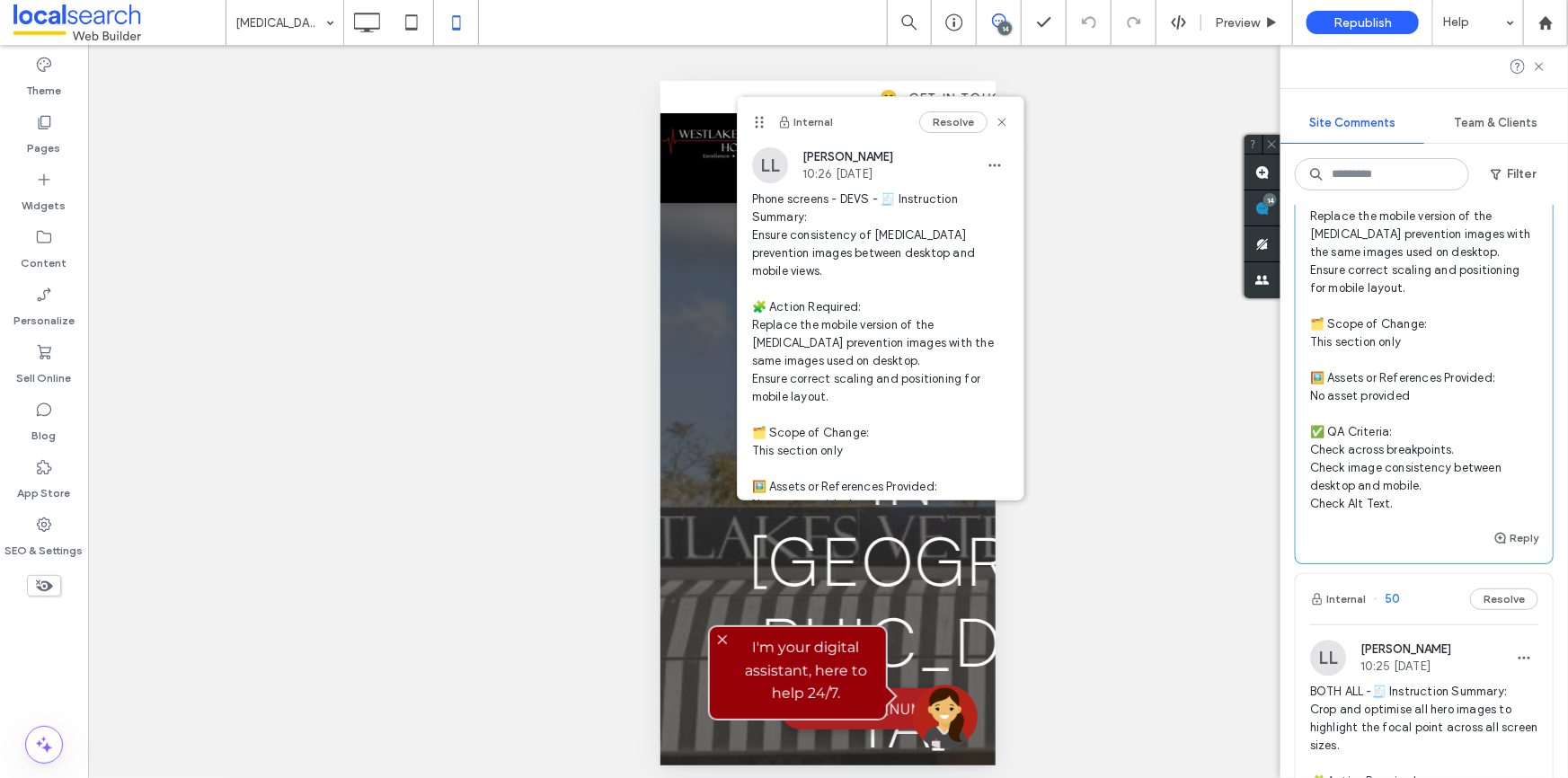
click at [1000, 22] on icon at bounding box center [999, 20] width 14 height 14
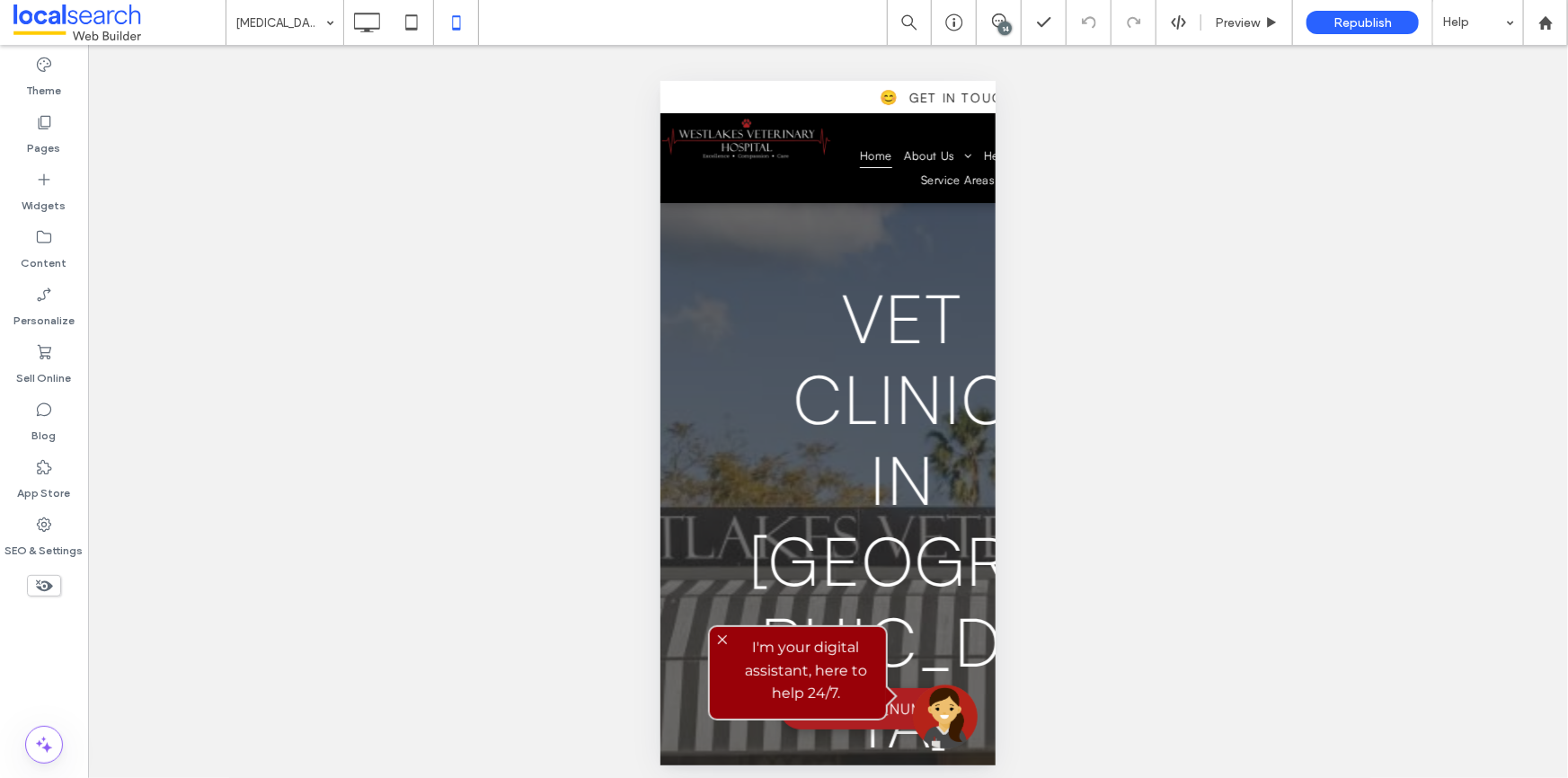
scroll to position [0, 0]
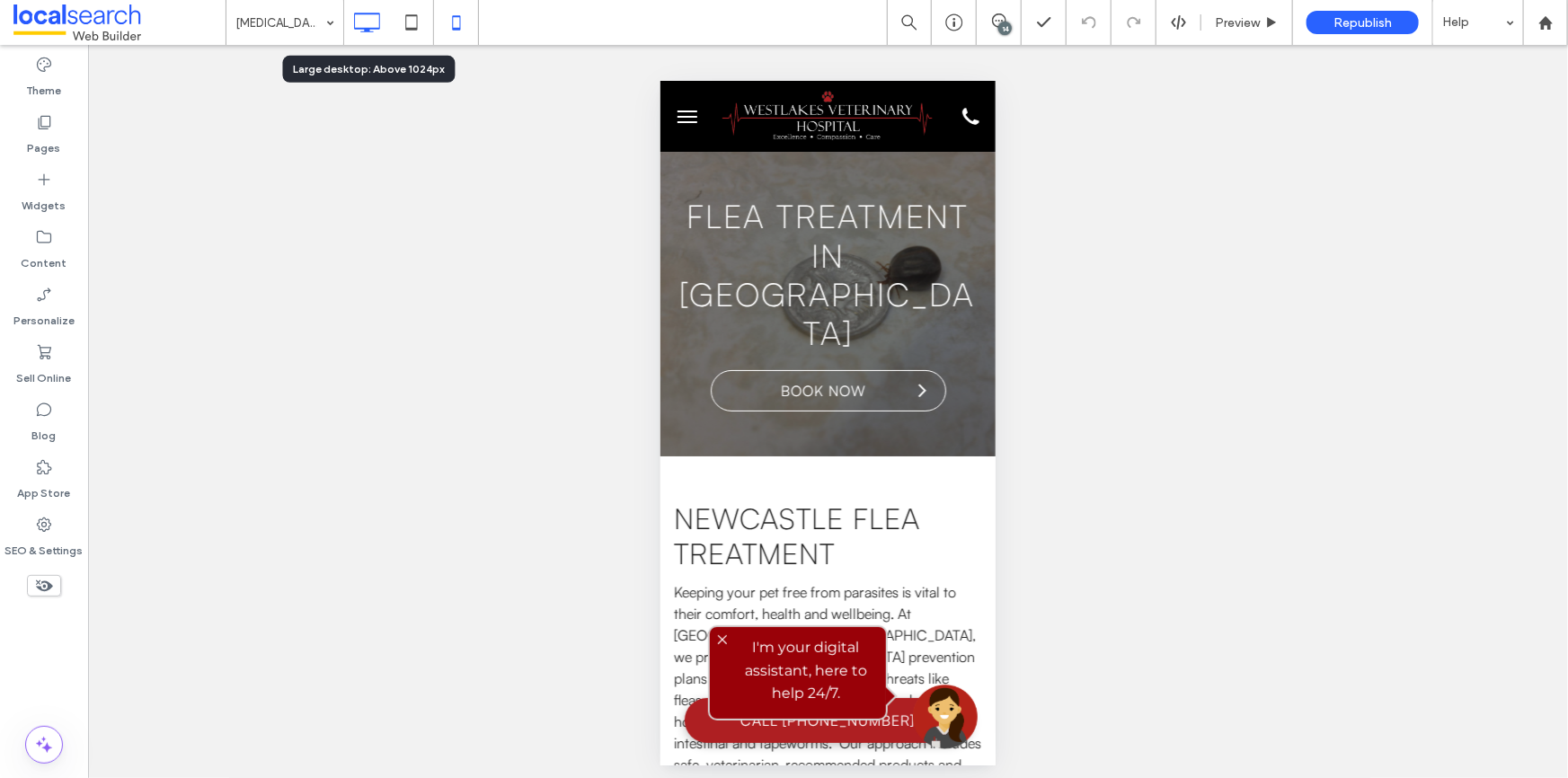
click at [355, 27] on use at bounding box center [368, 22] width 27 height 20
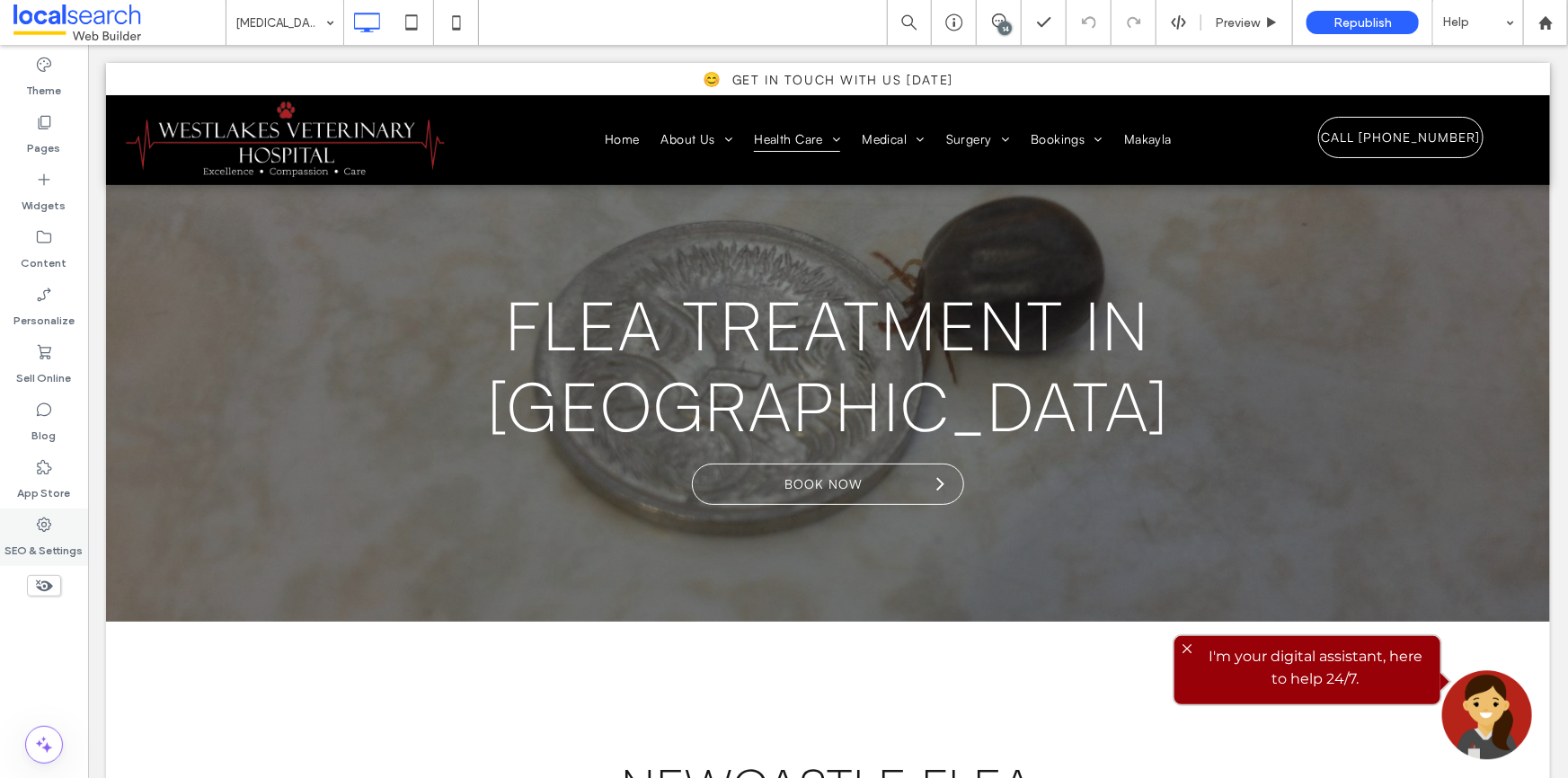
click at [56, 536] on label "SEO & Settings" at bounding box center [45, 546] width 79 height 26
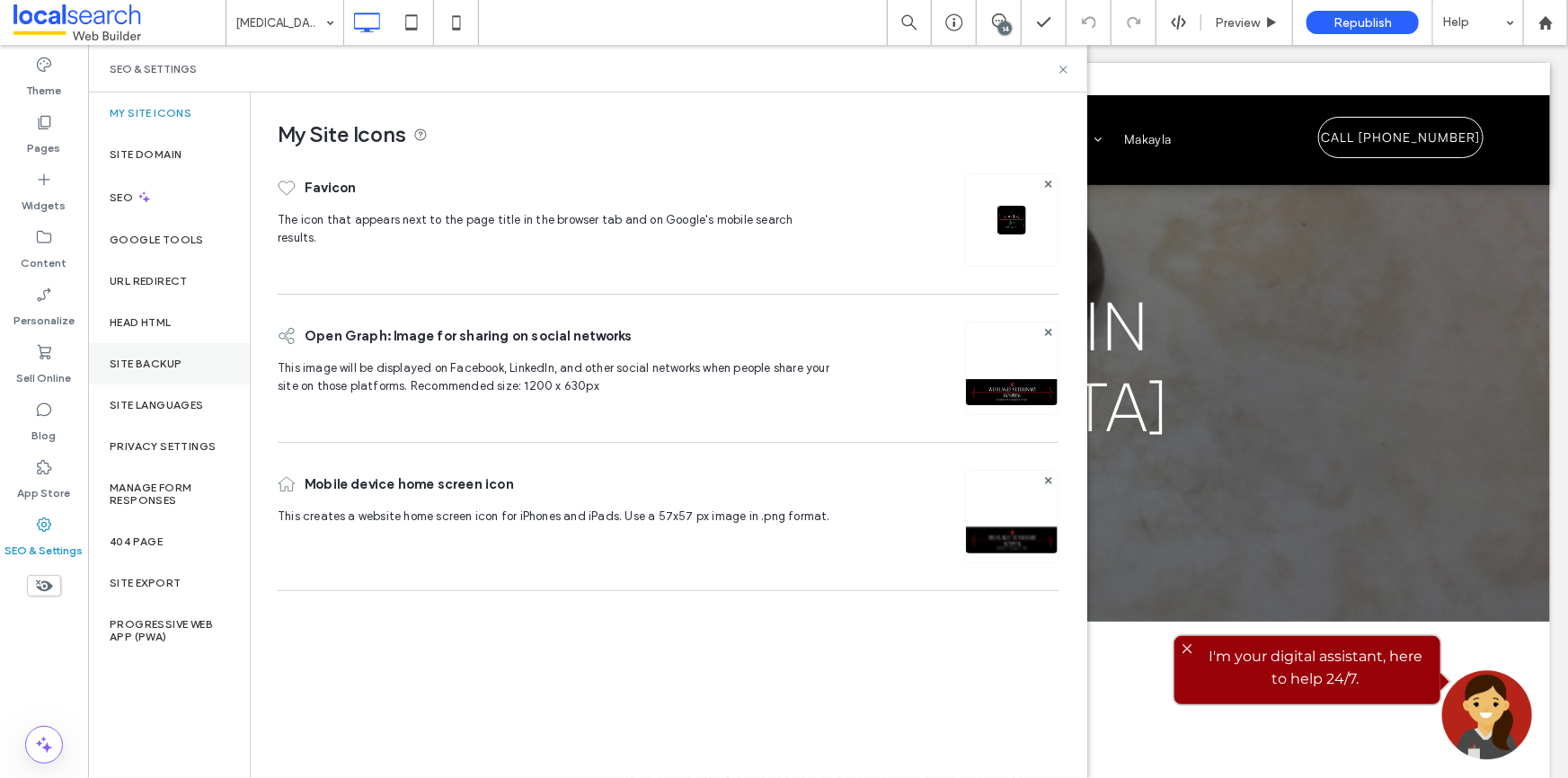
click at [167, 371] on div "Site Backup" at bounding box center [169, 363] width 162 height 42
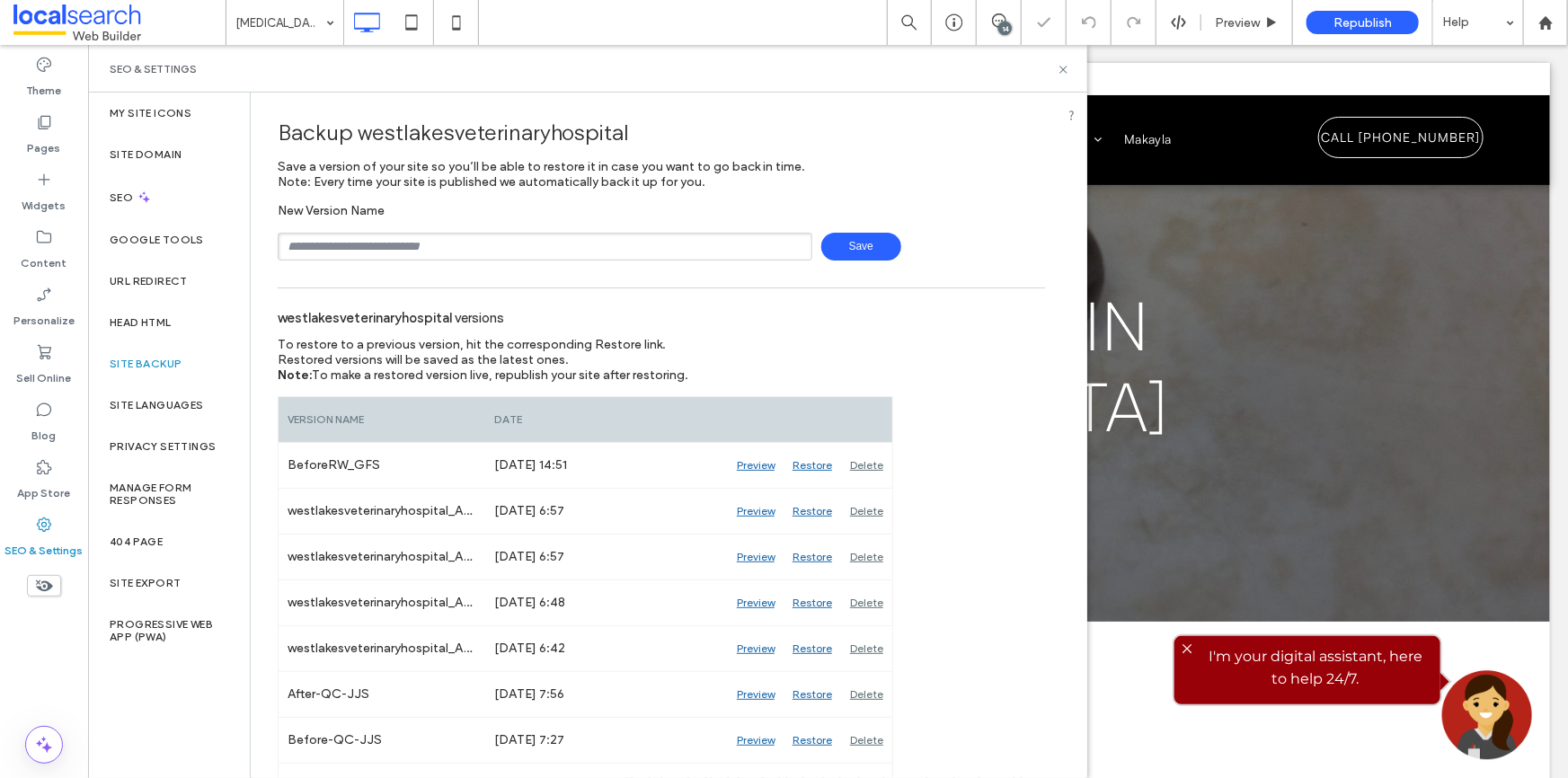
click at [502, 241] on input "text" at bounding box center [544, 246] width 535 height 27
type input "**********"
click at [861, 243] on span "Save" at bounding box center [861, 246] width 80 height 27
click at [1057, 68] on icon at bounding box center [1063, 69] width 13 height 13
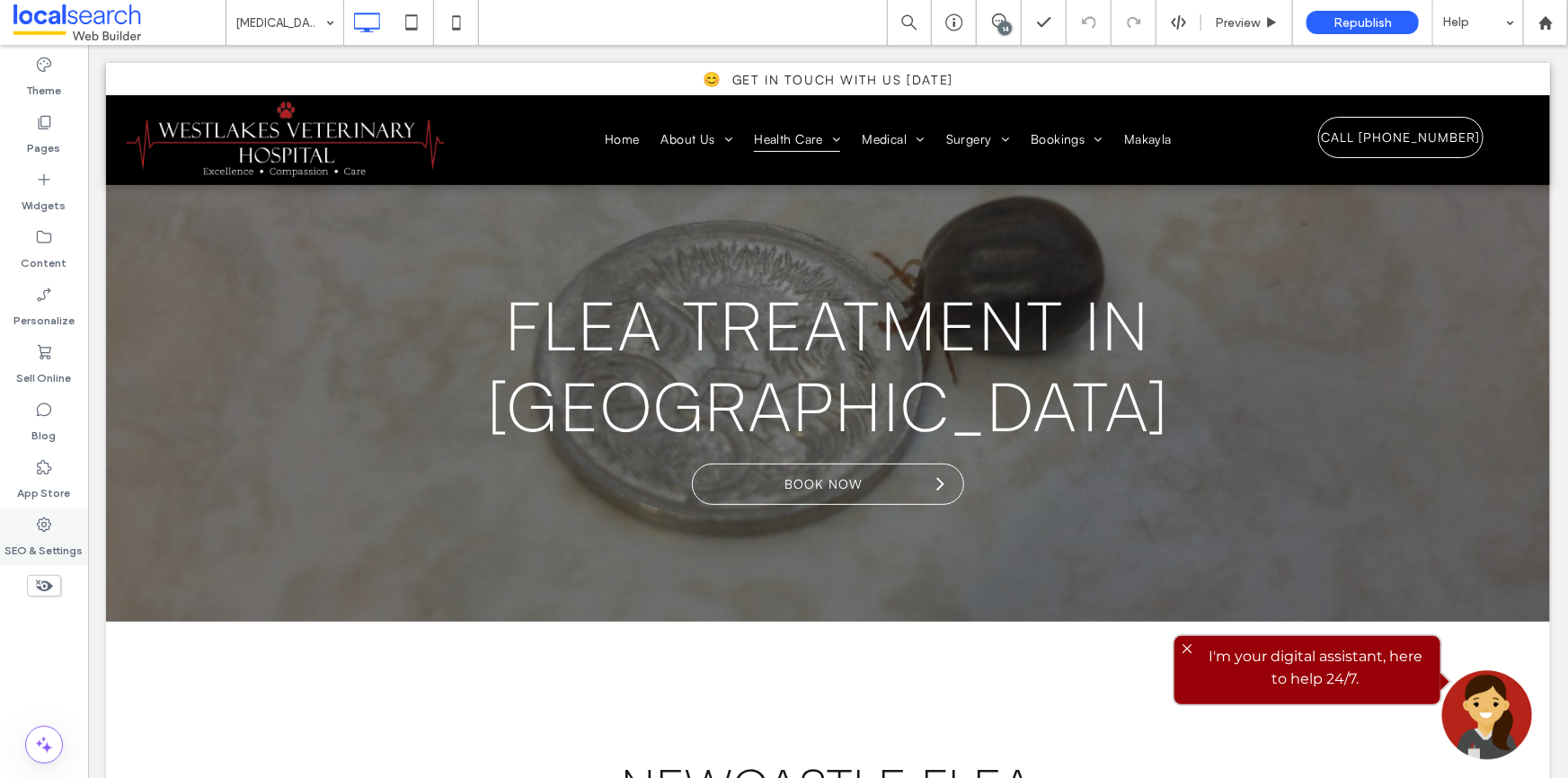
click at [42, 521] on icon at bounding box center [44, 524] width 18 height 18
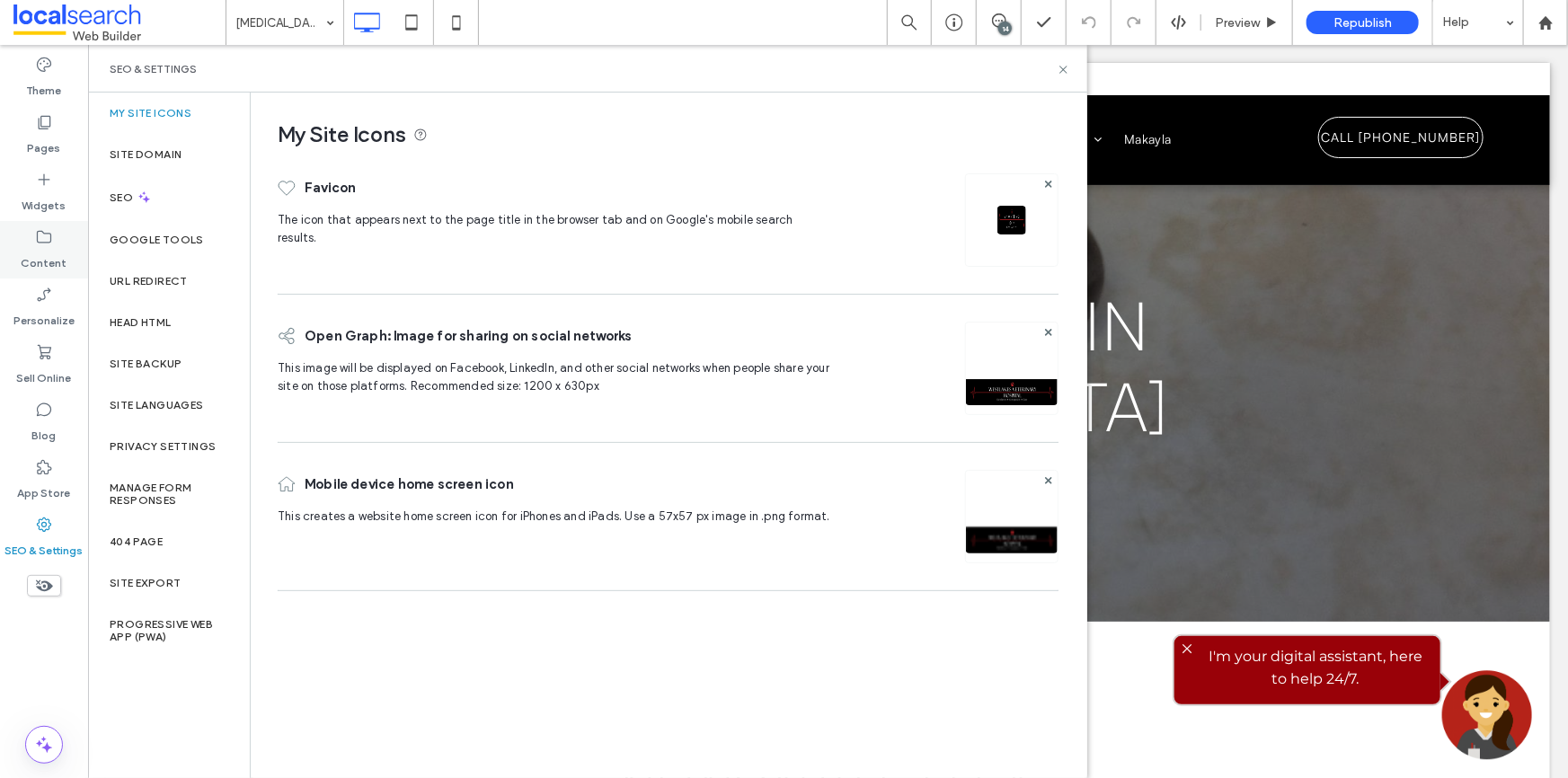
click at [57, 252] on label "Content" at bounding box center [45, 258] width 45 height 26
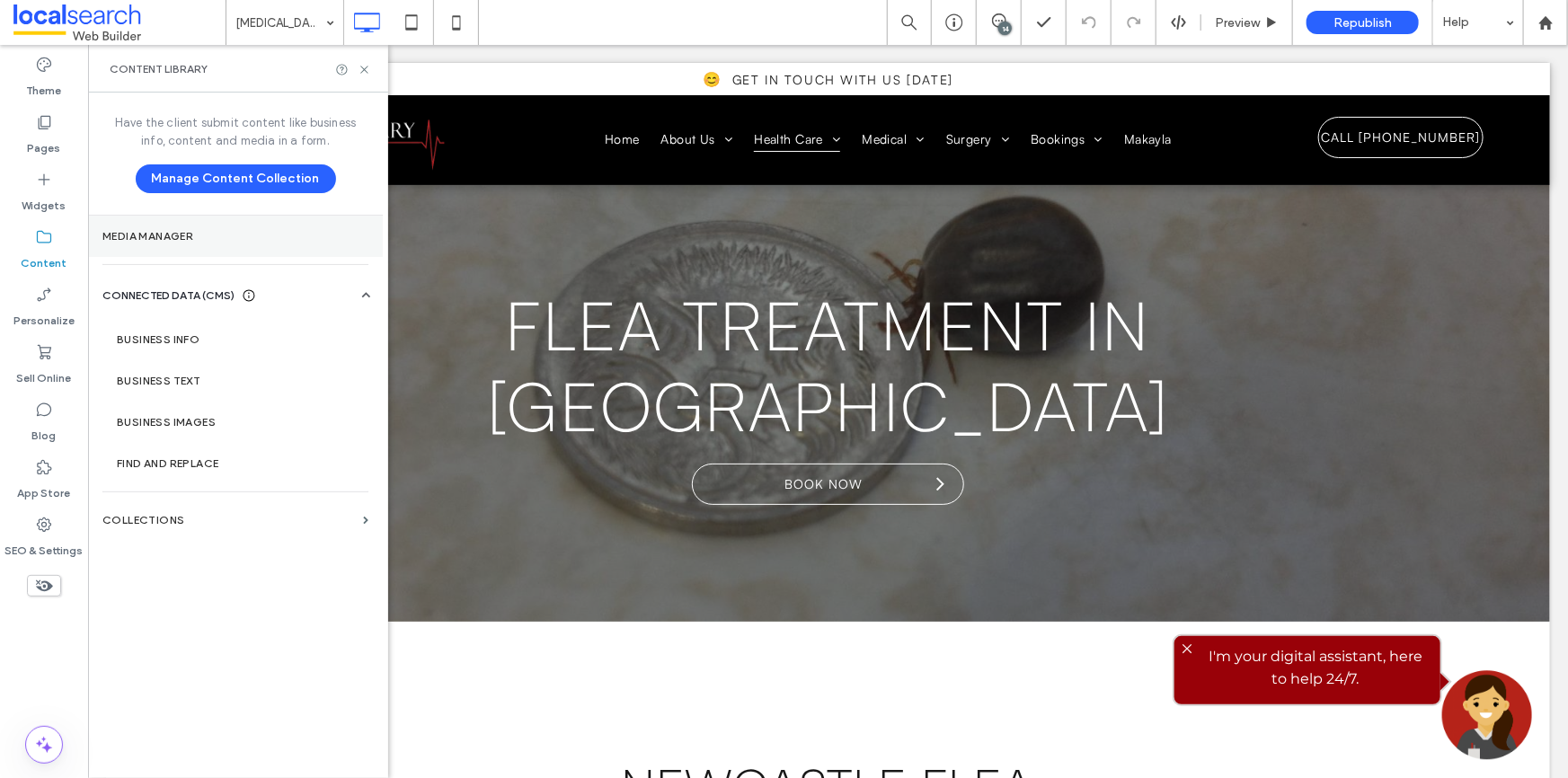
click at [224, 238] on label "Media Manager" at bounding box center [235, 236] width 266 height 12
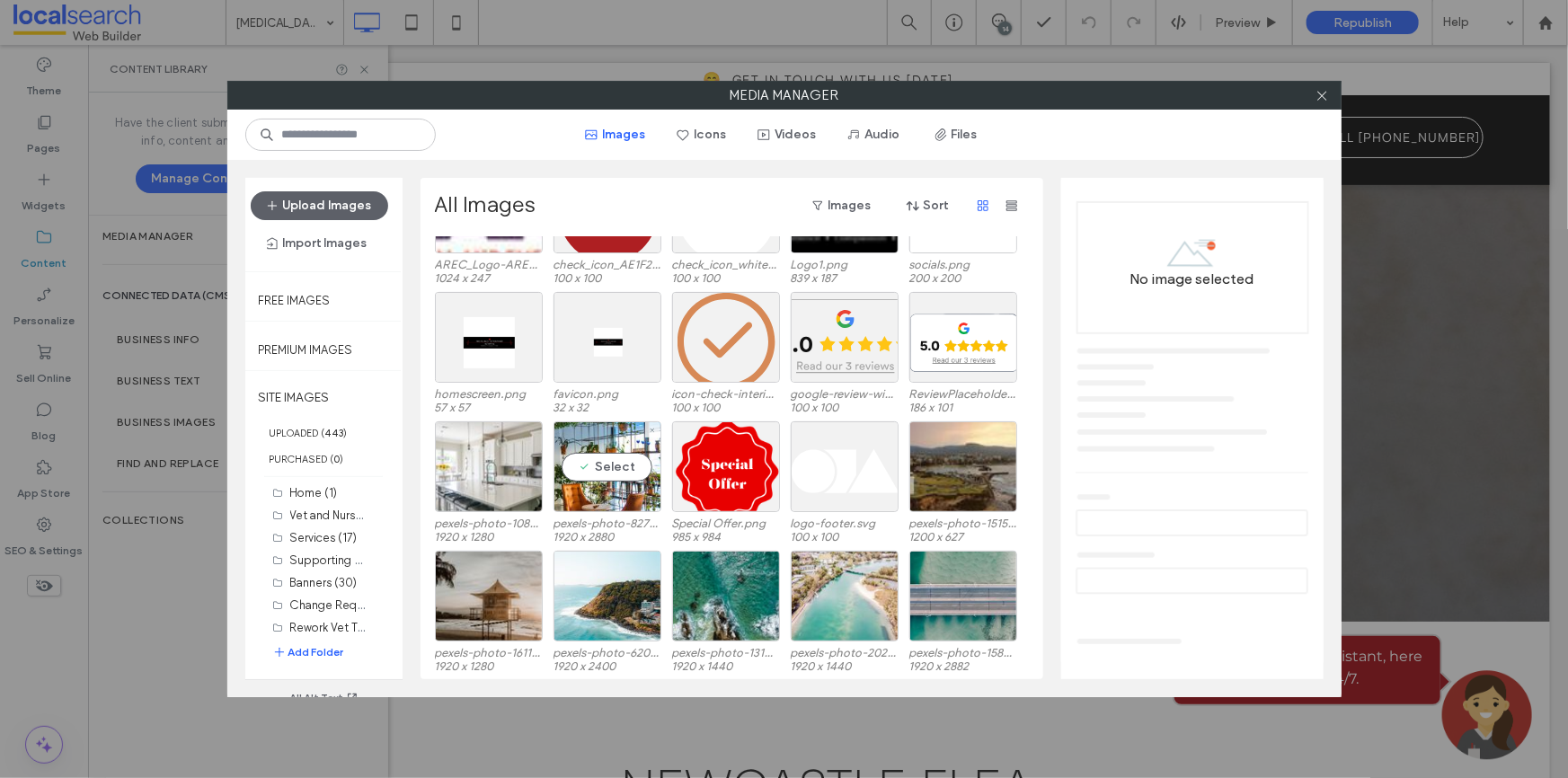
scroll to position [2451, 0]
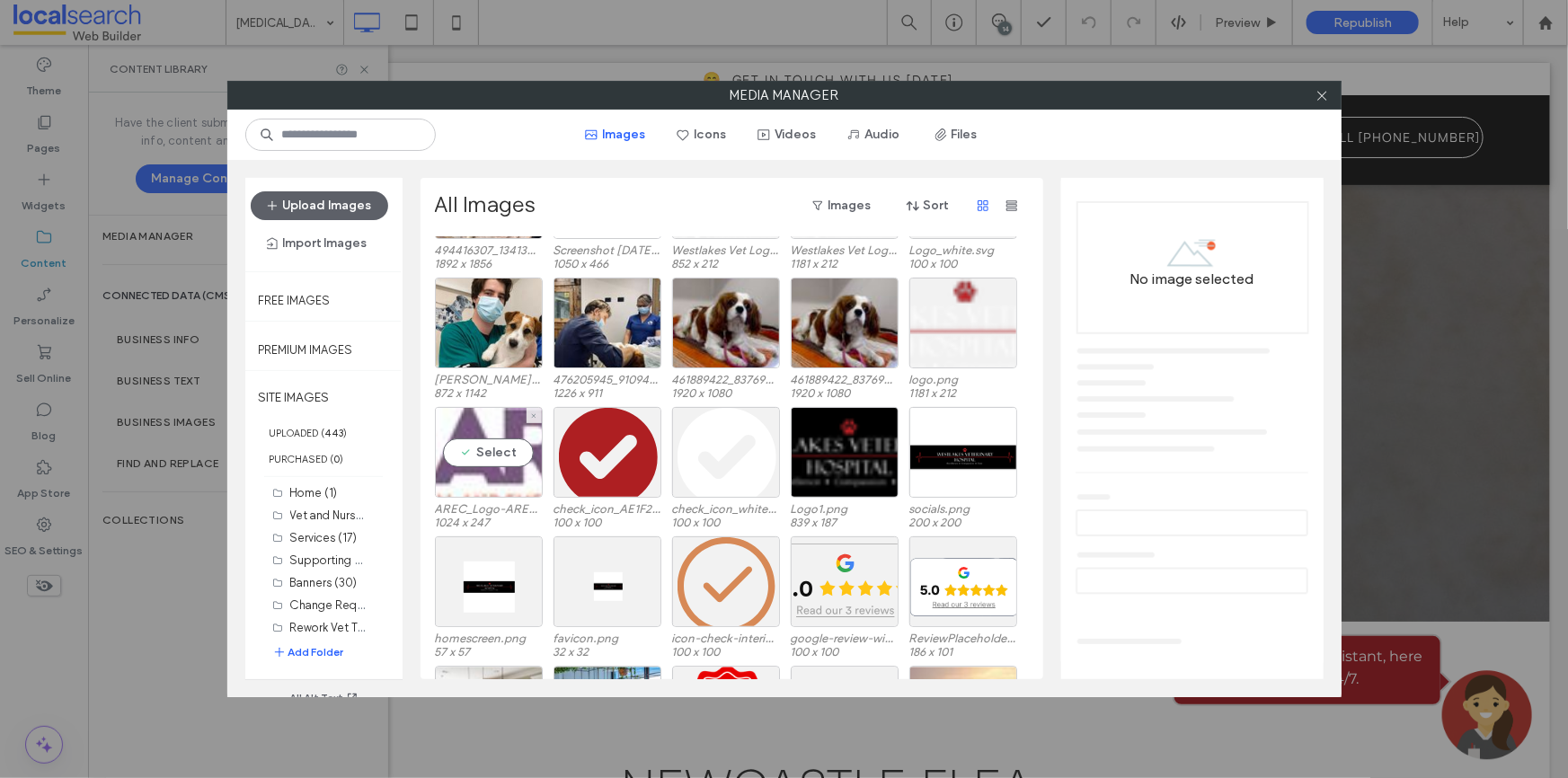
click at [502, 426] on div "Select" at bounding box center [489, 452] width 108 height 91
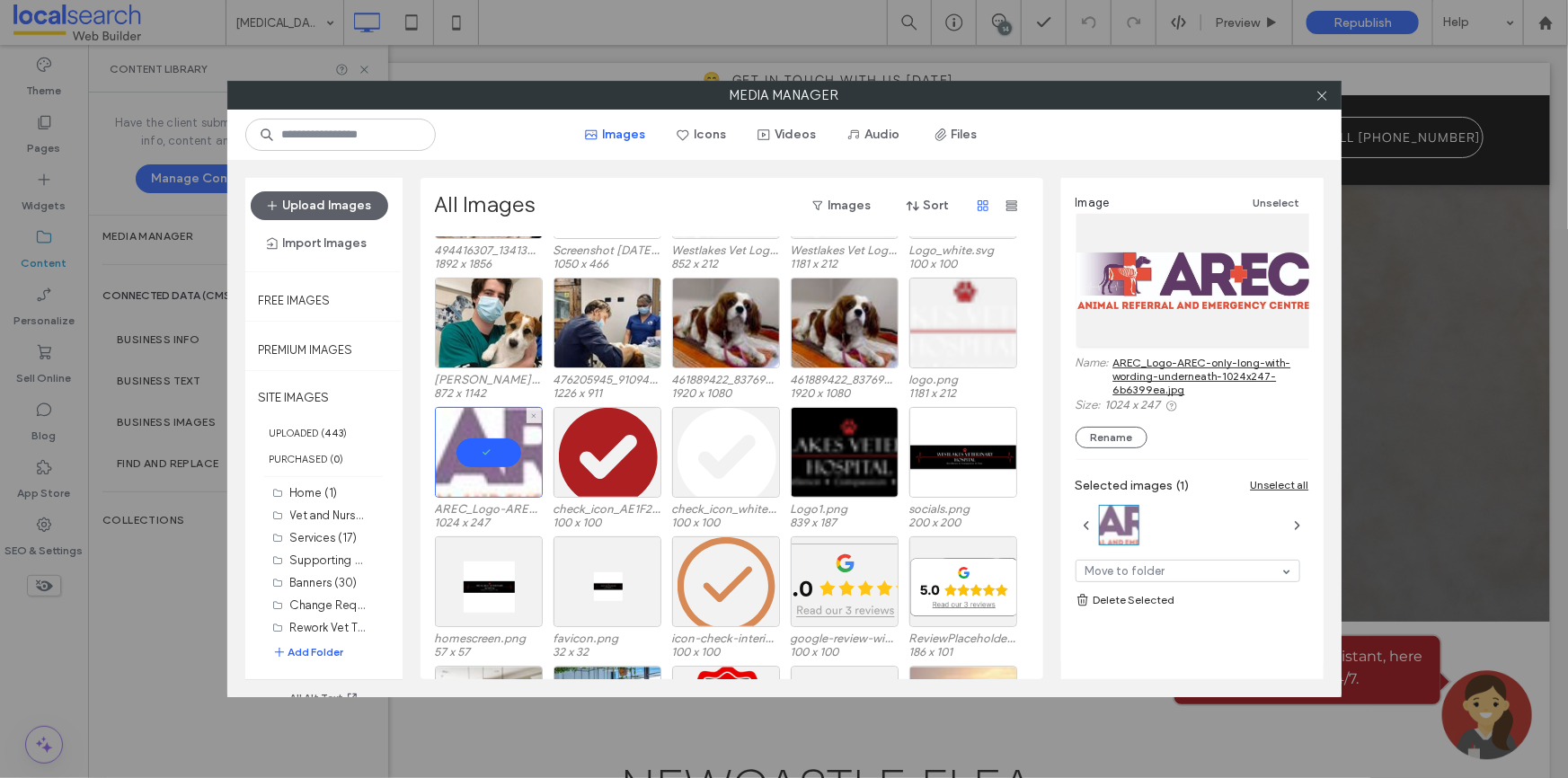
click at [502, 426] on div at bounding box center [489, 452] width 108 height 91
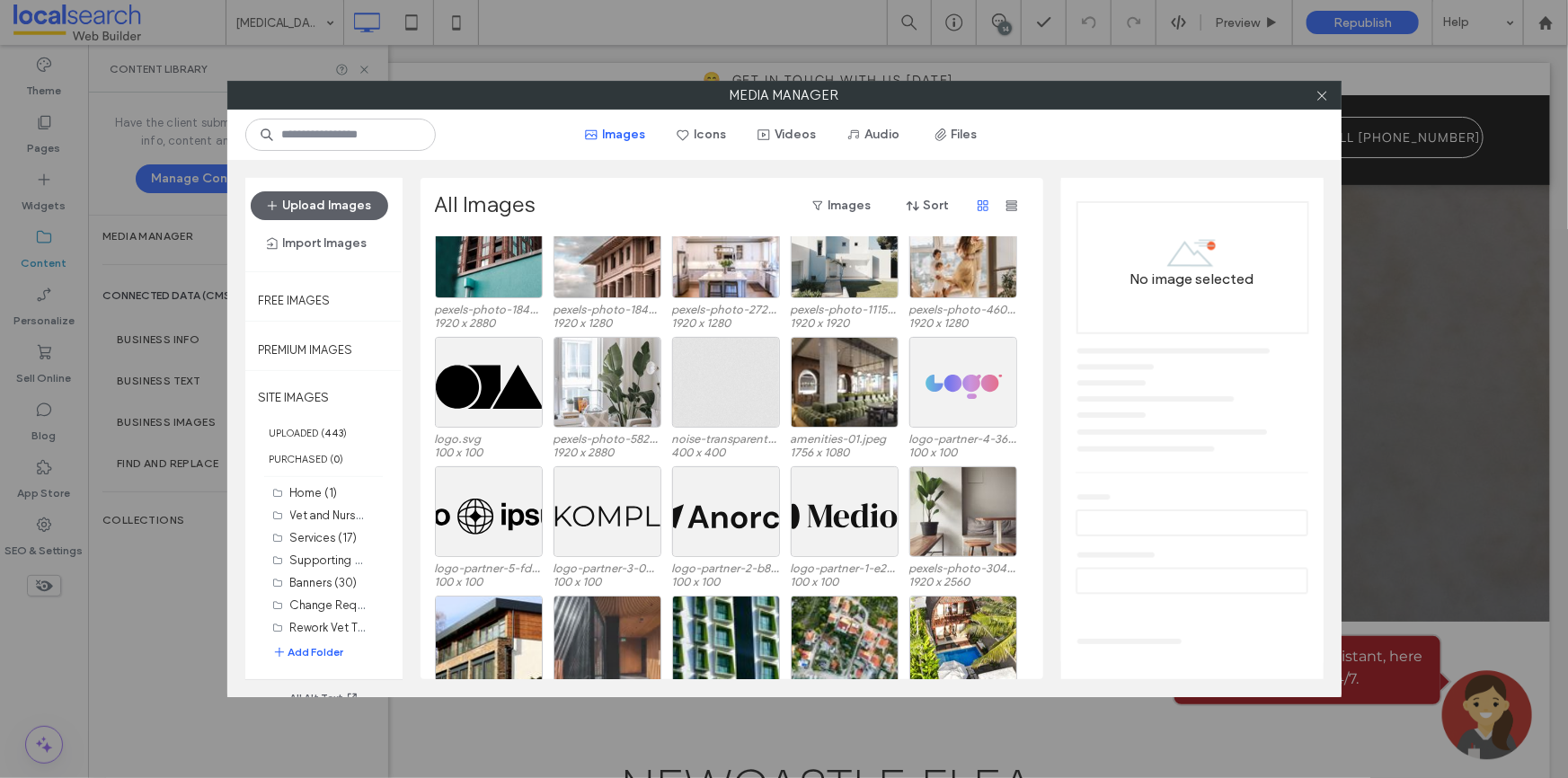
scroll to position [3475, 0]
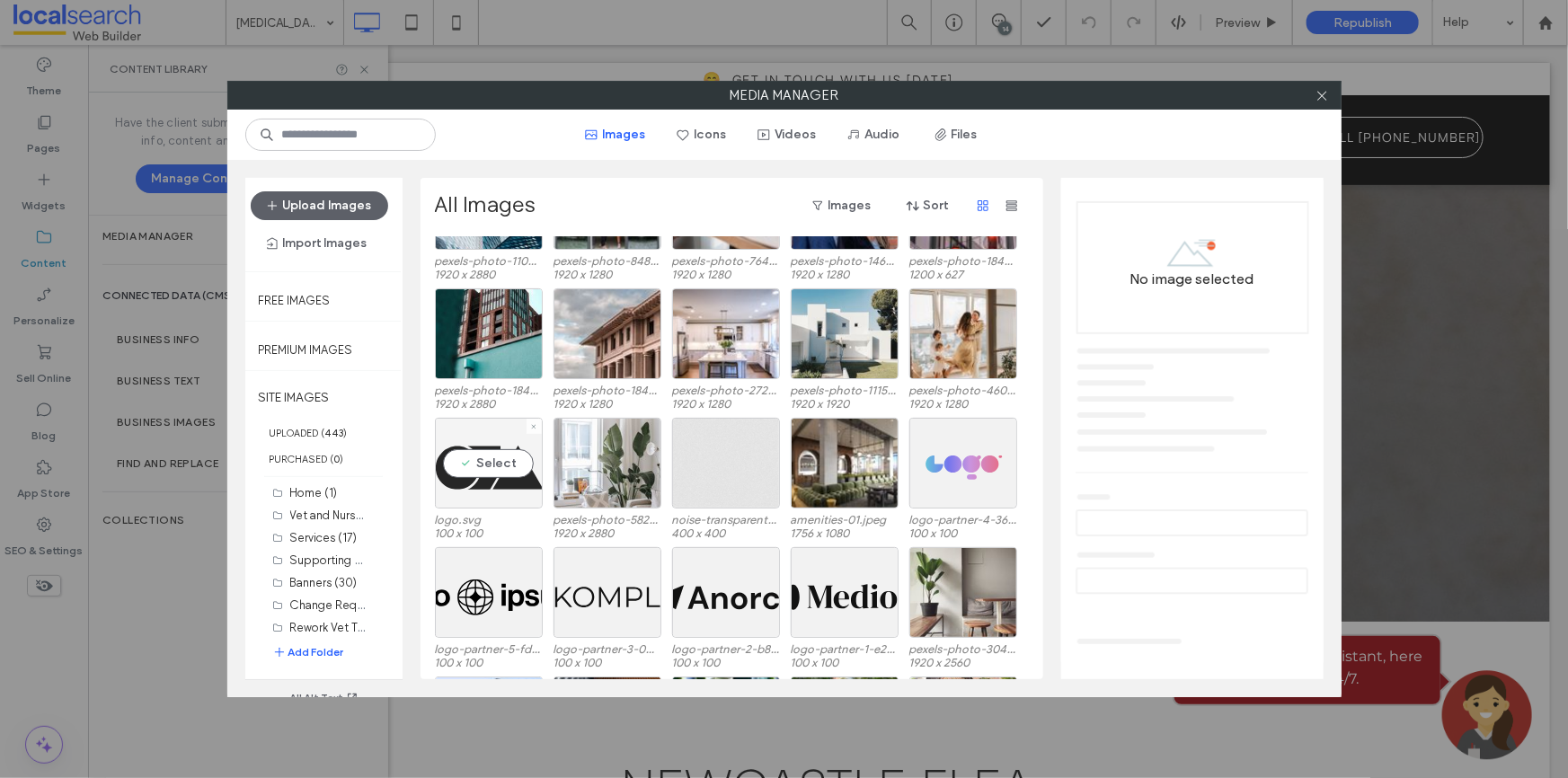
click at [480, 451] on div "Select" at bounding box center [489, 463] width 108 height 91
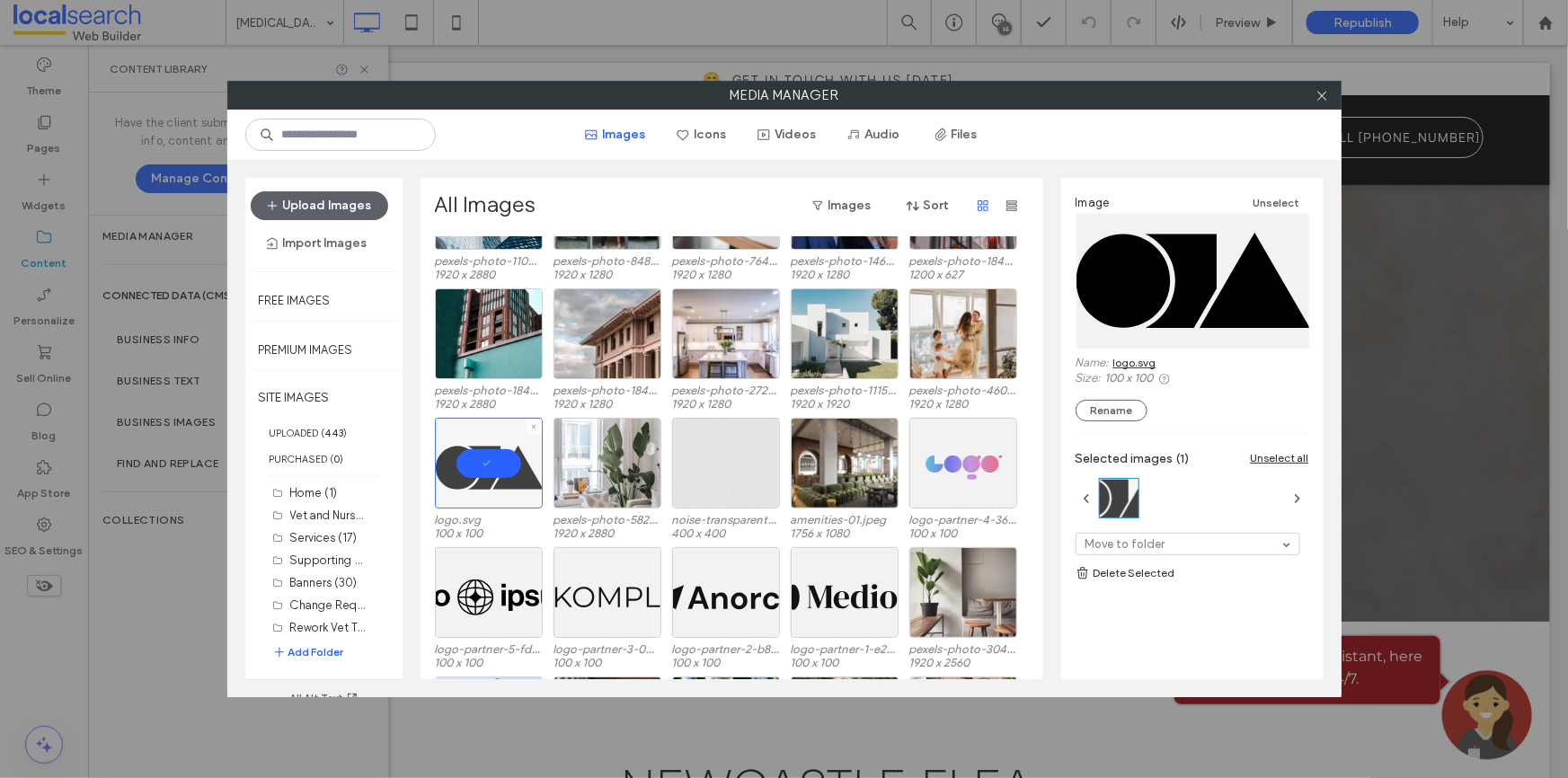
click at [480, 451] on div at bounding box center [489, 463] width 108 height 91
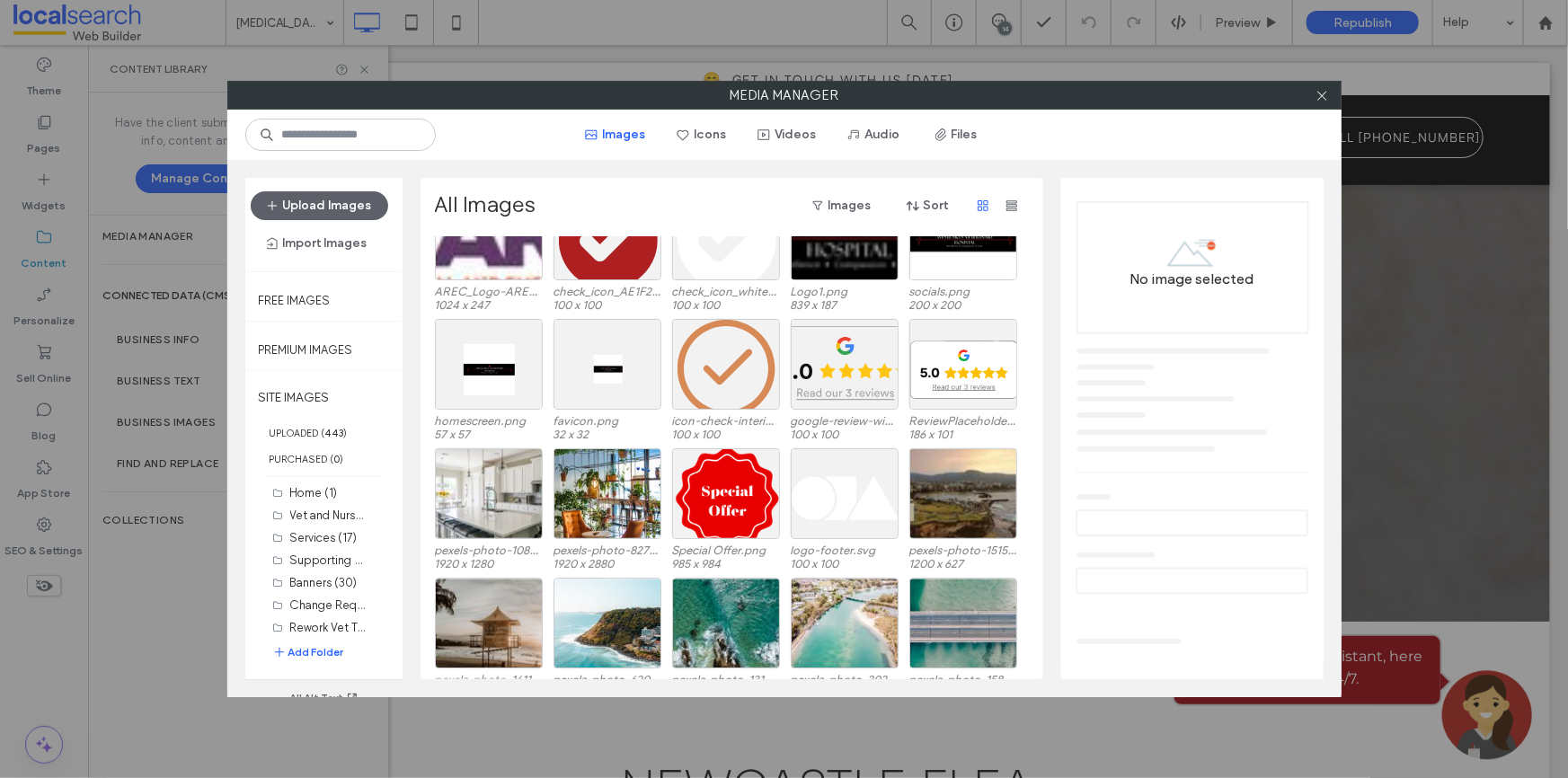
scroll to position [2659, 0]
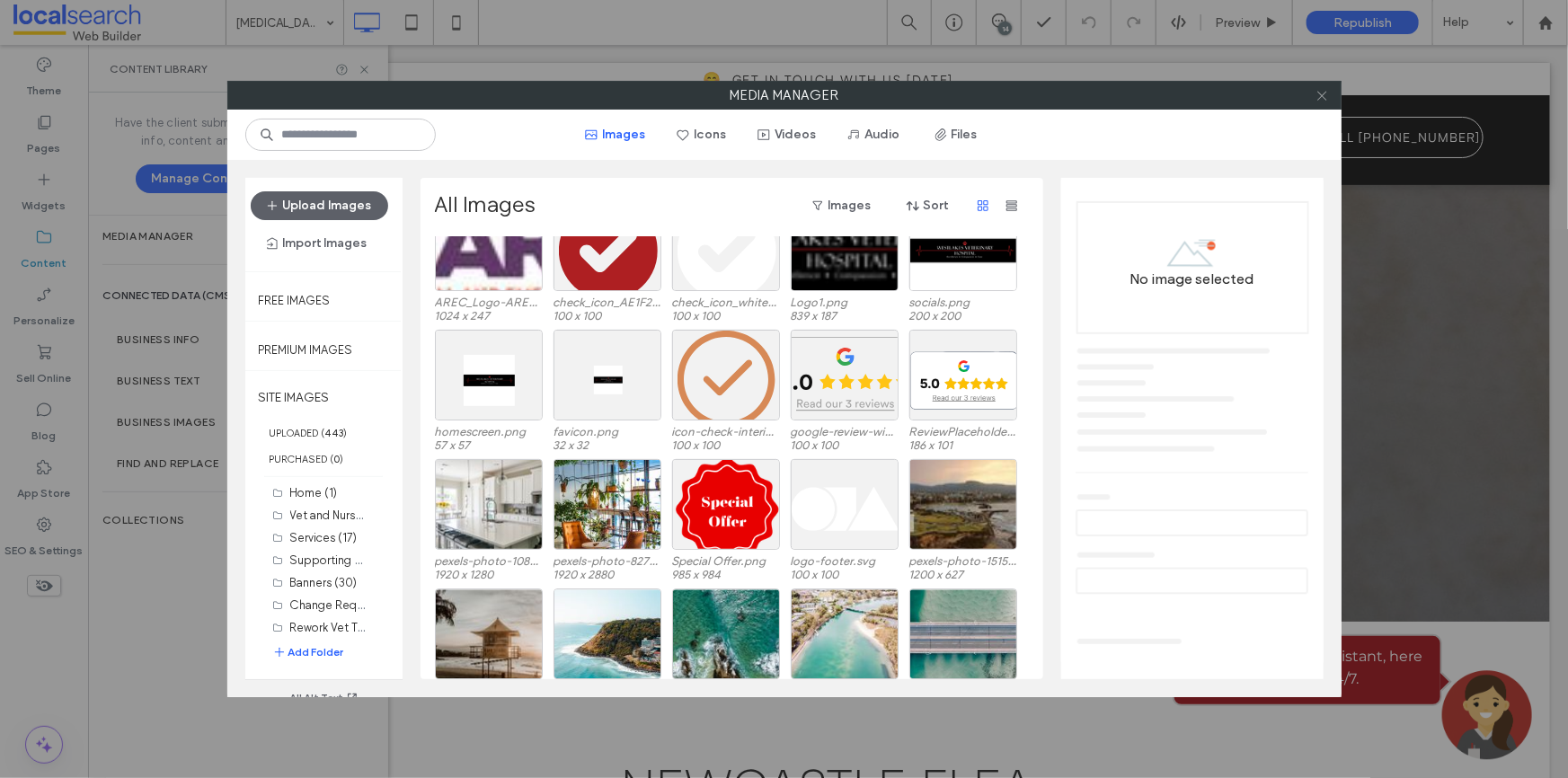
click at [1327, 99] on icon at bounding box center [1322, 96] width 13 height 13
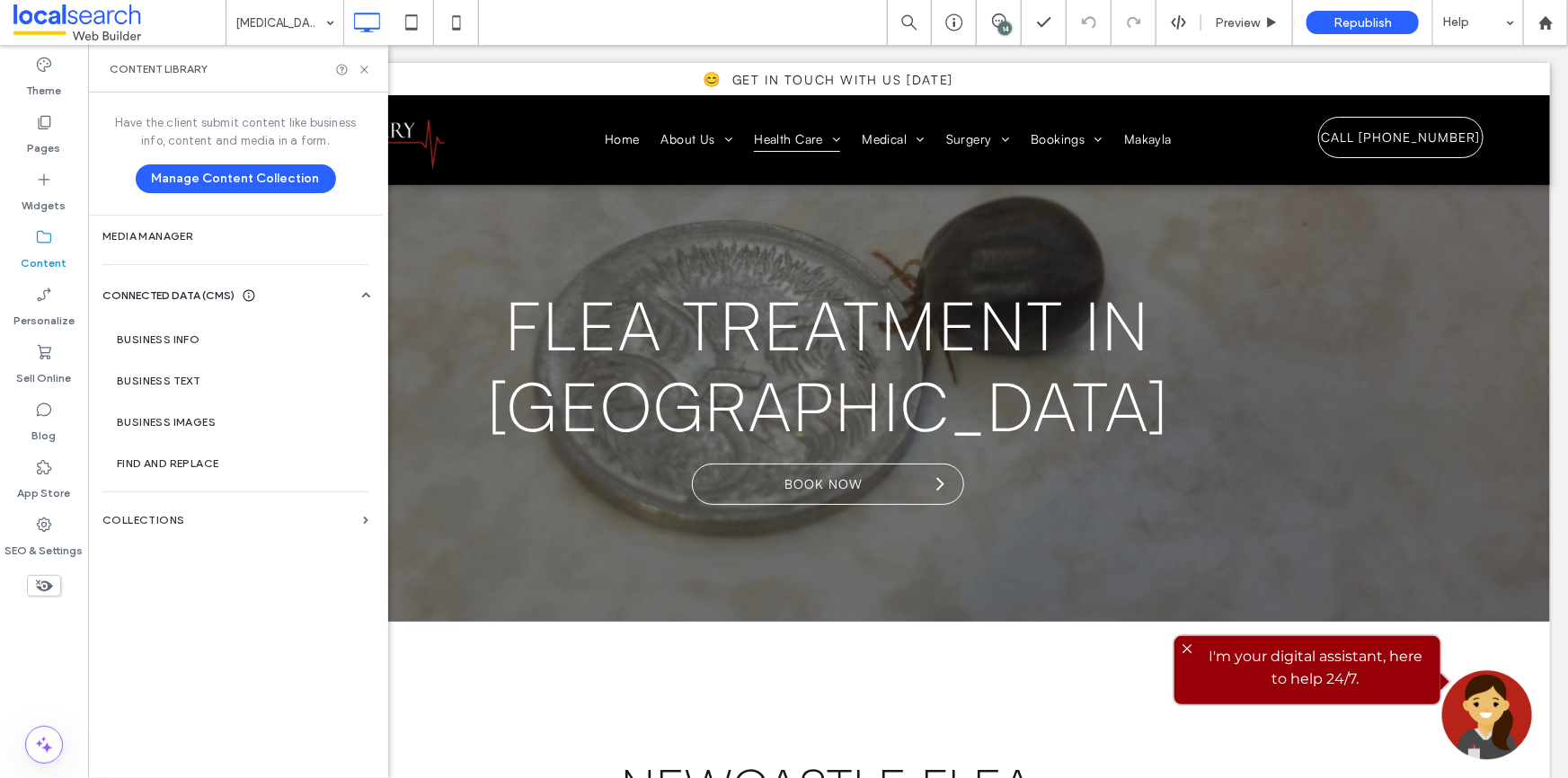
click at [1225, 15] on span "Preview" at bounding box center [1237, 23] width 45 height 15
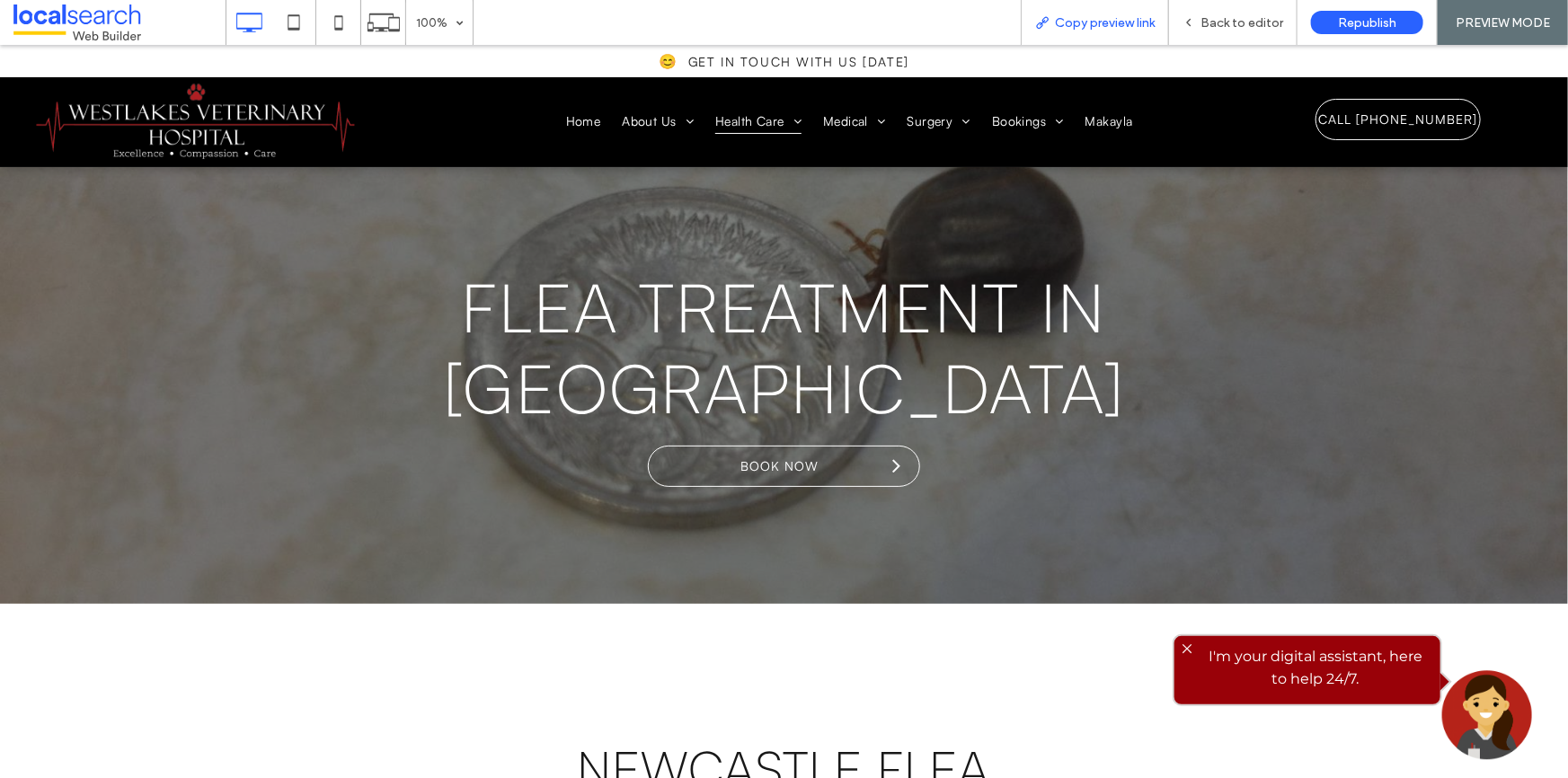
click at [1082, 17] on span "Copy preview link" at bounding box center [1104, 23] width 99 height 15
click at [123, 31] on span at bounding box center [119, 23] width 212 height 36
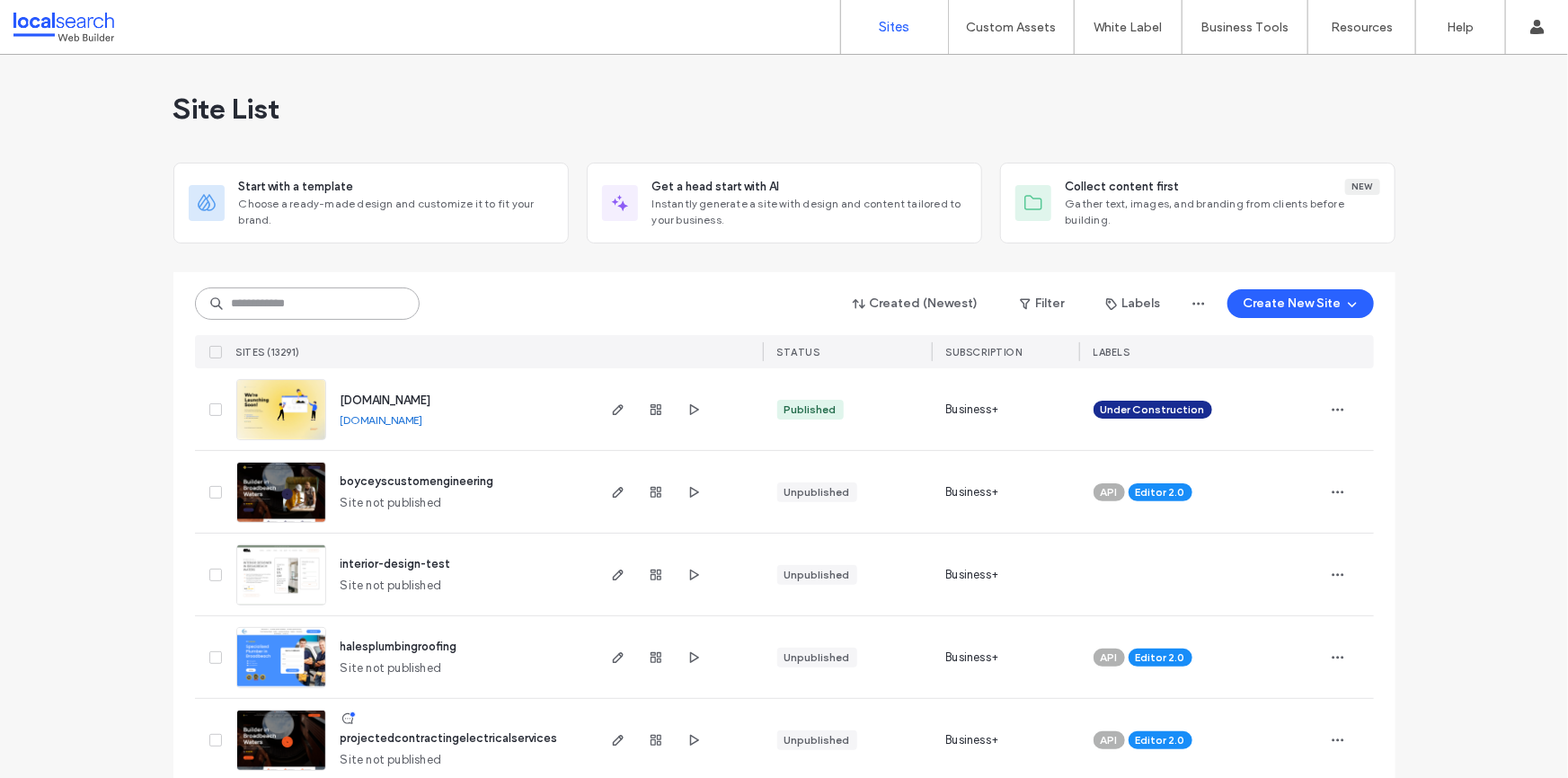
click at [314, 300] on input at bounding box center [307, 304] width 224 height 32
paste input "********"
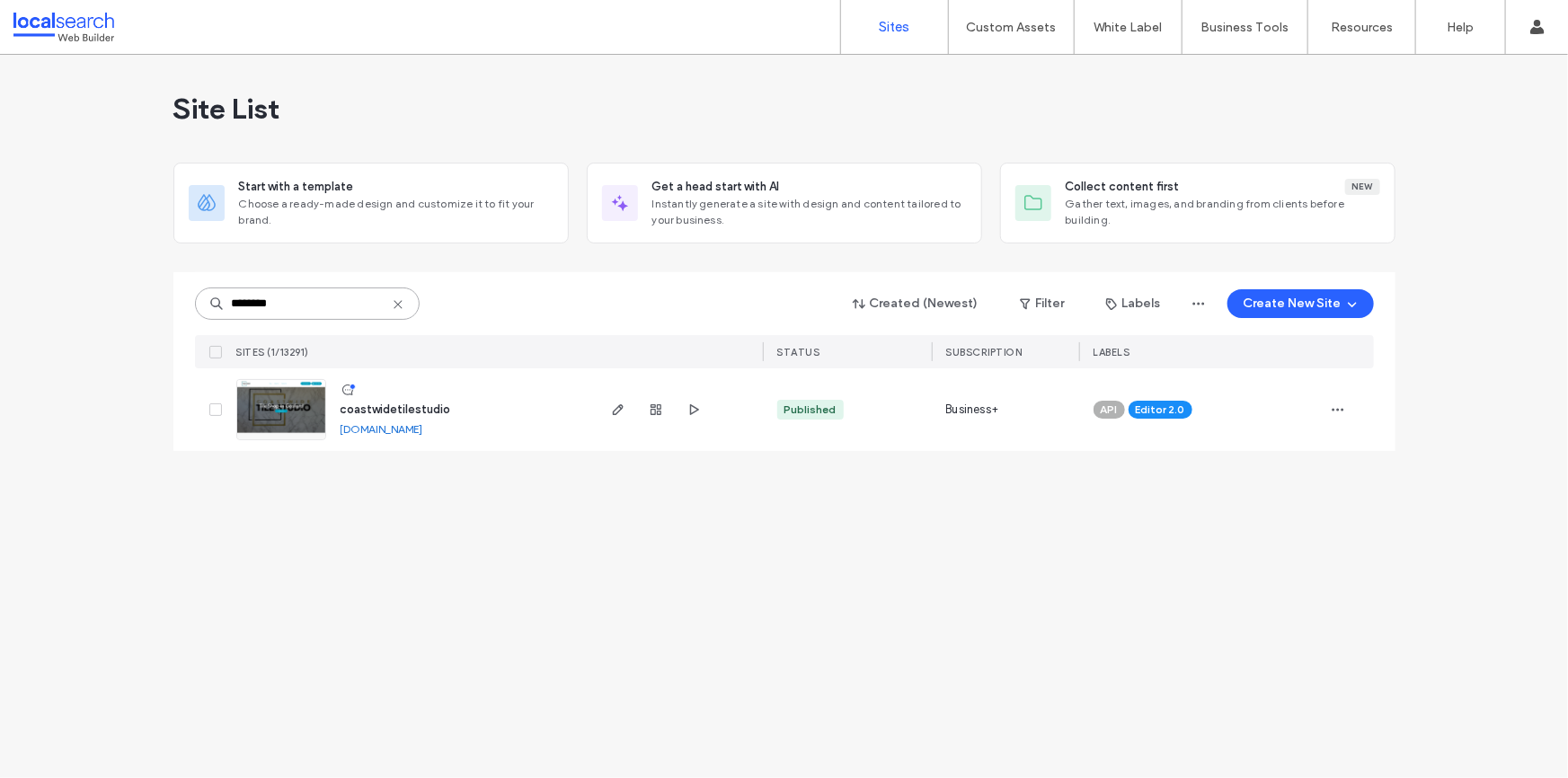
type input "********"
click at [381, 403] on span "coastwidetilestudio" at bounding box center [396, 409] width 111 height 13
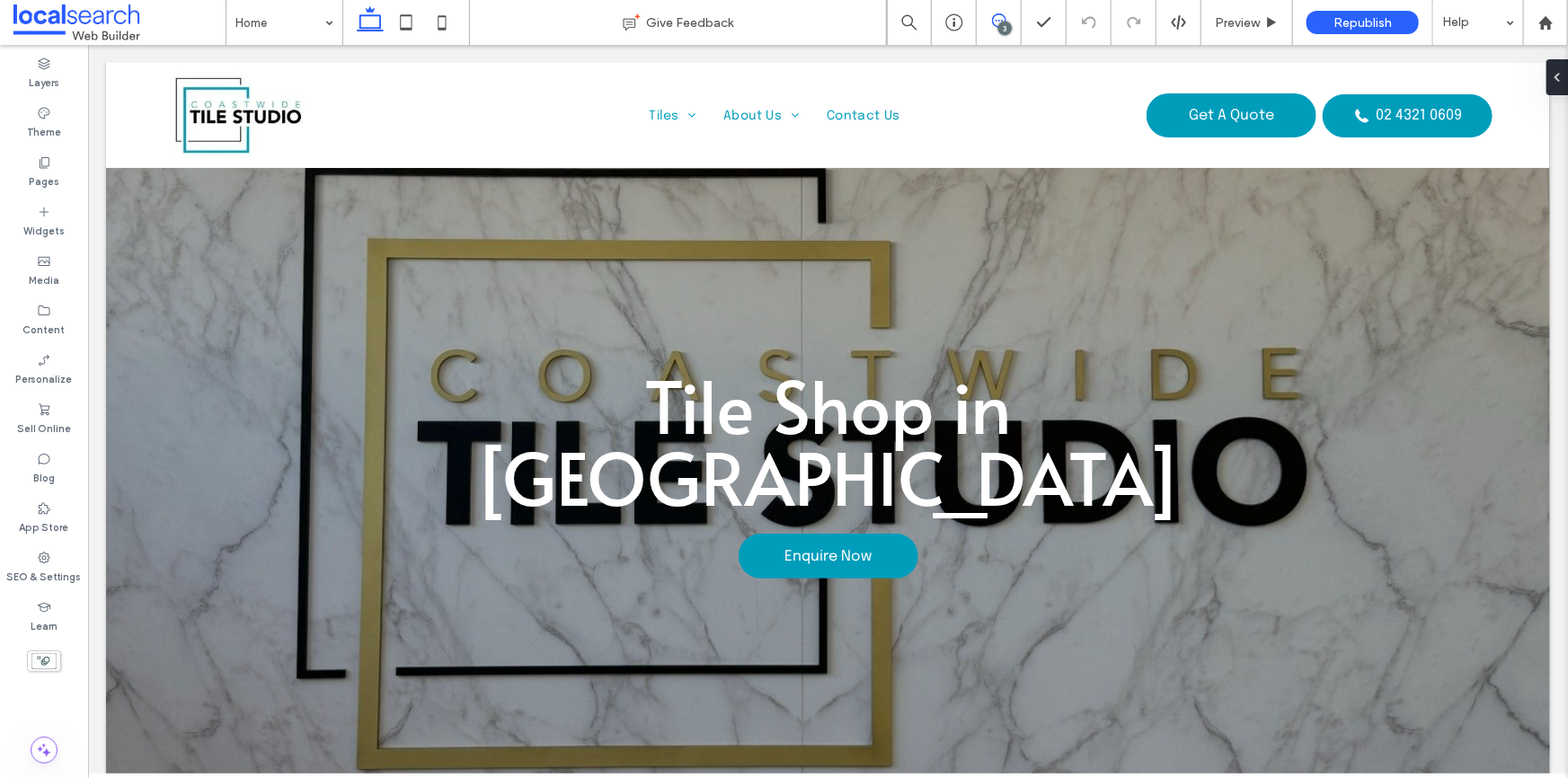
click at [1002, 20] on use at bounding box center [999, 20] width 14 height 14
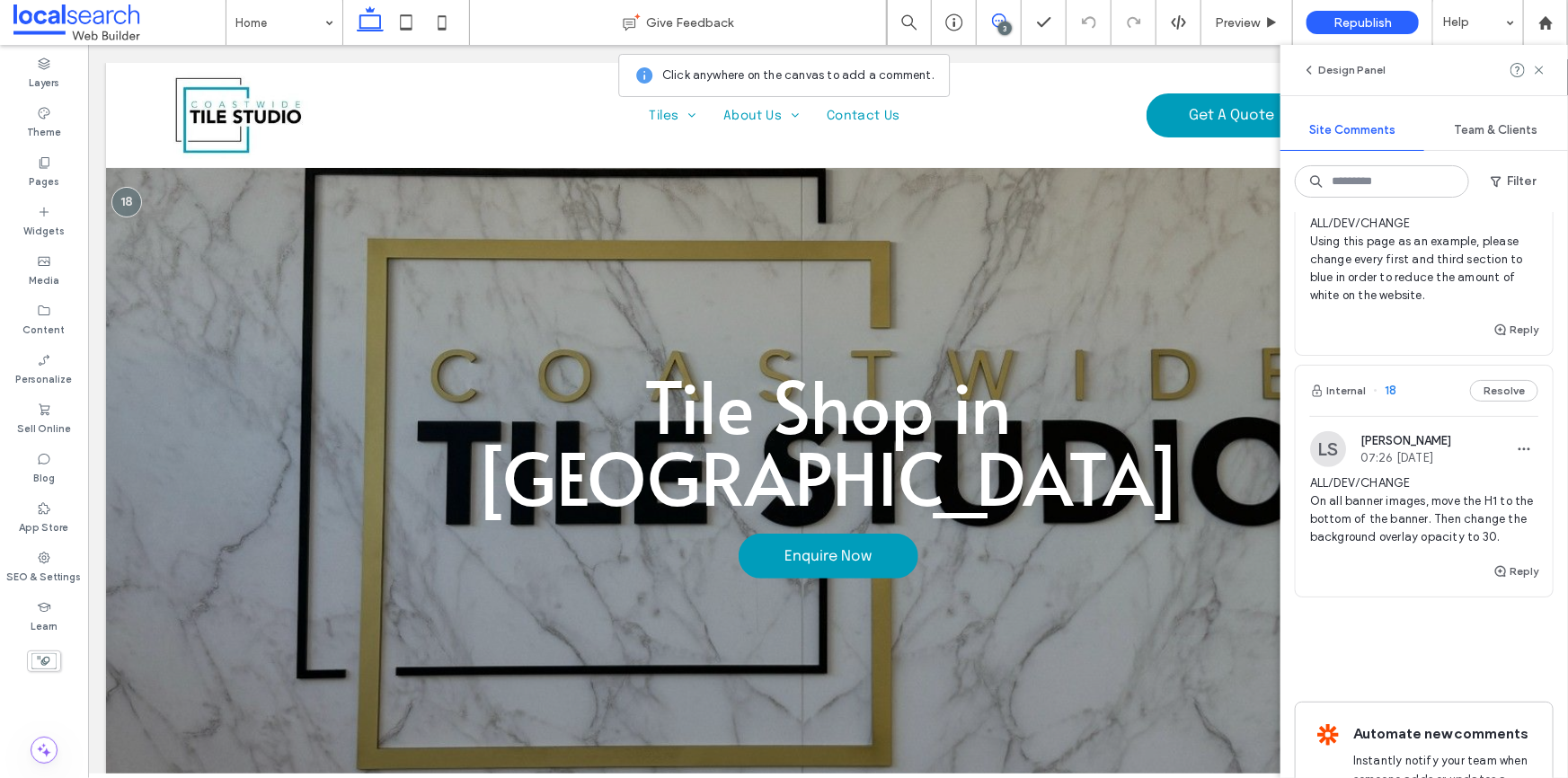
scroll to position [408, 0]
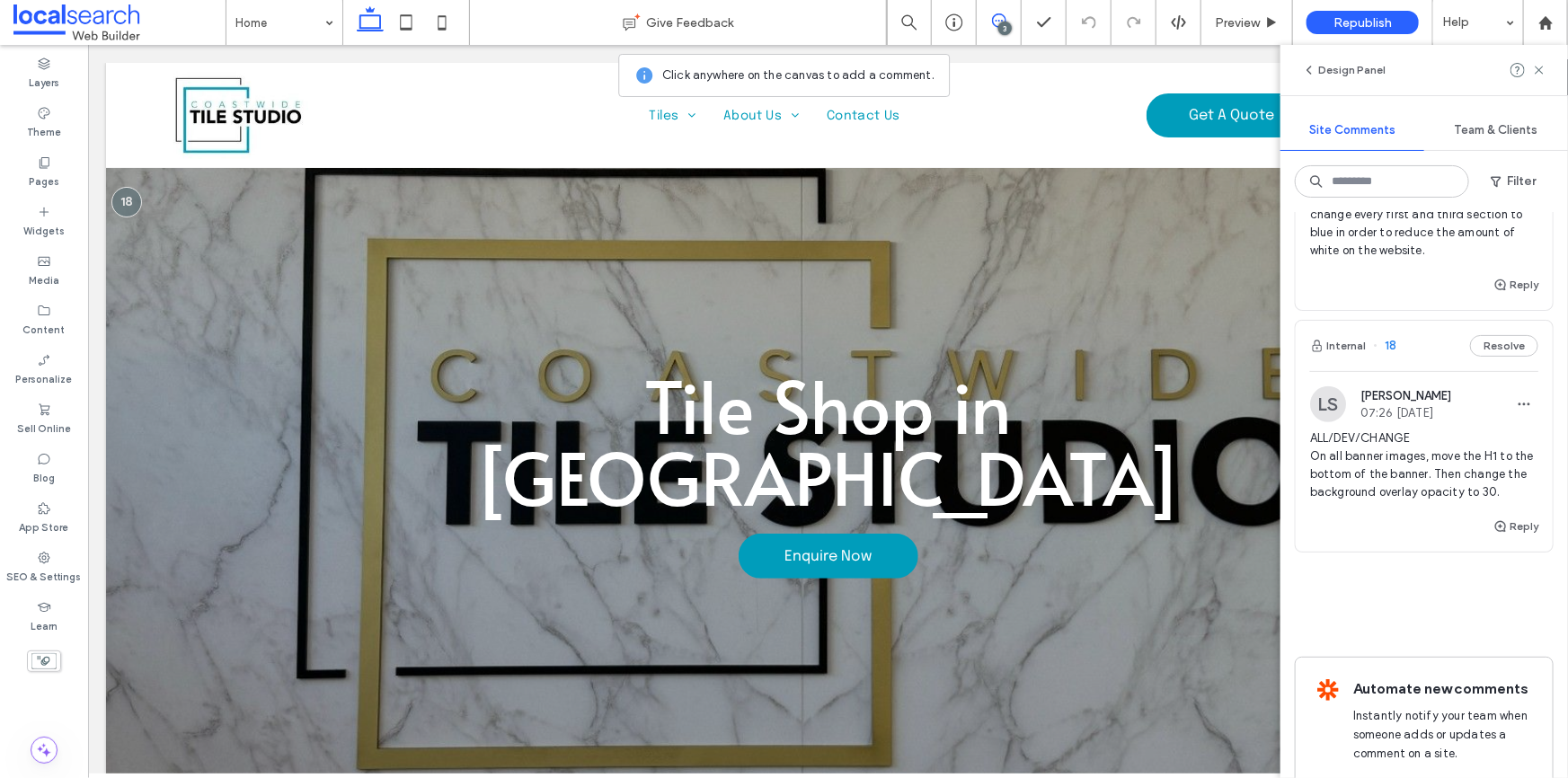
click at [1384, 470] on span "ALL/DEV/CHANGE On all banner images, move the H1 to the bottom of the banner. T…" at bounding box center [1423, 466] width 228 height 72
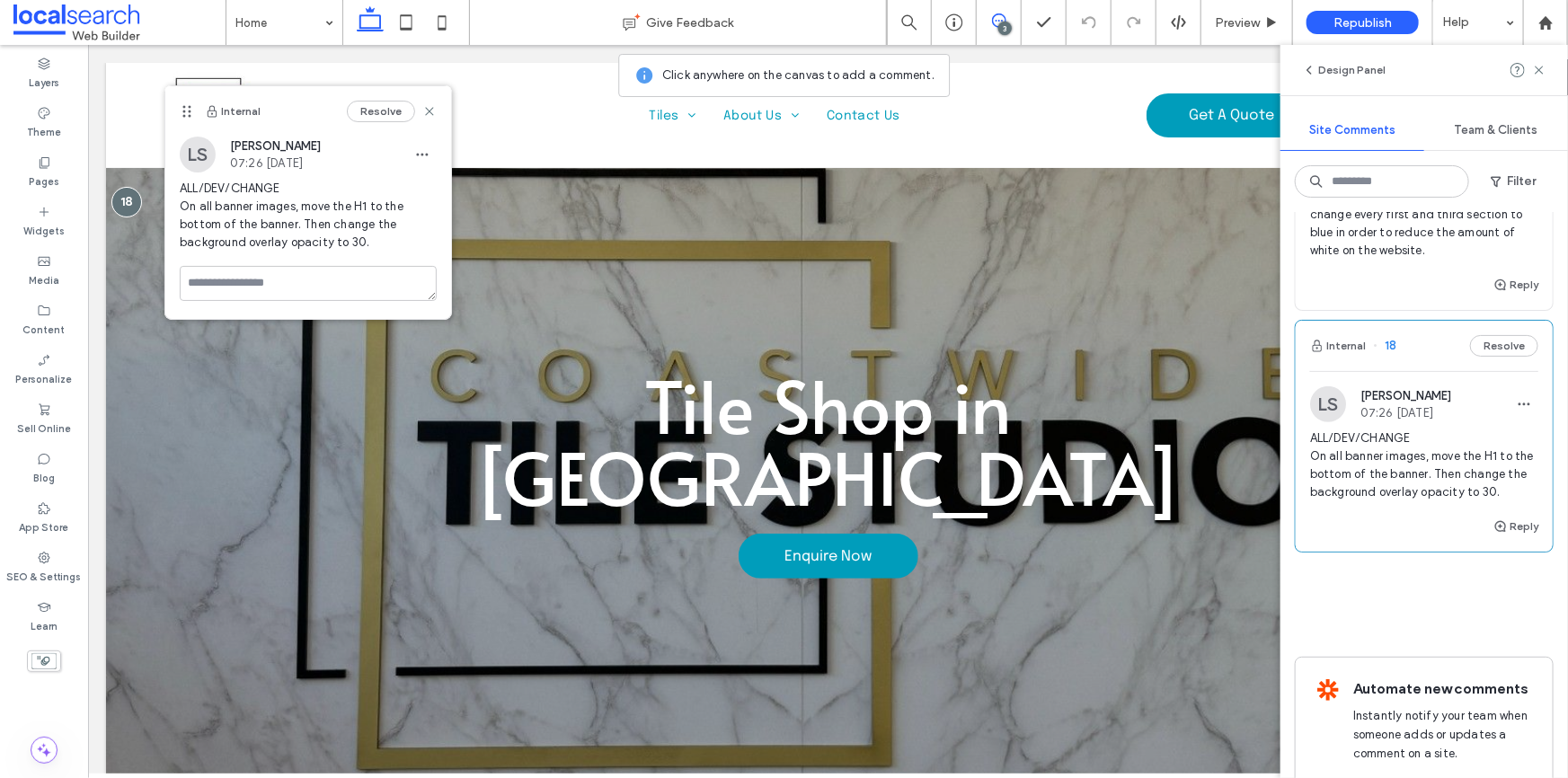
click at [1384, 470] on span "ALL/DEV/CHANGE On all banner images, move the H1 to the bottom of the banner. T…" at bounding box center [1423, 466] width 228 height 72
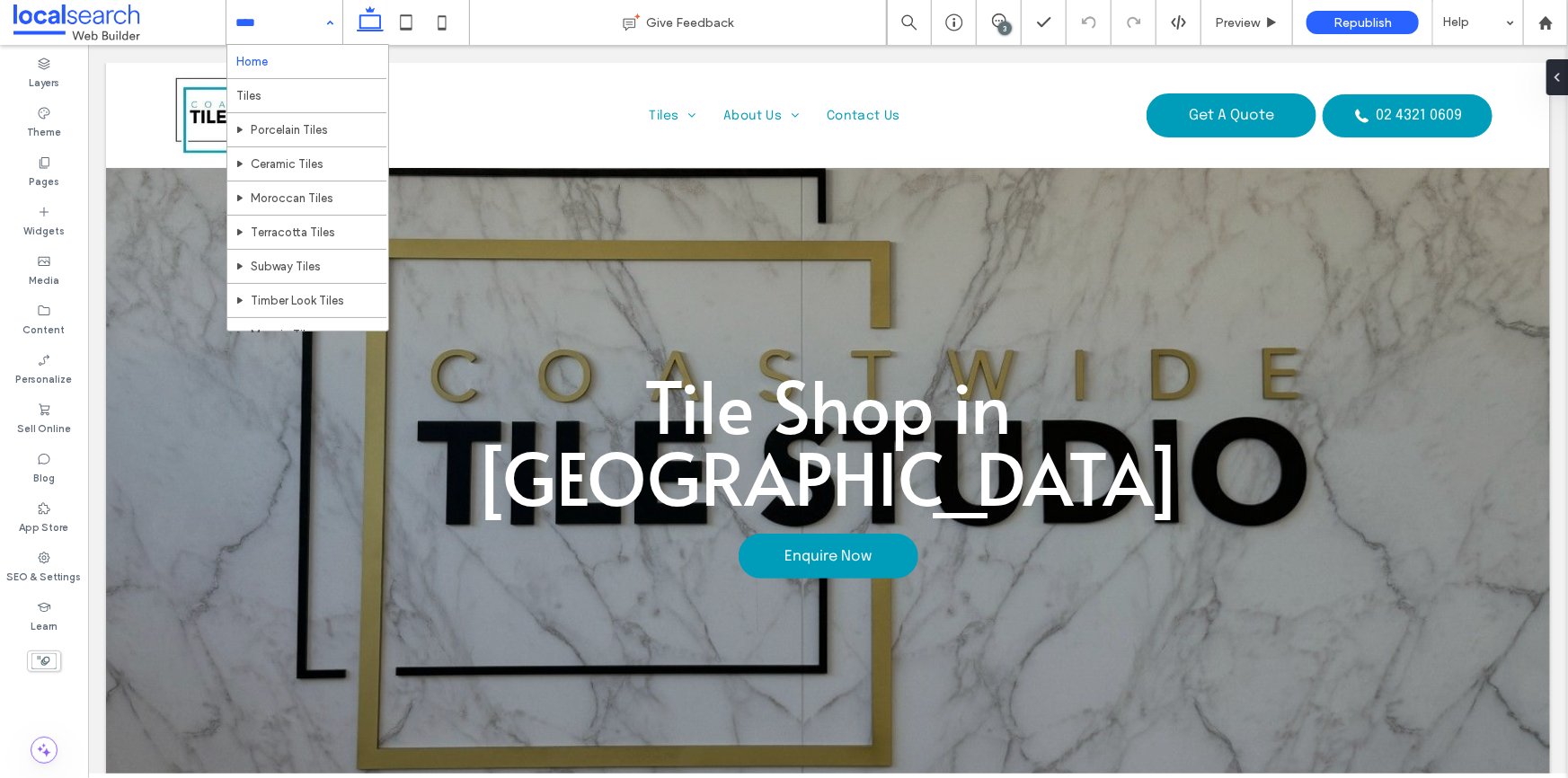
scroll to position [0, 0]
click at [256, 80] on hr at bounding box center [307, 79] width 159 height 1
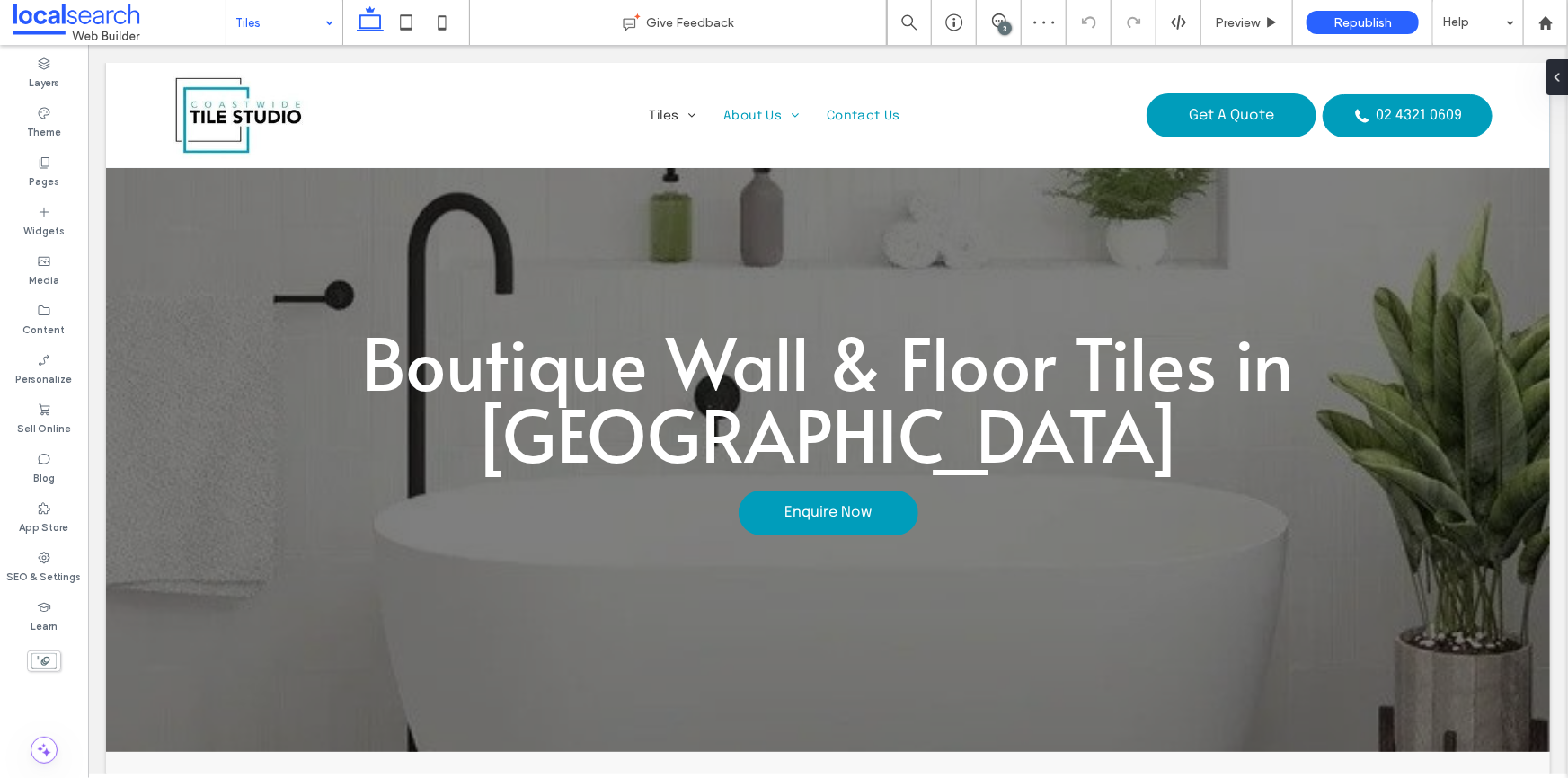
click at [252, 17] on input at bounding box center [280, 22] width 89 height 44
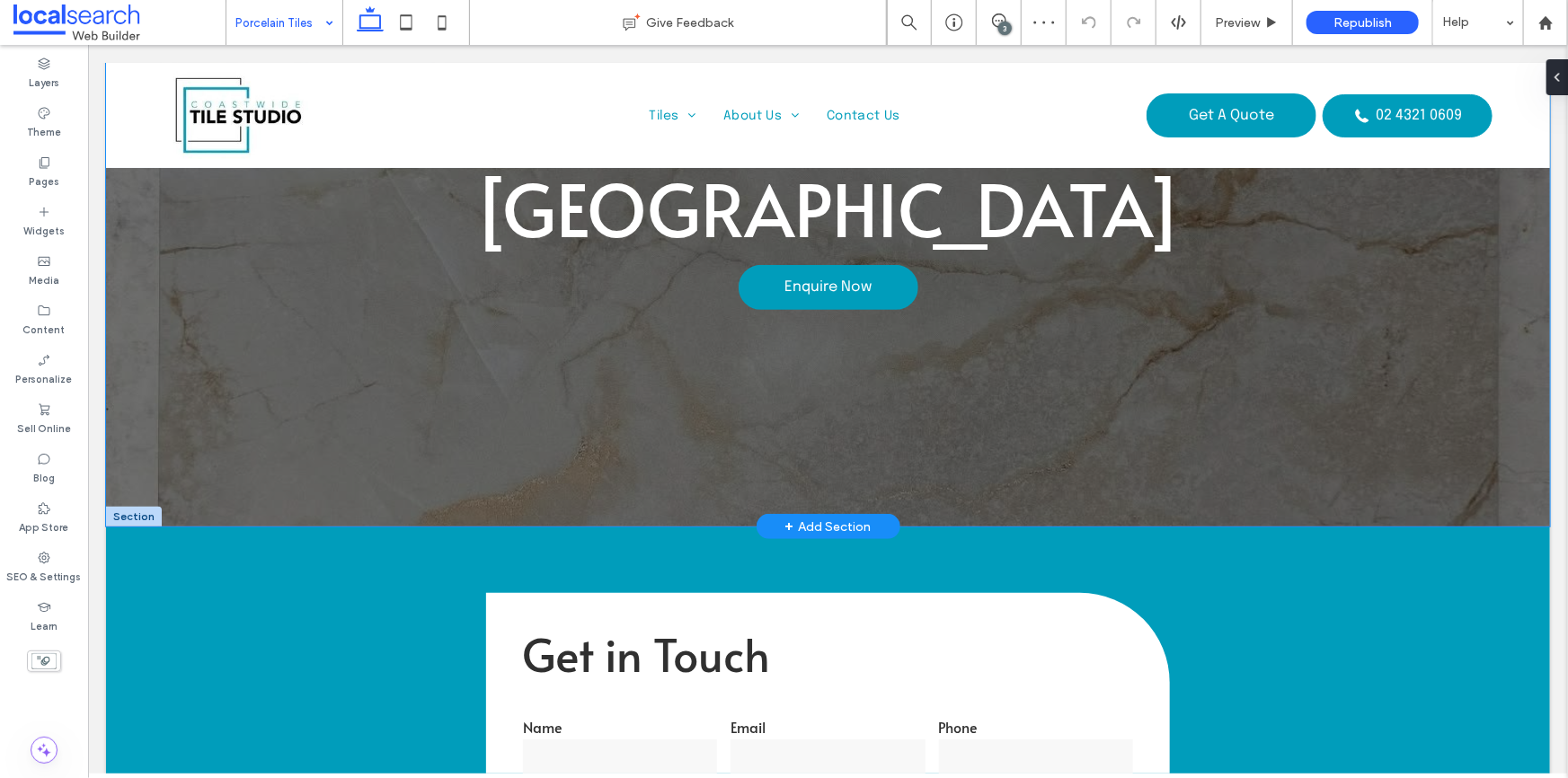
scroll to position [80, 0]
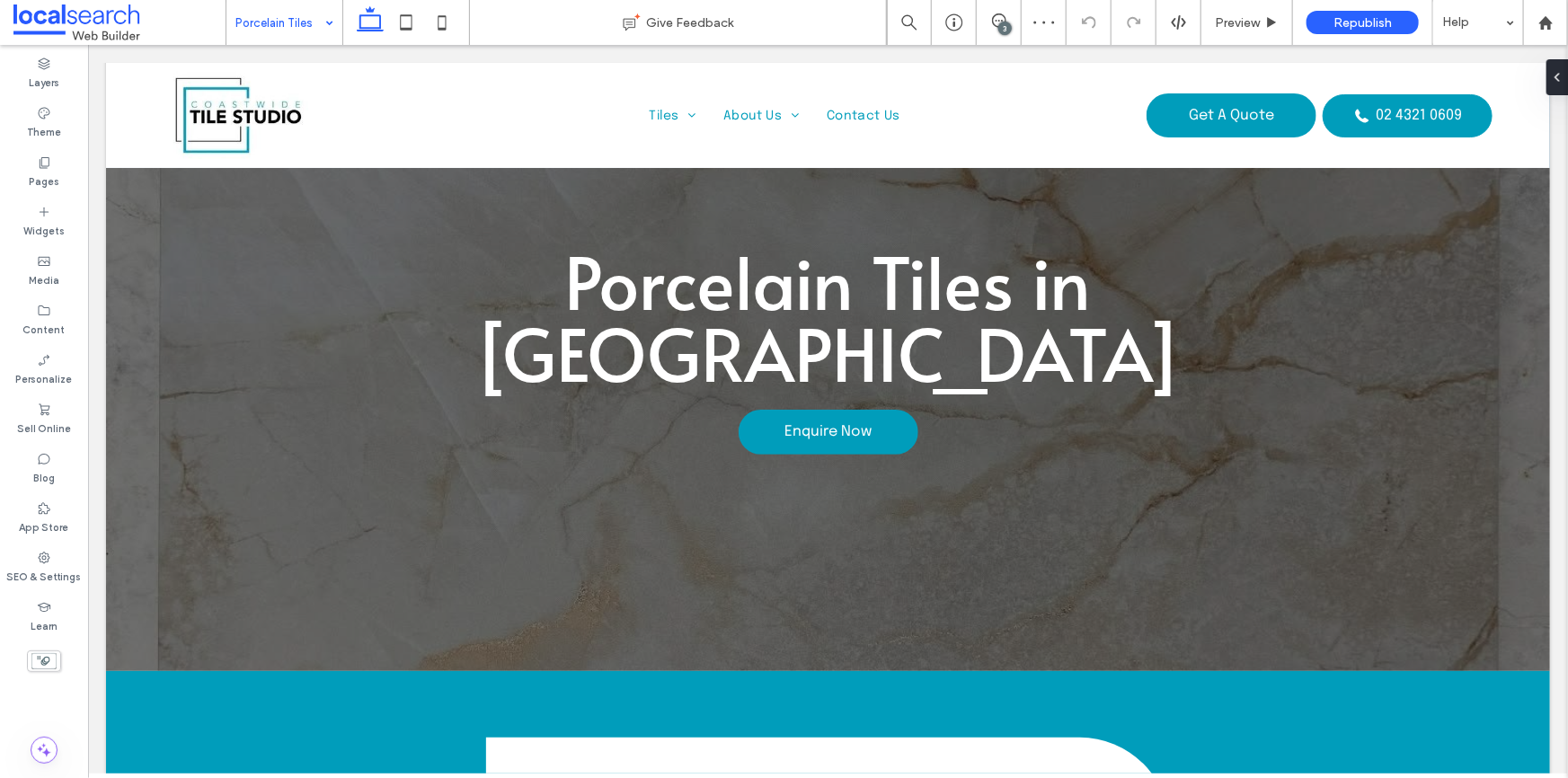
click at [264, 21] on input at bounding box center [280, 22] width 89 height 44
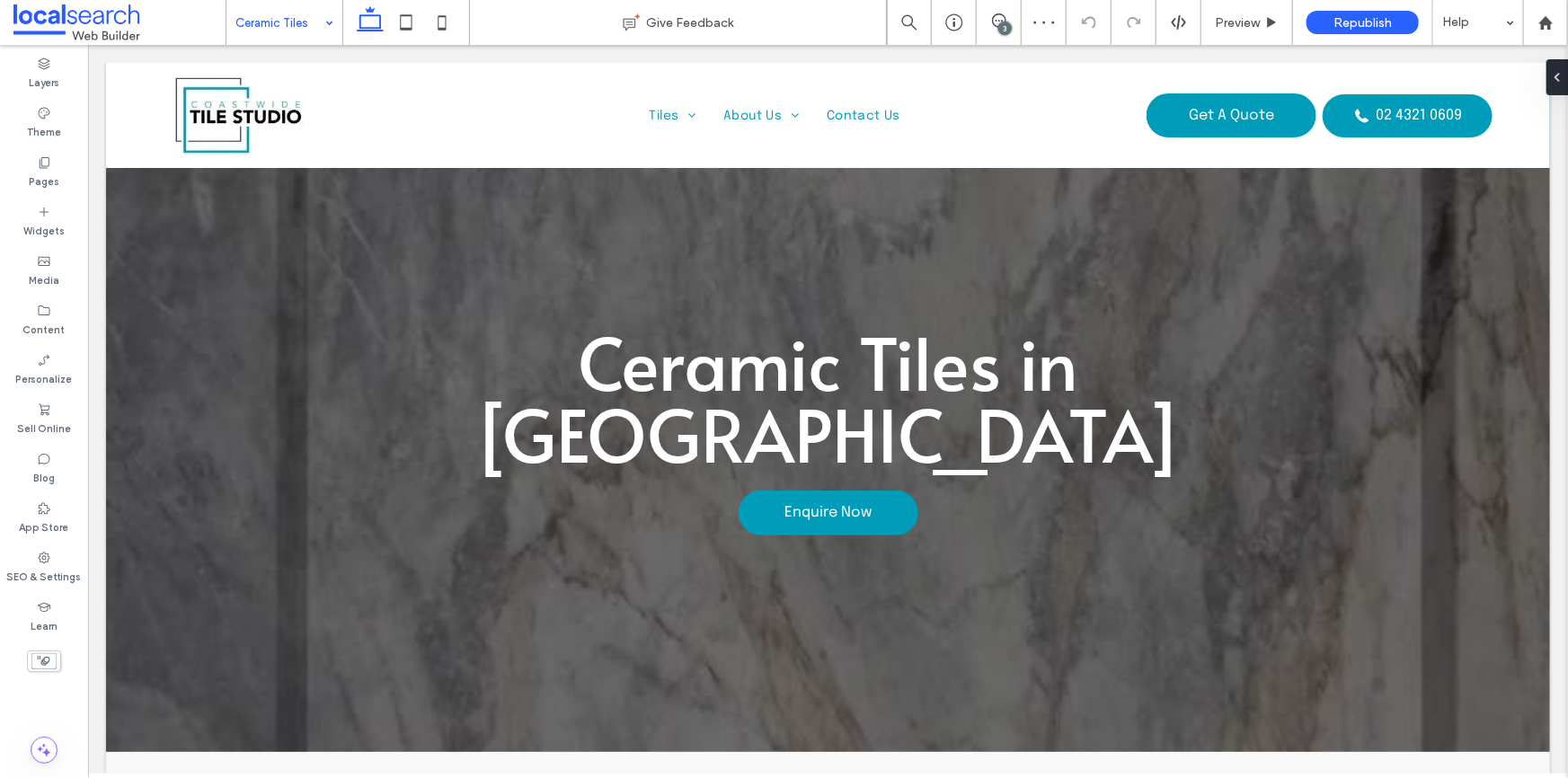
click at [275, 26] on input at bounding box center [280, 22] width 89 height 44
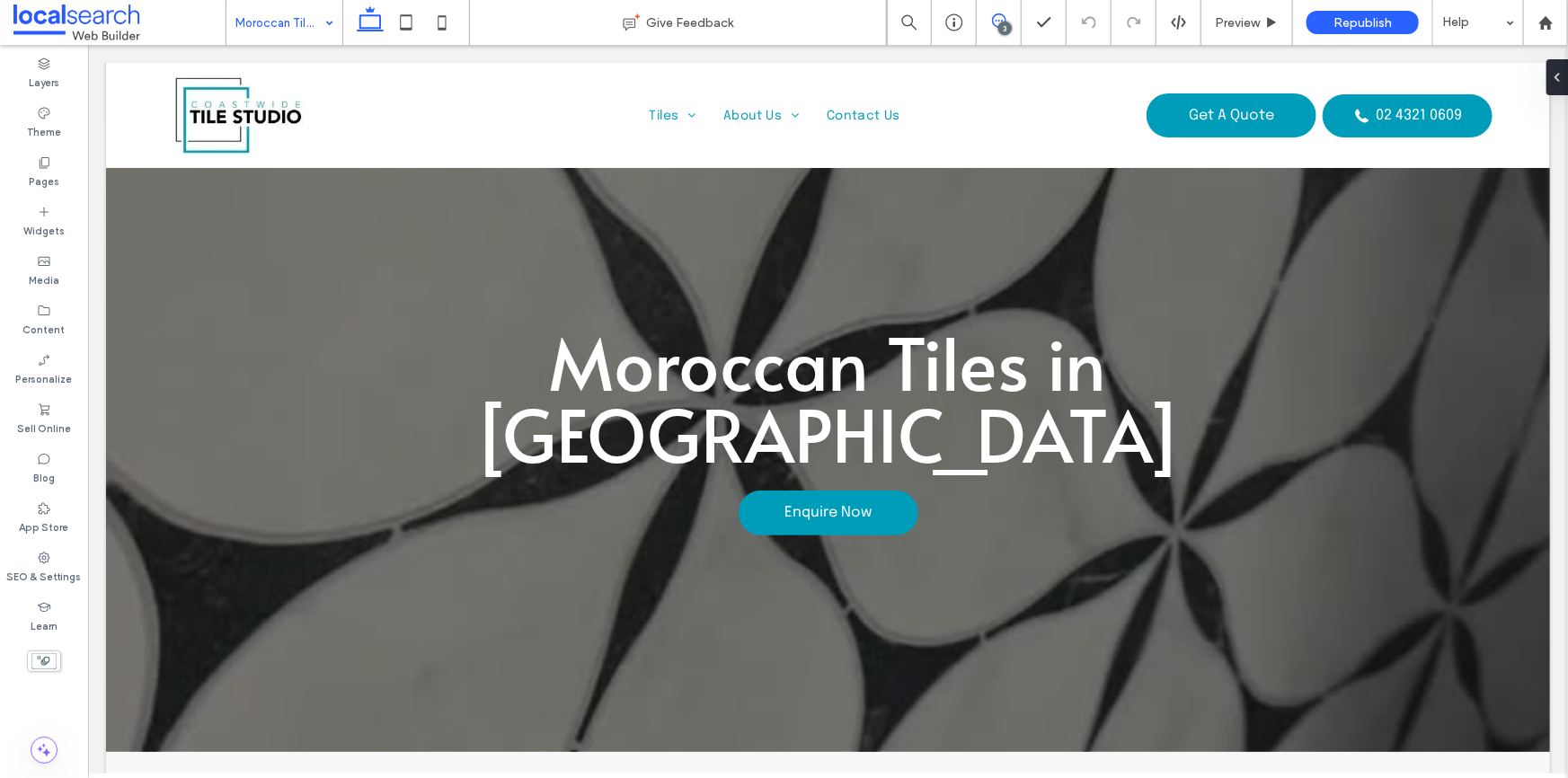
click at [994, 14] on icon at bounding box center [999, 20] width 14 height 14
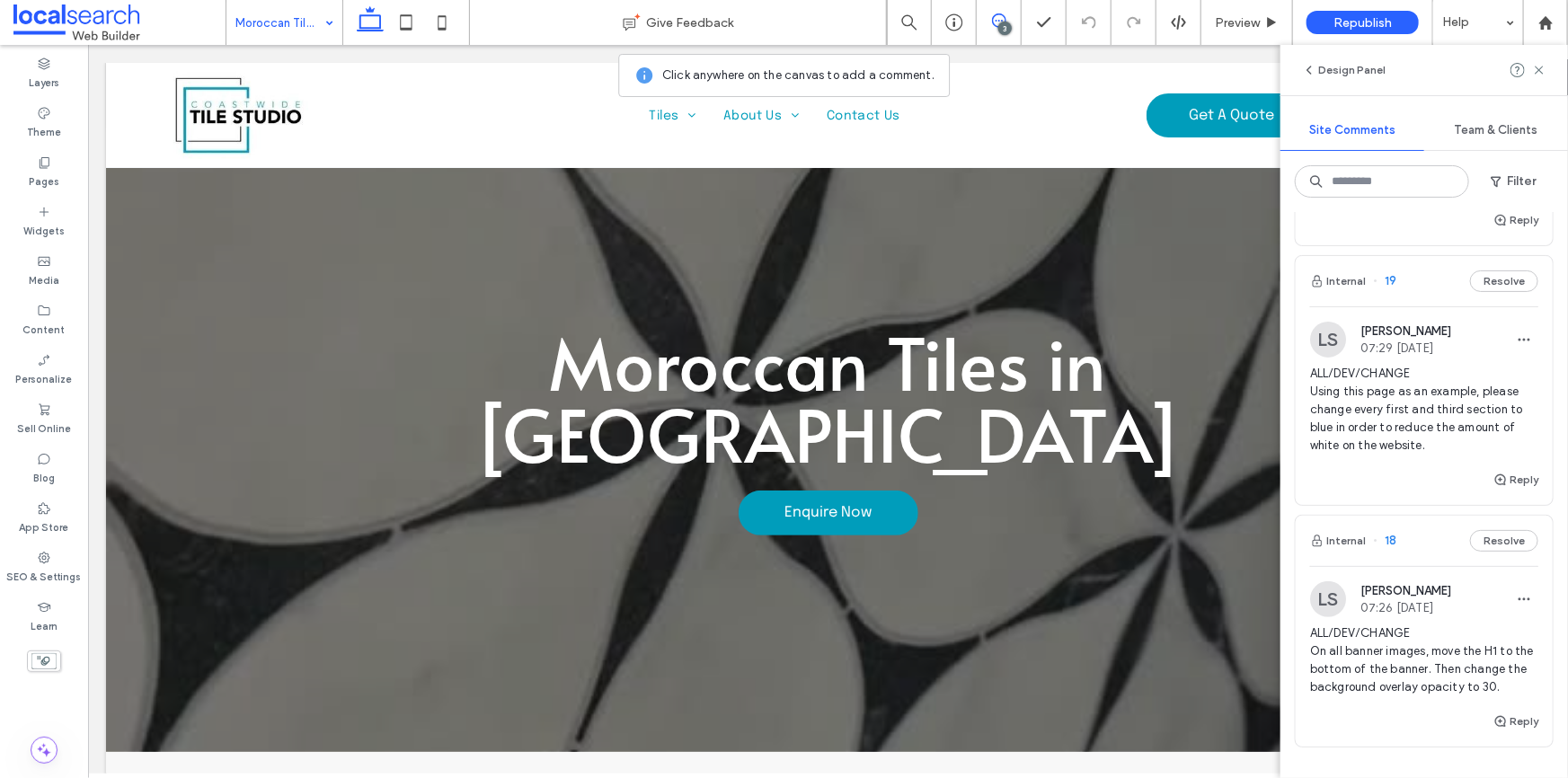
scroll to position [244, 0]
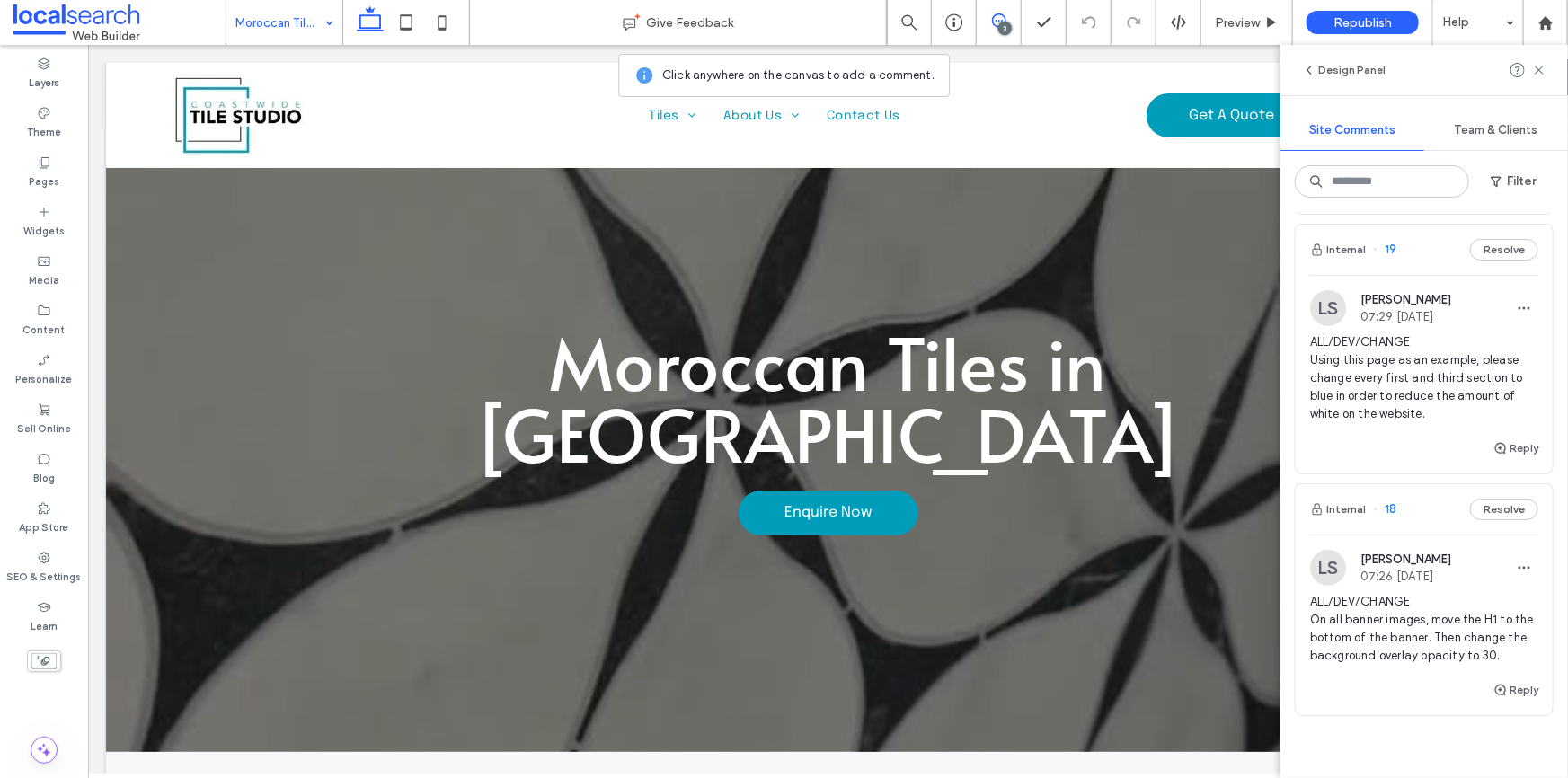
click at [1416, 378] on span "ALL/DEV/CHANGE Using this page as an example, please change every first and thi…" at bounding box center [1423, 378] width 228 height 90
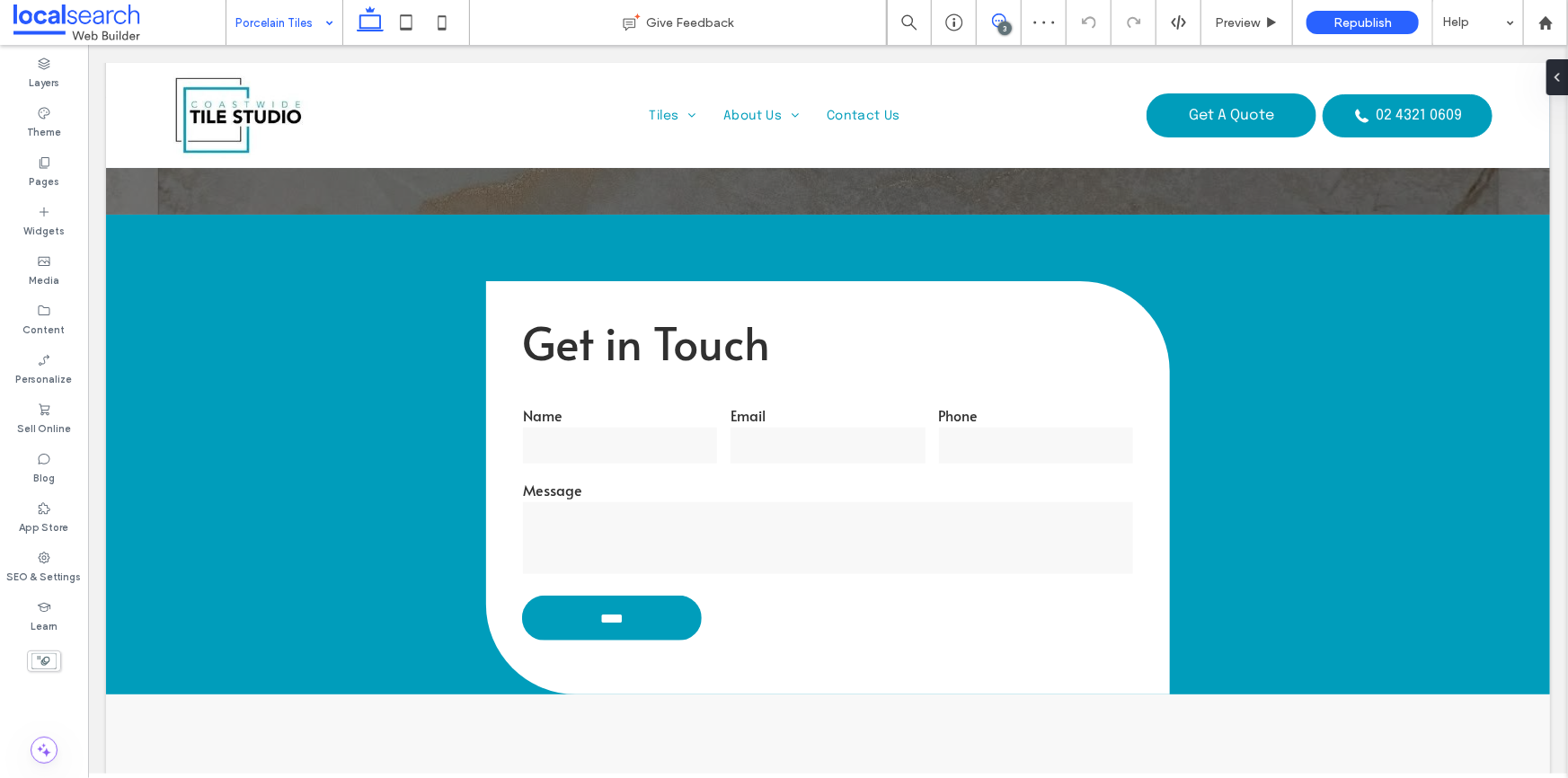
click at [1016, 27] on span at bounding box center [998, 20] width 44 height 14
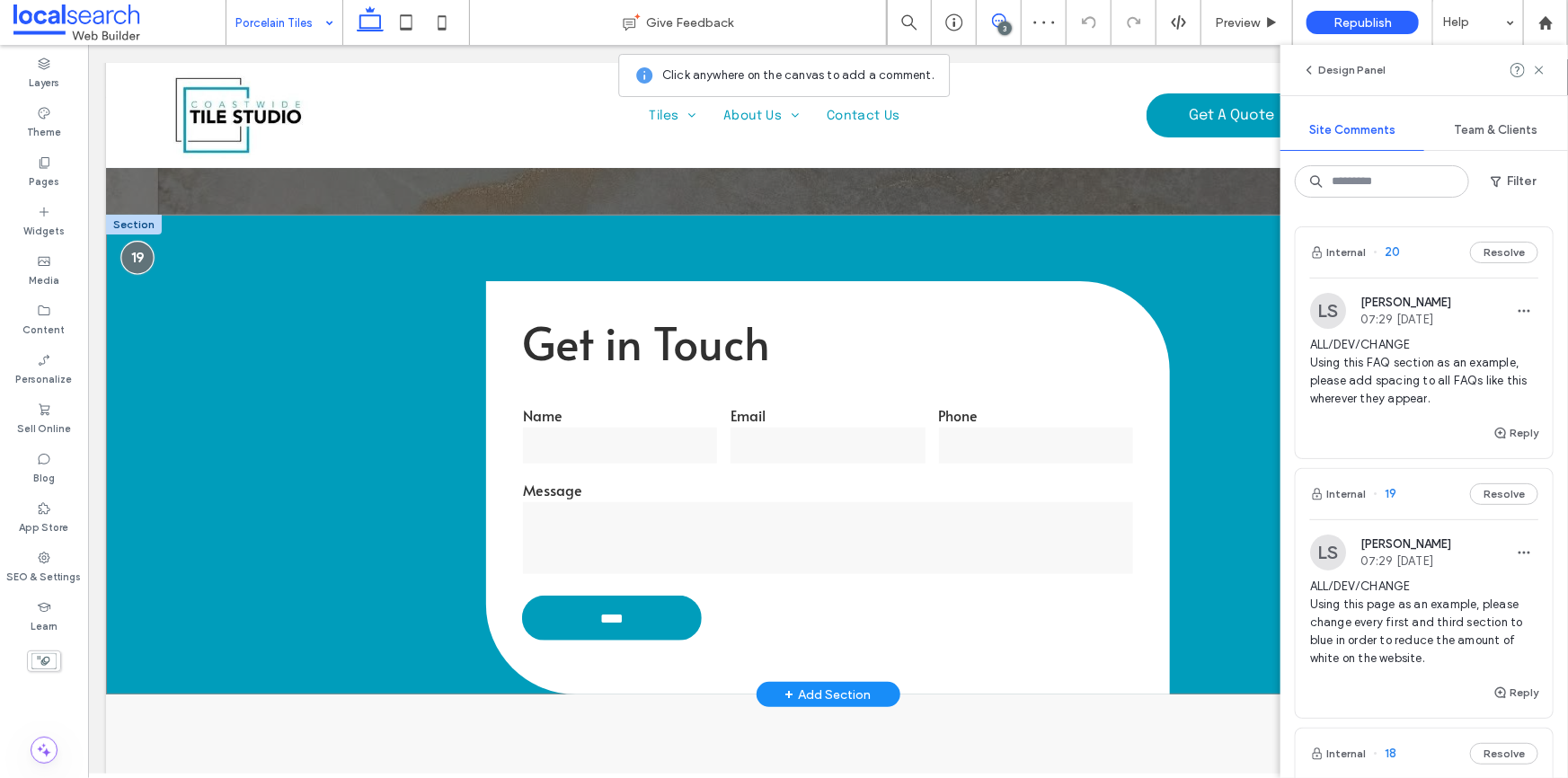
click at [143, 259] on div at bounding box center [136, 256] width 33 height 33
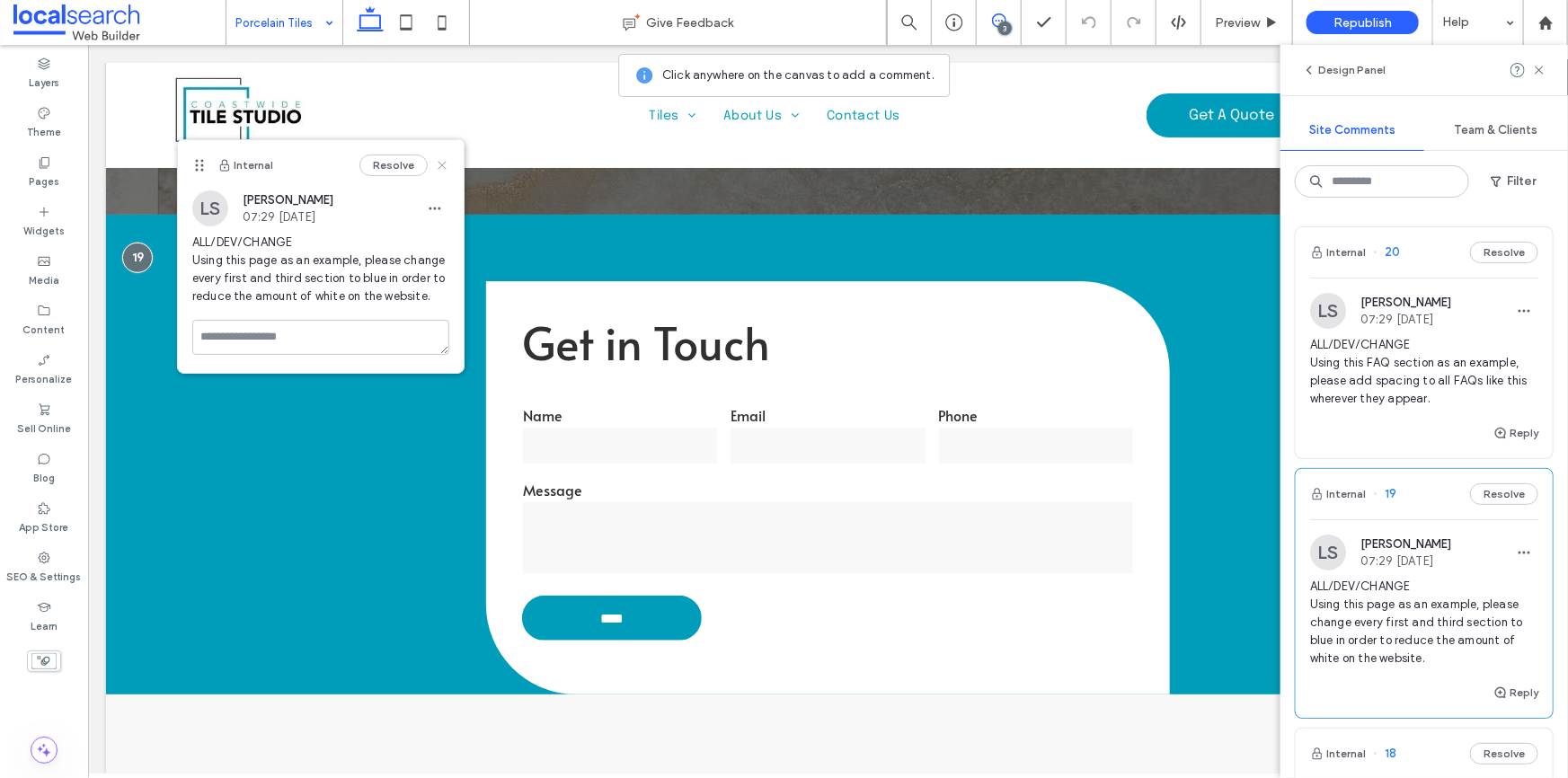
drag, startPoint x: 444, startPoint y: 167, endPoint x: 303, endPoint y: 237, distance: 157.4
click at [444, 167] on use at bounding box center [441, 165] width 9 height 9
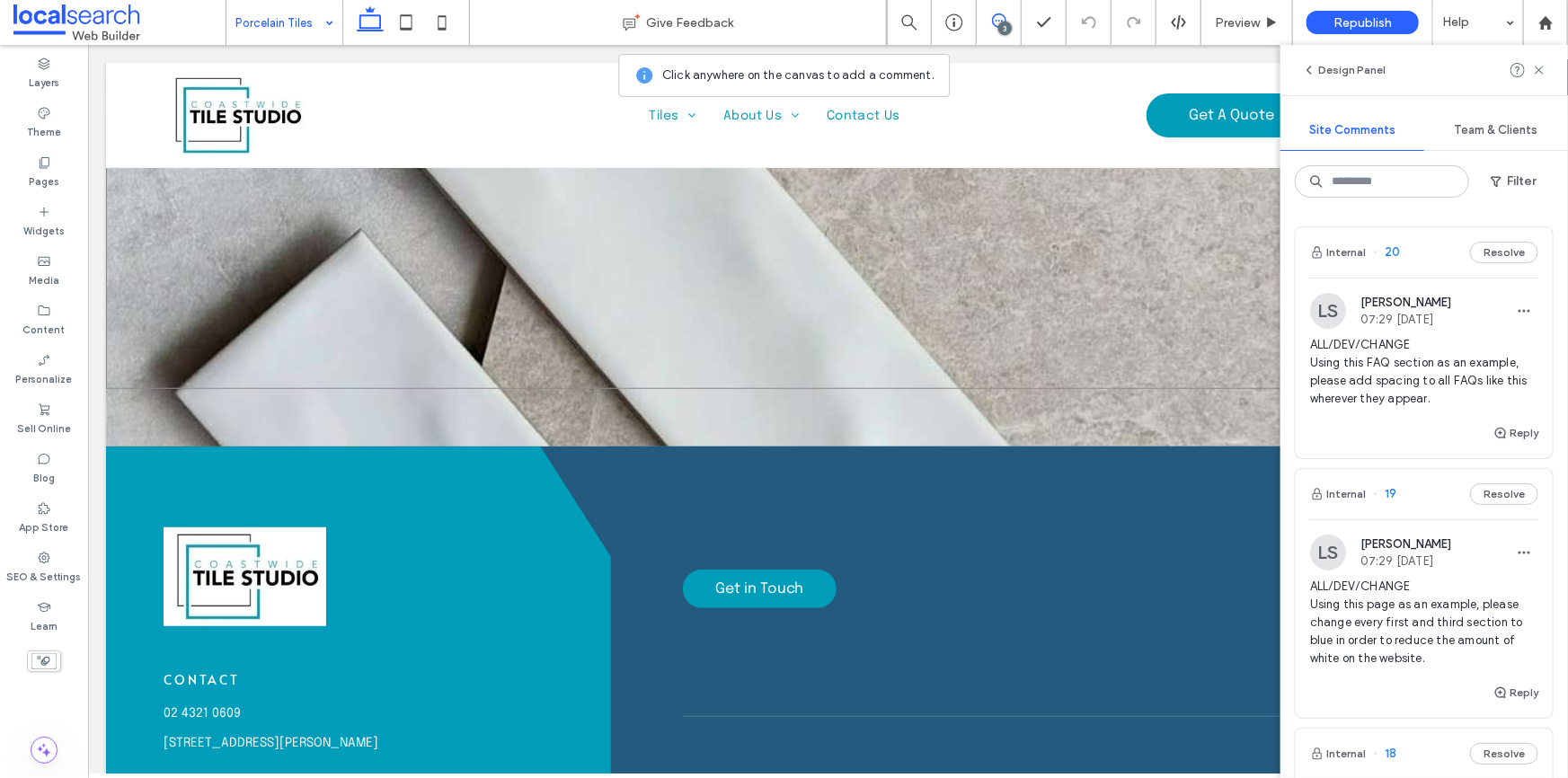
scroll to position [3558, 0]
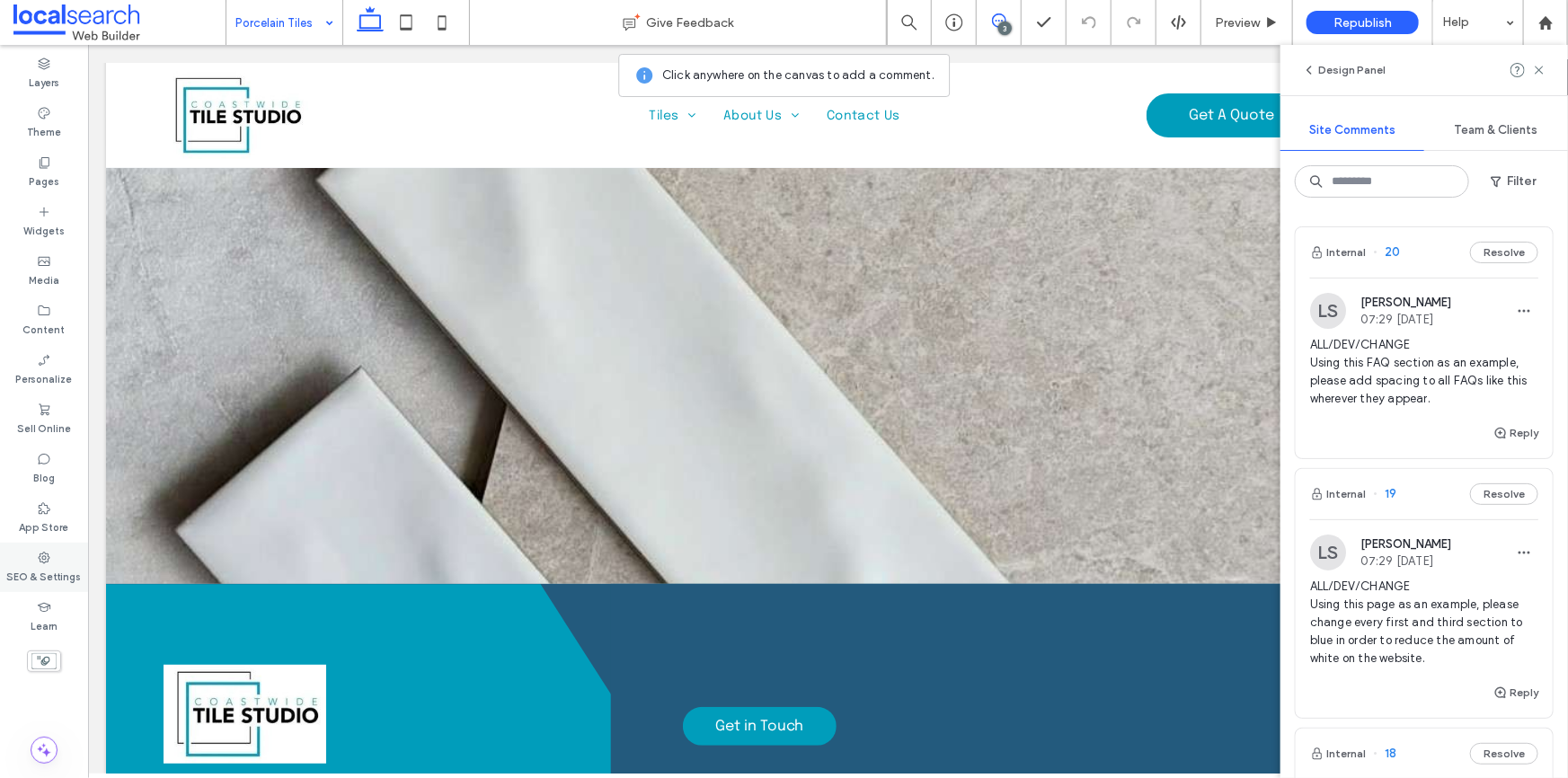
click at [27, 559] on div "SEO & Settings" at bounding box center [44, 567] width 88 height 49
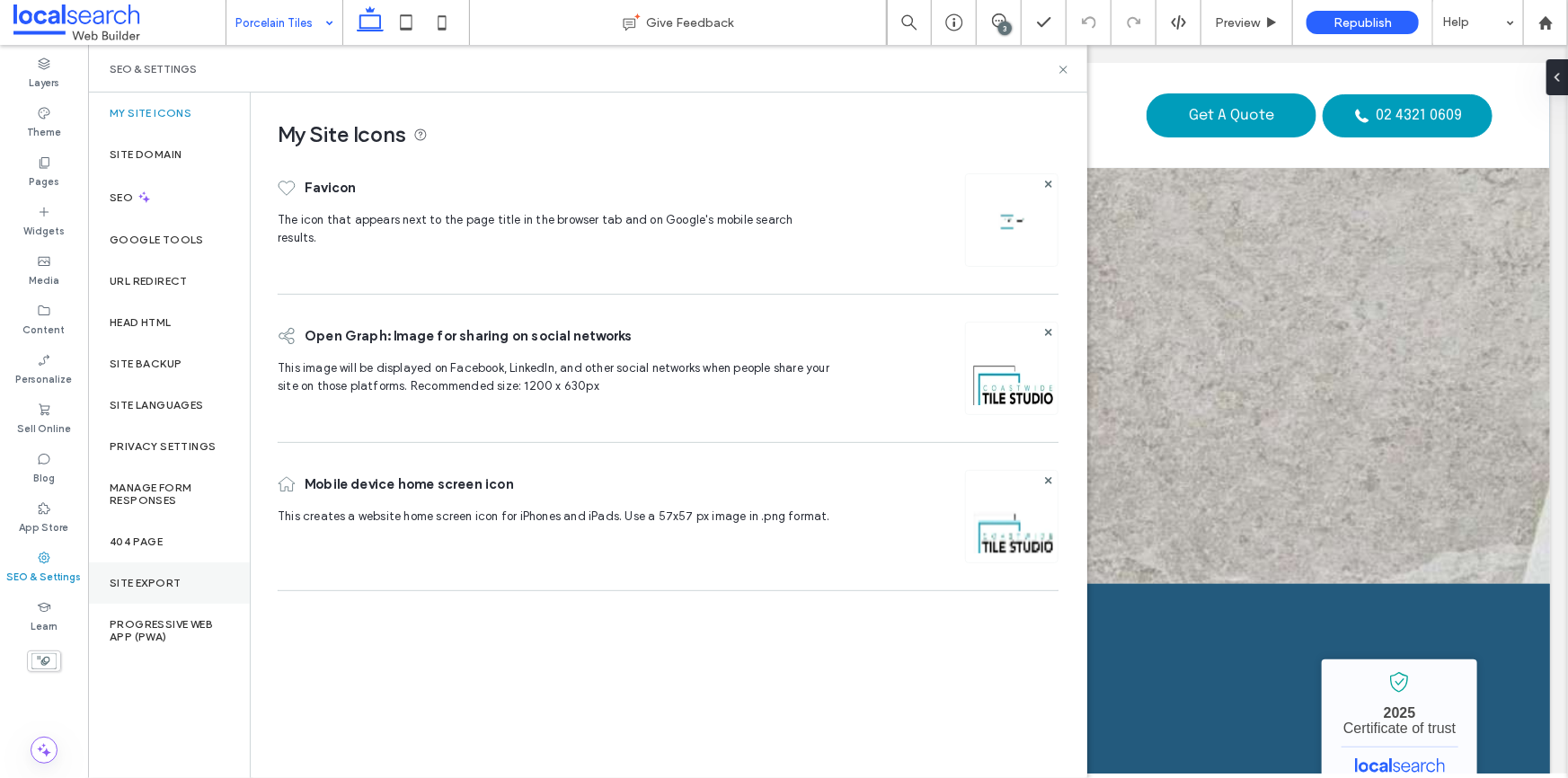
click at [157, 574] on div "Site Export" at bounding box center [169, 583] width 162 height 42
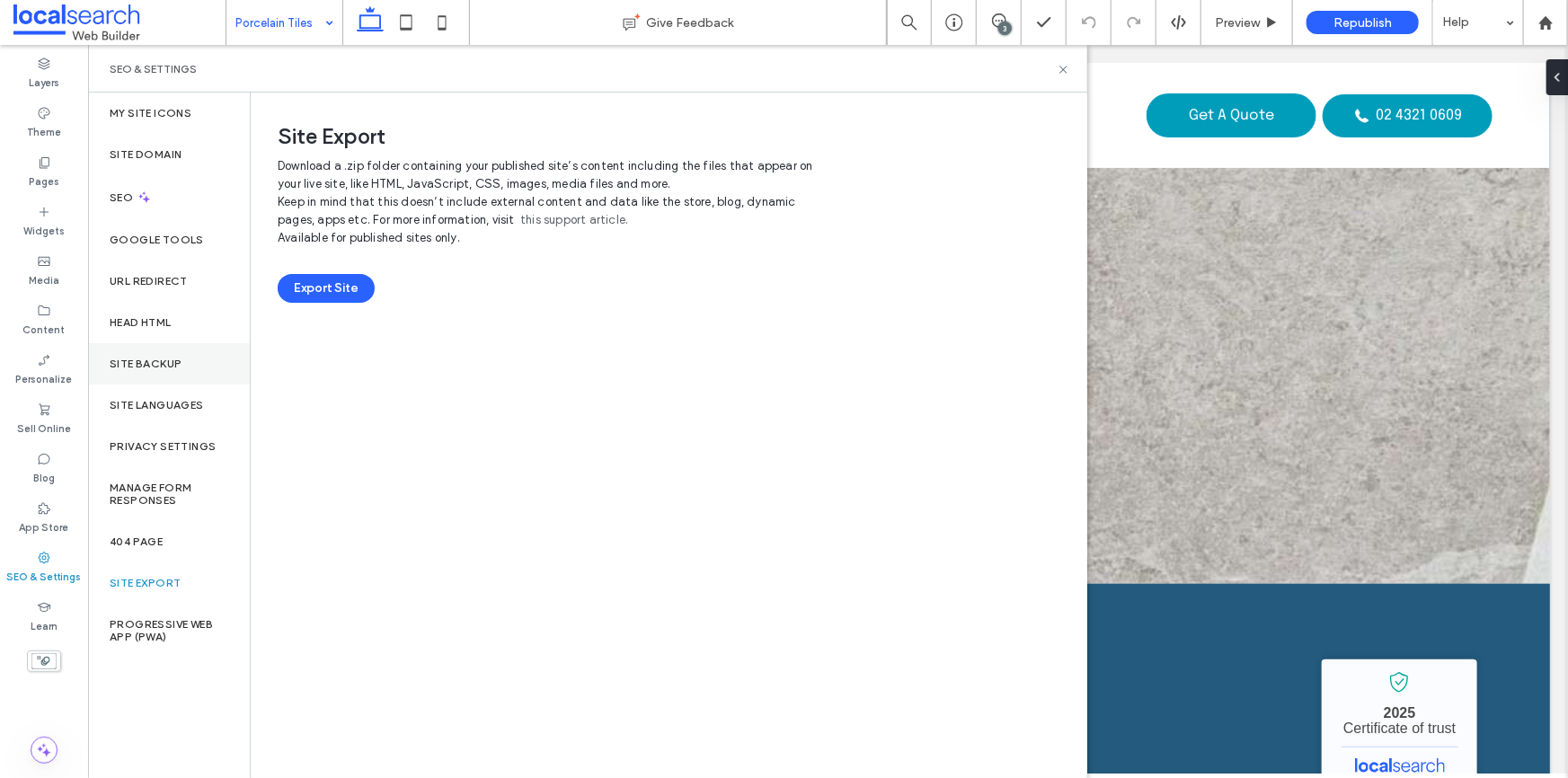
click at [157, 359] on label "Site Backup" at bounding box center [146, 363] width 72 height 12
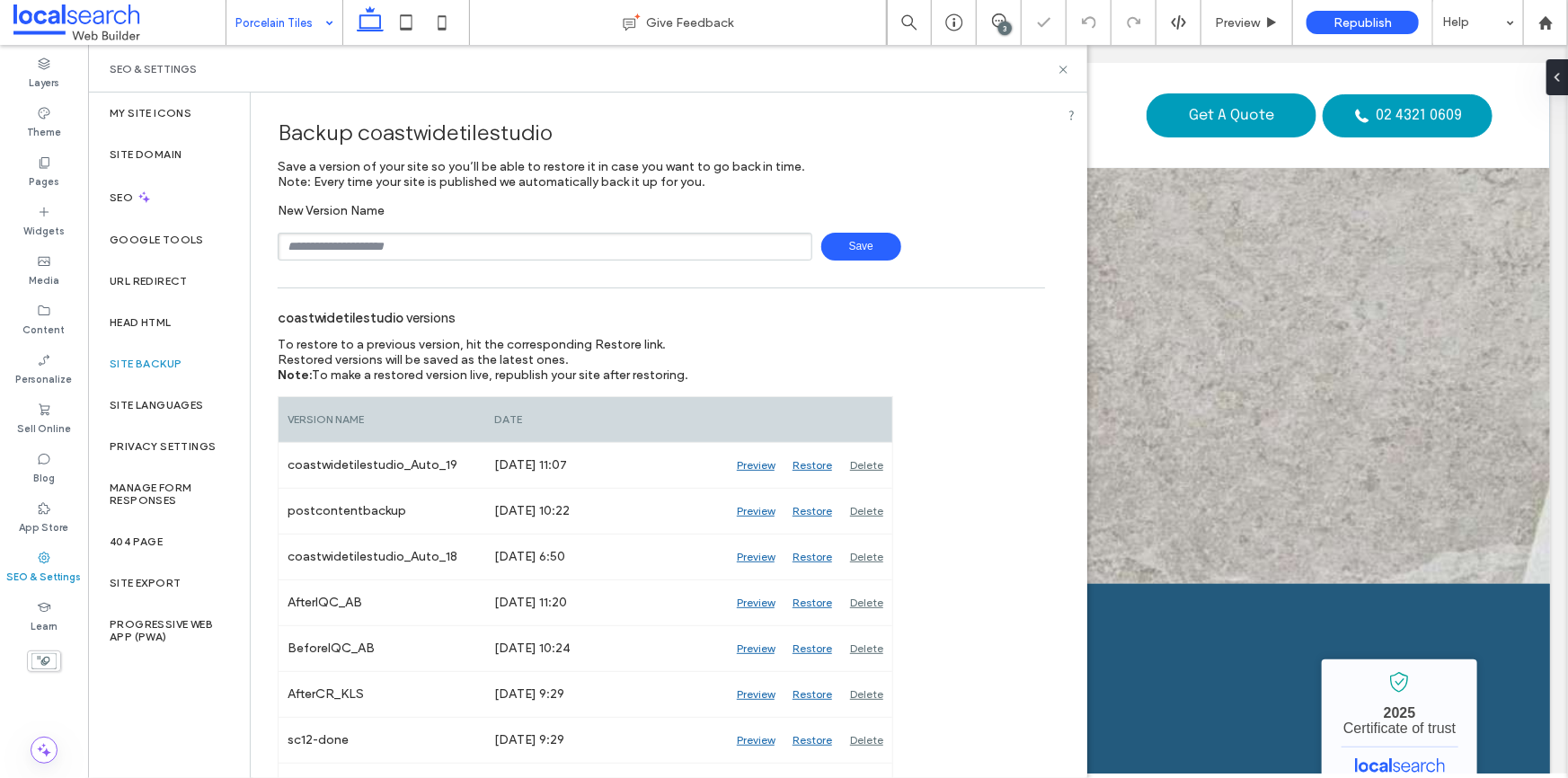
click at [497, 241] on input "text" at bounding box center [544, 246] width 535 height 27
click at [372, 237] on input "text" at bounding box center [544, 246] width 535 height 27
type input "**********"
click at [854, 242] on span "Save" at bounding box center [861, 246] width 80 height 27
click at [1063, 71] on icon at bounding box center [1063, 69] width 13 height 13
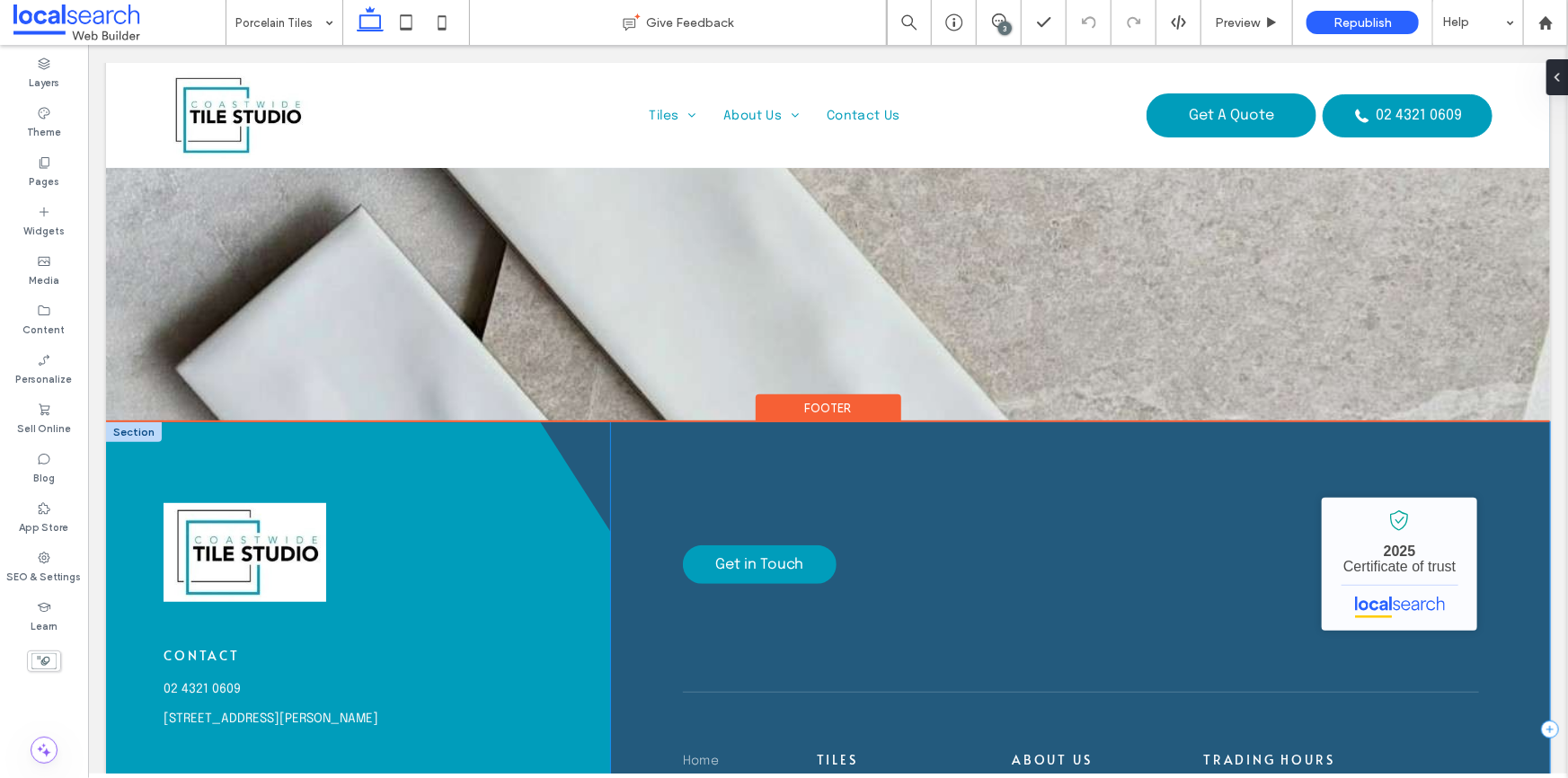
scroll to position [3721, 0]
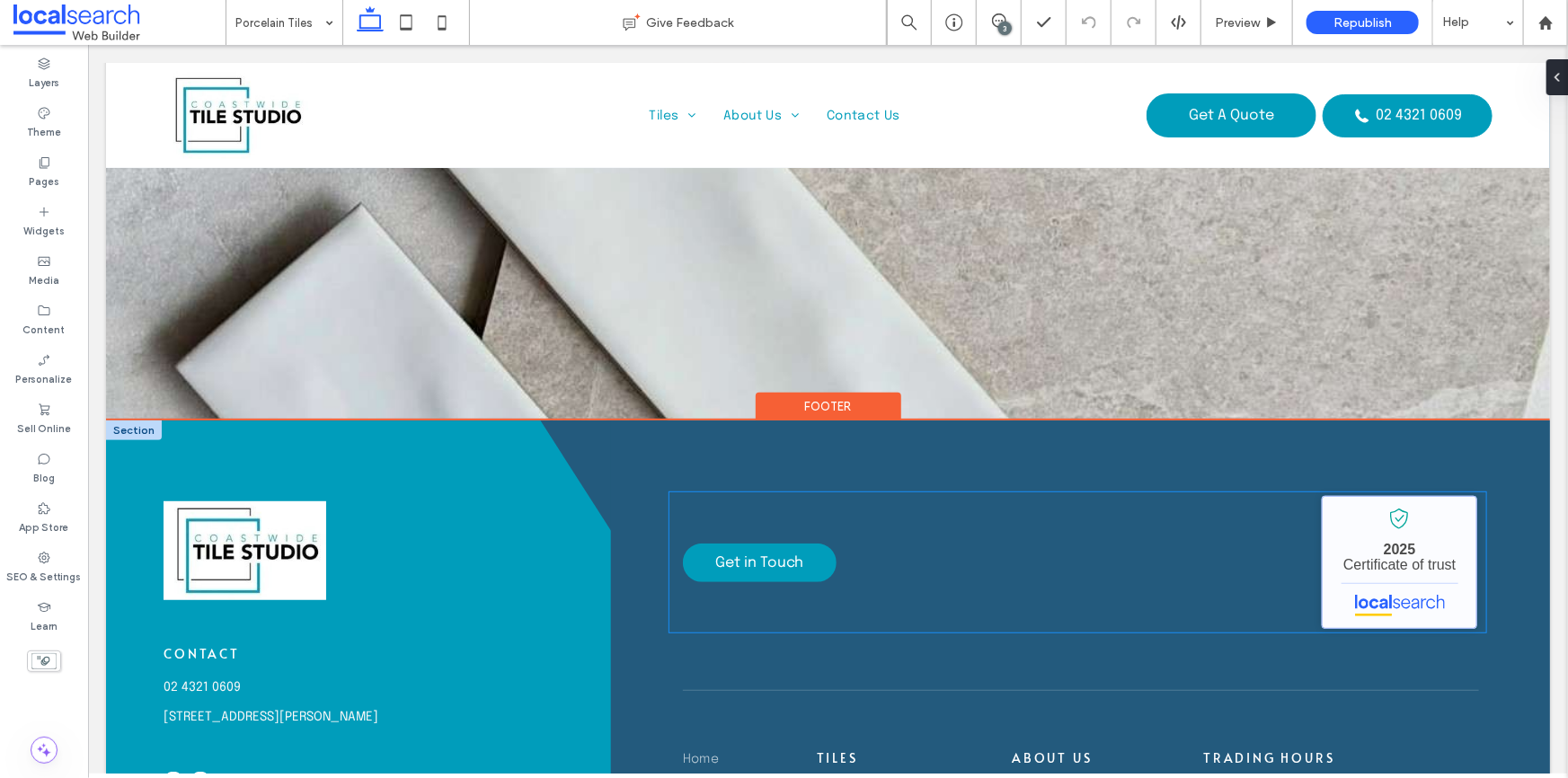
click at [1377, 495] on link "Coastwide Tile Studio - Localsearch verified business" at bounding box center [1399, 561] width 155 height 133
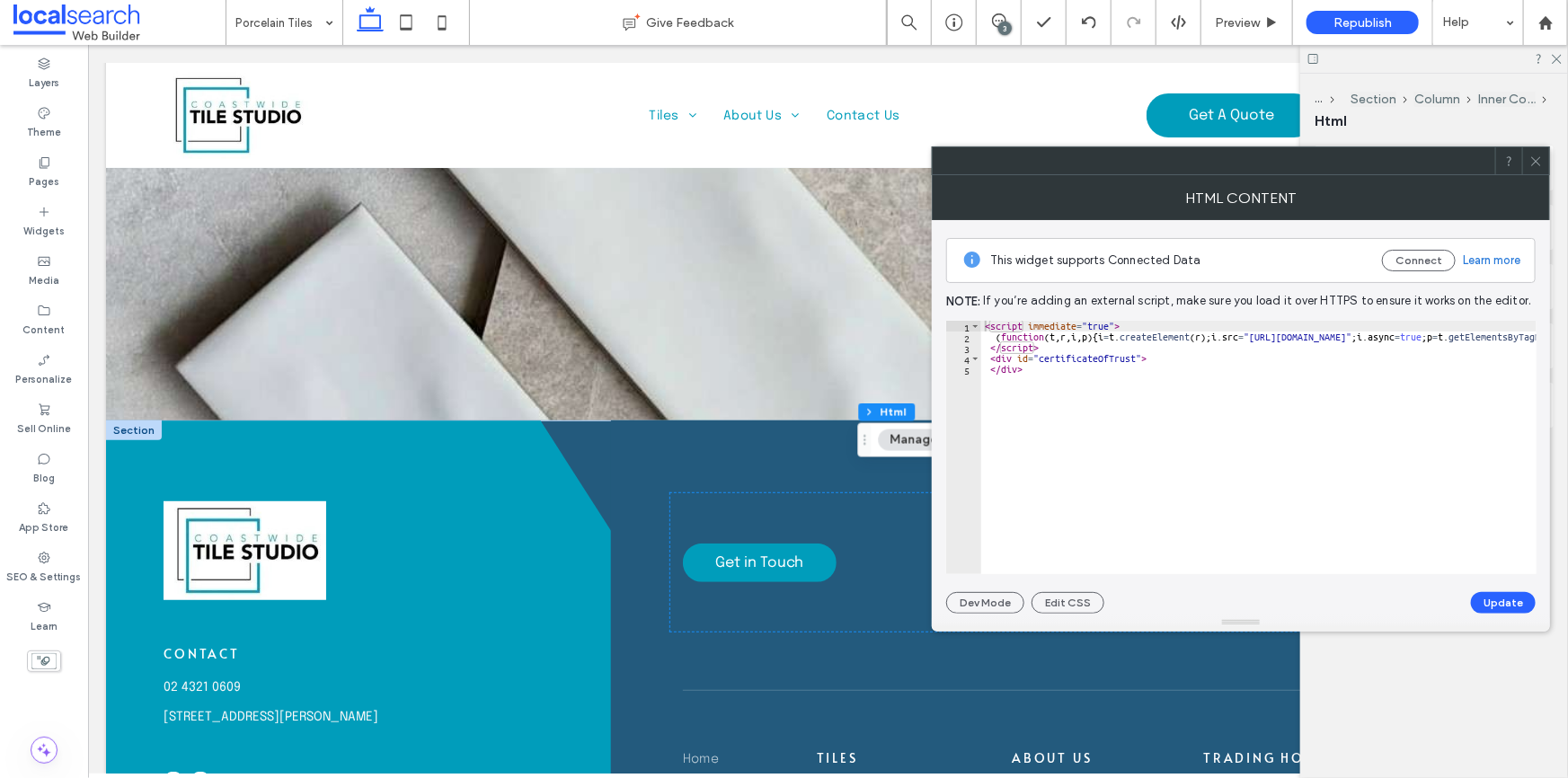
scroll to position [0, 0]
click at [1537, 161] on icon at bounding box center [1536, 161] width 13 height 13
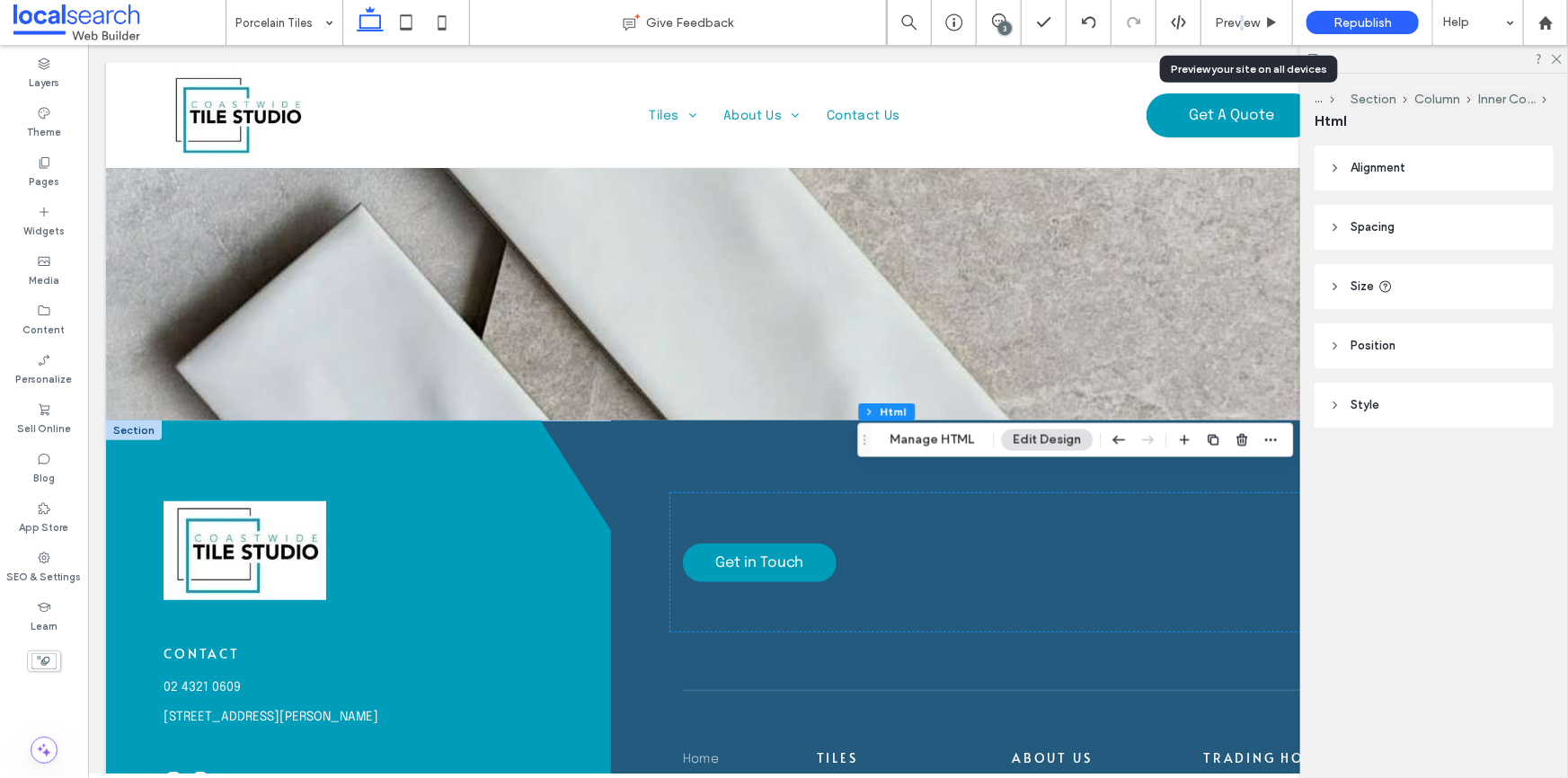
drag, startPoint x: 1239, startPoint y: 17, endPoint x: 1184, endPoint y: 63, distance: 71.7
click at [1246, 16] on span "Preview" at bounding box center [1237, 23] width 45 height 15
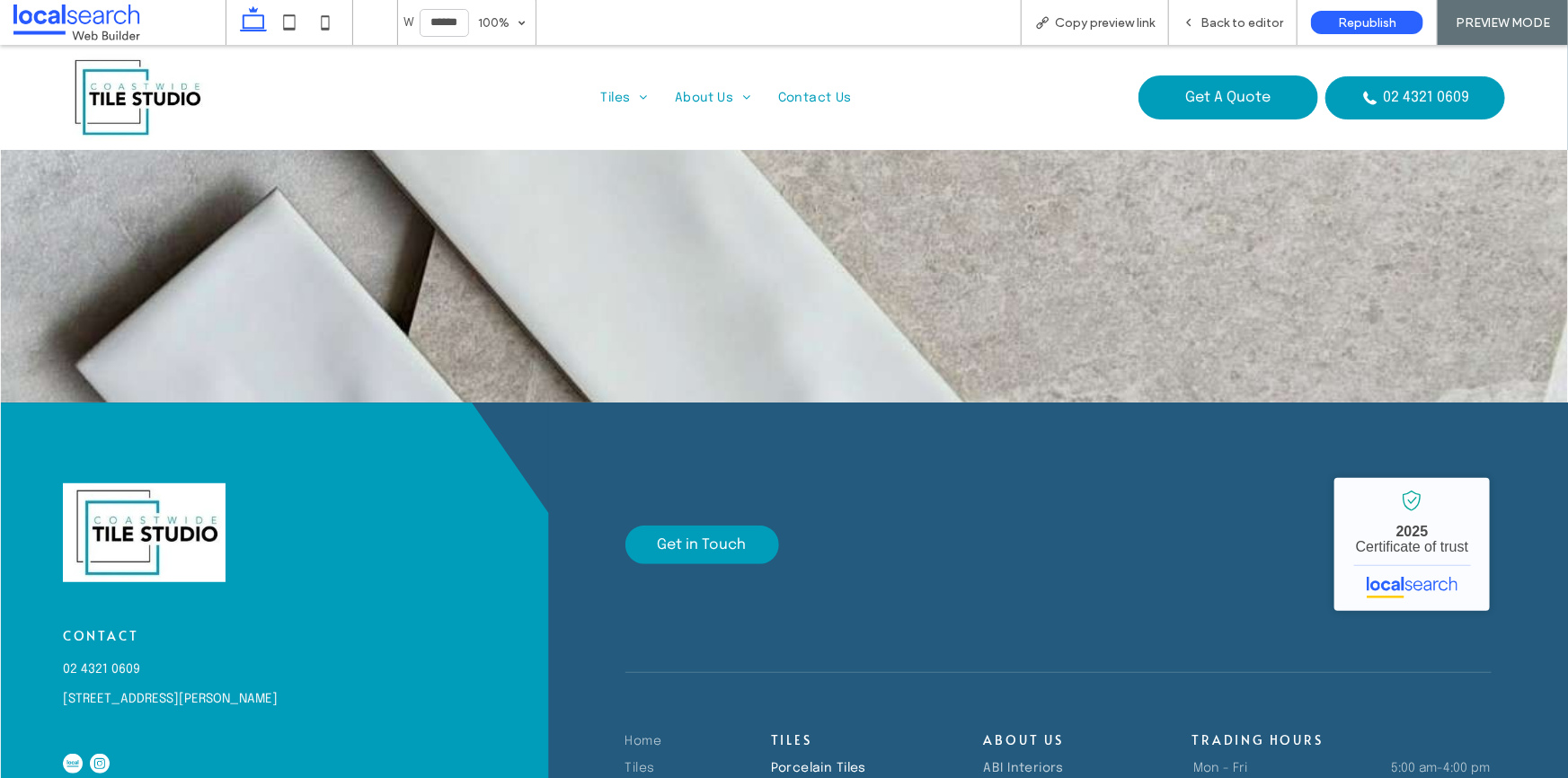
scroll to position [3724, 0]
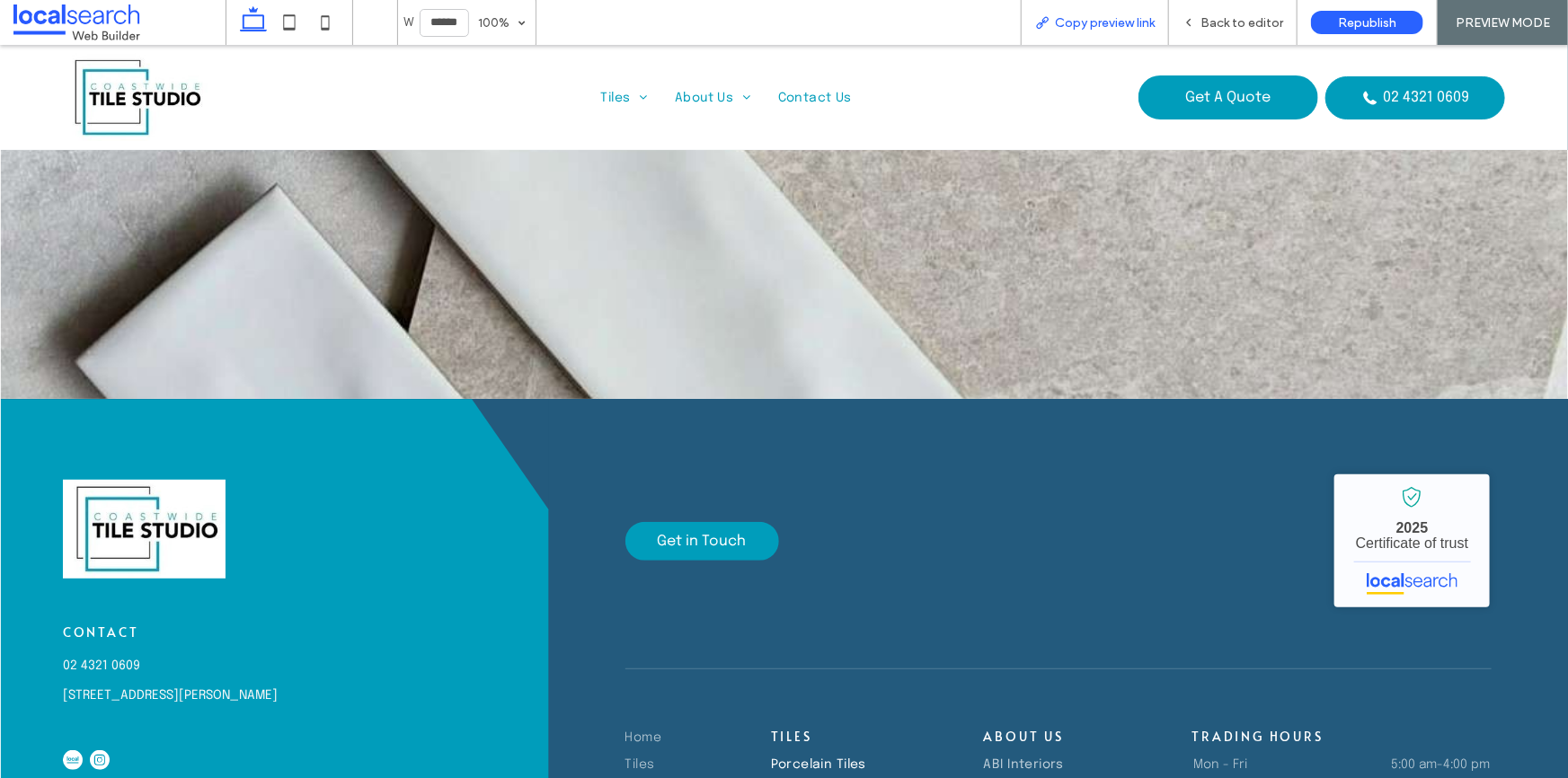
click at [1120, 8] on div "Copy preview link" at bounding box center [1095, 22] width 149 height 44
click at [1098, 15] on span "Copy preview link" at bounding box center [1104, 23] width 99 height 15
